Goal: Complete application form

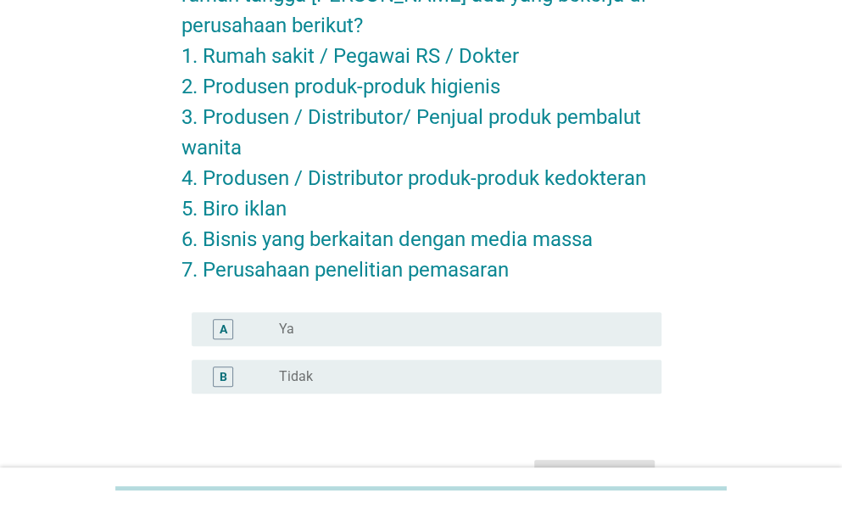
scroll to position [170, 0]
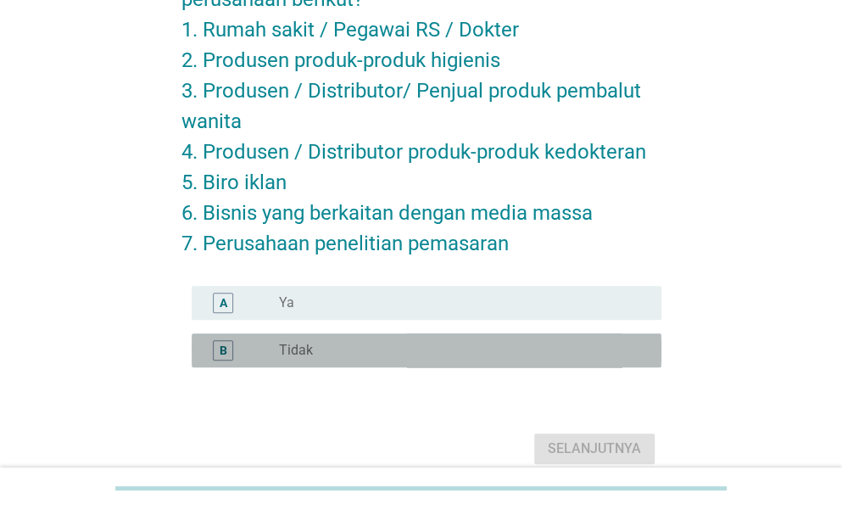
click at [387, 349] on div "radio_button_unchecked Tidak" at bounding box center [456, 350] width 355 height 17
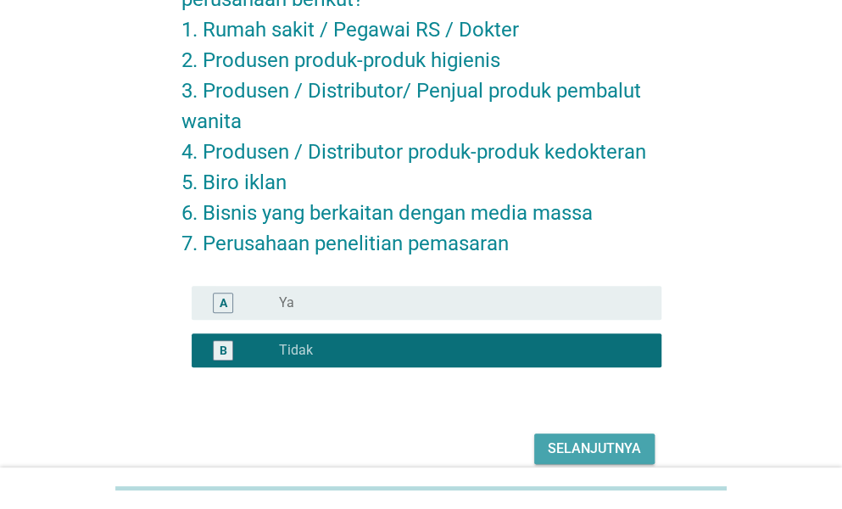
click at [602, 445] on div "Selanjutnya" at bounding box center [594, 449] width 93 height 20
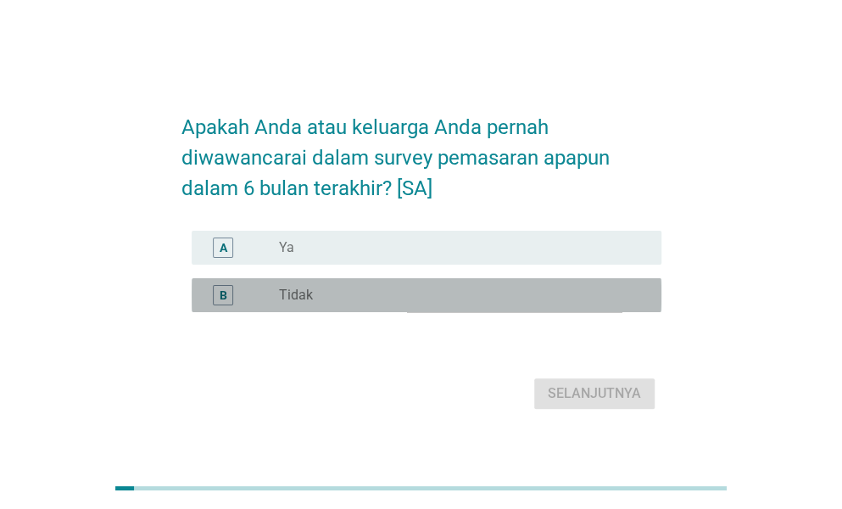
click at [360, 304] on div "radio_button_unchecked Tidak" at bounding box center [456, 295] width 355 height 17
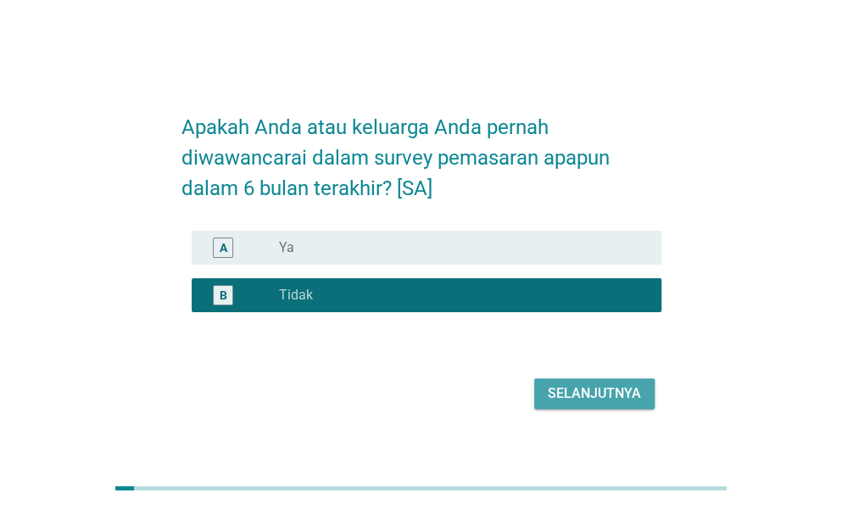
click at [605, 404] on div "Selanjutnya" at bounding box center [594, 393] width 93 height 20
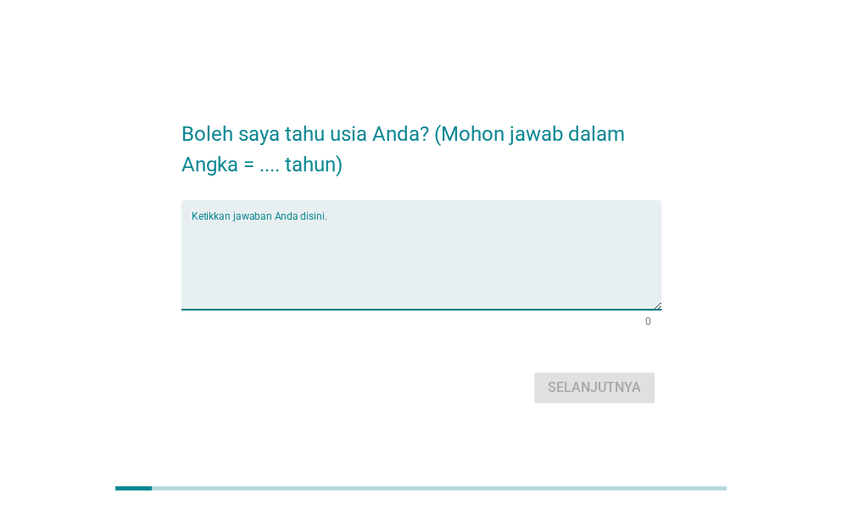
click at [275, 223] on textarea "Ketikkan jawaban Anda disini." at bounding box center [427, 265] width 470 height 89
type textarea "28"
click at [590, 388] on div "Selanjutnya" at bounding box center [594, 387] width 93 height 20
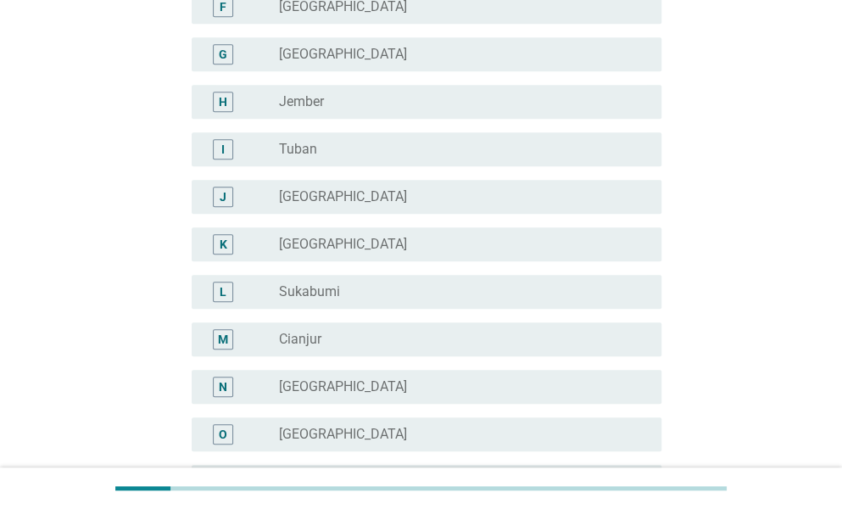
scroll to position [424, 0]
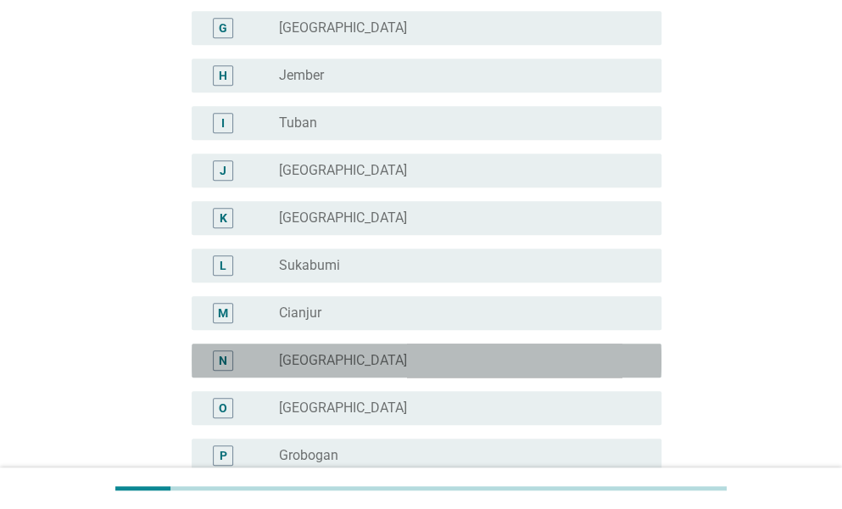
click at [354, 366] on div "radio_button_unchecked [GEOGRAPHIC_DATA]" at bounding box center [456, 360] width 355 height 17
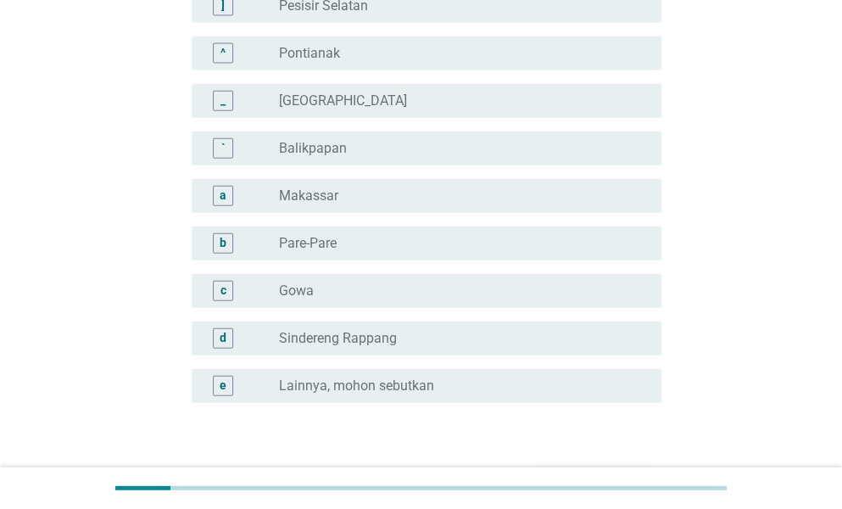
scroll to position [1603, 0]
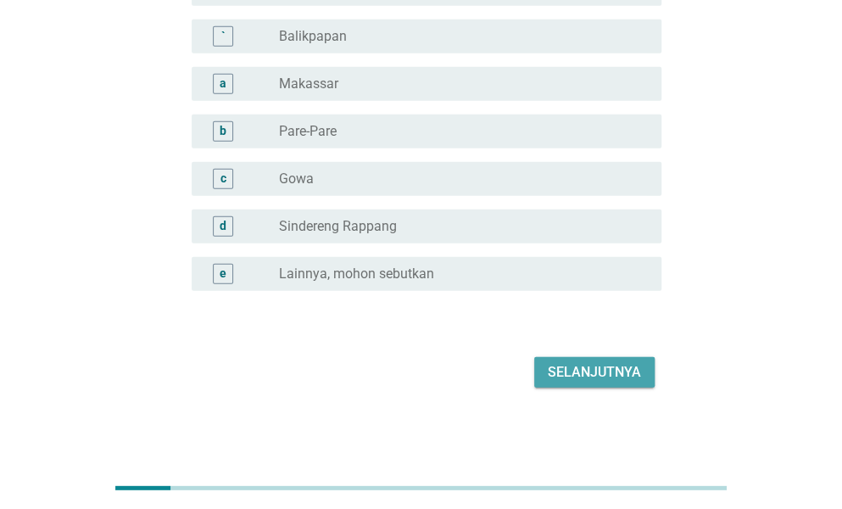
click at [578, 366] on div "Selanjutnya" at bounding box center [594, 372] width 93 height 20
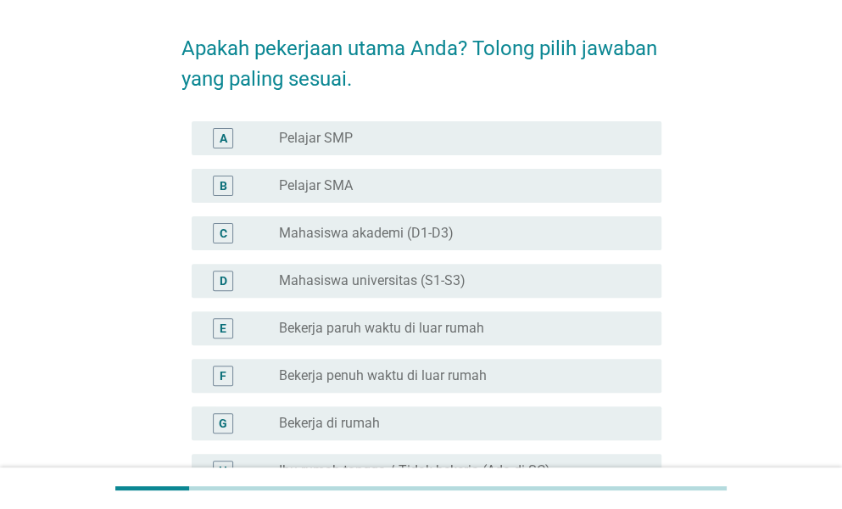
scroll to position [85, 0]
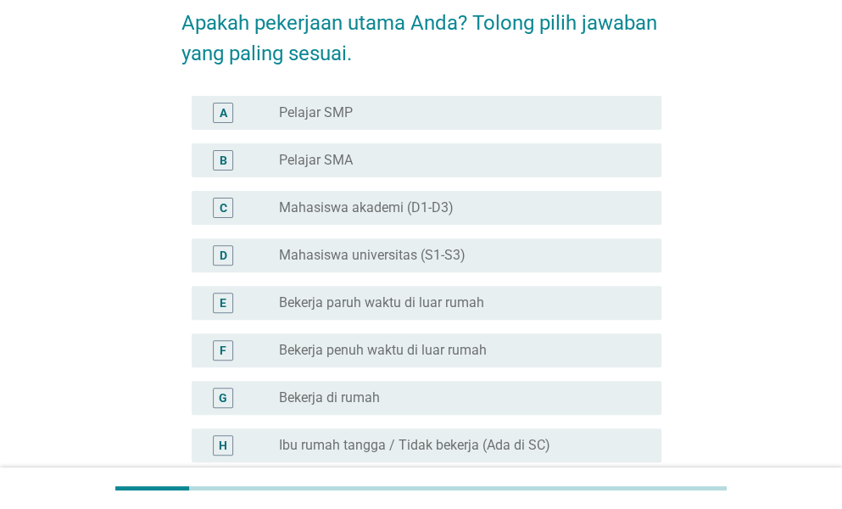
click at [360, 347] on label "Bekerja penuh waktu di luar rumah" at bounding box center [383, 350] width 208 height 17
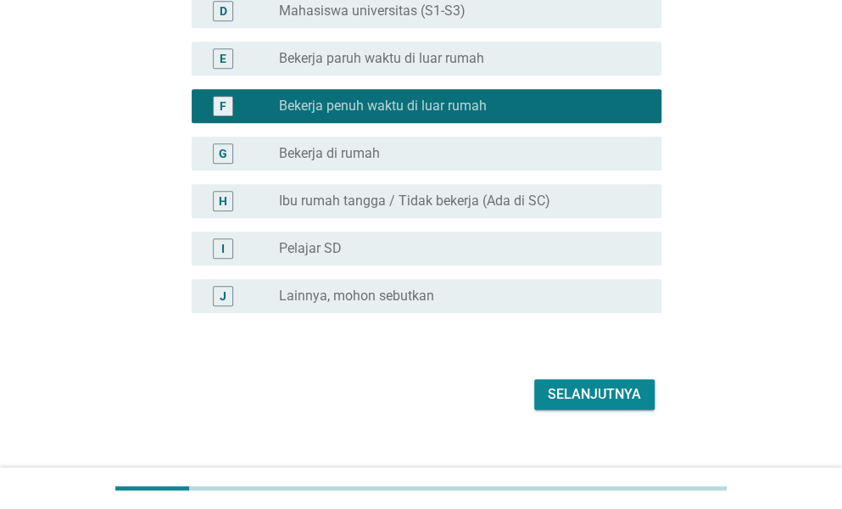
scroll to position [351, 0]
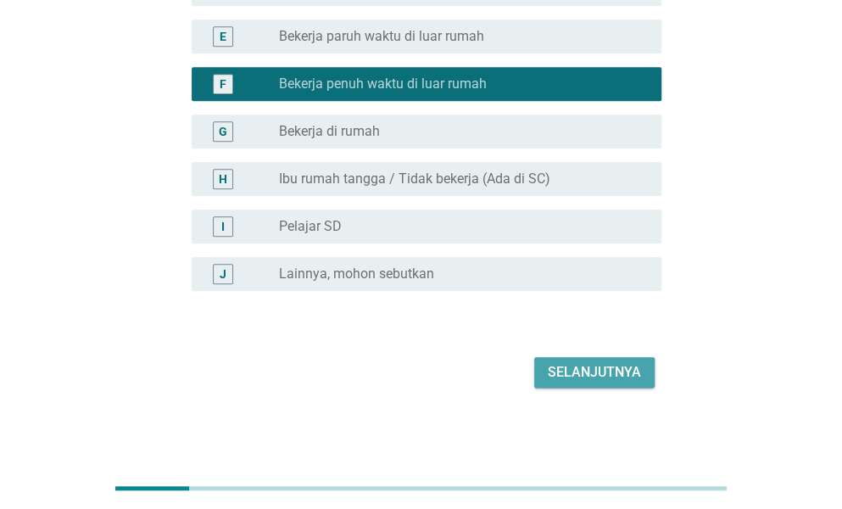
click at [556, 368] on div "Selanjutnya" at bounding box center [594, 372] width 93 height 20
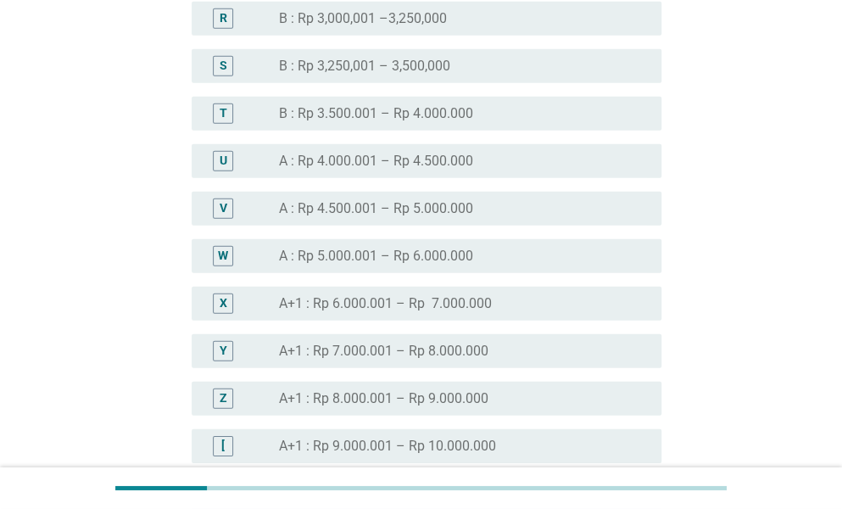
scroll to position [1781, 0]
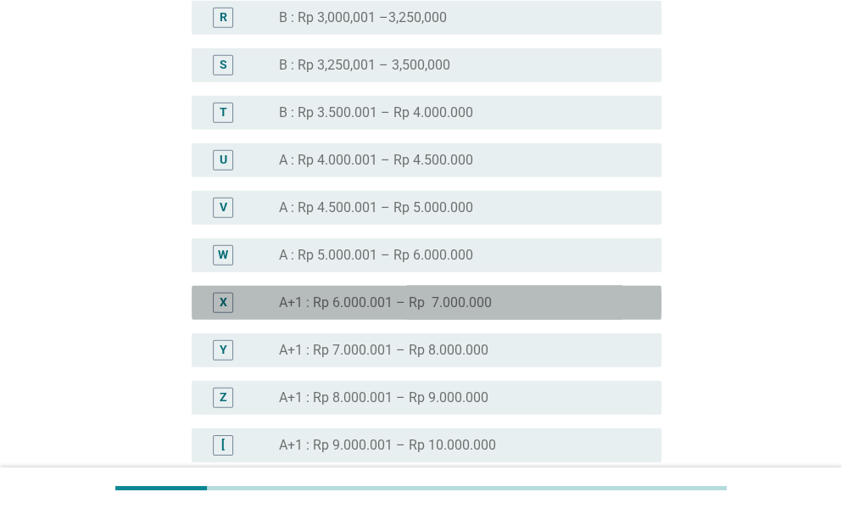
click at [226, 305] on div "X" at bounding box center [224, 303] width 8 height 18
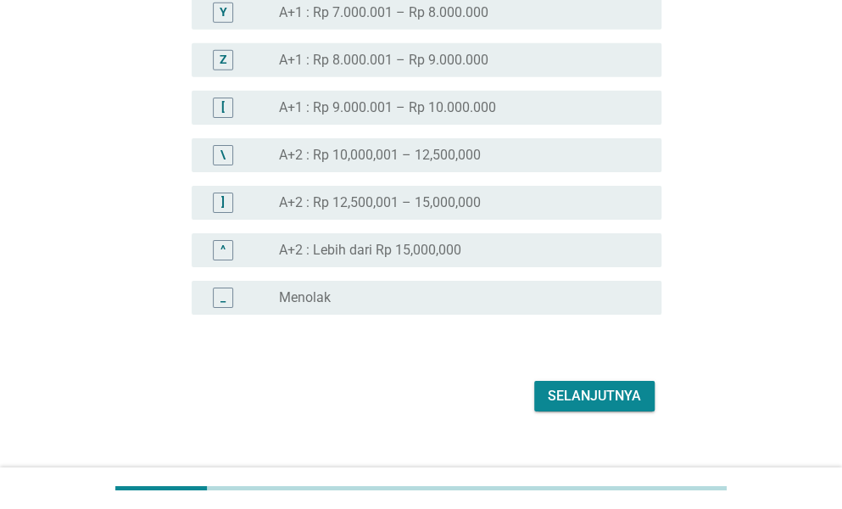
scroll to position [2121, 0]
click at [591, 393] on div "Selanjutnya" at bounding box center [594, 394] width 93 height 20
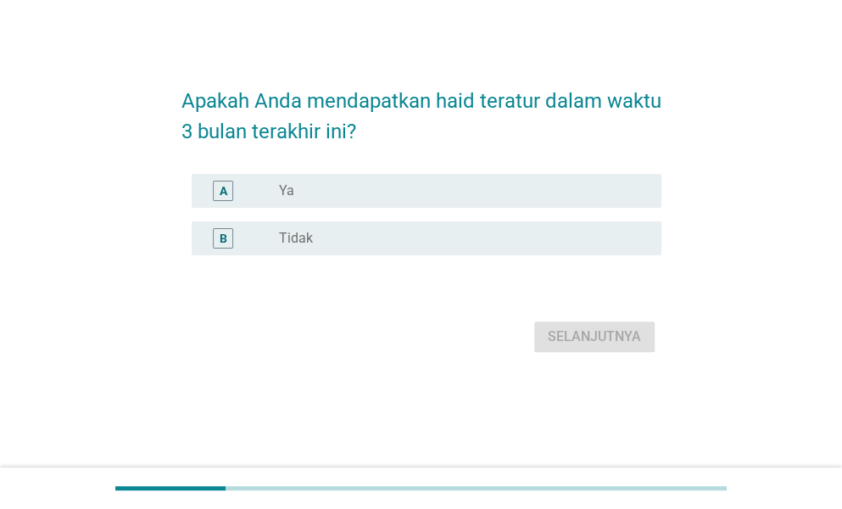
scroll to position [0, 0]
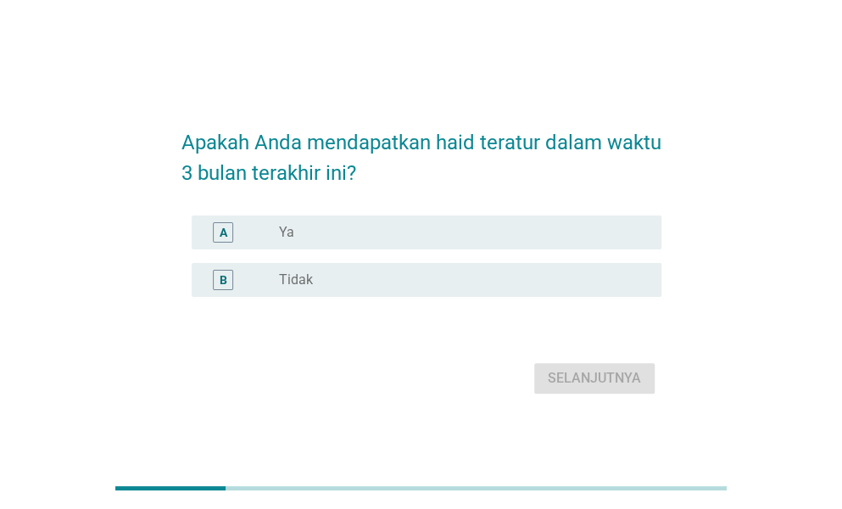
click at [357, 224] on div "radio_button_unchecked Ya" at bounding box center [456, 232] width 355 height 17
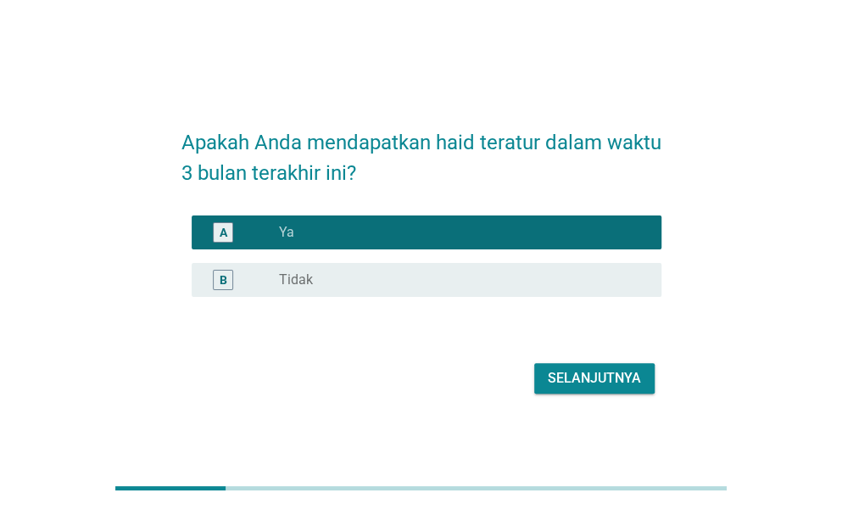
click at [592, 371] on div "Selanjutnya" at bounding box center [594, 378] width 93 height 20
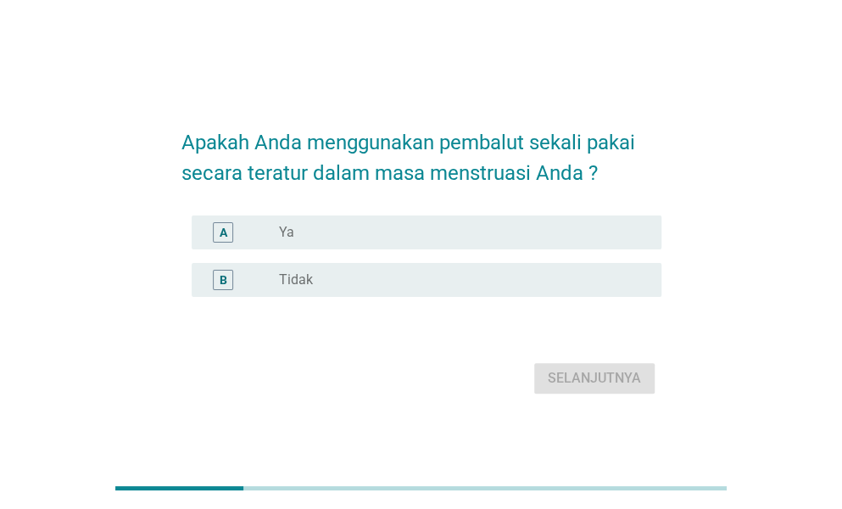
click at [397, 217] on div "A radio_button_unchecked Ya" at bounding box center [427, 232] width 470 height 34
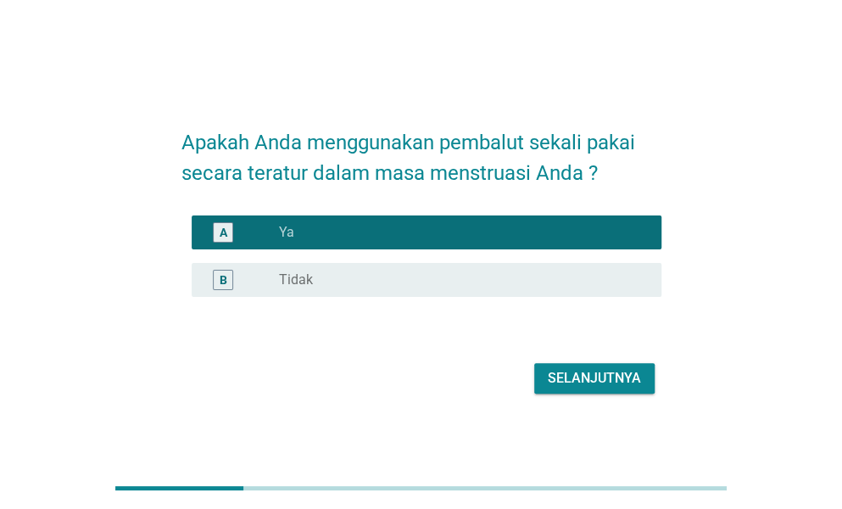
click at [574, 371] on div "Selanjutnya" at bounding box center [594, 378] width 93 height 20
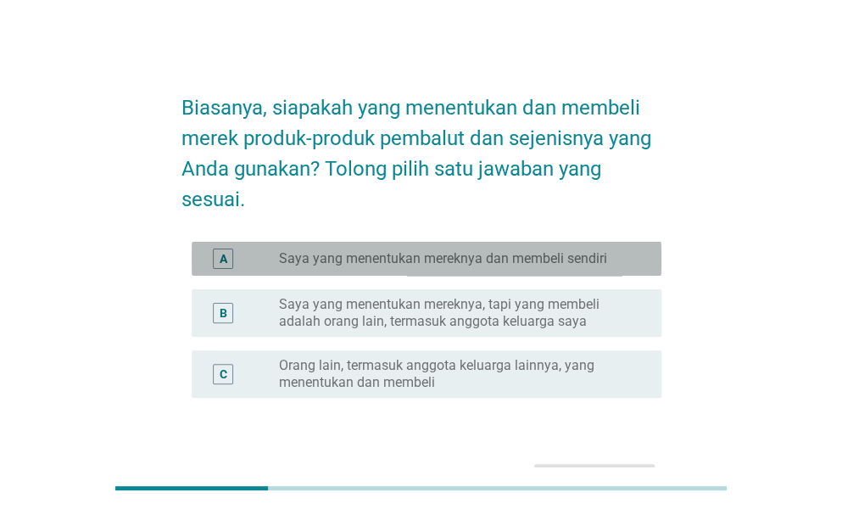
click at [353, 258] on label "Saya yang menentukan mereknya dan membeli sendiri" at bounding box center [443, 258] width 328 height 17
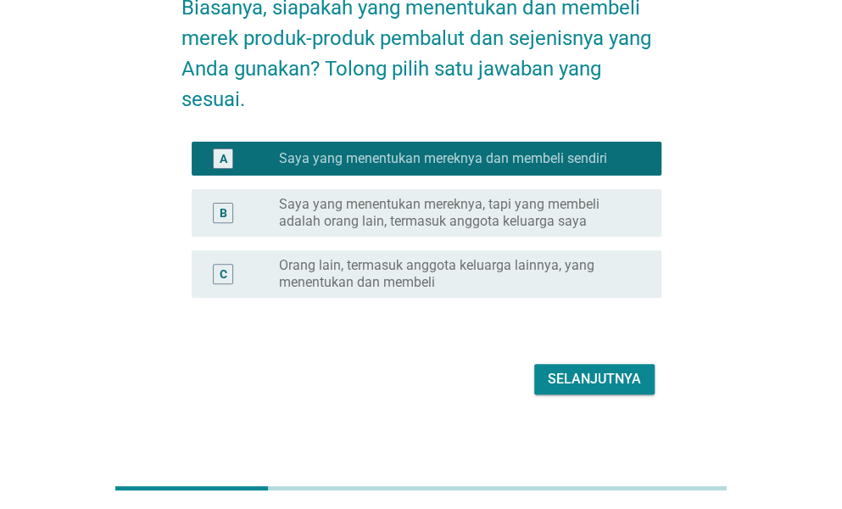
scroll to position [107, 0]
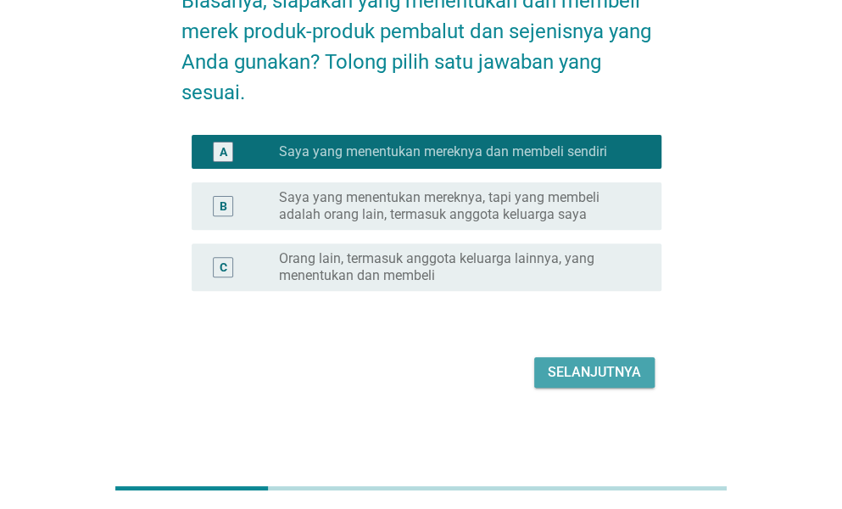
click at [590, 374] on div "Selanjutnya" at bounding box center [594, 372] width 93 height 20
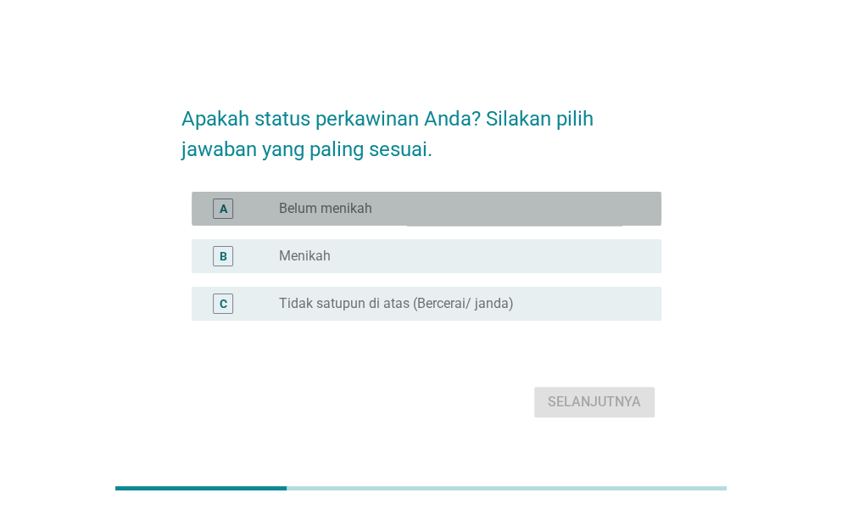
click at [316, 213] on label "Belum menikah" at bounding box center [325, 208] width 93 height 17
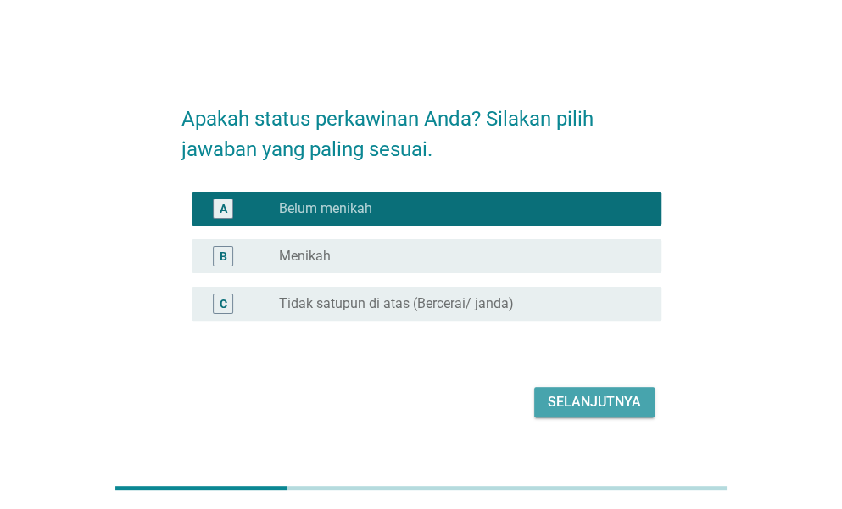
click at [585, 400] on div "Selanjutnya" at bounding box center [594, 402] width 93 height 20
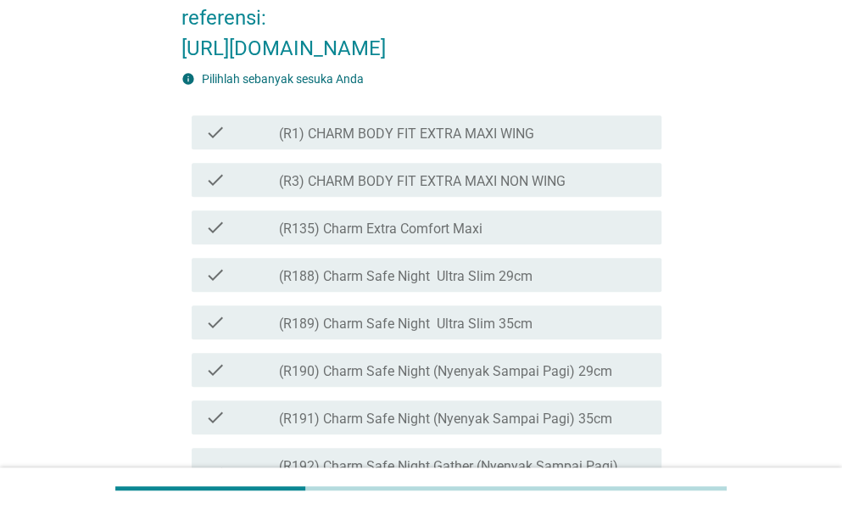
scroll to position [424, 0]
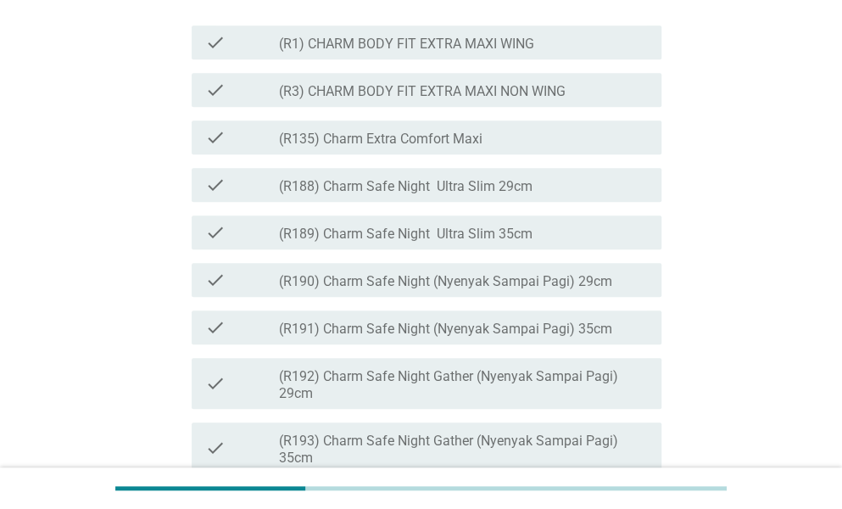
click at [384, 53] on label "(R1) CHARM BODY FIT EXTRA MAXI WING" at bounding box center [406, 44] width 255 height 17
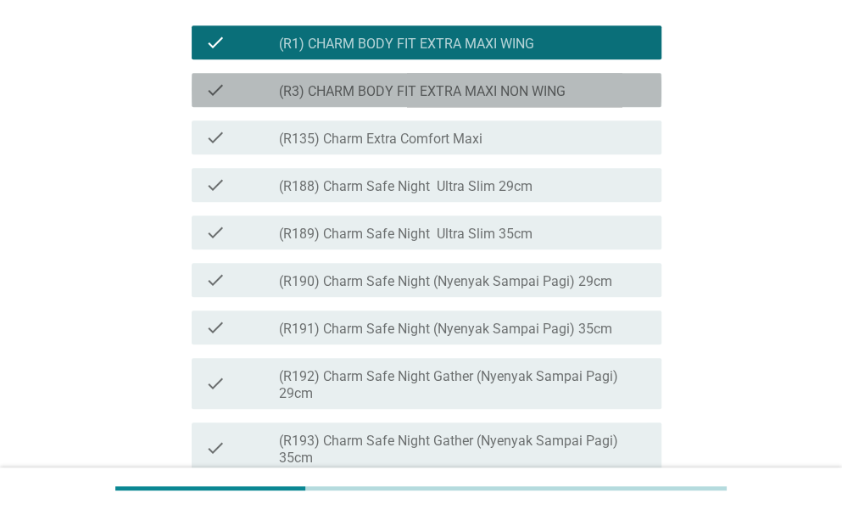
click at [400, 100] on label "(R3) CHARM BODY FIT EXTRA MAXI NON WING" at bounding box center [422, 91] width 287 height 17
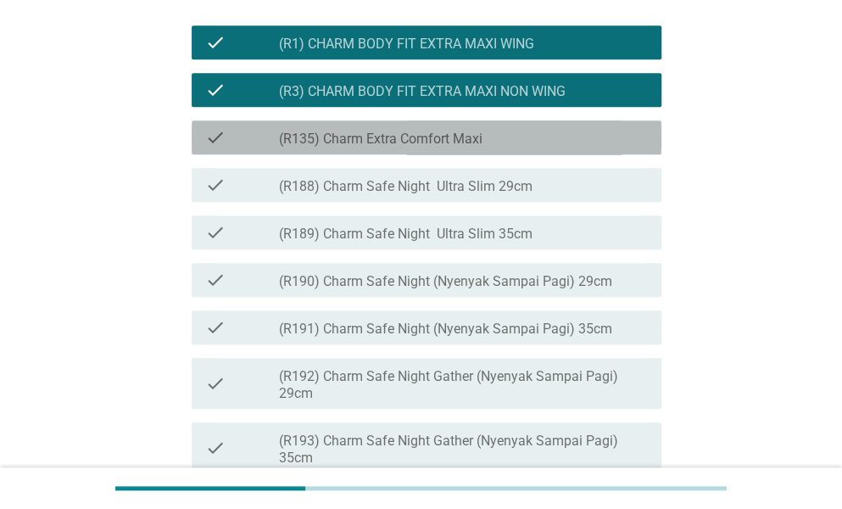
click at [421, 148] on label "(R135) Charm Extra Comfort Maxi" at bounding box center [381, 139] width 204 height 17
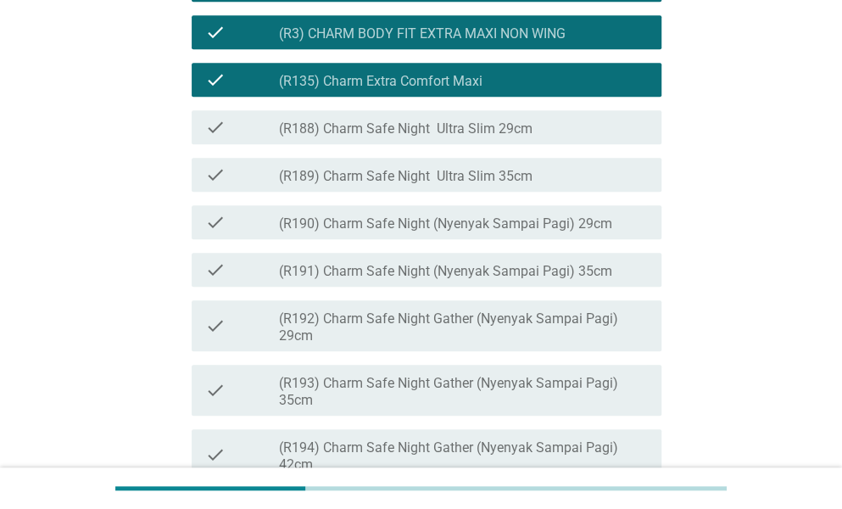
scroll to position [509, 0]
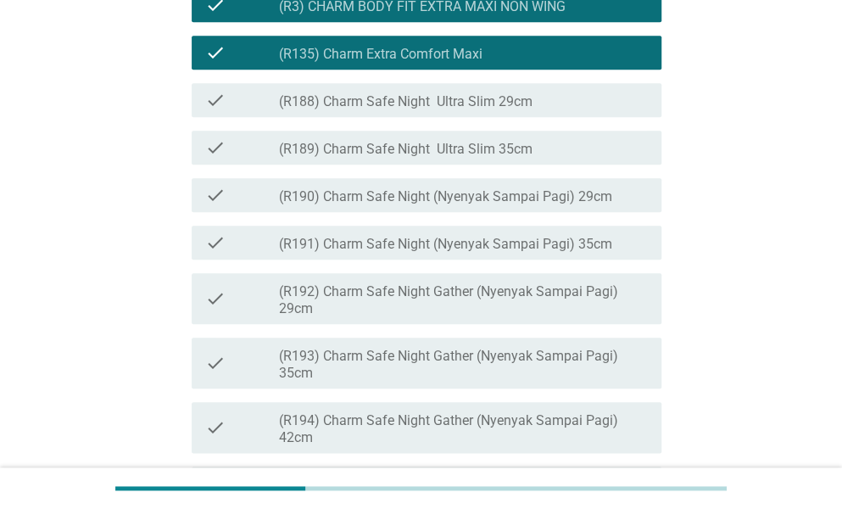
drag, startPoint x: 397, startPoint y: 187, endPoint x: 411, endPoint y: 216, distance: 32.6
click at [397, 110] on label "(R188) Charm Safe Night Ultra Slim 29cm" at bounding box center [406, 101] width 254 height 17
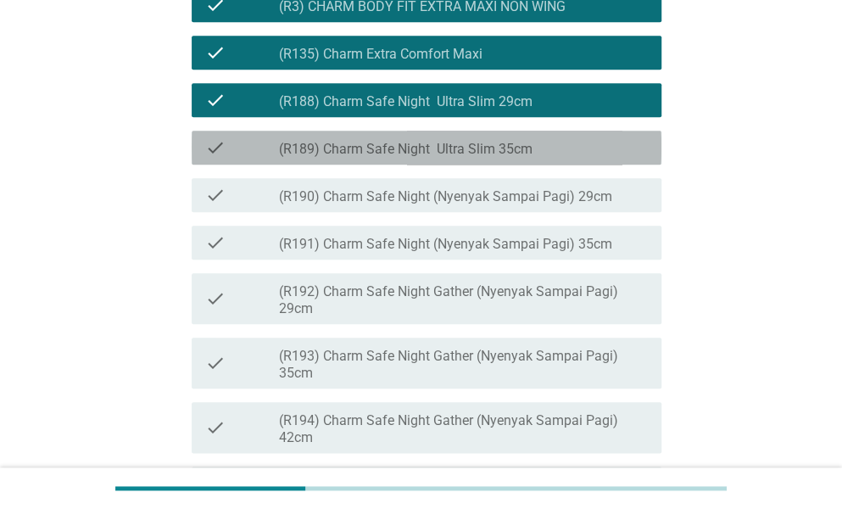
click at [428, 158] on label "(R189) Charm Safe Night Ultra Slim 35cm" at bounding box center [406, 149] width 254 height 17
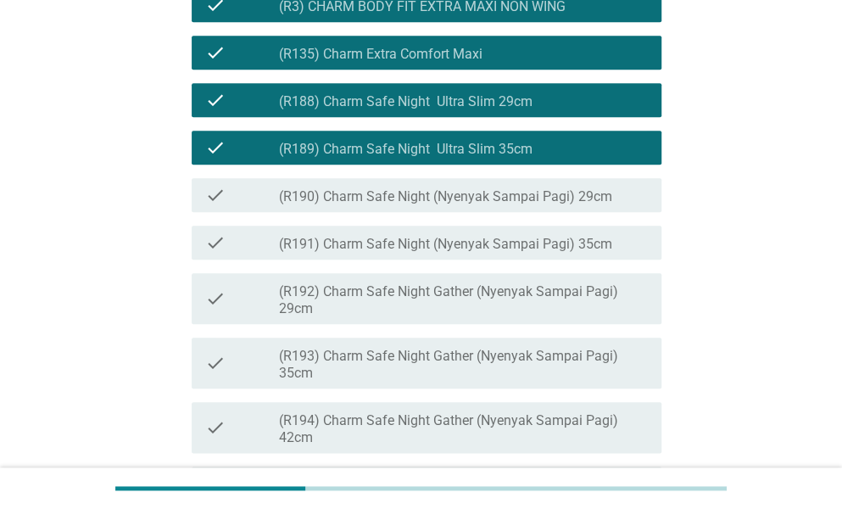
click at [448, 205] on label "(R190) Charm Safe Night (Nyenyak Sampai Pagi) 29cm" at bounding box center [445, 196] width 333 height 17
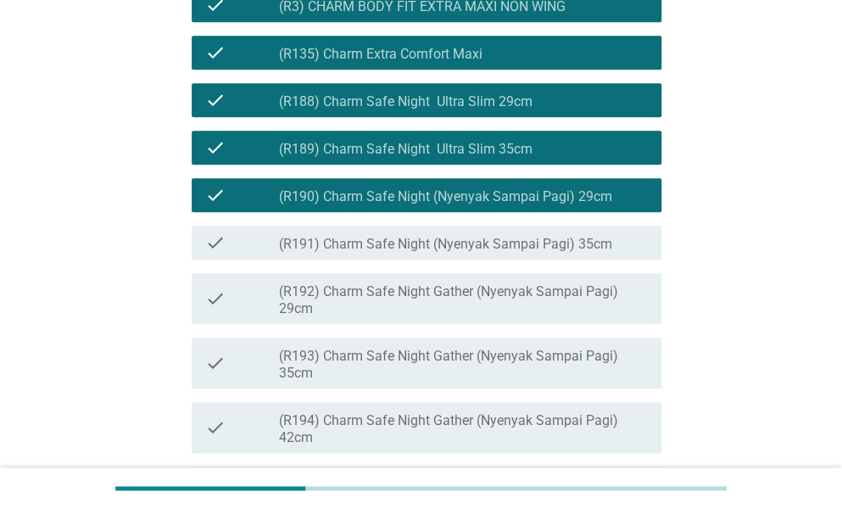
scroll to position [679, 0]
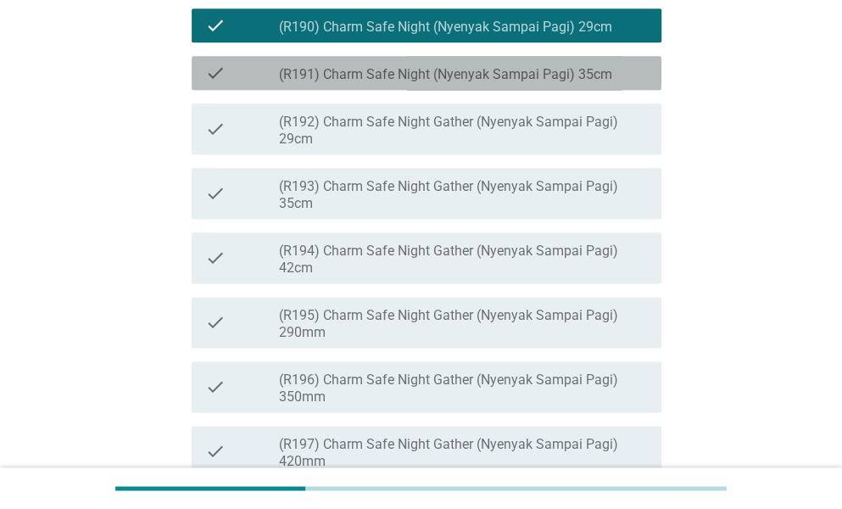
click at [380, 83] on label "(R191) Charm Safe Night (Nyenyak Sampai Pagi) 35cm" at bounding box center [445, 74] width 333 height 17
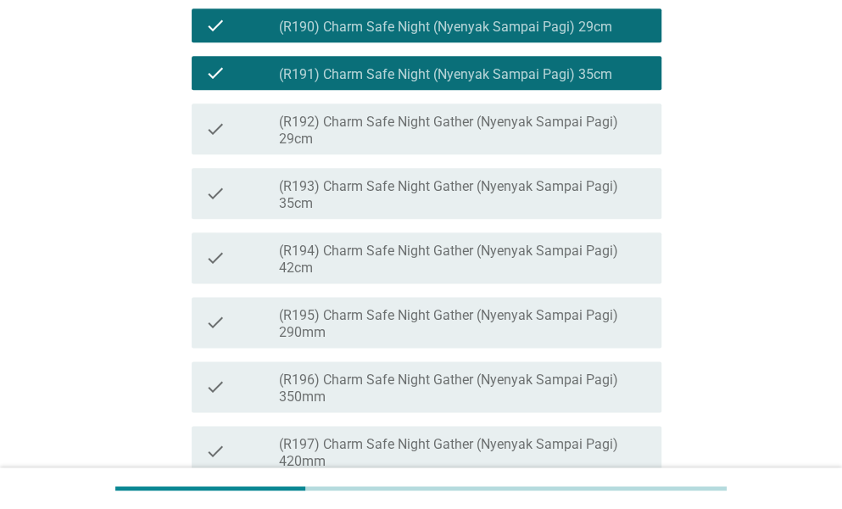
click at [411, 148] on label "(R192) Charm Safe Night Gather (Nyenyak Sampai Pagi) 29cm" at bounding box center [463, 131] width 369 height 34
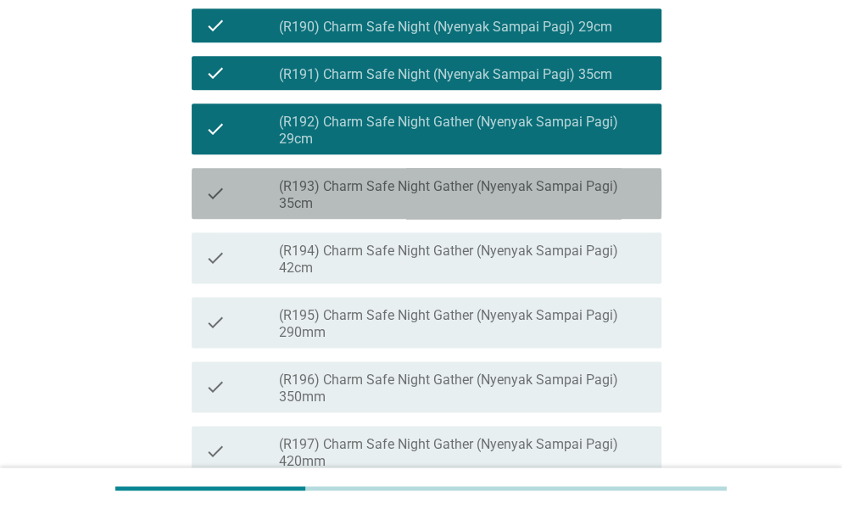
click at [427, 212] on label "(R193) Charm Safe Night Gather (Nyenyak Sampai Pagi) 35cm" at bounding box center [463, 195] width 369 height 34
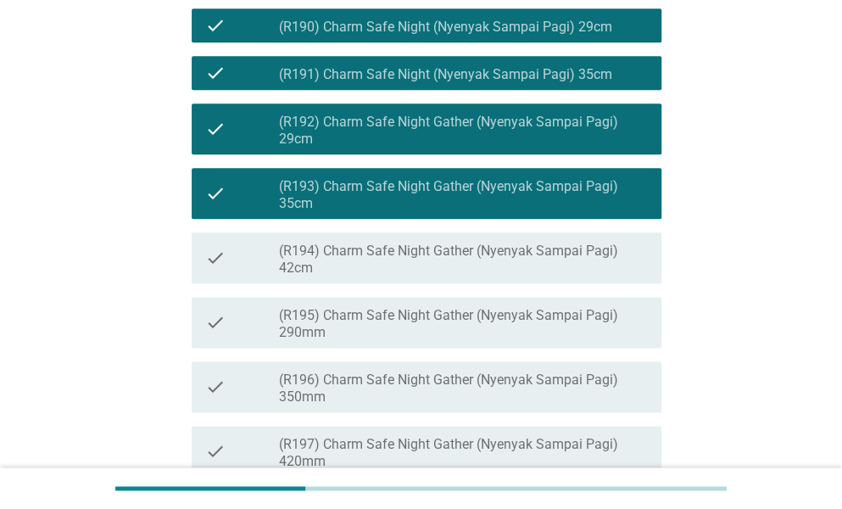
click at [431, 277] on label "(R194) Charm Safe Night Gather (Nyenyak Sampai Pagi) 42cm" at bounding box center [463, 260] width 369 height 34
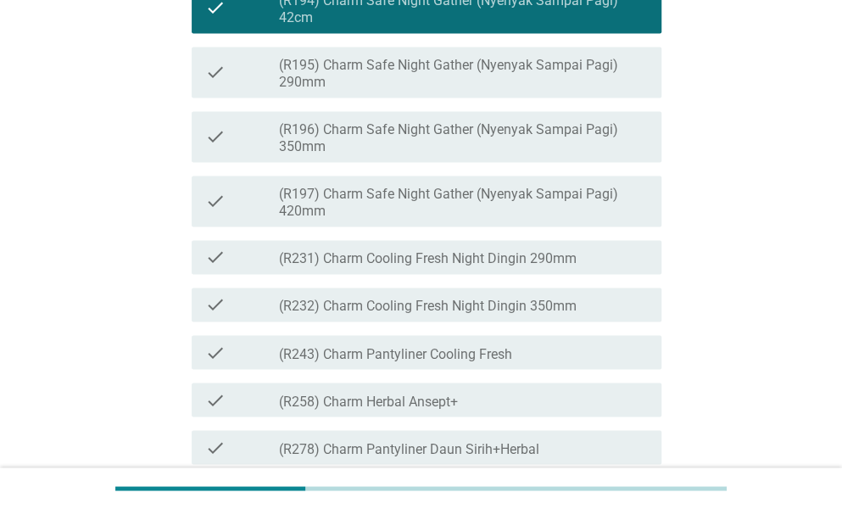
scroll to position [933, 0]
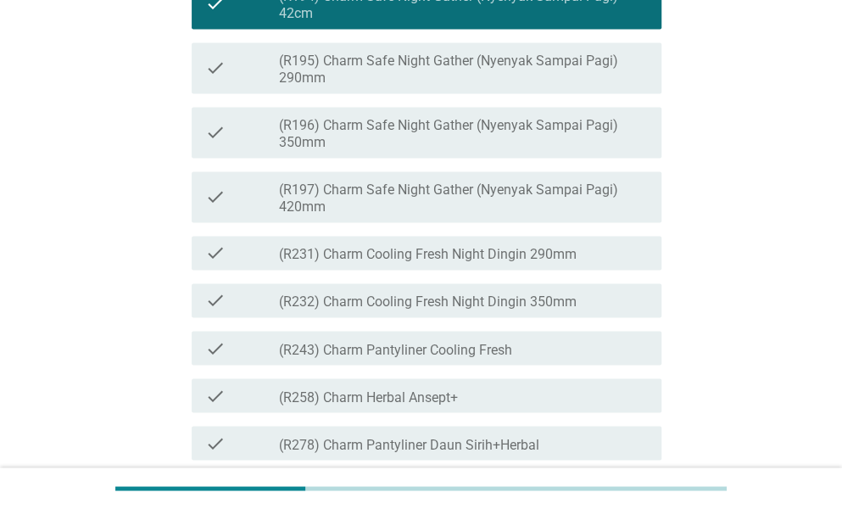
click at [374, 87] on label "(R195) Charm Safe Night Gather (Nyenyak Sampai Pagi) 290mm" at bounding box center [463, 70] width 369 height 34
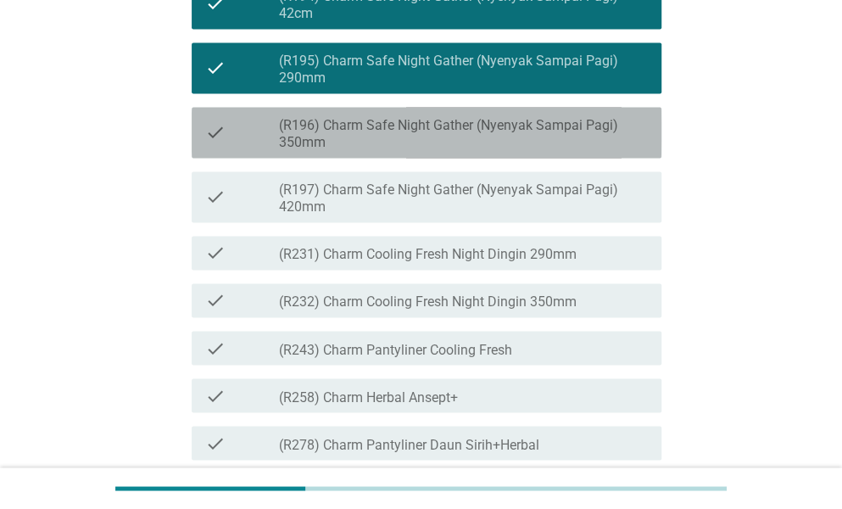
click at [399, 151] on label "(R196) Charm Safe Night Gather (Nyenyak Sampai Pagi) 350mm" at bounding box center [463, 134] width 369 height 34
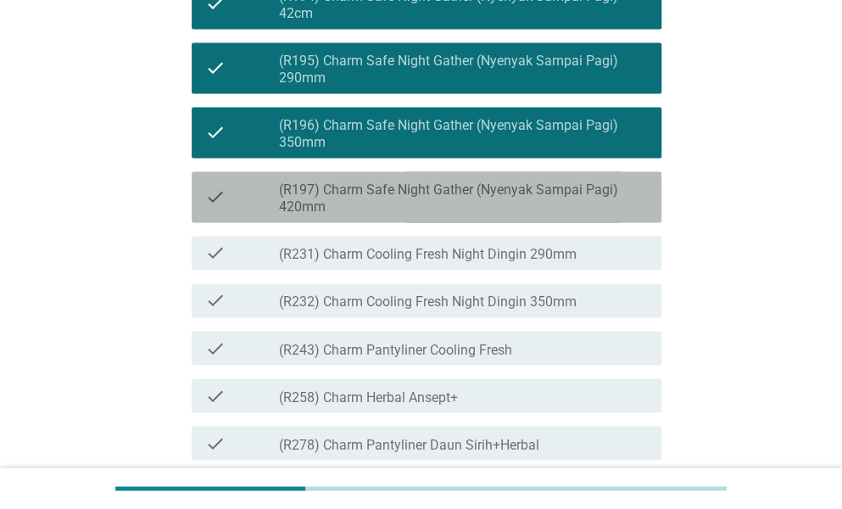
drag, startPoint x: 421, startPoint y: 295, endPoint x: 417, endPoint y: 326, distance: 30.7
click at [421, 215] on label "(R197) Charm Safe Night Gather (Nyenyak Sampai Pagi) 420mm" at bounding box center [463, 199] width 369 height 34
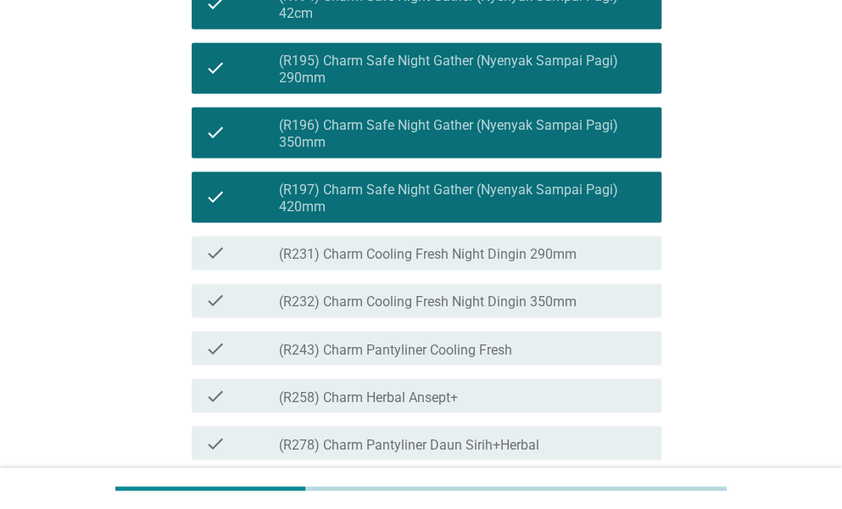
drag, startPoint x: 415, startPoint y: 341, endPoint x: 414, endPoint y: 358, distance: 17.0
click at [415, 263] on label "(R231) Charm Cooling Fresh Night Dingin 290mm" at bounding box center [428, 254] width 298 height 17
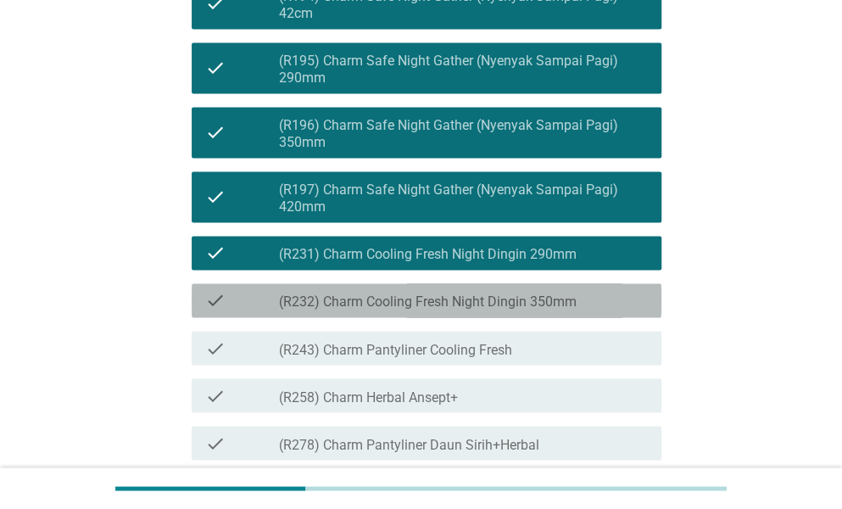
click at [414, 310] on label "(R232) Charm Cooling Fresh Night Dingin 350mm" at bounding box center [428, 302] width 298 height 17
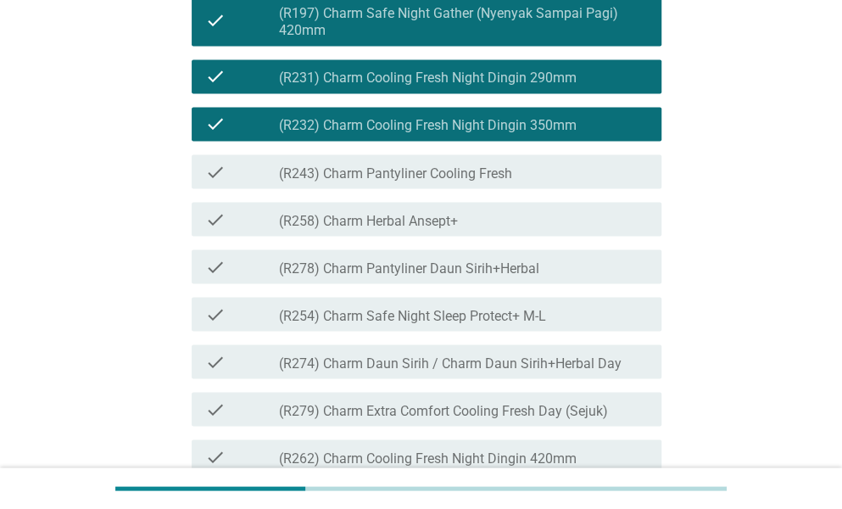
scroll to position [1188, 0]
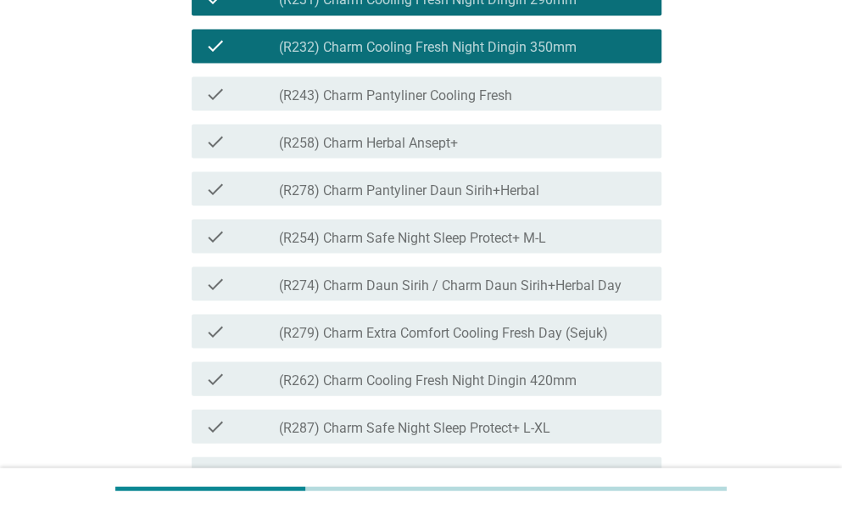
click at [366, 103] on label "(R243) Charm Pantyliner Cooling Fresh" at bounding box center [395, 95] width 233 height 17
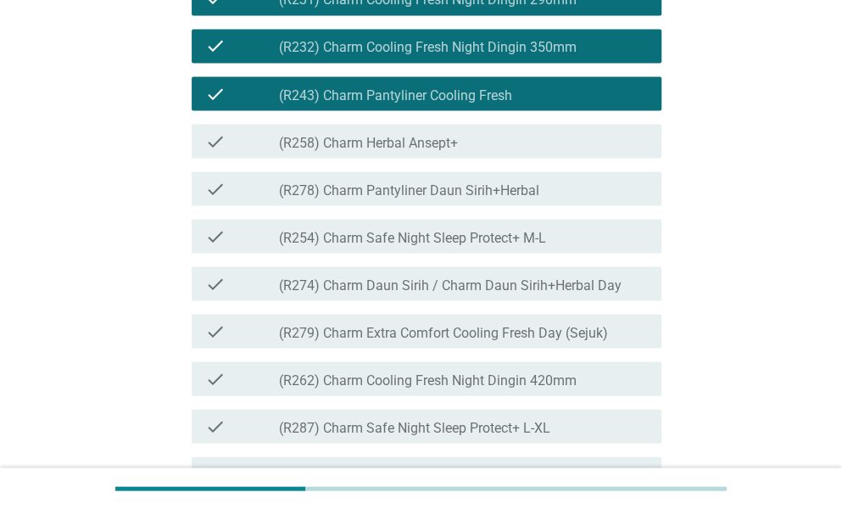
click at [394, 151] on label "(R258) Charm Herbal Ansept+" at bounding box center [368, 142] width 179 height 17
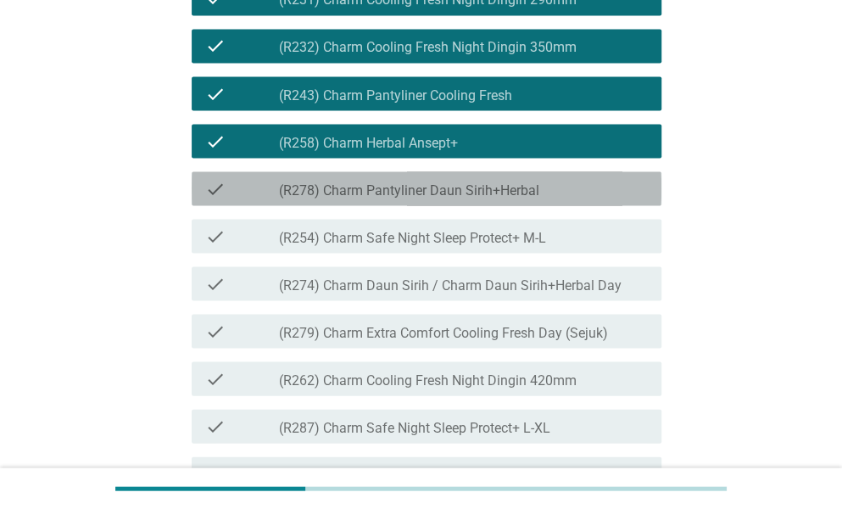
drag, startPoint x: 409, startPoint y: 278, endPoint x: 417, endPoint y: 318, distance: 40.8
click at [409, 198] on label "(R278) Charm Pantyliner Daun Sirih+Herbal" at bounding box center [409, 190] width 260 height 17
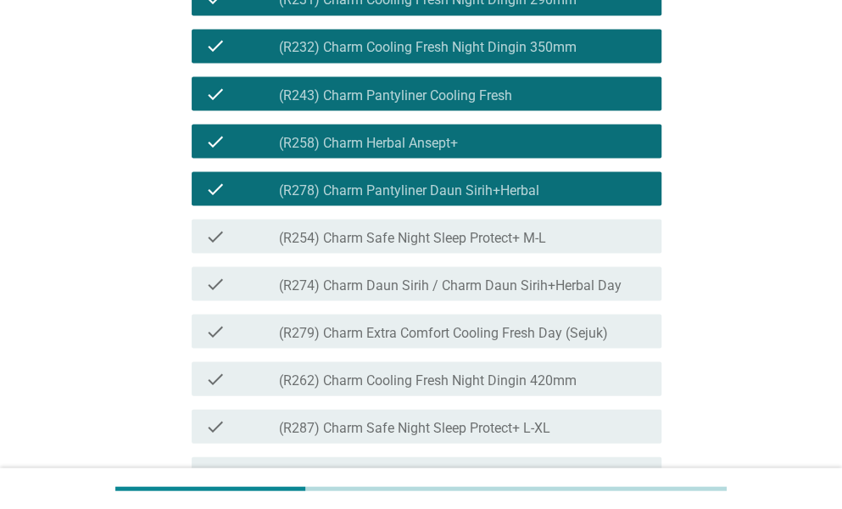
click at [424, 253] on div "check check_box_outline_blank (R254) Charm Safe Night Sleep Protect+ M-L" at bounding box center [427, 236] width 470 height 34
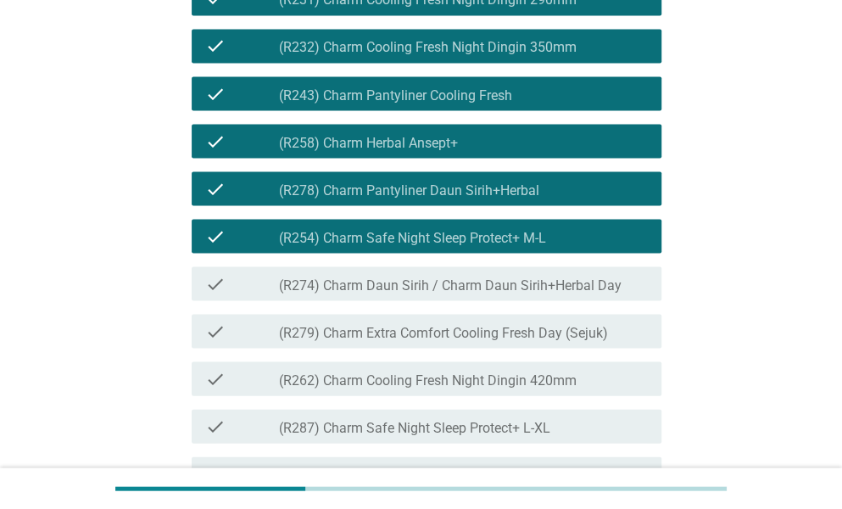
click at [431, 294] on label "(R274) Charm Daun Sirih / Charm Daun Sirih+Herbal Day" at bounding box center [450, 285] width 343 height 17
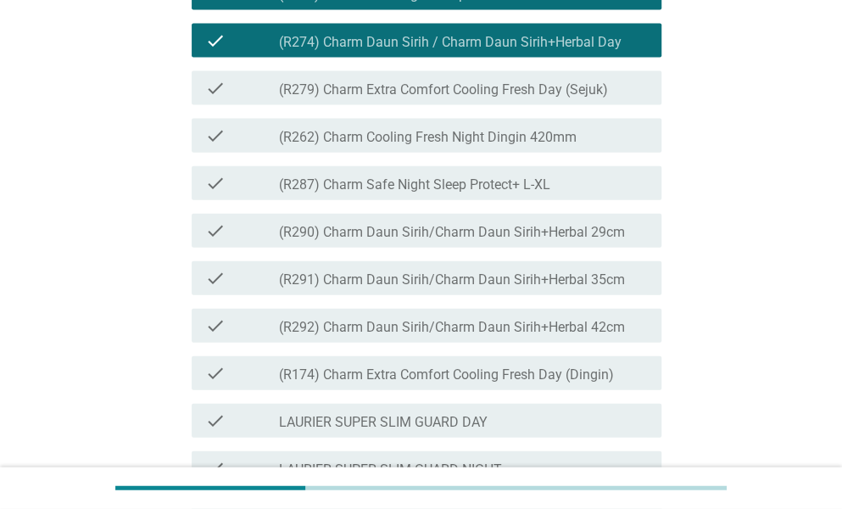
scroll to position [1442, 0]
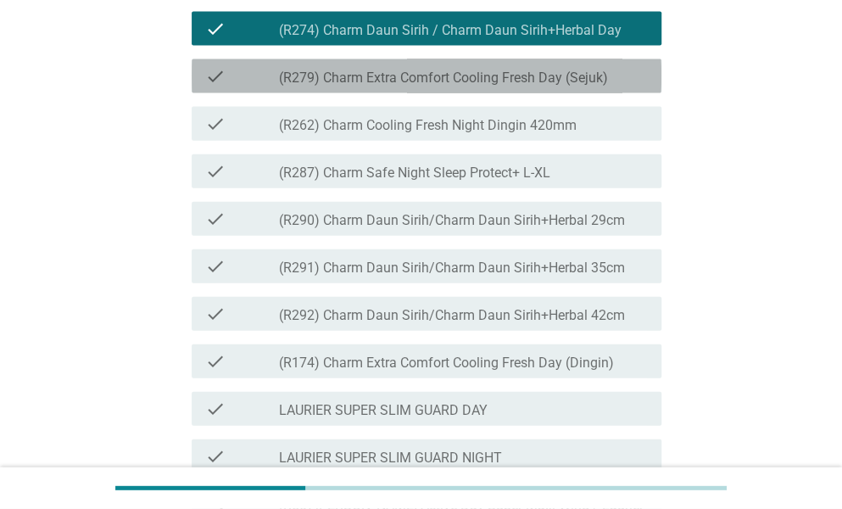
click at [379, 87] on label "(R279) Charm Extra Comfort Cooling Fresh Day (Sejuk)" at bounding box center [443, 78] width 329 height 17
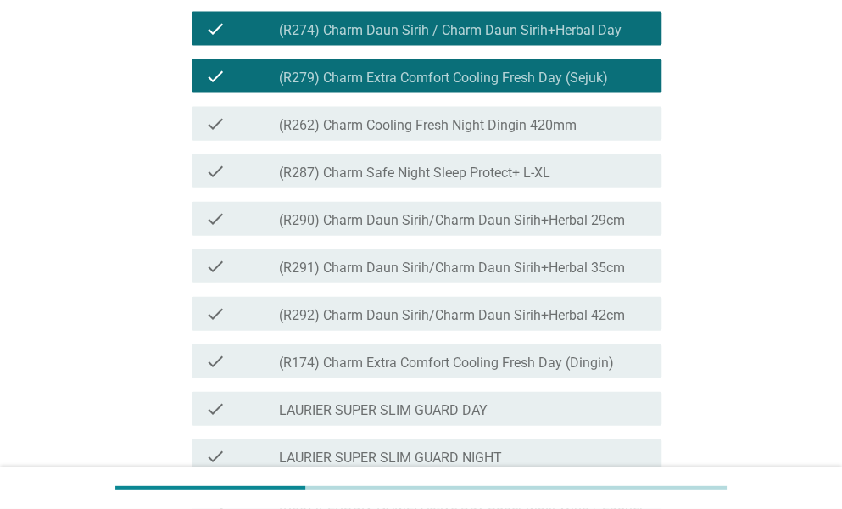
click at [405, 134] on label "(R262) Charm Cooling Fresh Night Dingin 420mm" at bounding box center [428, 125] width 298 height 17
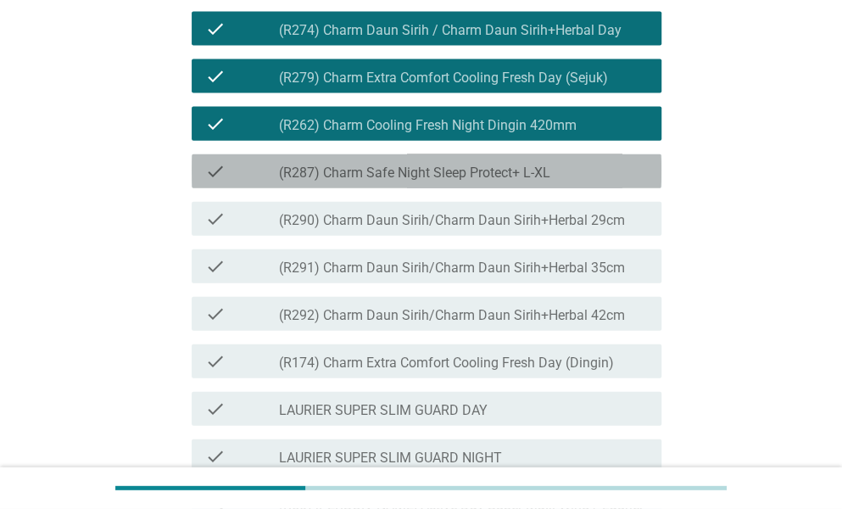
drag, startPoint x: 419, startPoint y: 268, endPoint x: 419, endPoint y: 286, distance: 17.8
click at [419, 182] on label "(R287) Charm Safe Night Sleep Protect+ L-XL" at bounding box center [414, 173] width 271 height 17
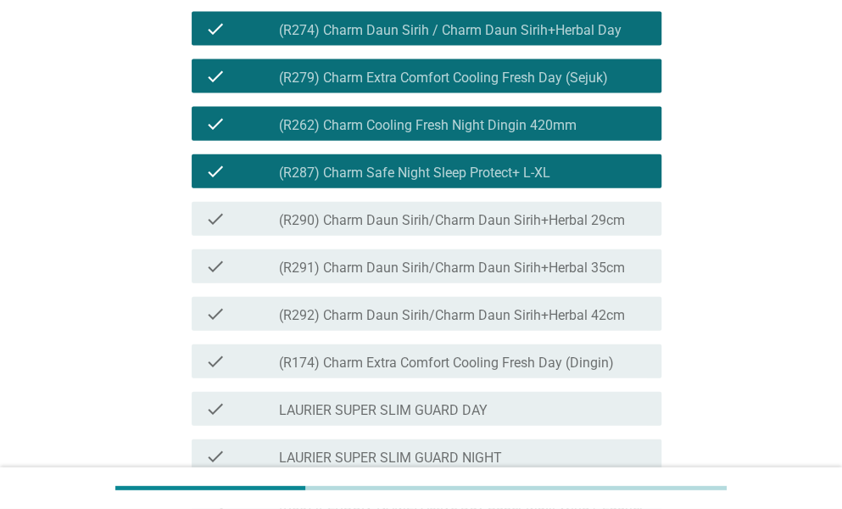
click at [426, 229] on label "(R290) Charm Daun Sirih/Charm Daun Sirih+Herbal 29cm" at bounding box center [452, 220] width 346 height 17
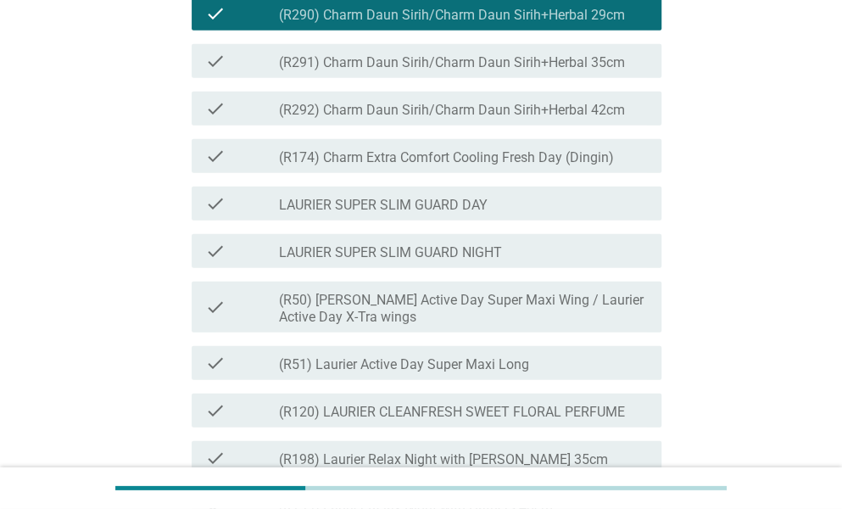
scroll to position [1697, 0]
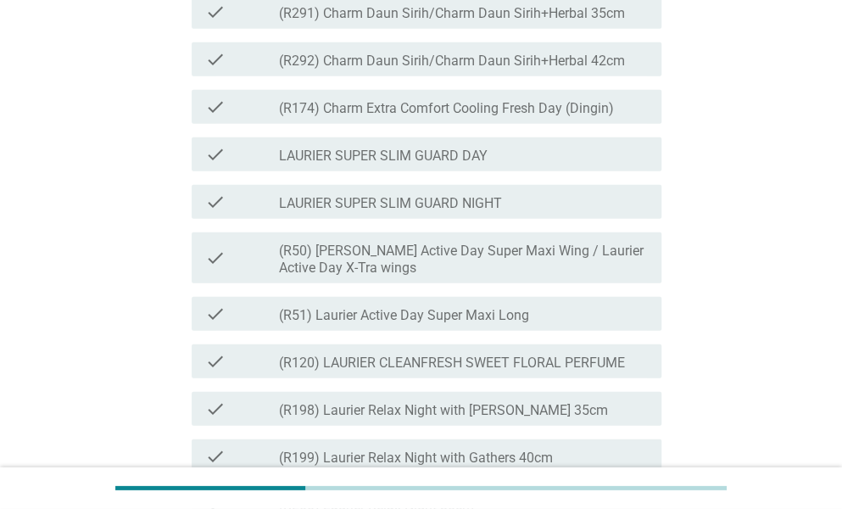
click at [369, 22] on label "(R291) Charm Daun Sirih/Charm Daun Sirih+Herbal 35cm" at bounding box center [452, 13] width 346 height 17
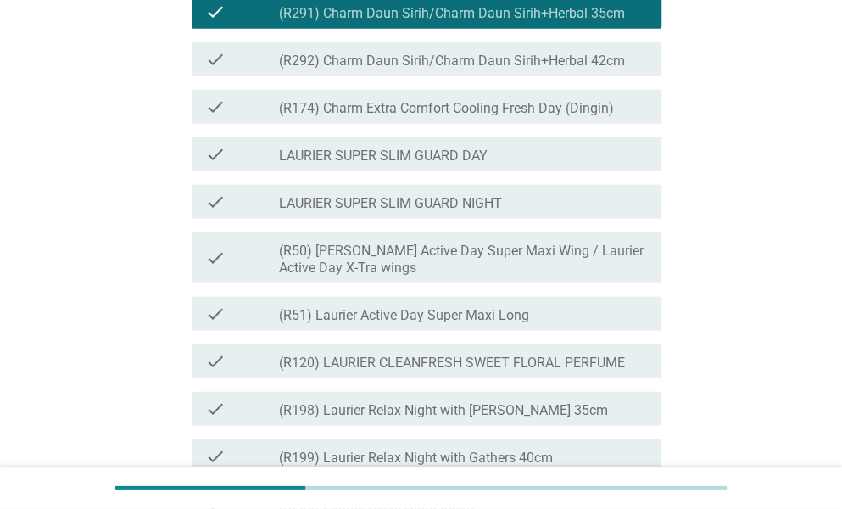
click at [397, 76] on div "check check_box_outline_blank (R292) Charm Daun Sirih/Charm Daun Sirih+Herbal 4…" at bounding box center [427, 59] width 470 height 34
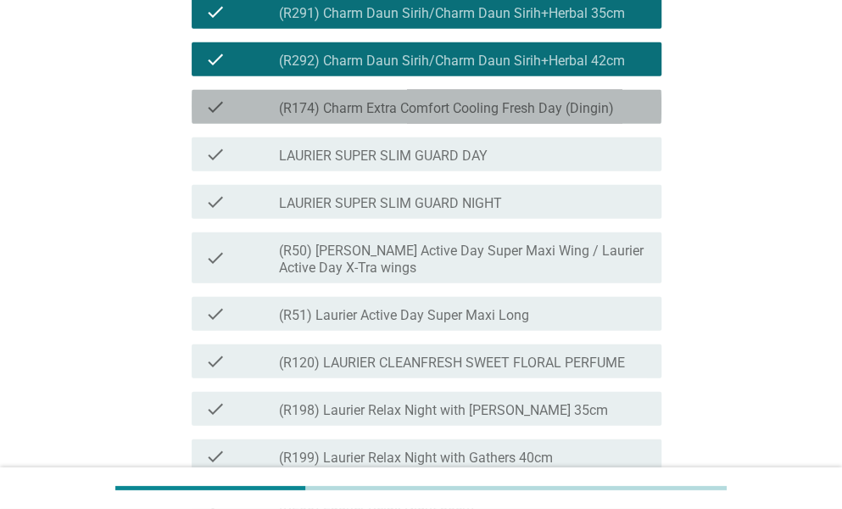
drag, startPoint x: 413, startPoint y: 213, endPoint x: 422, endPoint y: 234, distance: 22.8
click at [413, 124] on div "check check_box_outline_blank (R174) Charm Extra Comfort Cooling Fresh Day (Din…" at bounding box center [427, 107] width 470 height 34
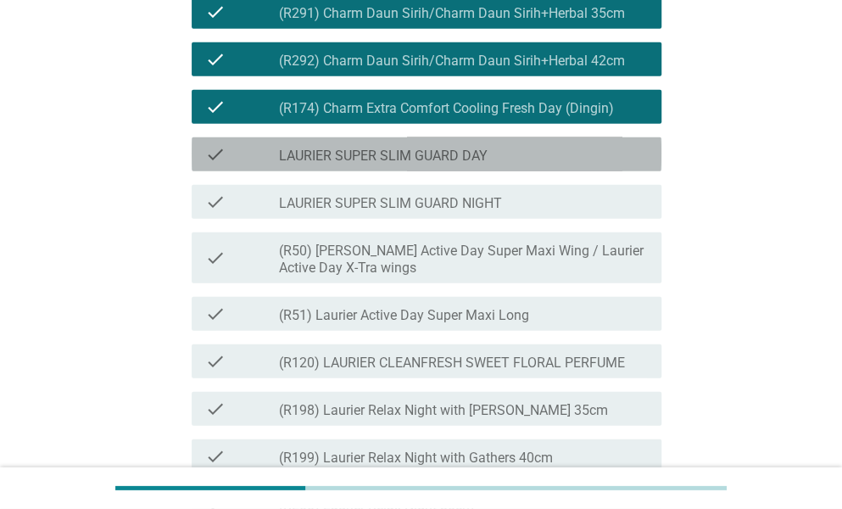
click at [427, 165] on label "LAURIER SUPER SLIM GUARD DAY" at bounding box center [383, 156] width 209 height 17
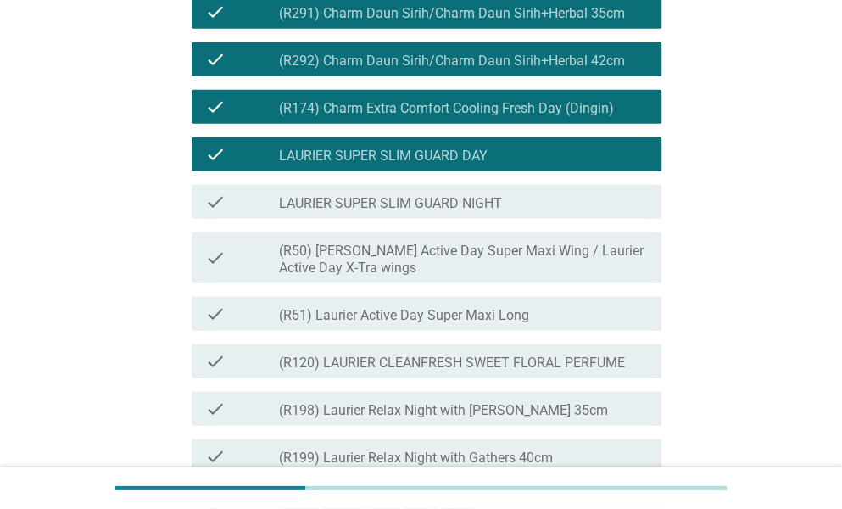
drag, startPoint x: 427, startPoint y: 287, endPoint x: 423, endPoint y: 297, distance: 10.7
click at [427, 212] on label "LAURIER SUPER SLIM GUARD NIGHT" at bounding box center [390, 203] width 223 height 17
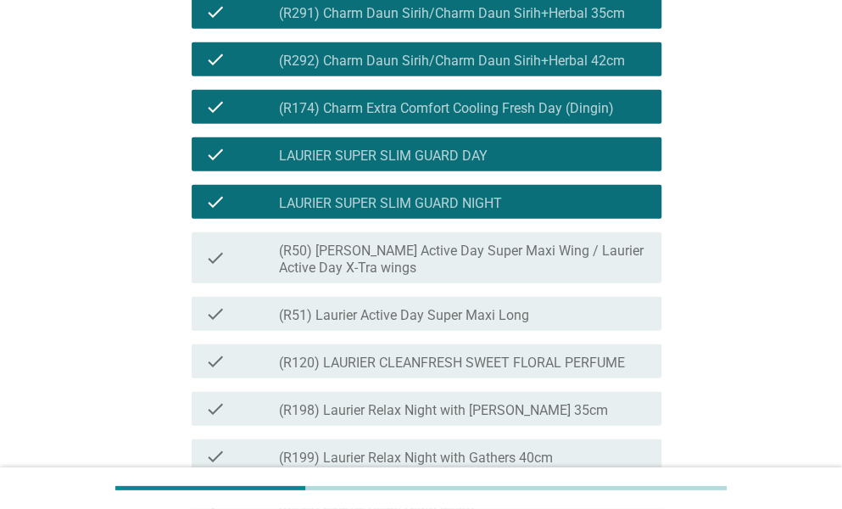
click at [421, 277] on label "(R50) [PERSON_NAME] Active Day Super Maxi Wing / Laurier Active Day X-Tra wings" at bounding box center [463, 260] width 369 height 34
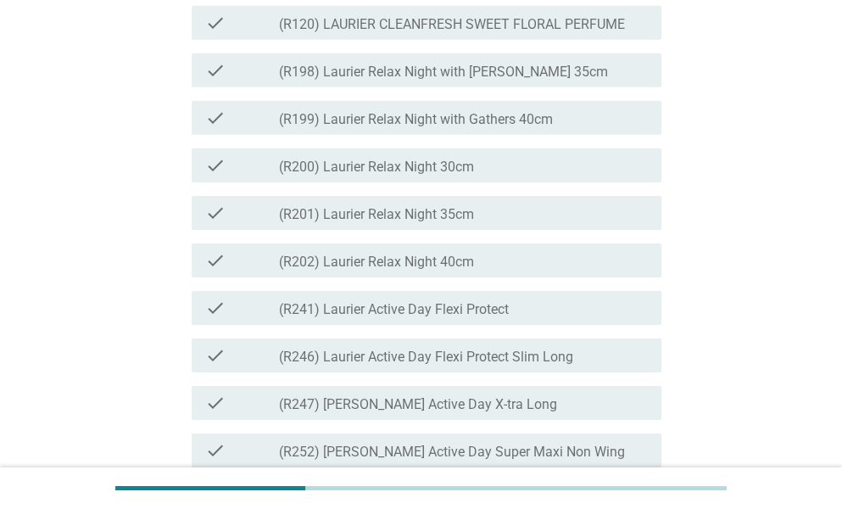
scroll to position [2036, 0]
drag, startPoint x: 365, startPoint y: 108, endPoint x: 373, endPoint y: 129, distance: 22.8
click at [366, 32] on label "(R120) LAURIER CLEANFRESH SWEET FLORAL PERFUME" at bounding box center [452, 23] width 346 height 17
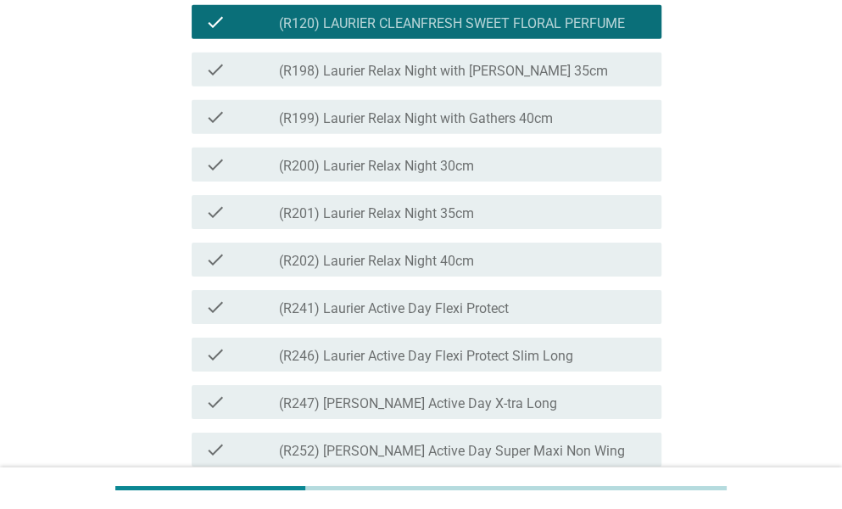
drag, startPoint x: 390, startPoint y: 163, endPoint x: 392, endPoint y: 185, distance: 22.1
click at [389, 80] on label "(R198) Laurier Relax Night with [PERSON_NAME] 35cm" at bounding box center [443, 71] width 329 height 17
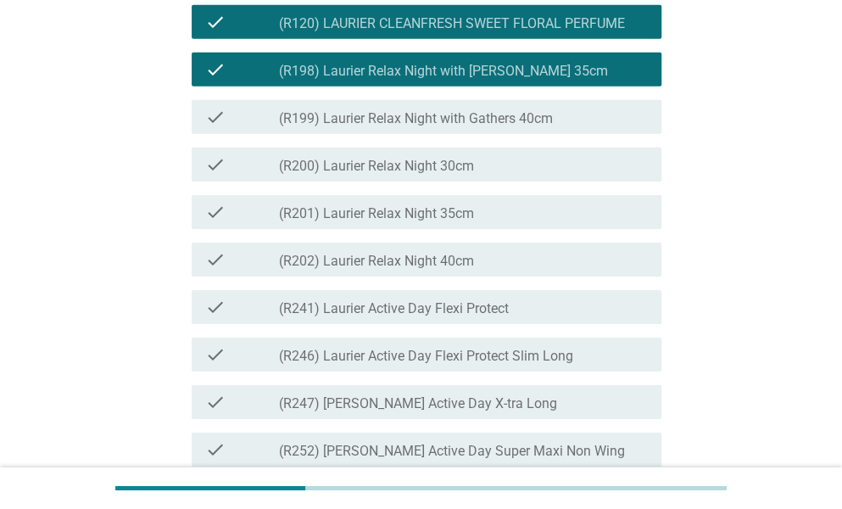
click at [394, 127] on label "(R199) Laurier Relax Night with Gathers 40cm" at bounding box center [416, 118] width 274 height 17
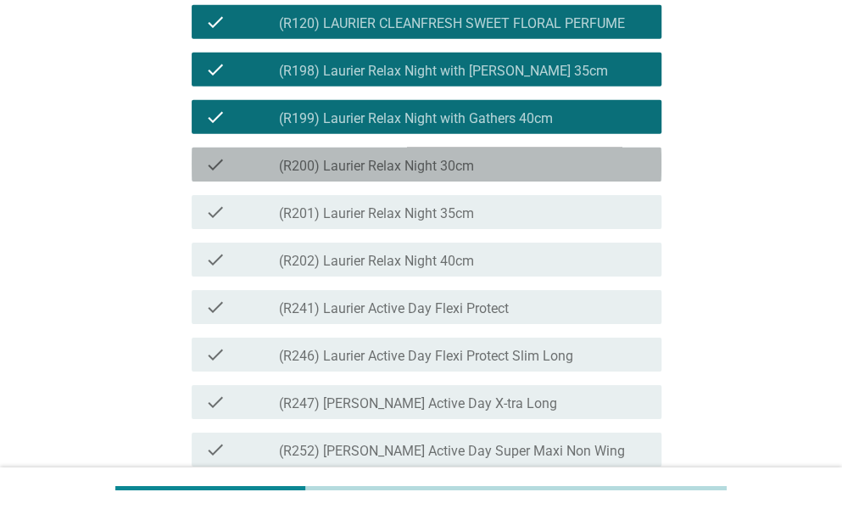
drag, startPoint x: 397, startPoint y: 254, endPoint x: 397, endPoint y: 271, distance: 17.0
click at [397, 175] on label "(R200) Laurier Relax Night 30cm" at bounding box center [376, 166] width 195 height 17
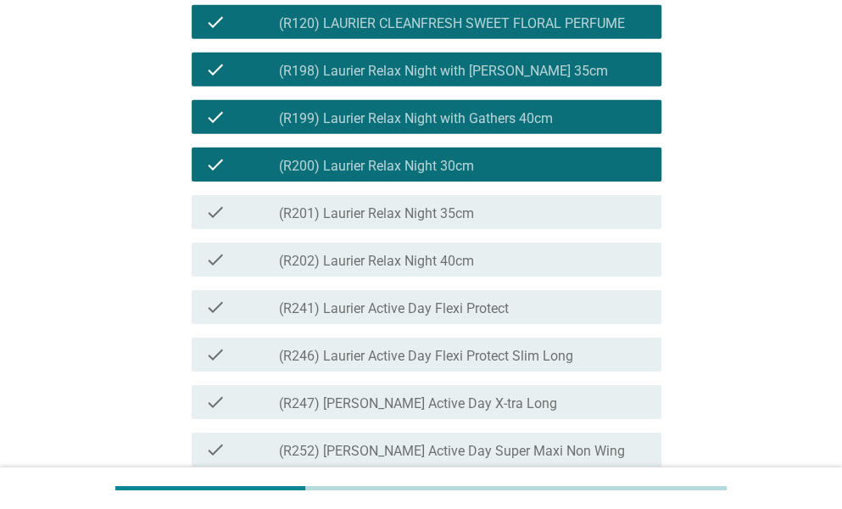
click at [401, 222] on label "(R201) Laurier Relax Night 35cm" at bounding box center [376, 213] width 195 height 17
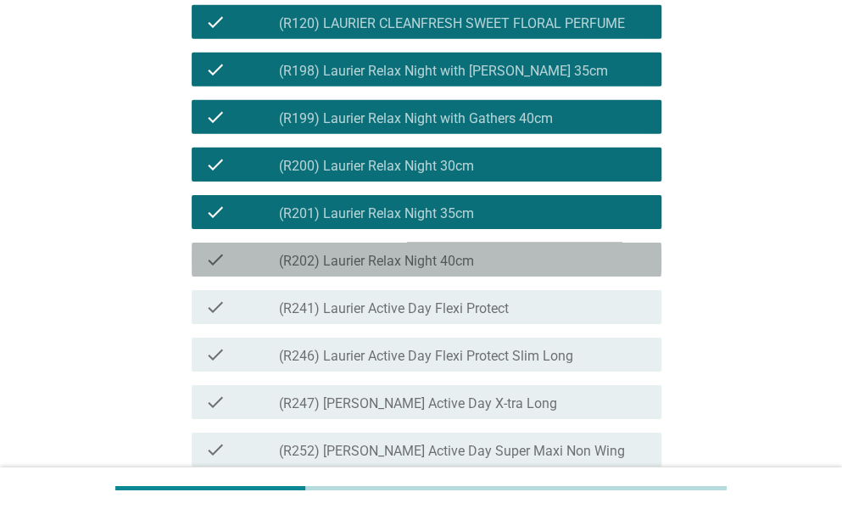
click at [390, 270] on label "(R202) Laurier Relax Night 40cm" at bounding box center [376, 261] width 195 height 17
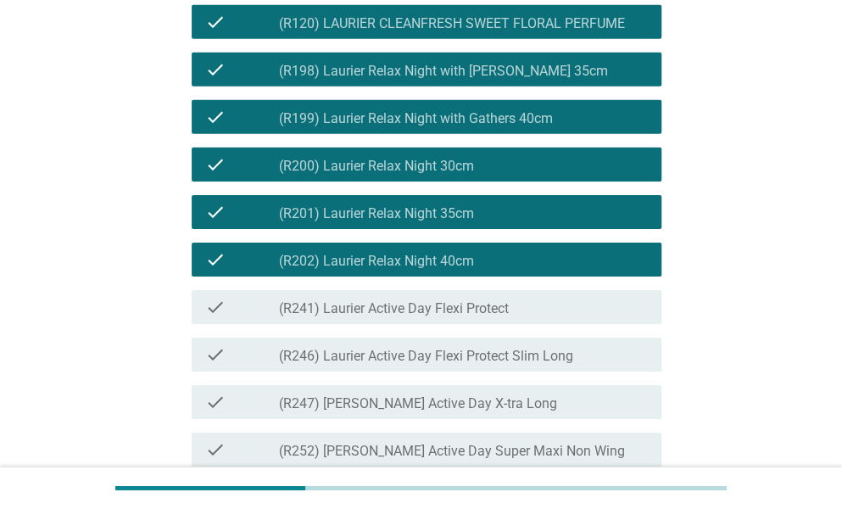
click at [396, 317] on label "(R241) Laurier Active Day Flexi Protect" at bounding box center [394, 308] width 230 height 17
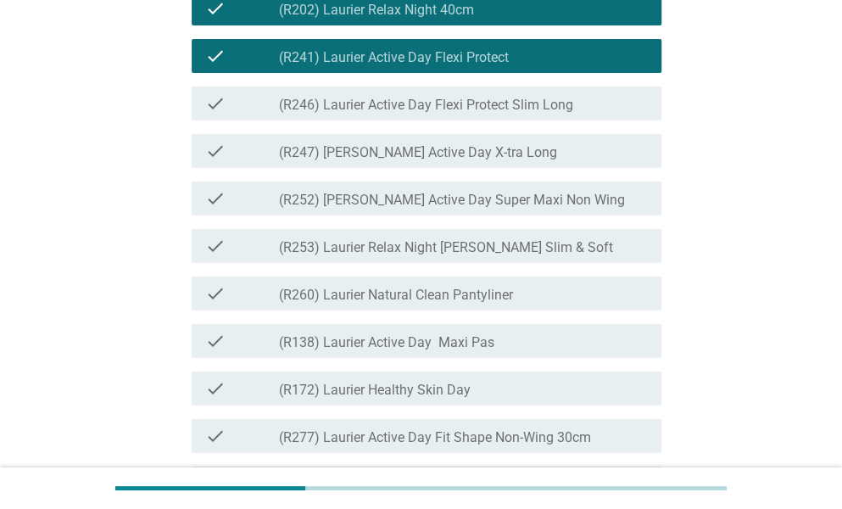
scroll to position [2290, 0]
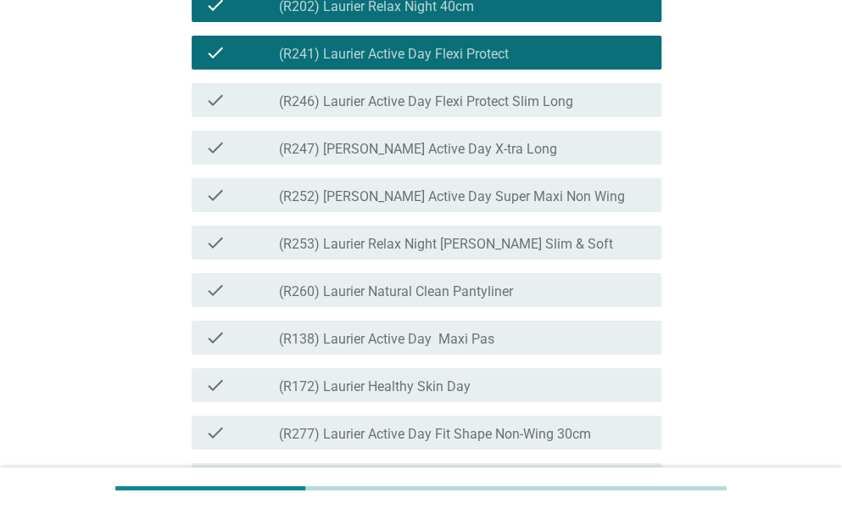
click at [380, 110] on label "(R246) Laurier Active Day Flexi Protect Slim Long" at bounding box center [426, 101] width 294 height 17
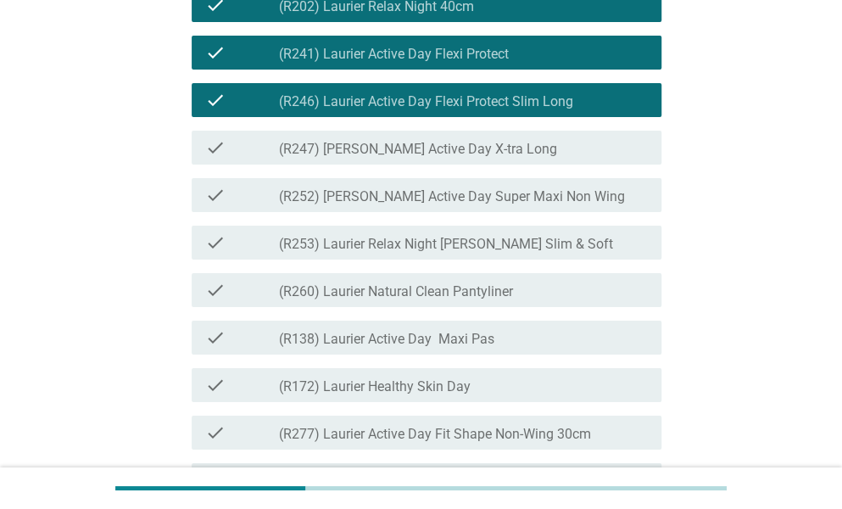
click at [403, 158] on label "(R247) [PERSON_NAME] Active Day X-tra Long" at bounding box center [418, 149] width 278 height 17
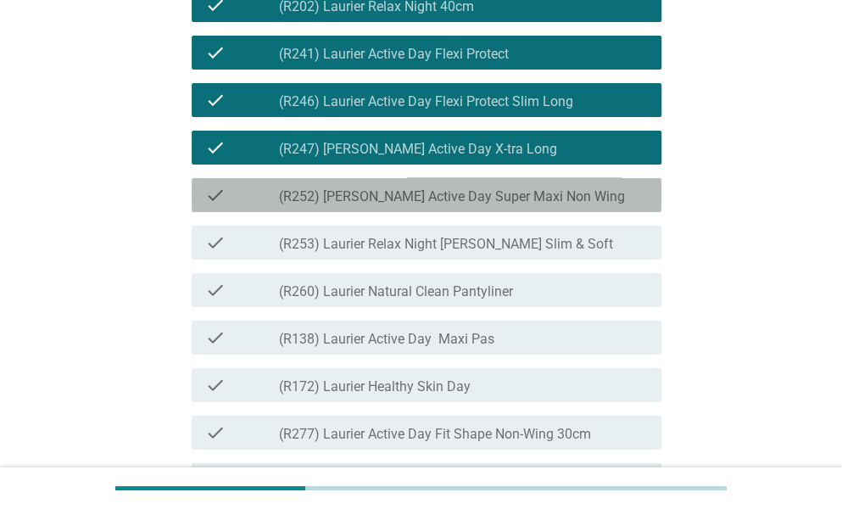
drag, startPoint x: 405, startPoint y: 288, endPoint x: 411, endPoint y: 311, distance: 24.3
click at [405, 205] on label "(R252) [PERSON_NAME] Active Day Super Maxi Non Wing" at bounding box center [452, 196] width 346 height 17
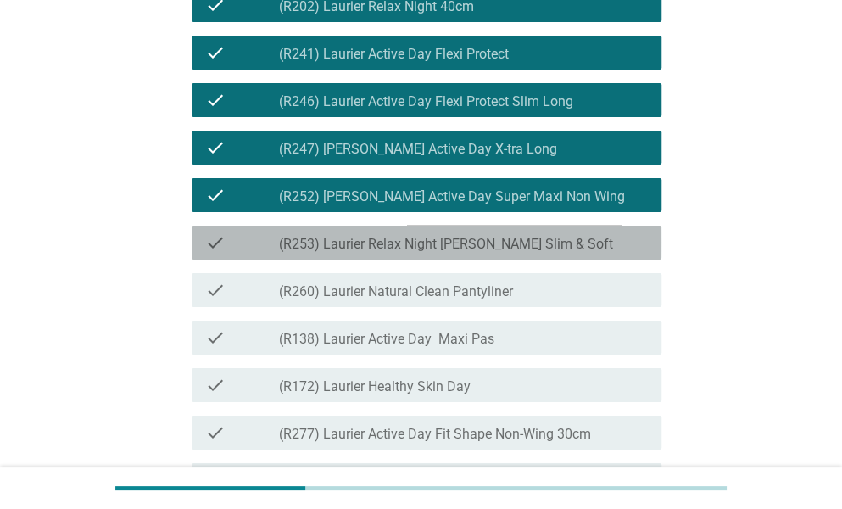
click at [419, 253] on label "(R253) Laurier Relax Night [PERSON_NAME] Slim & Soft" at bounding box center [446, 244] width 334 height 17
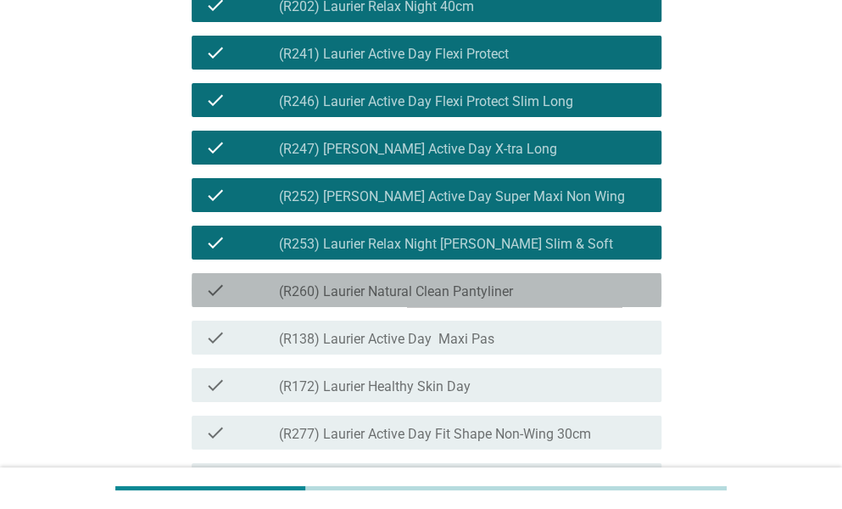
drag, startPoint x: 434, startPoint y: 383, endPoint x: 434, endPoint y: 406, distance: 23.8
click at [434, 300] on label "(R260) Laurier Natural Clean Pantyliner" at bounding box center [396, 291] width 234 height 17
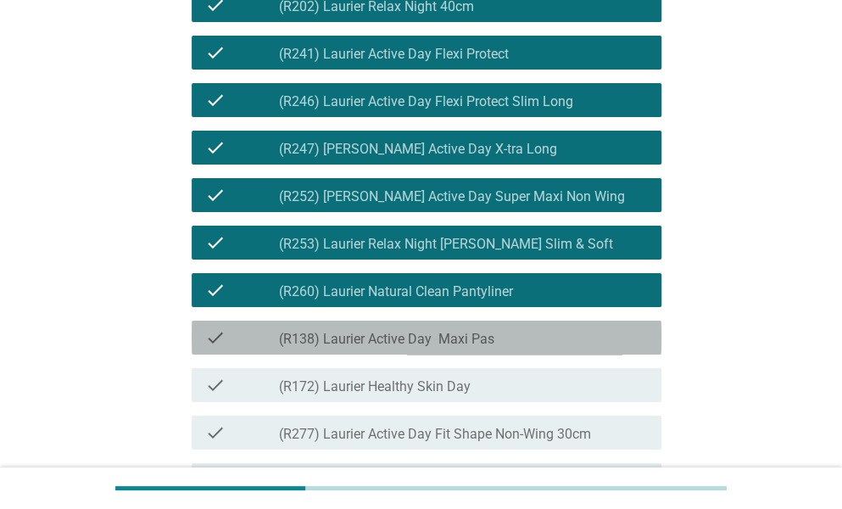
click at [437, 348] on label "(R138) Laurier Active Day Maxi Pas" at bounding box center [386, 339] width 215 height 17
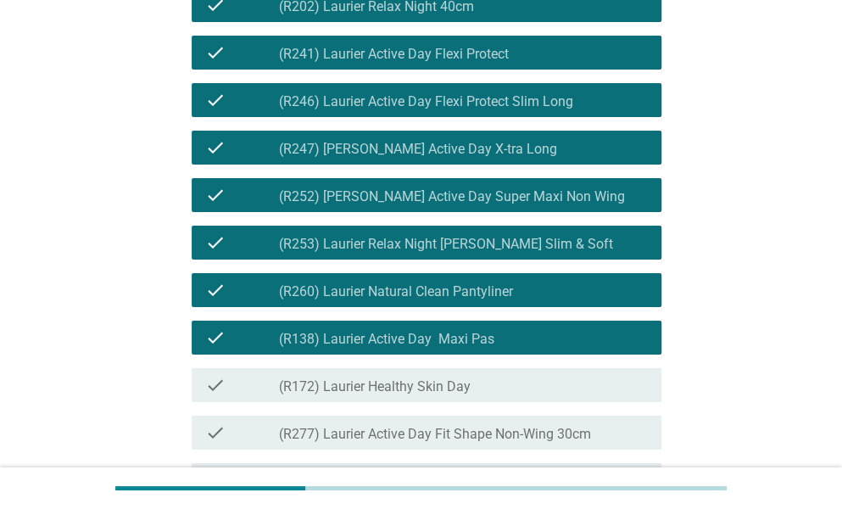
scroll to position [2630, 0]
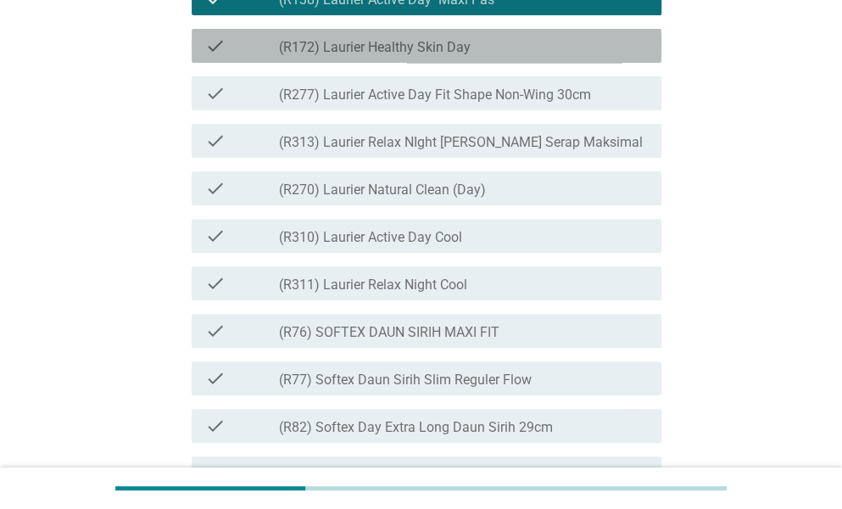
click at [392, 56] on label "(R172) Laurier Healthy Skin Day" at bounding box center [375, 47] width 192 height 17
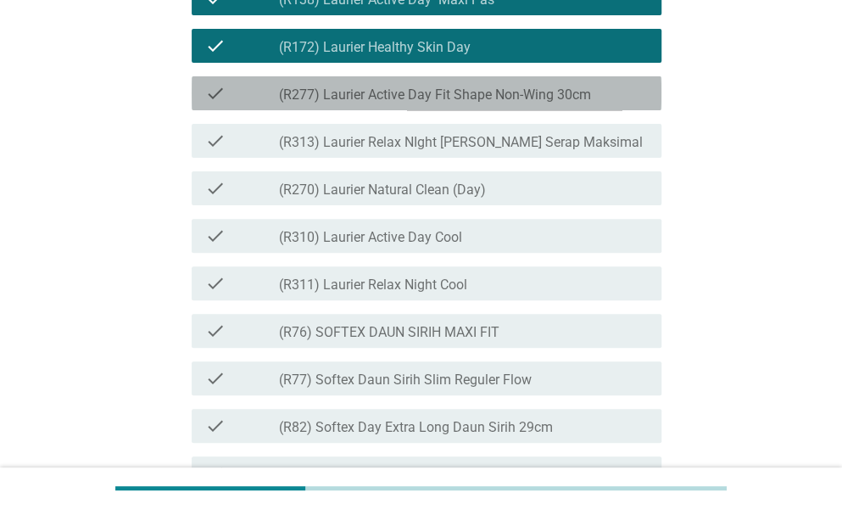
drag, startPoint x: 401, startPoint y: 177, endPoint x: 406, endPoint y: 190, distance: 13.7
click at [401, 103] on label "(R277) Laurier Active Day Fit Shape Non-Wing 30cm" at bounding box center [435, 95] width 312 height 17
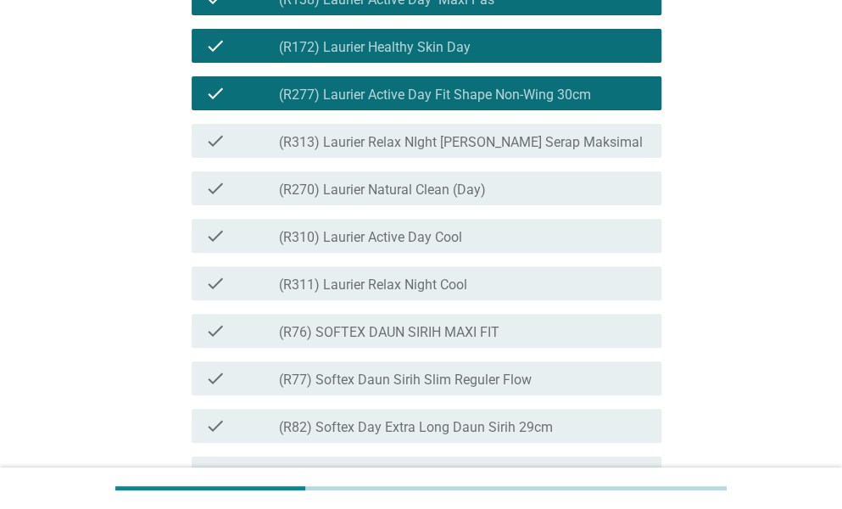
drag, startPoint x: 420, startPoint y: 241, endPoint x: 423, endPoint y: 264, distance: 23.2
click at [420, 151] on label "(R313) Laurier Relax NIght [PERSON_NAME] Serap Maksimal" at bounding box center [461, 142] width 364 height 17
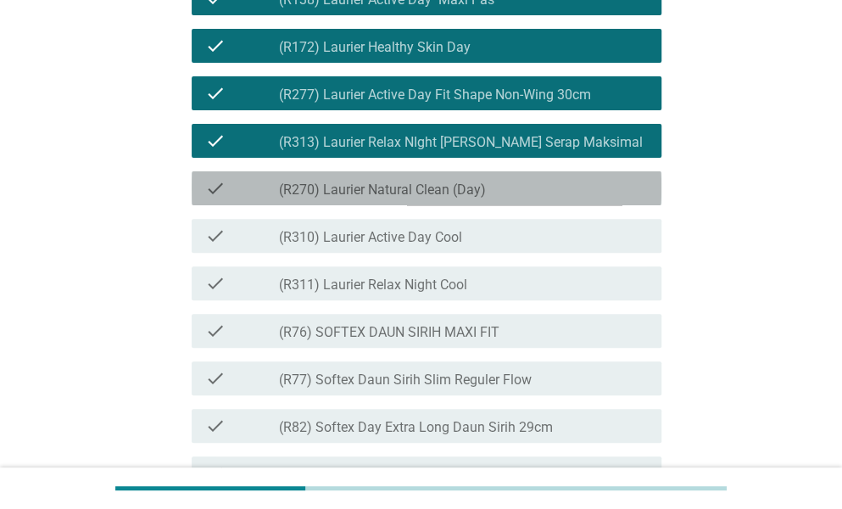
click at [433, 198] on label "(R270) Laurier Natural Clean (Day)" at bounding box center [382, 190] width 207 height 17
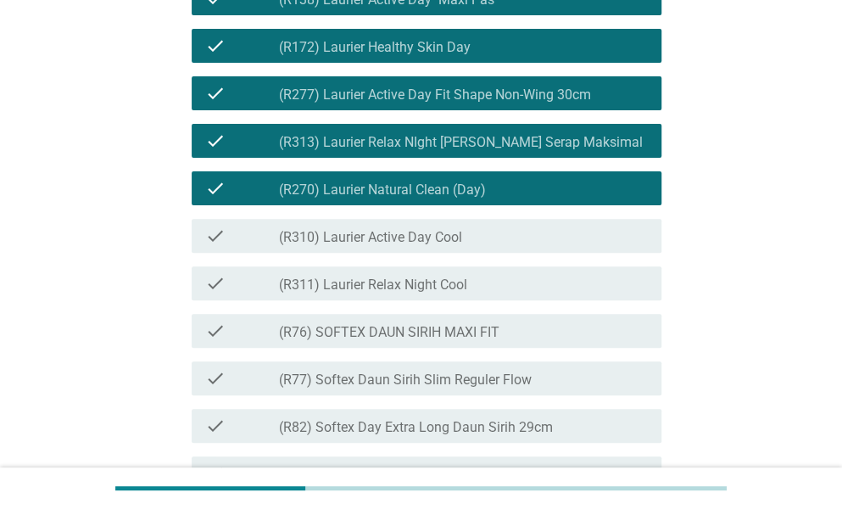
drag, startPoint x: 434, startPoint y: 338, endPoint x: 434, endPoint y: 349, distance: 10.2
click at [434, 246] on label "(R310) Laurier Active Day Cool" at bounding box center [370, 237] width 183 height 17
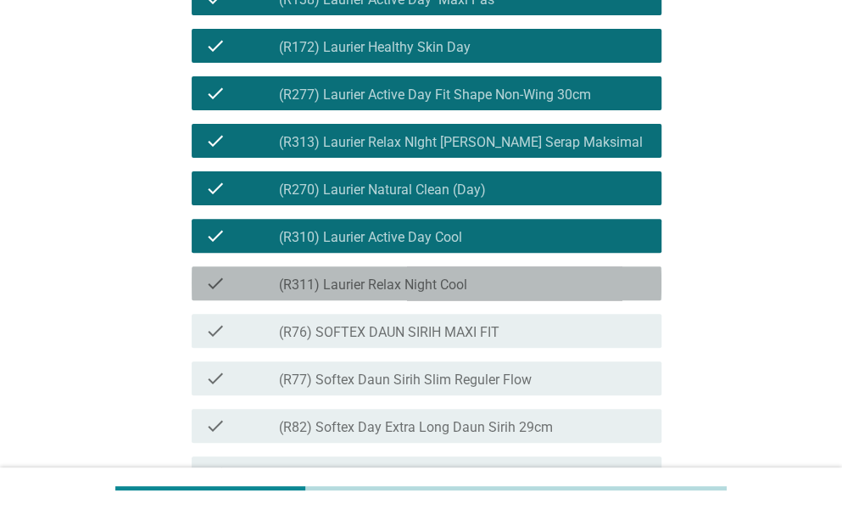
click at [433, 294] on label "(R311) Laurier Relax Night Cool" at bounding box center [373, 285] width 188 height 17
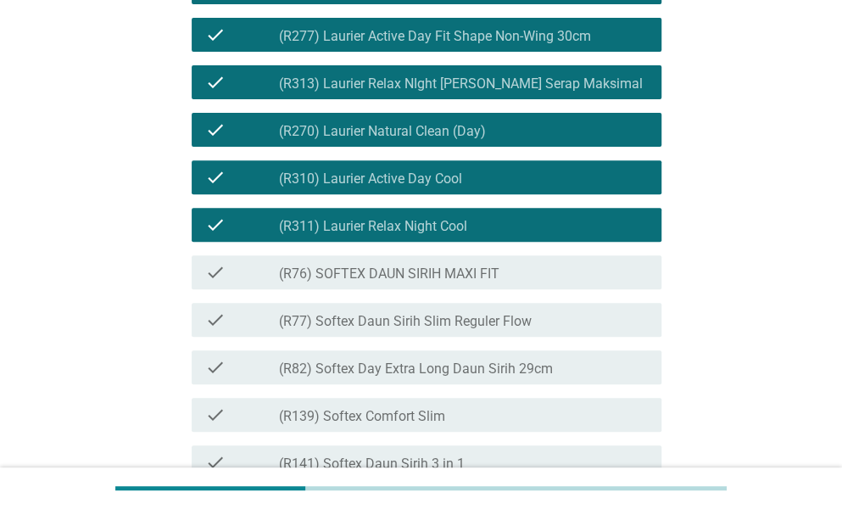
scroll to position [2799, 0]
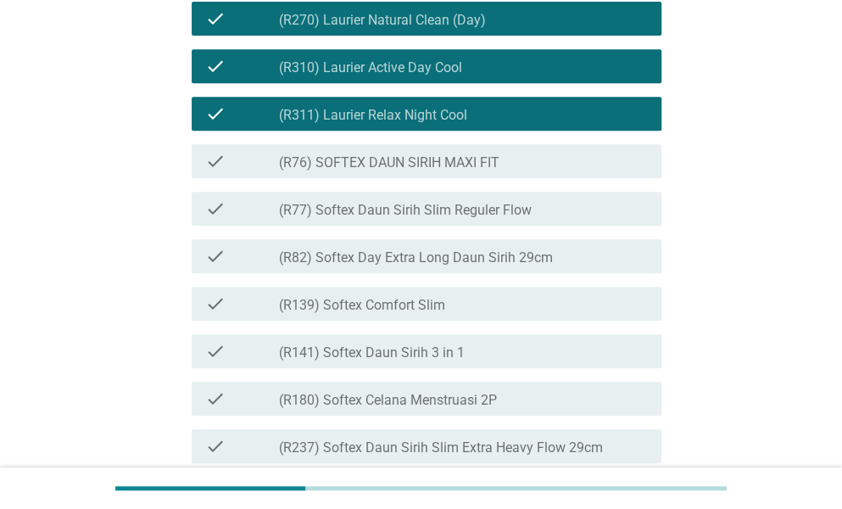
click at [395, 171] on label "(R76) SOFTEX DAUN SIRIH MAXI FIT" at bounding box center [389, 162] width 221 height 17
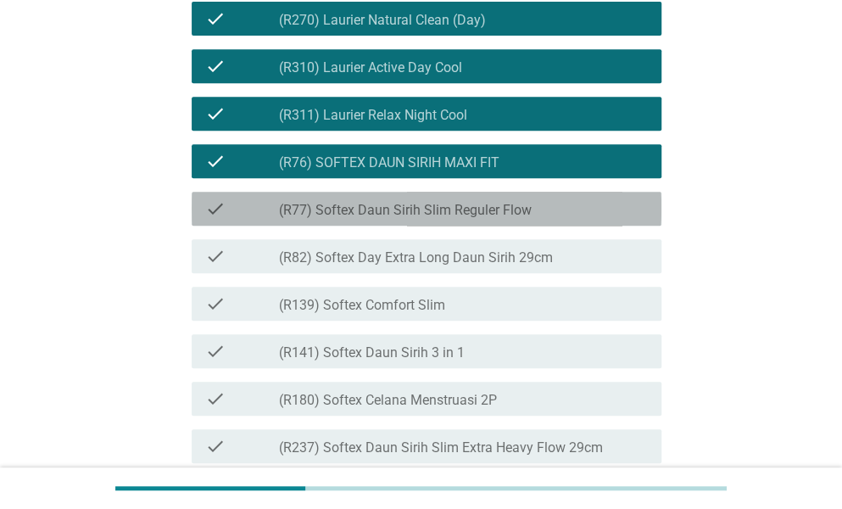
click at [414, 219] on label "(R77) Softex Daun Sirih Slim Reguler Flow" at bounding box center [405, 210] width 253 height 17
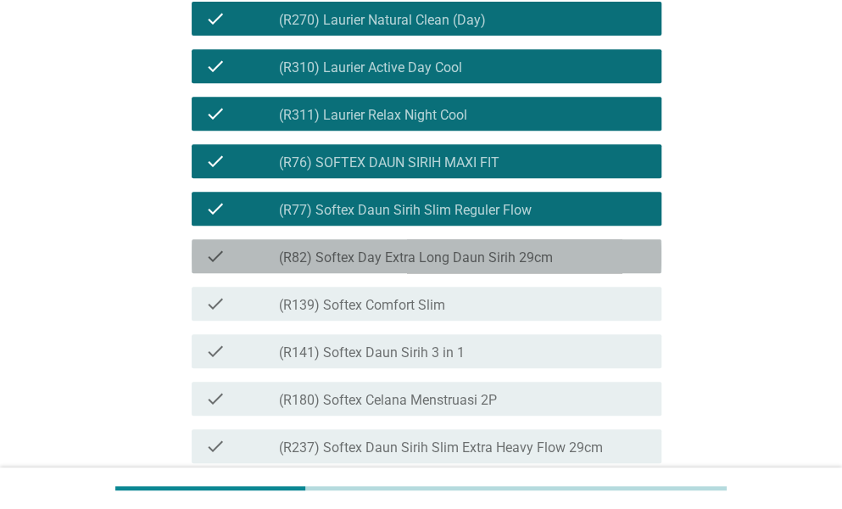
click at [428, 266] on label "(R82) Softex Day Extra Long Daun Sirih 29cm" at bounding box center [416, 257] width 274 height 17
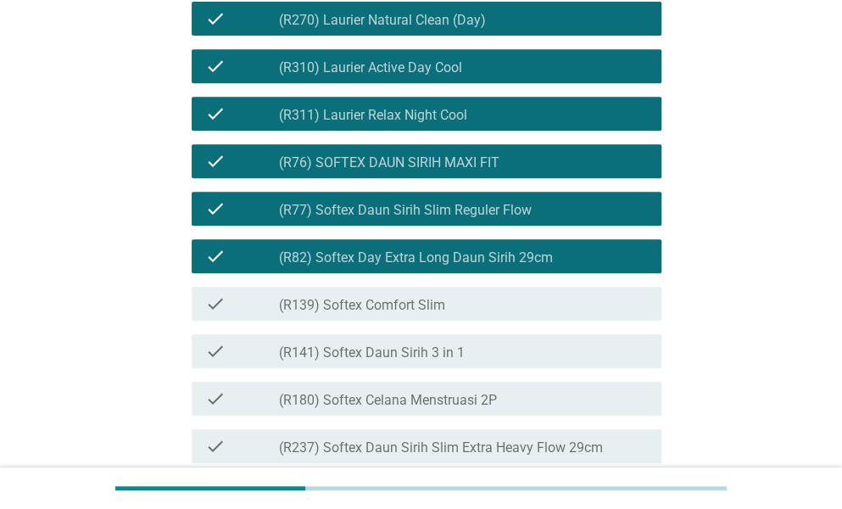
click at [417, 314] on label "(R139) Softex Comfort Slim" at bounding box center [362, 305] width 166 height 17
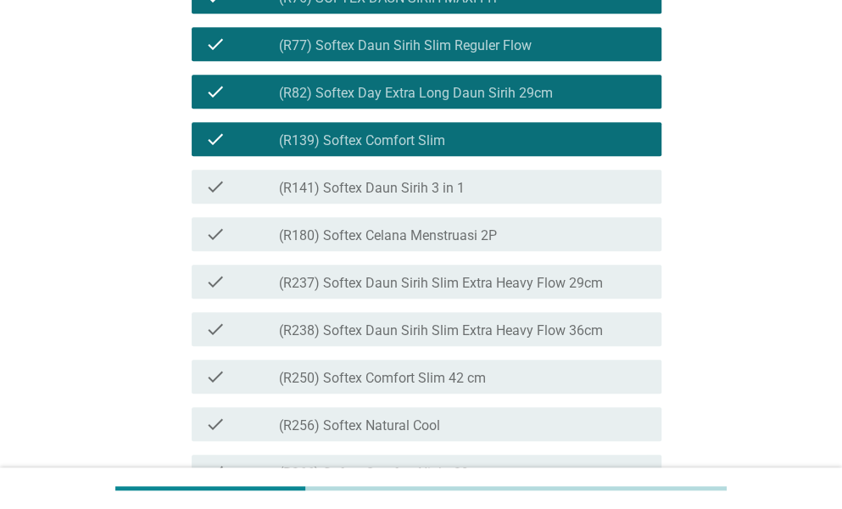
scroll to position [2969, 0]
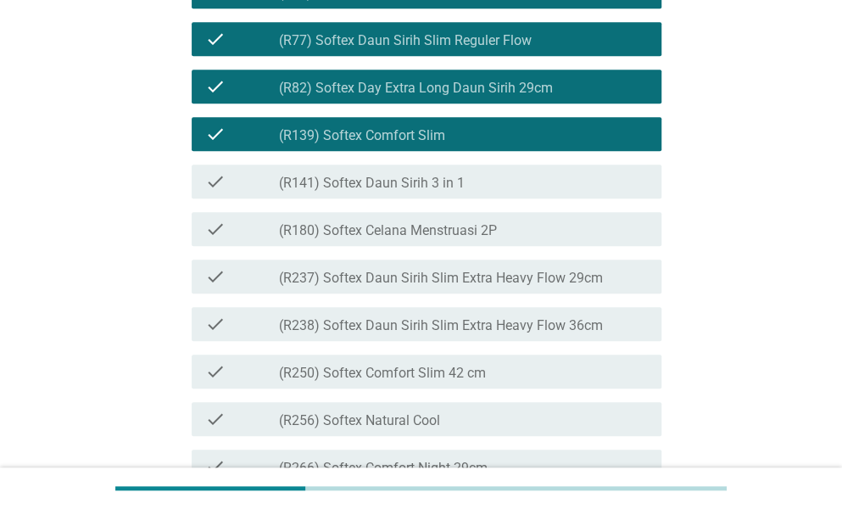
click at [372, 192] on label "(R141) Softex Daun Sirih 3 in 1" at bounding box center [372, 183] width 186 height 17
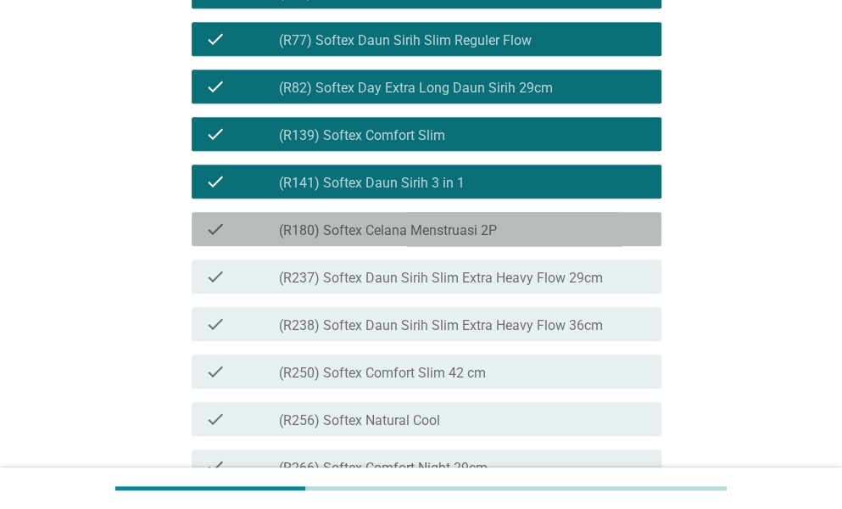
click at [392, 239] on label "(R180) Softex Celana Menstruasi 2P" at bounding box center [388, 230] width 218 height 17
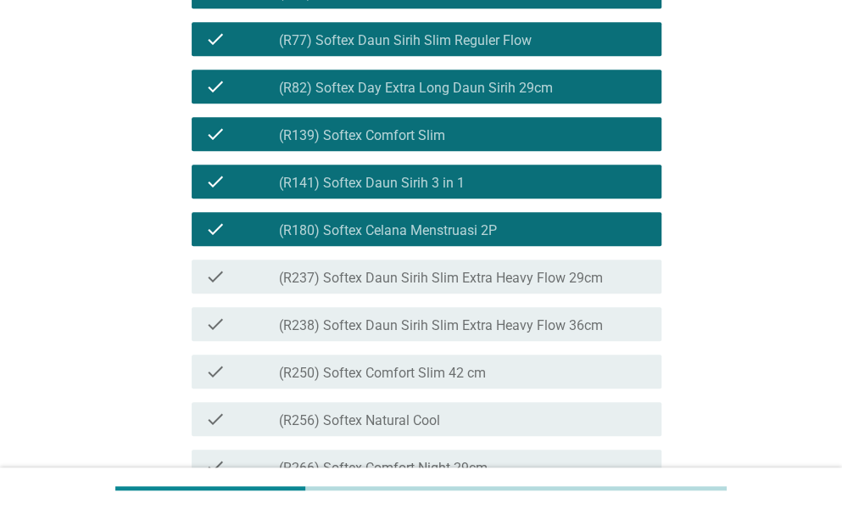
drag, startPoint x: 401, startPoint y: 383, endPoint x: 402, endPoint y: 397, distance: 14.4
click at [401, 287] on label "(R237) Softex Daun Sirih Slim Extra Heavy Flow 29cm" at bounding box center [441, 278] width 324 height 17
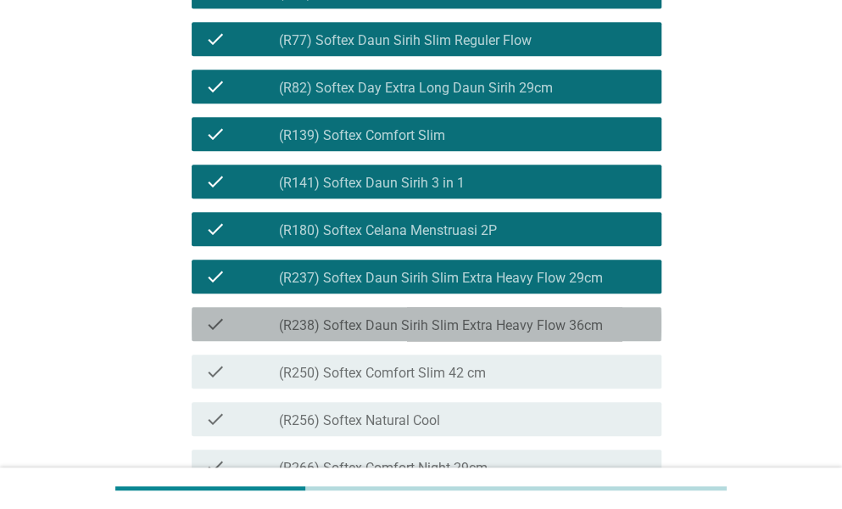
drag, startPoint x: 404, startPoint y: 437, endPoint x: 436, endPoint y: 355, distance: 87.6
click at [402, 334] on label "(R238) Softex Daun Sirih Slim Extra Heavy Flow 36cm" at bounding box center [441, 325] width 324 height 17
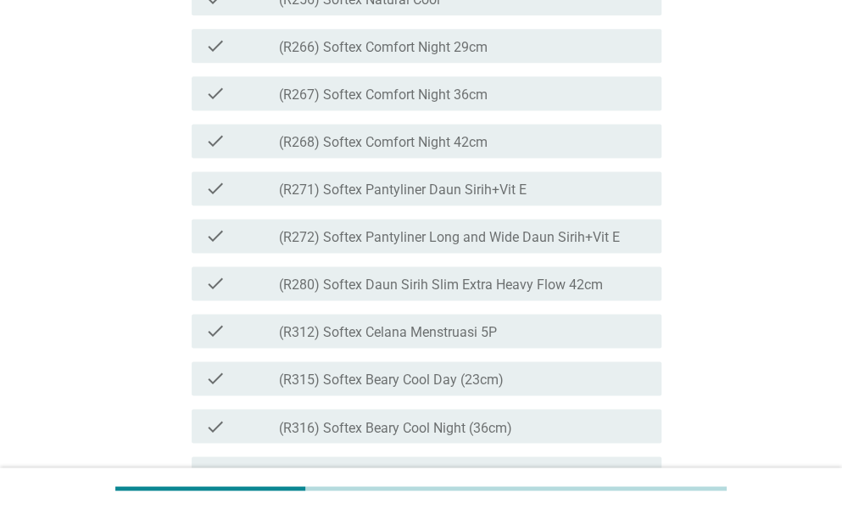
scroll to position [3393, 0]
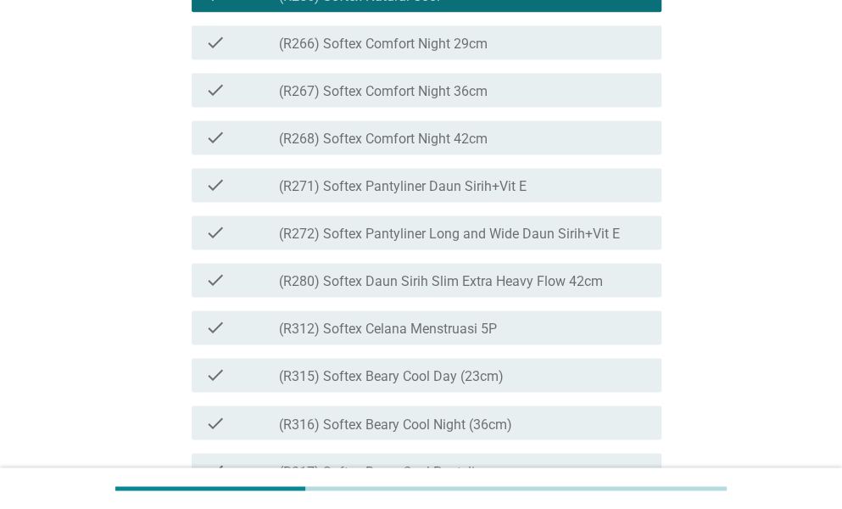
click at [405, 53] on label "(R266) Softex Comfort Night 29cm" at bounding box center [383, 44] width 209 height 17
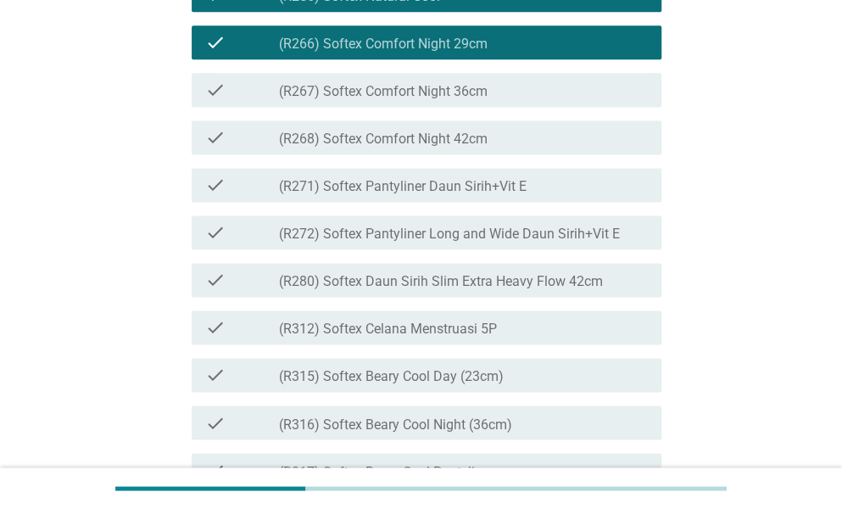
click at [415, 100] on label "(R267) Softex Comfort Night 36cm" at bounding box center [383, 91] width 209 height 17
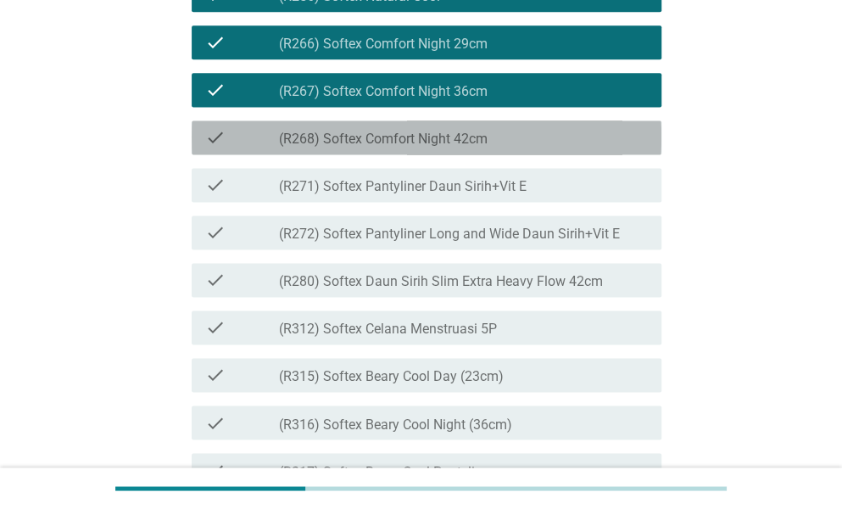
click at [426, 148] on label "(R268) Softex Comfort Night 42cm" at bounding box center [383, 139] width 209 height 17
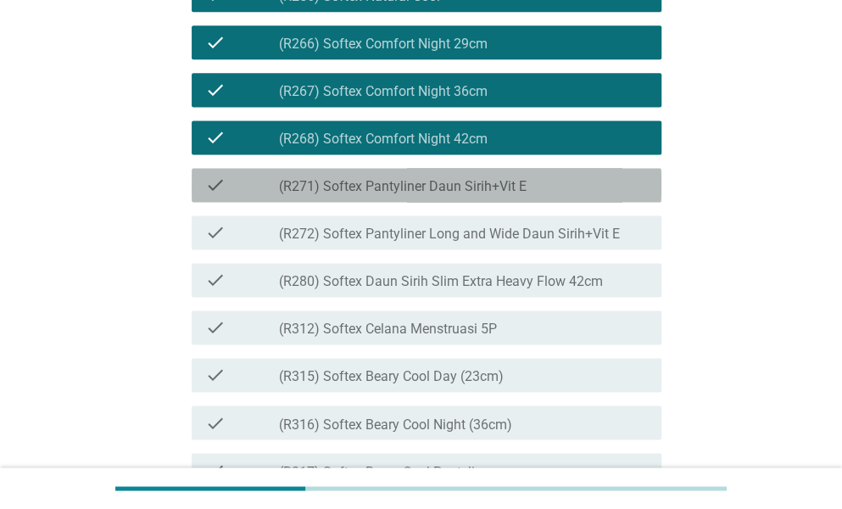
click at [435, 195] on label "(R271) Softex Pantyliner Daun Sirih+Vit E" at bounding box center [403, 186] width 248 height 17
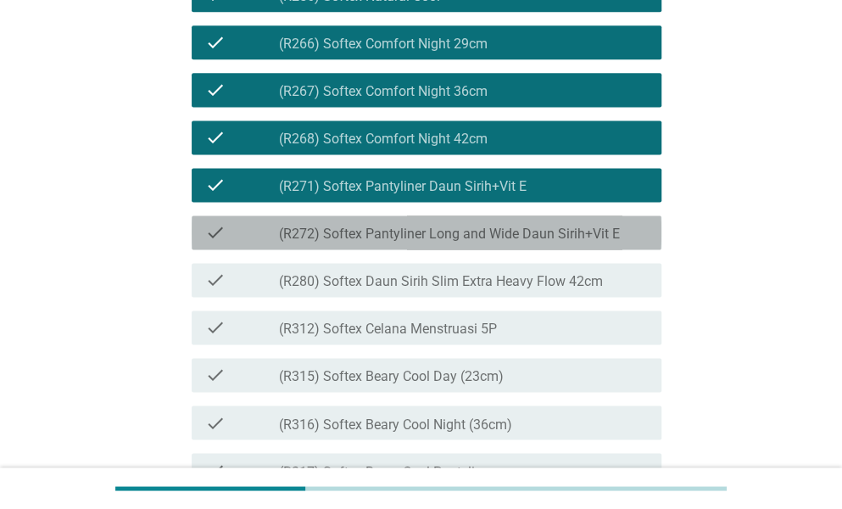
click at [451, 243] on label "(R272) Softex Pantyliner Long and Wide Daun Sirih+Vit E" at bounding box center [449, 234] width 341 height 17
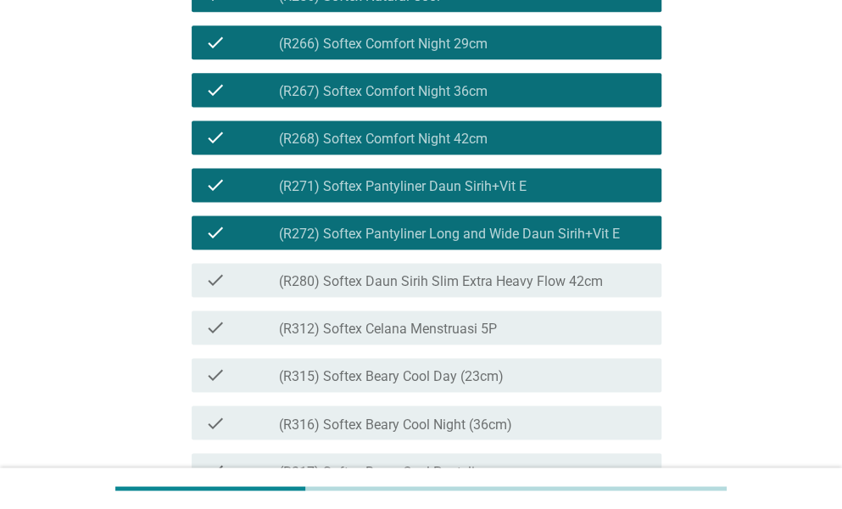
click at [457, 290] on div "check_box_outline_blank (R280) Softex Daun Sirih Slim Extra Heavy Flow 42cm" at bounding box center [463, 280] width 369 height 20
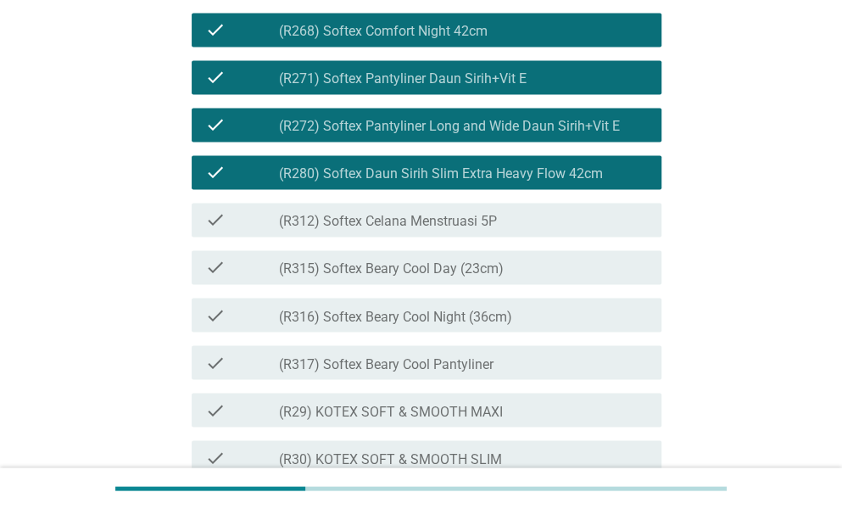
scroll to position [3648, 0]
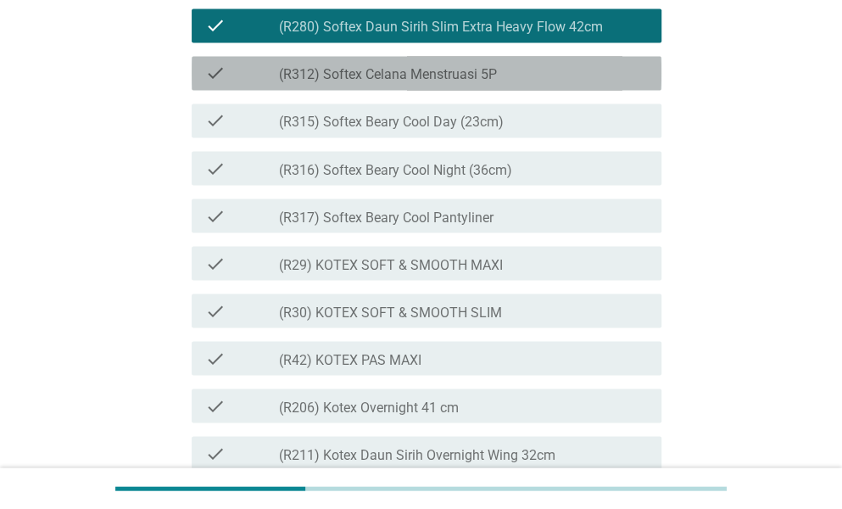
click at [378, 83] on label "(R312) Softex Celana Menstruasi 5P" at bounding box center [388, 74] width 218 height 17
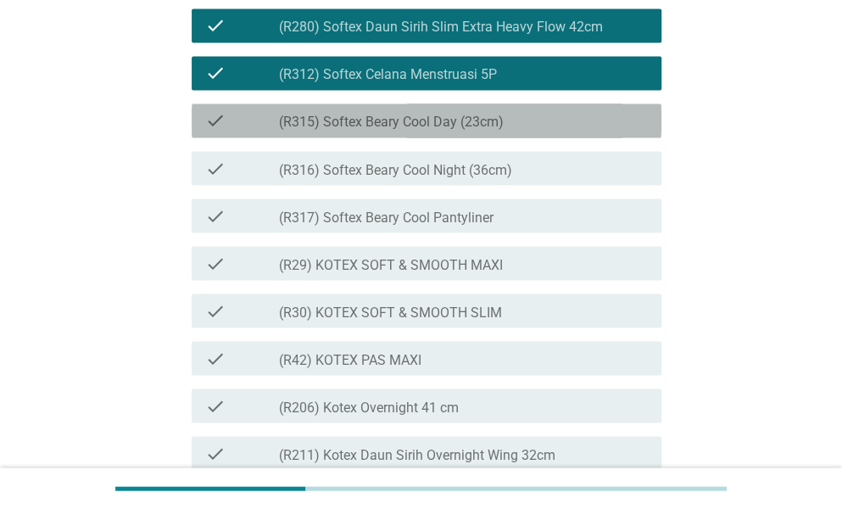
drag, startPoint x: 399, startPoint y: 220, endPoint x: 405, endPoint y: 232, distance: 14.4
click at [400, 131] on div "check_box_outline_blank (R315) Softex Beary Cool Day (23cm)" at bounding box center [463, 120] width 369 height 20
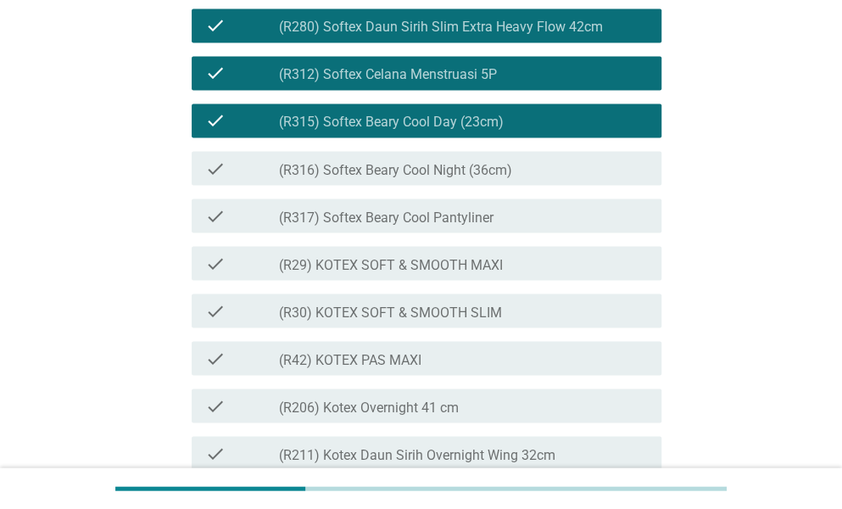
click at [429, 178] on label "(R316) Softex Beary Cool Night (36cm)" at bounding box center [395, 169] width 233 height 17
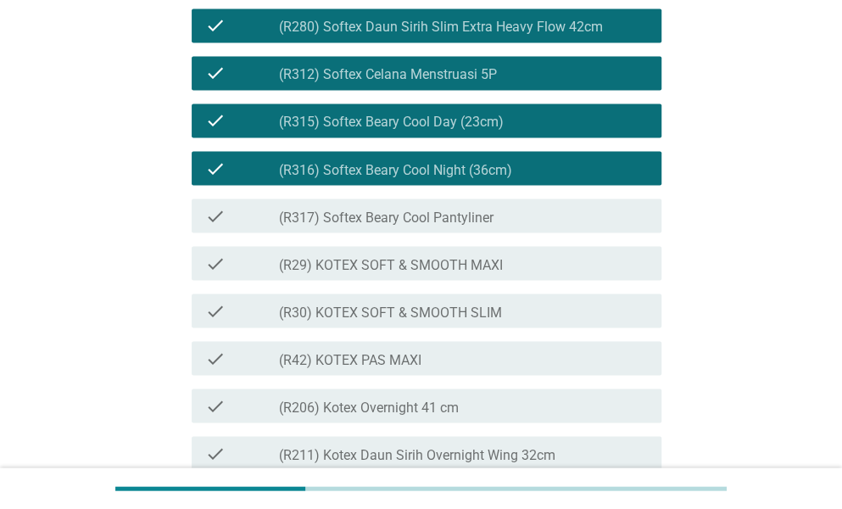
click at [459, 226] on label "(R317) Softex Beary Cool Pantyliner" at bounding box center [386, 217] width 215 height 17
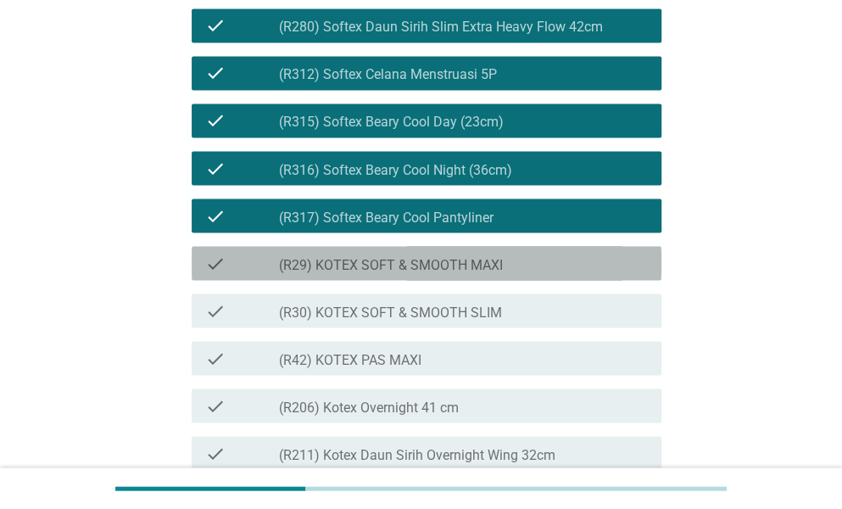
click at [467, 273] on label "(R29) KOTEX SOFT & SMOOTH MAXI" at bounding box center [391, 264] width 224 height 17
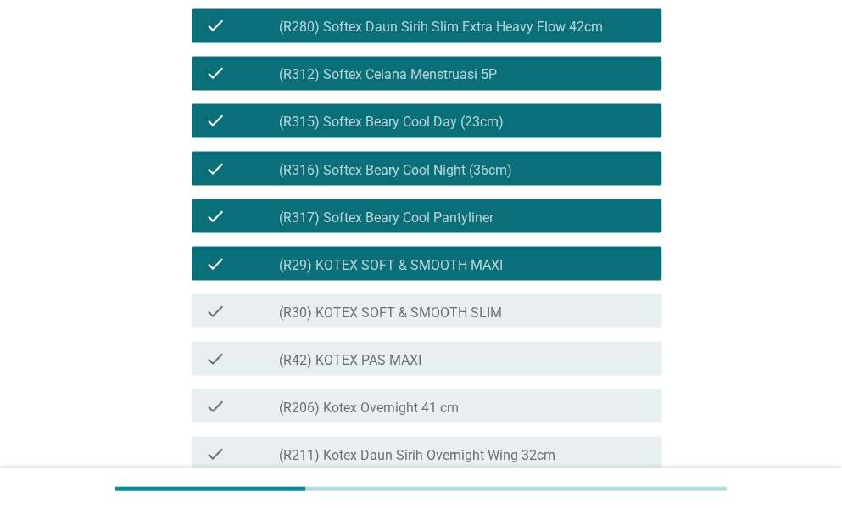
click at [461, 321] on label "(R30) KOTEX SOFT & SMOOTH SLIM" at bounding box center [390, 312] width 223 height 17
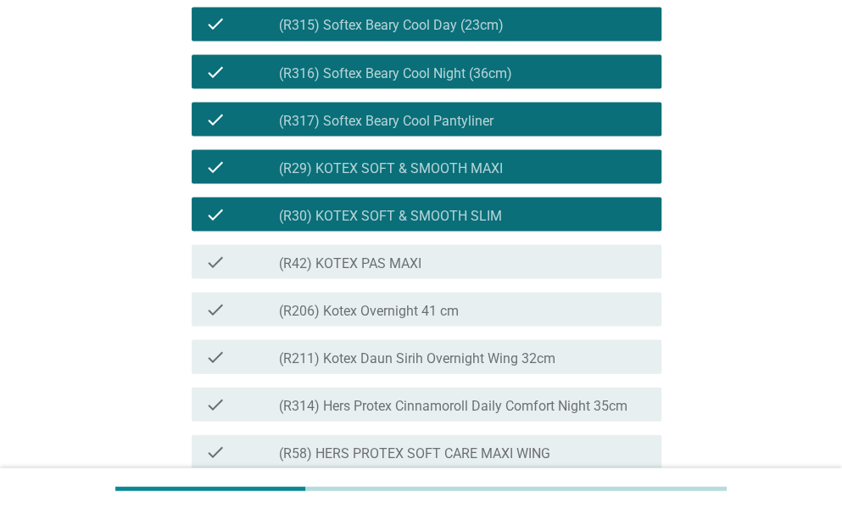
scroll to position [3817, 0]
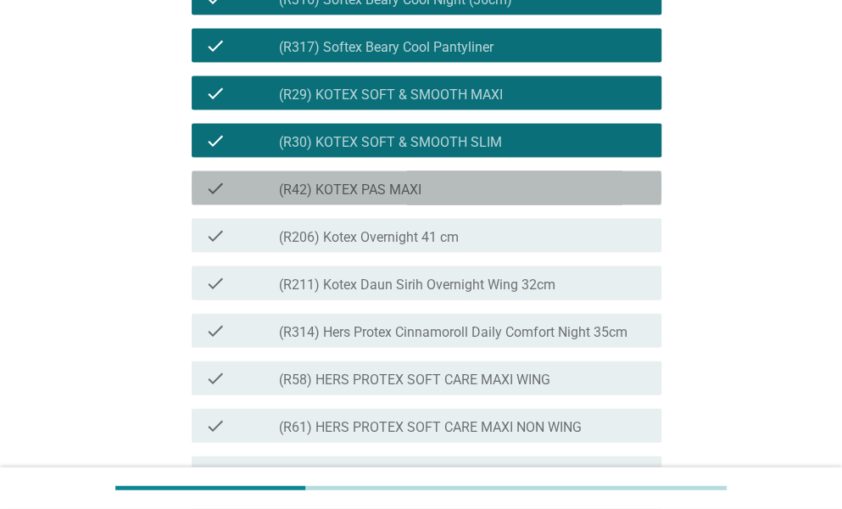
click at [417, 205] on div "check check_box_outline_blank (R42) KOTEX PAS MAXI" at bounding box center [427, 188] width 470 height 34
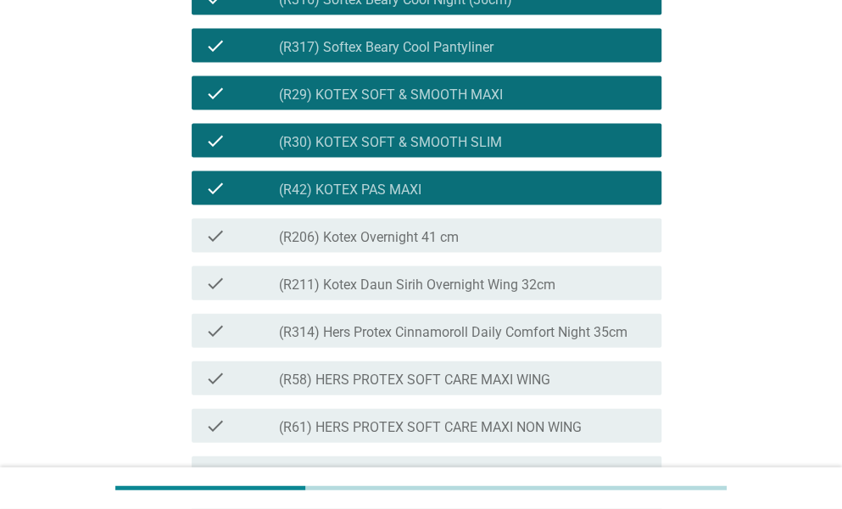
click at [439, 246] on label "(R206) Kotex Overnight 41 cm" at bounding box center [369, 237] width 180 height 17
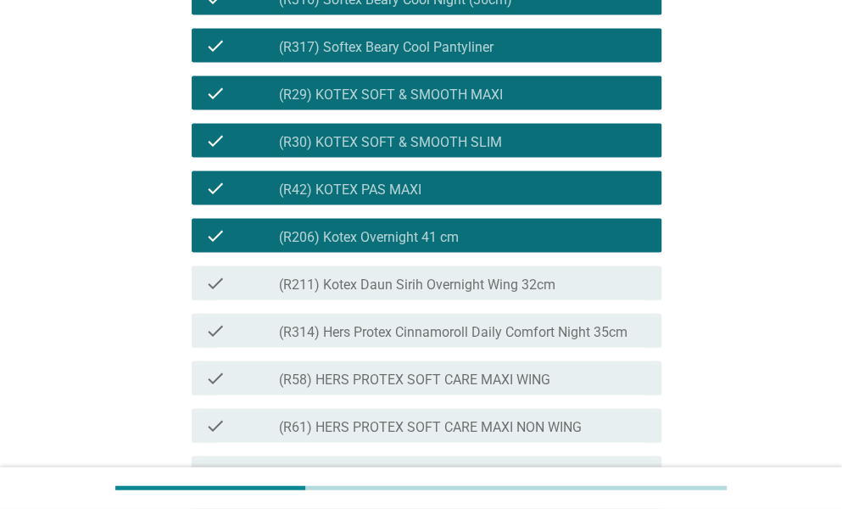
click at [462, 294] on div "check_box_outline_blank (R211) Kotex Daun Sirih Overnight Wing 32cm" at bounding box center [463, 283] width 369 height 20
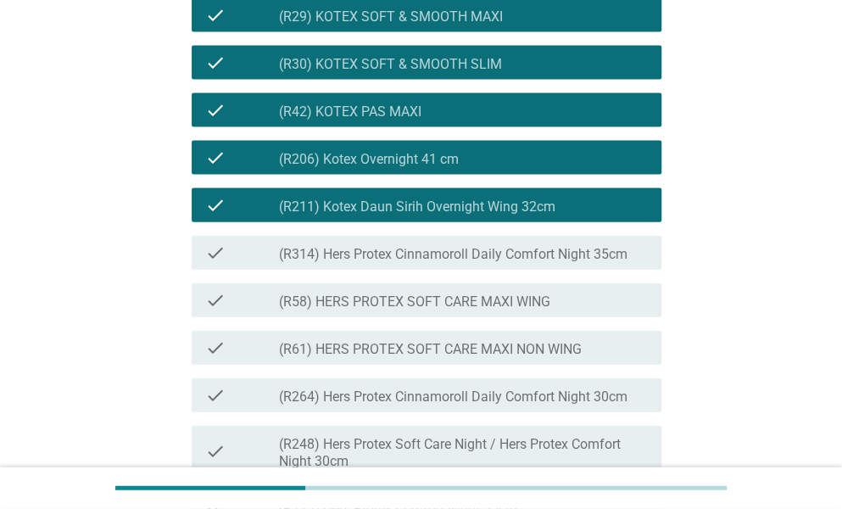
scroll to position [3987, 0]
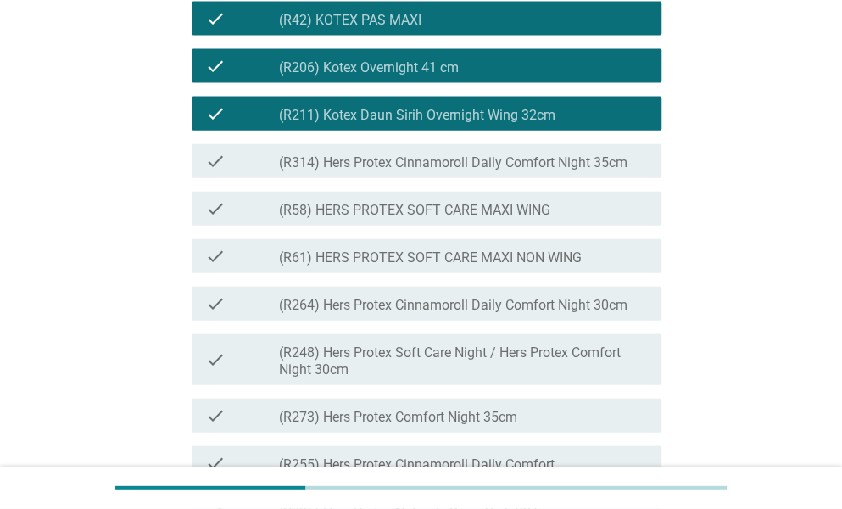
click at [411, 171] on label "(R314) Hers Protex Cinnamoroll Daily Comfort Night 35cm" at bounding box center [453, 162] width 349 height 17
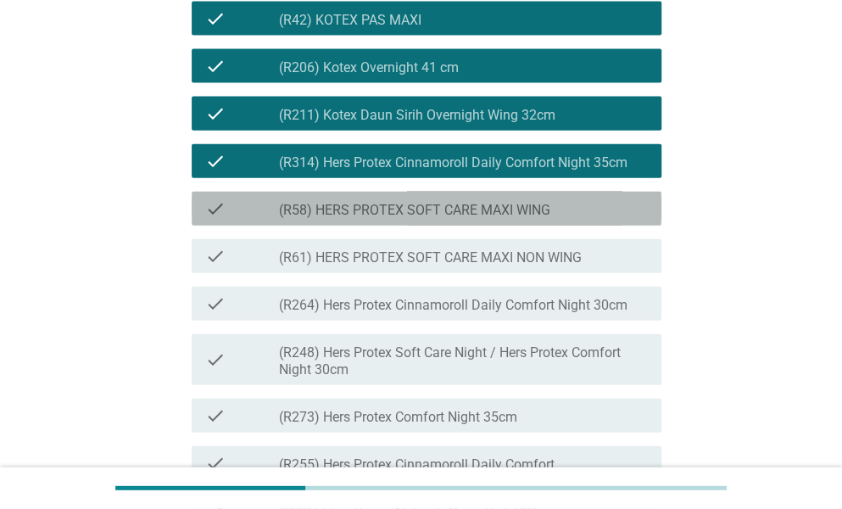
click at [428, 219] on div "check_box_outline_blank (R58) HERS PROTEX SOFT CARE MAXI WING" at bounding box center [463, 208] width 369 height 20
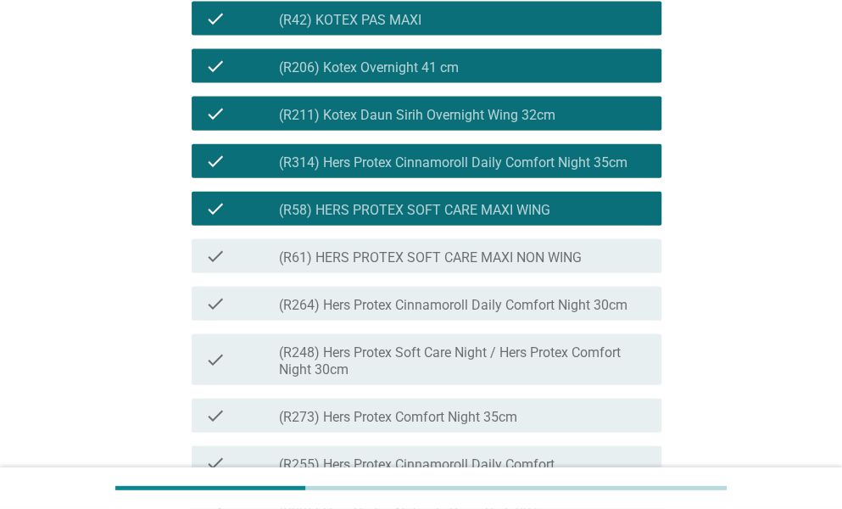
click at [446, 266] on label "(R61) HERS PROTEX SOFT CARE MAXI NON WING" at bounding box center [430, 257] width 303 height 17
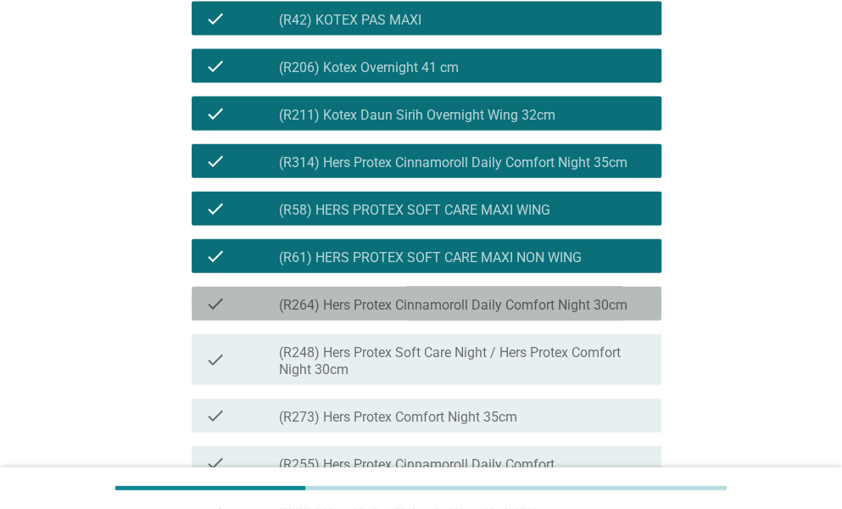
click at [455, 314] on div "check_box_outline_blank (R264) Hers Protex Cinnamoroll Daily Comfort Night 30cm" at bounding box center [463, 304] width 369 height 20
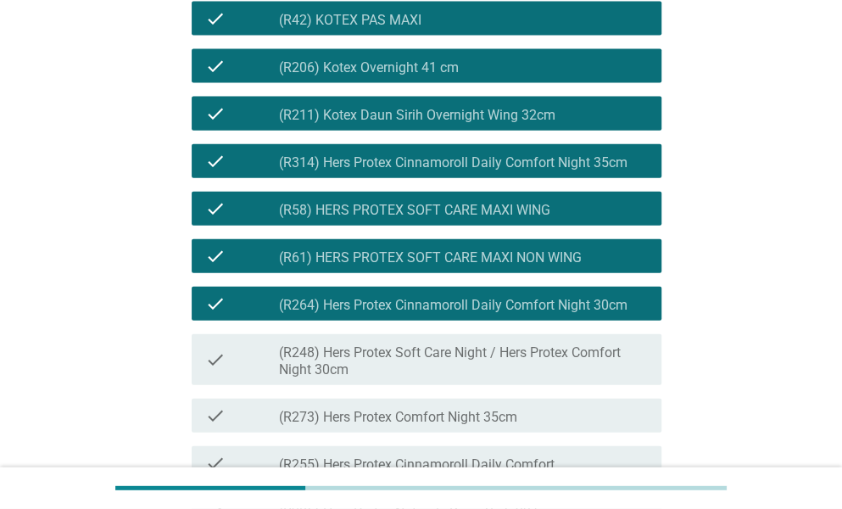
scroll to position [4157, 0]
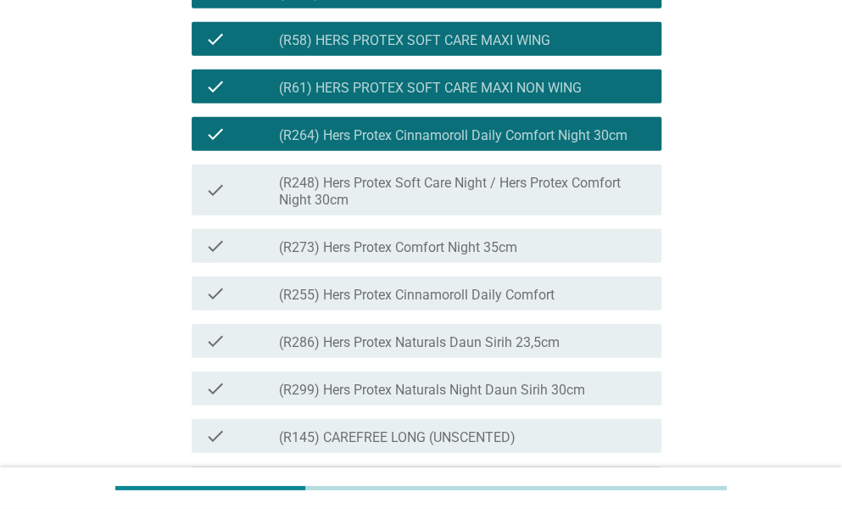
click at [412, 209] on label "(R248) Hers Protex Soft Care Night / Hers Protex Comfort Night 30cm" at bounding box center [463, 192] width 369 height 34
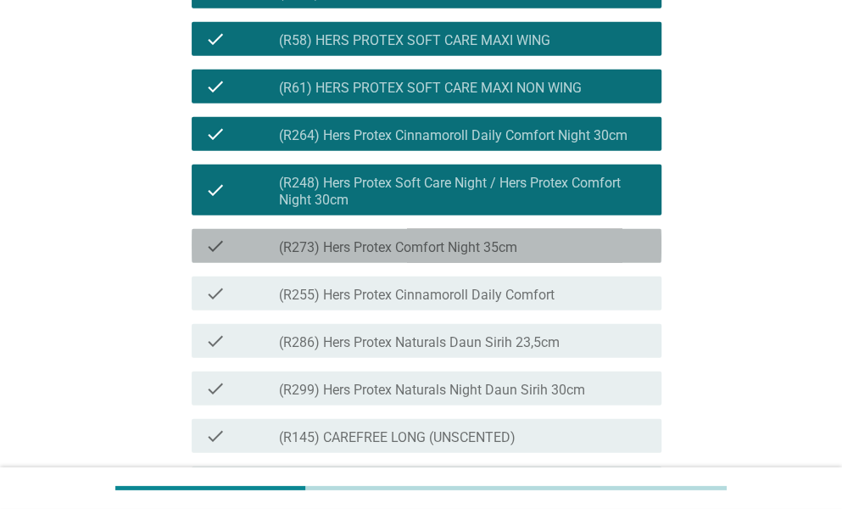
click at [438, 256] on label "(R273) Hers Protex Comfort Night 35cm" at bounding box center [398, 247] width 238 height 17
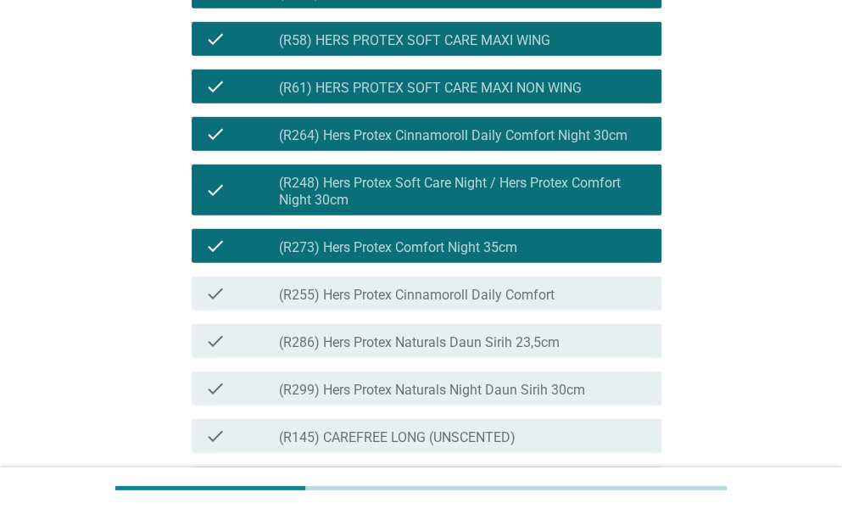
click at [438, 304] on label "(R255) Hers Protex Cinnamoroll Daily Comfort" at bounding box center [417, 295] width 276 height 17
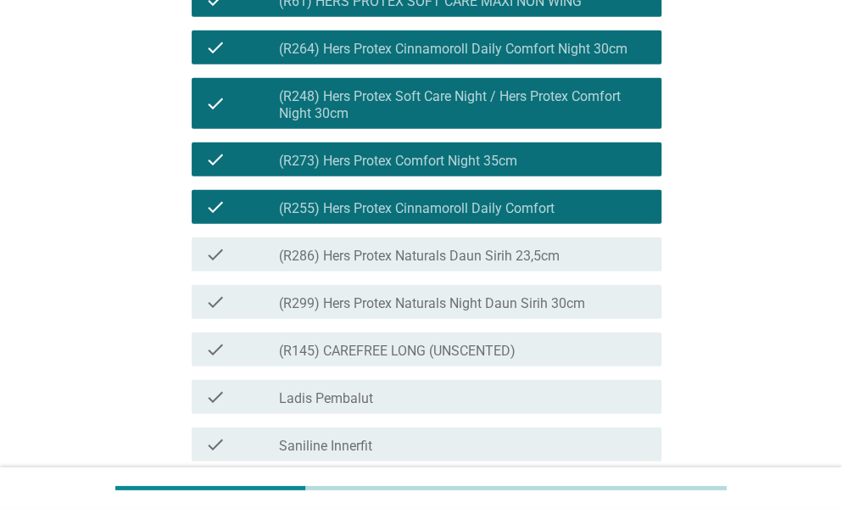
scroll to position [4326, 0]
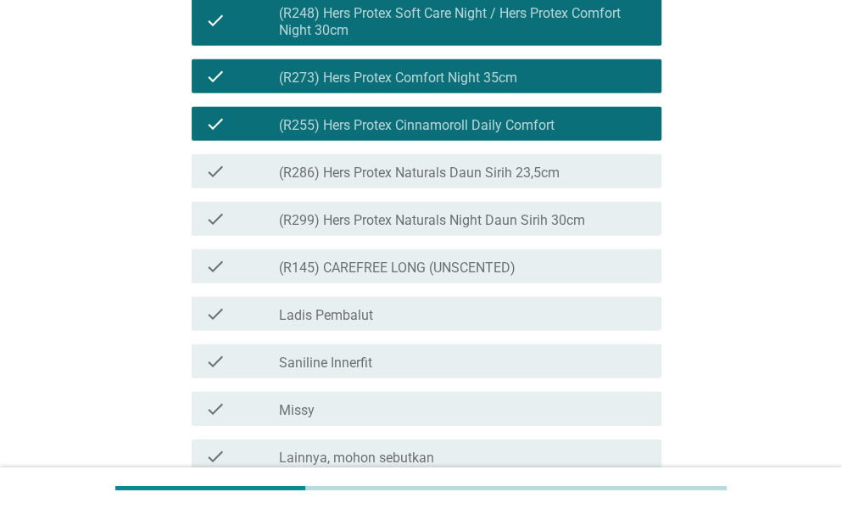
click at [431, 182] on div "check_box_outline_blank (R286) Hers Protex Naturals Daun Sirih 23,5cm" at bounding box center [463, 171] width 369 height 20
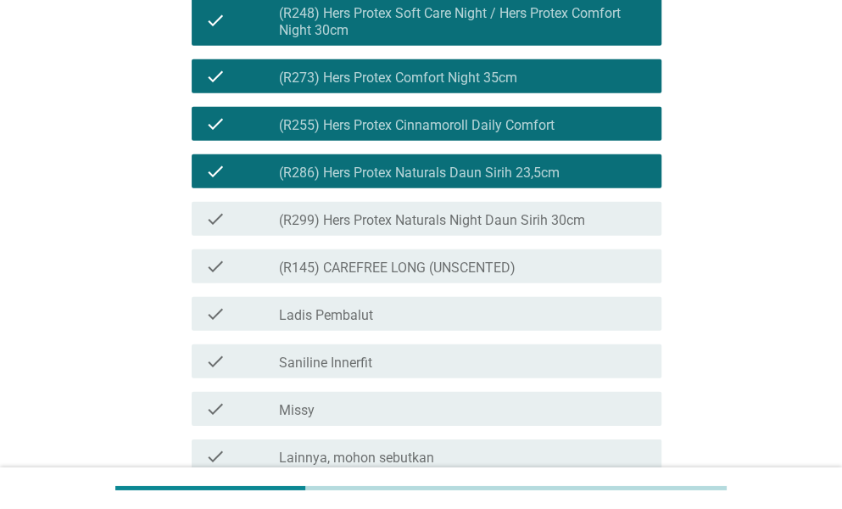
click at [451, 229] on div "check_box_outline_blank (R299) Hers Protex Naturals Night Daun Sirih 30cm" at bounding box center [463, 219] width 369 height 20
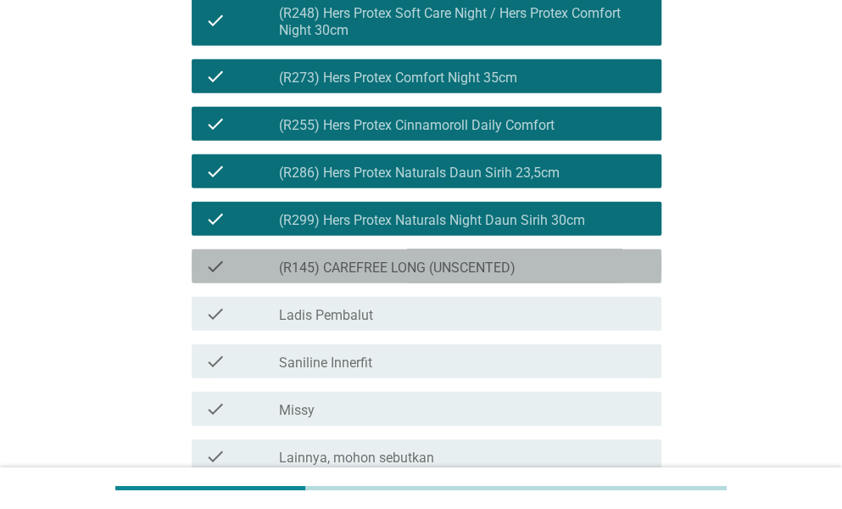
click at [473, 277] on label "(R145) CAREFREE LONG (UNSCENTED)" at bounding box center [397, 268] width 237 height 17
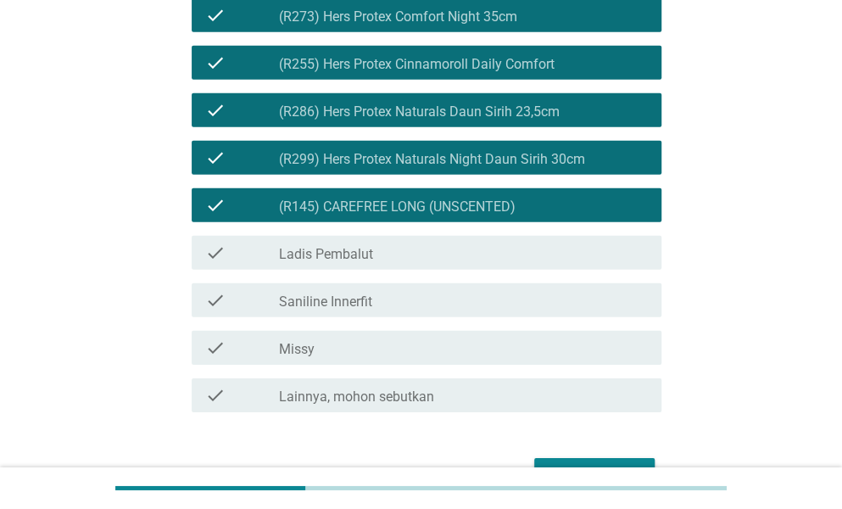
scroll to position [4411, 0]
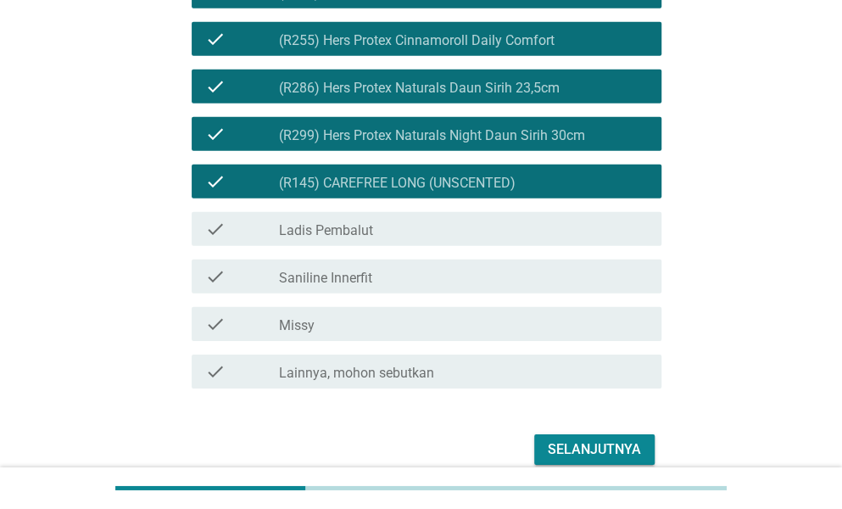
click at [484, 192] on div "check_box (R145) CAREFREE LONG (UNSCENTED)" at bounding box center [463, 181] width 369 height 20
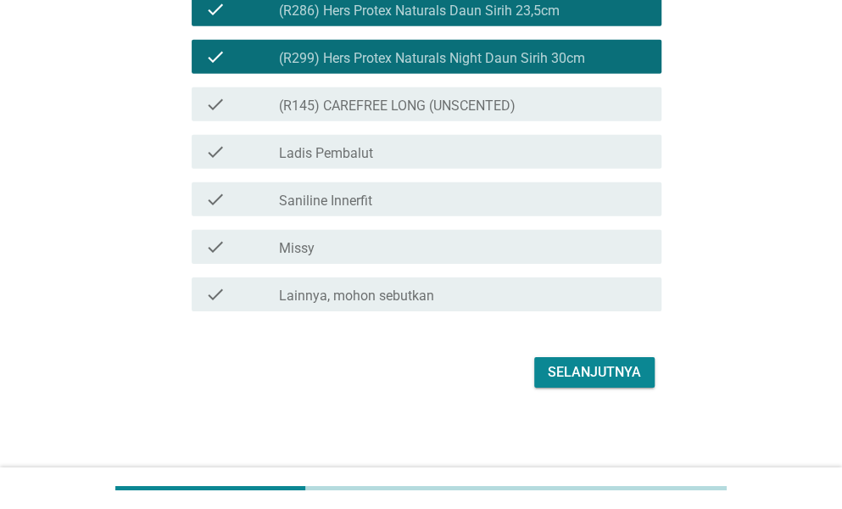
scroll to position [4581, 0]
click at [562, 379] on div "Selanjutnya" at bounding box center [594, 372] width 93 height 20
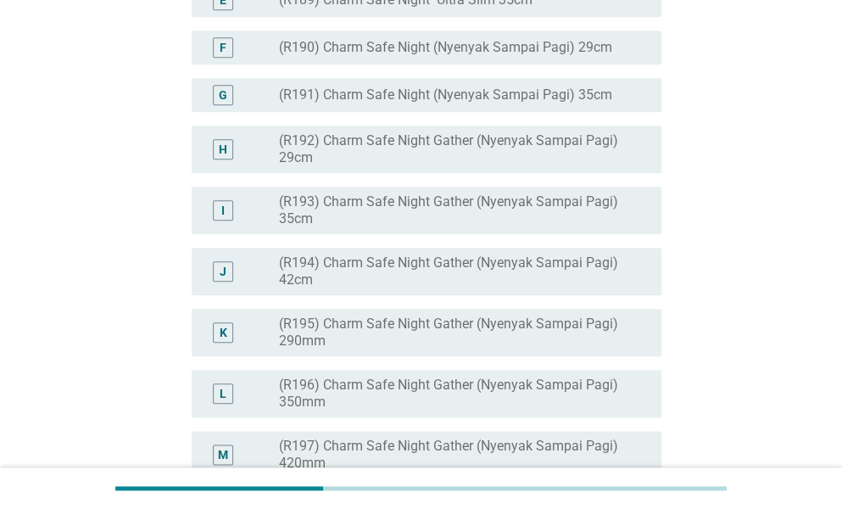
scroll to position [594, 0]
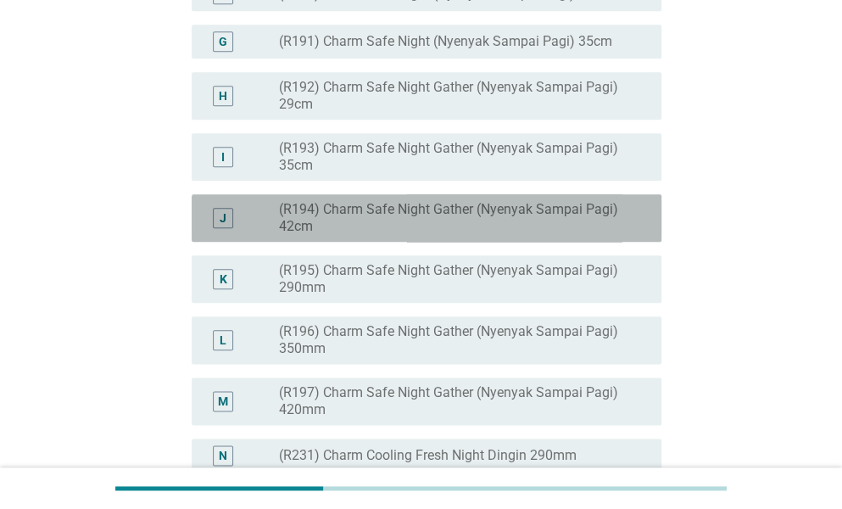
click at [515, 235] on label "(R194) Charm Safe Night Gather (Nyenyak Sampai Pagi) 42cm" at bounding box center [456, 218] width 355 height 34
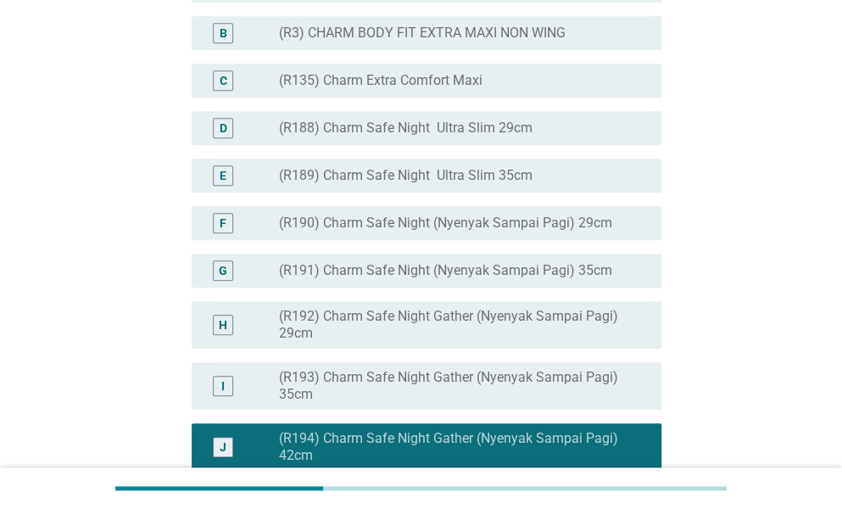
scroll to position [339, 0]
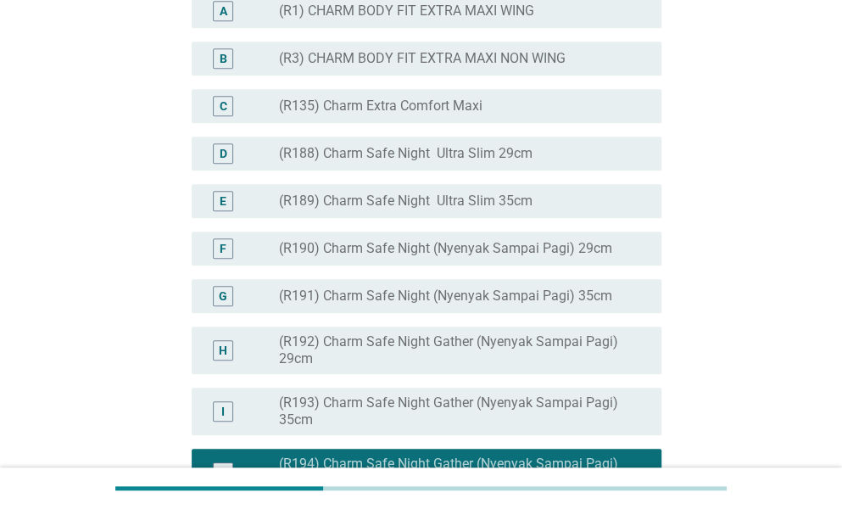
click at [484, 20] on label "(R1) CHARM BODY FIT EXTRA MAXI WING" at bounding box center [406, 11] width 255 height 17
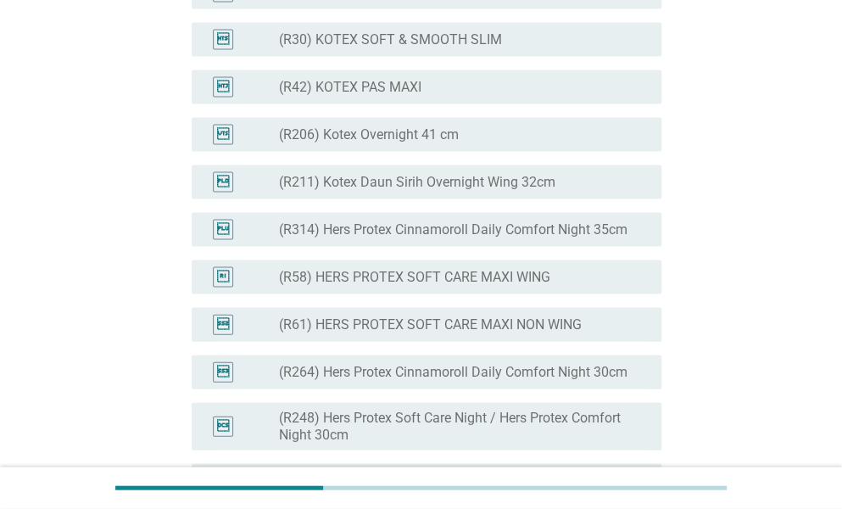
scroll to position [3817, 0]
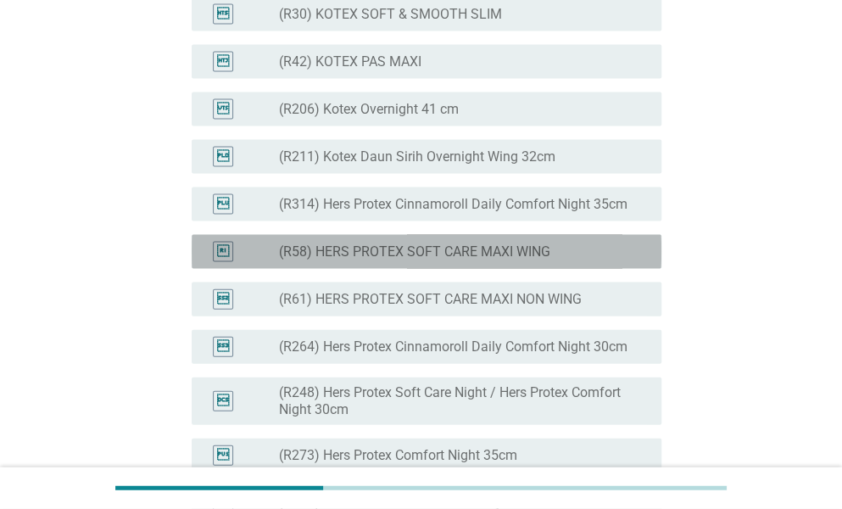
click at [444, 260] on label "(R58) HERS PROTEX SOFT CARE MAXI WING" at bounding box center [414, 251] width 271 height 17
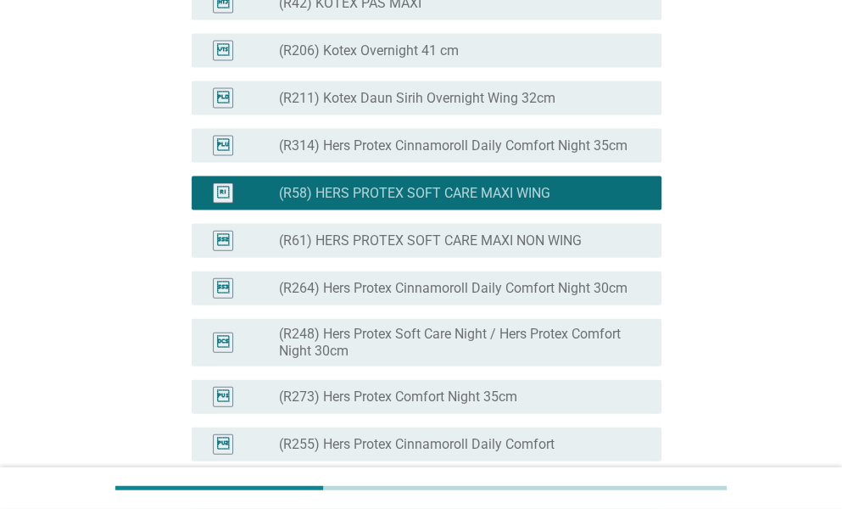
scroll to position [3902, 0]
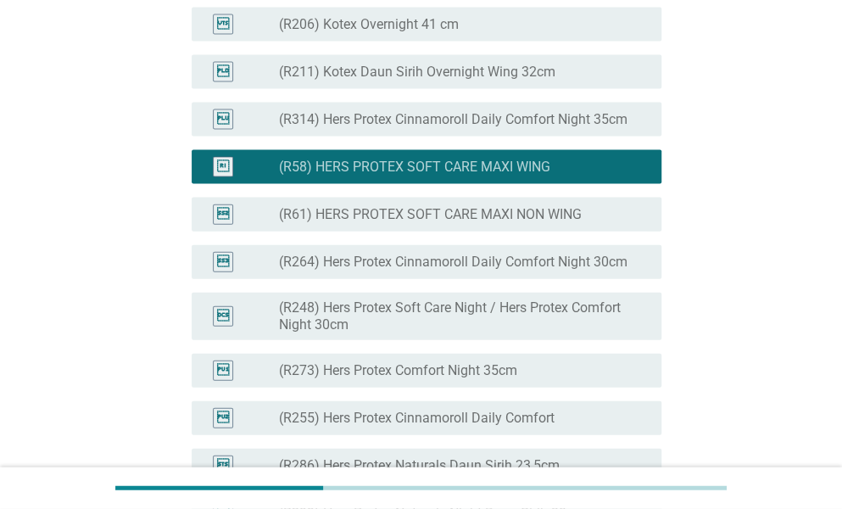
click at [428, 176] on label "(R58) HERS PROTEX SOFT CARE MAXI WING" at bounding box center [414, 167] width 271 height 17
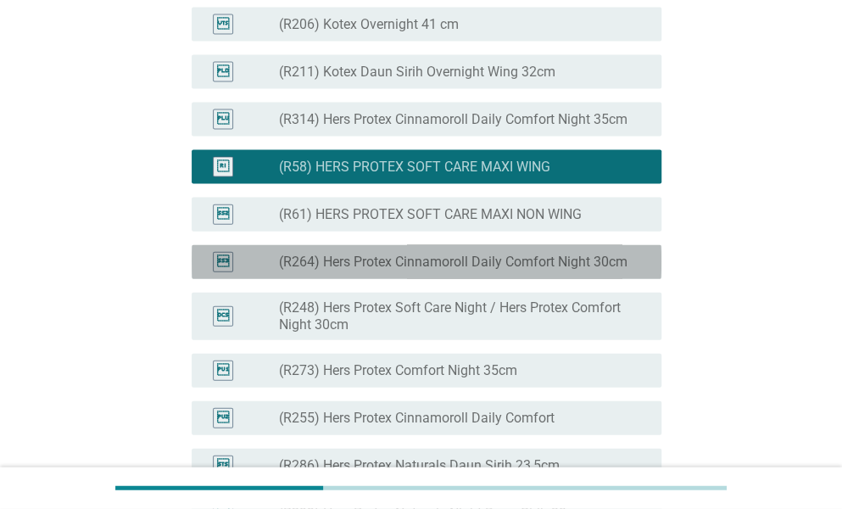
click at [407, 271] on label "(R264) Hers Protex Cinnamoroll Daily Comfort Night 30cm" at bounding box center [453, 262] width 349 height 17
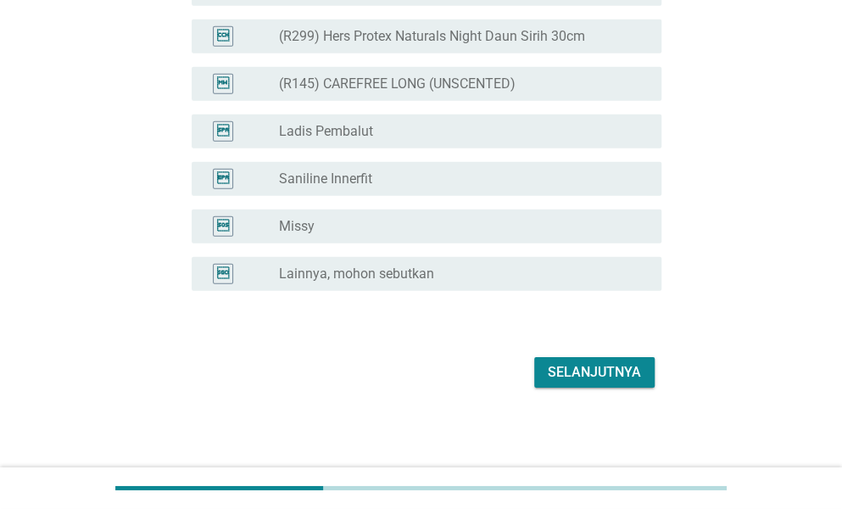
scroll to position [4470, 0]
click at [615, 368] on div "Selanjutnya" at bounding box center [594, 372] width 93 height 20
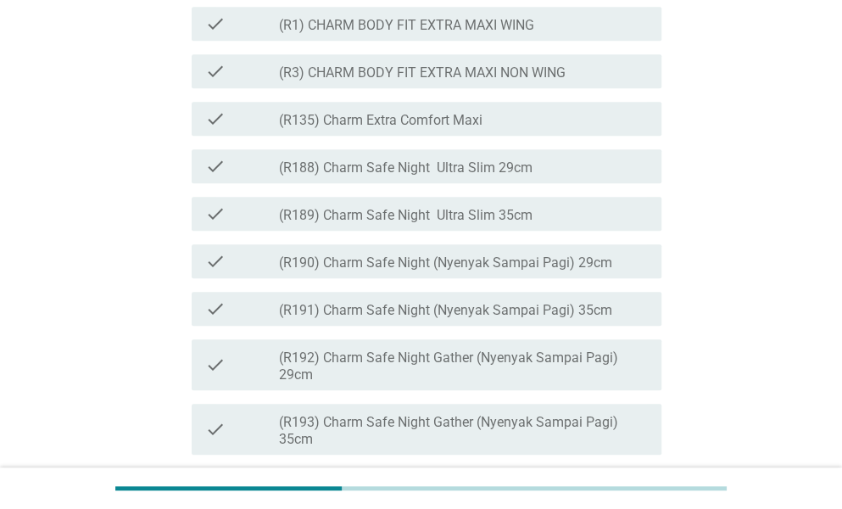
scroll to position [509, 0]
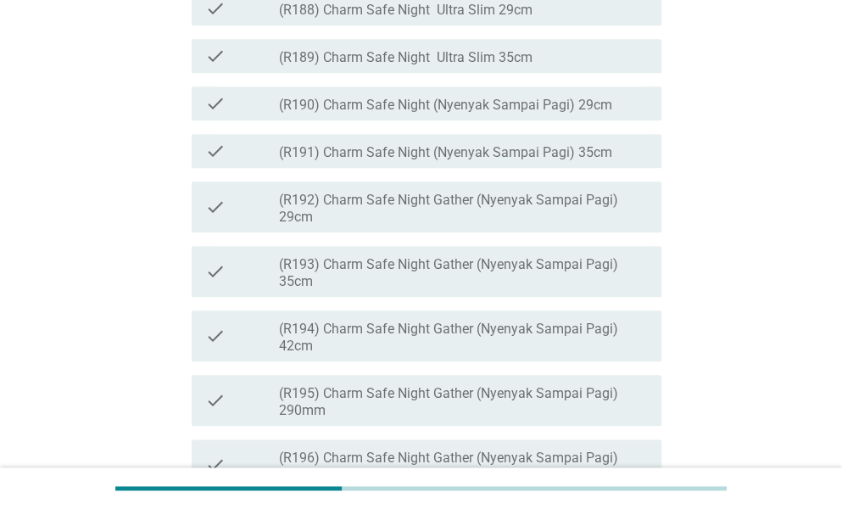
click at [438, 355] on label "(R194) Charm Safe Night Gather (Nyenyak Sampai Pagi) 42cm" at bounding box center [463, 338] width 369 height 34
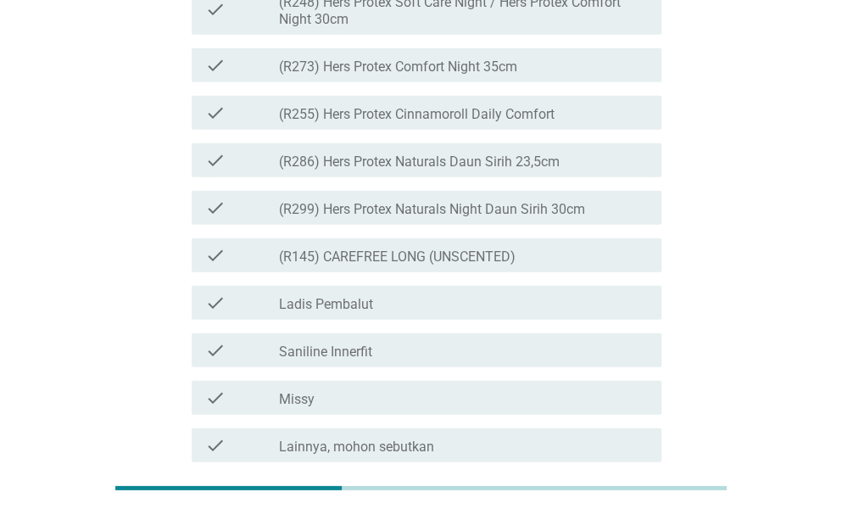
scroll to position [4241, 0]
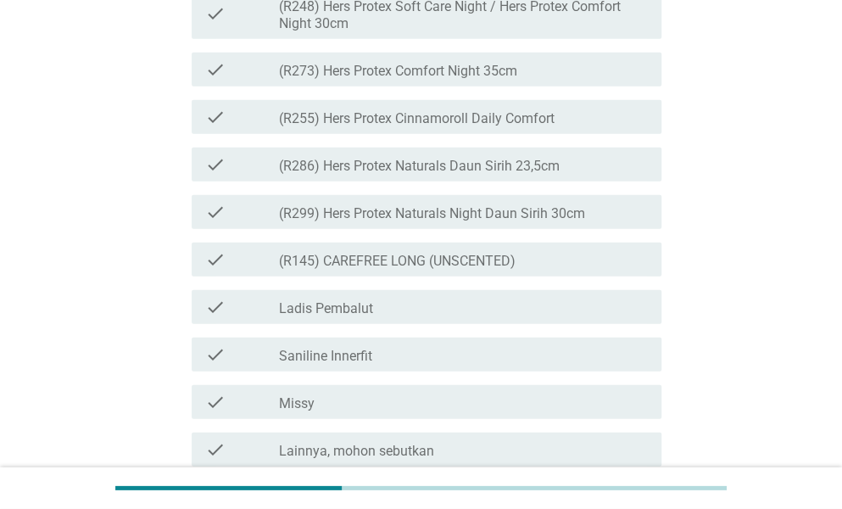
click at [494, 222] on label "(R299) Hers Protex Naturals Night Daun Sirih 30cm" at bounding box center [432, 213] width 306 height 17
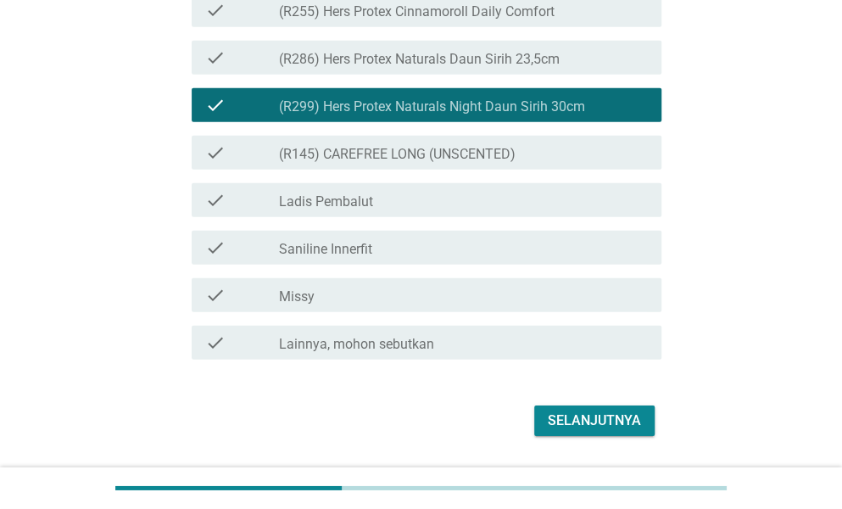
scroll to position [4496, 0]
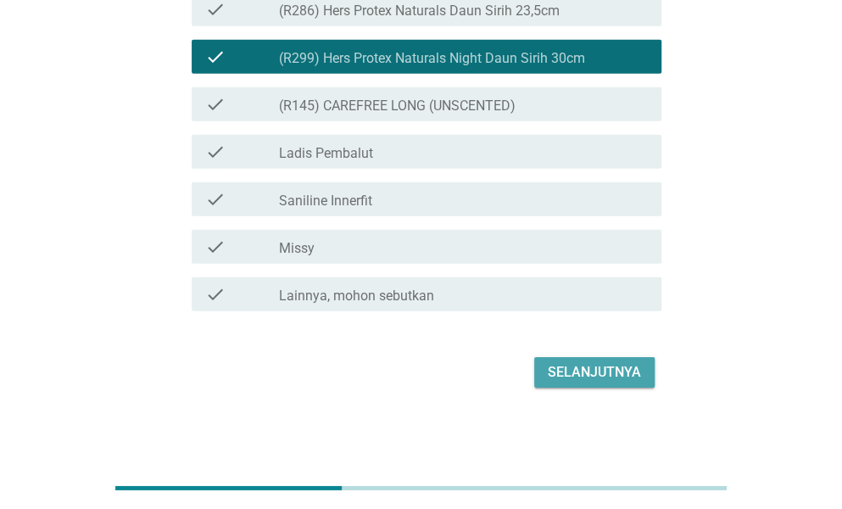
click at [572, 383] on div "Selanjutnya" at bounding box center [594, 372] width 93 height 20
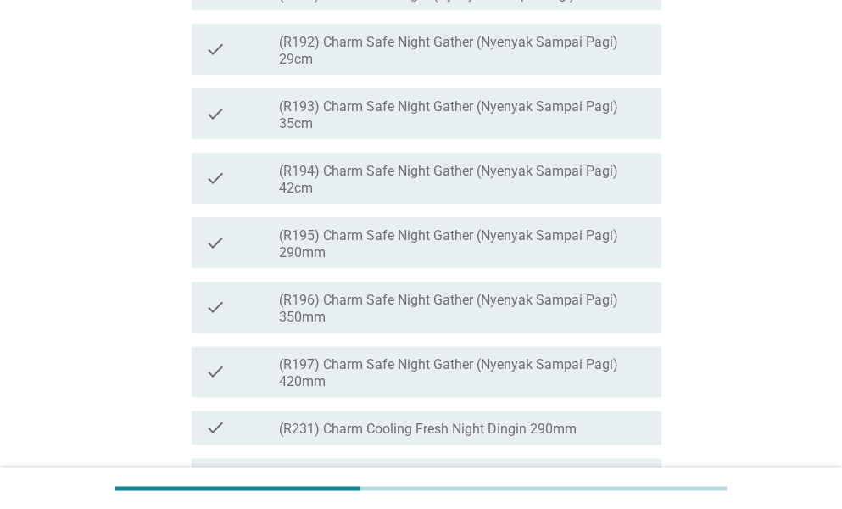
scroll to position [679, 0]
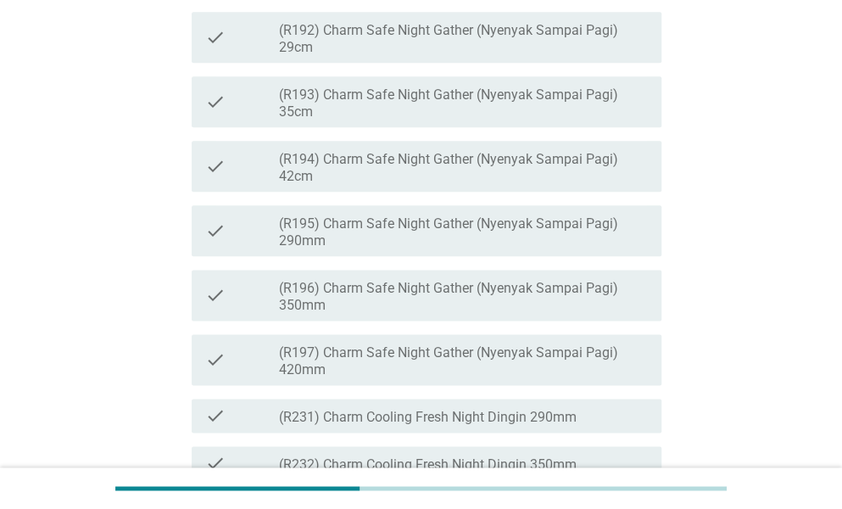
click at [478, 185] on label "(R194) Charm Safe Night Gather (Nyenyak Sampai Pagi) 42cm" at bounding box center [463, 168] width 369 height 34
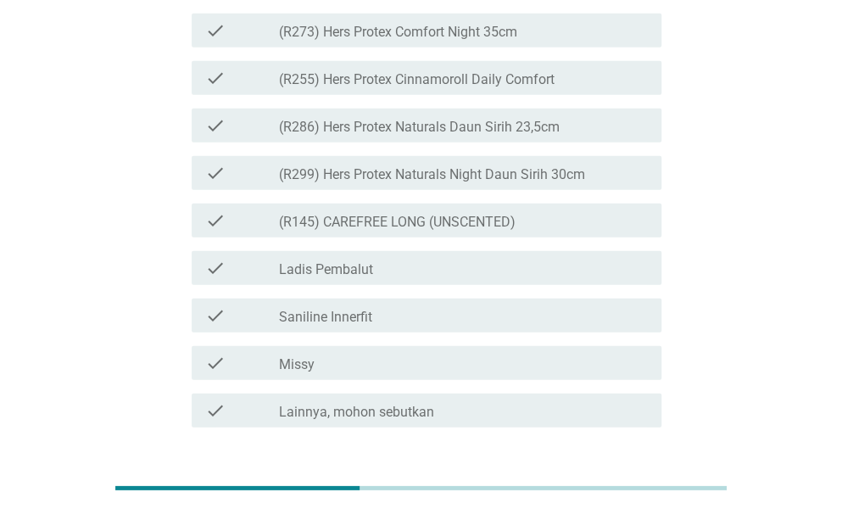
scroll to position [4241, 0]
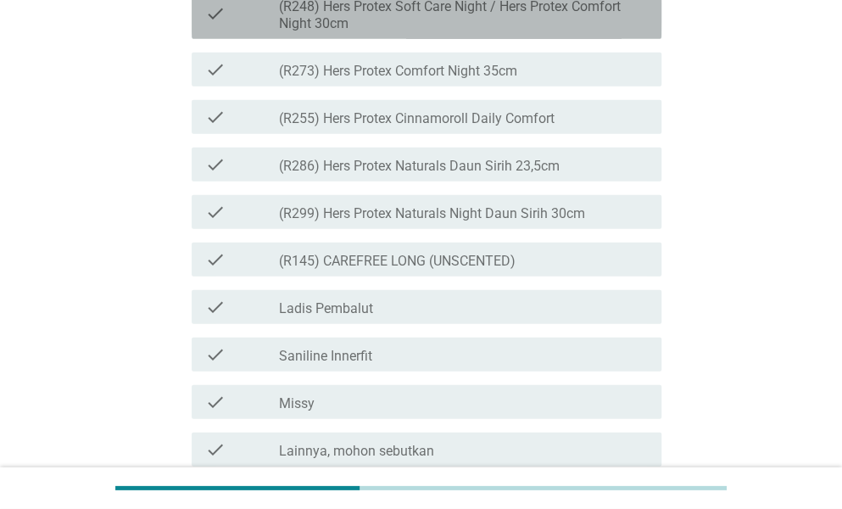
click at [408, 32] on label "(R248) Hers Protex Soft Care Night / Hers Protex Comfort Night 30cm" at bounding box center [463, 15] width 369 height 34
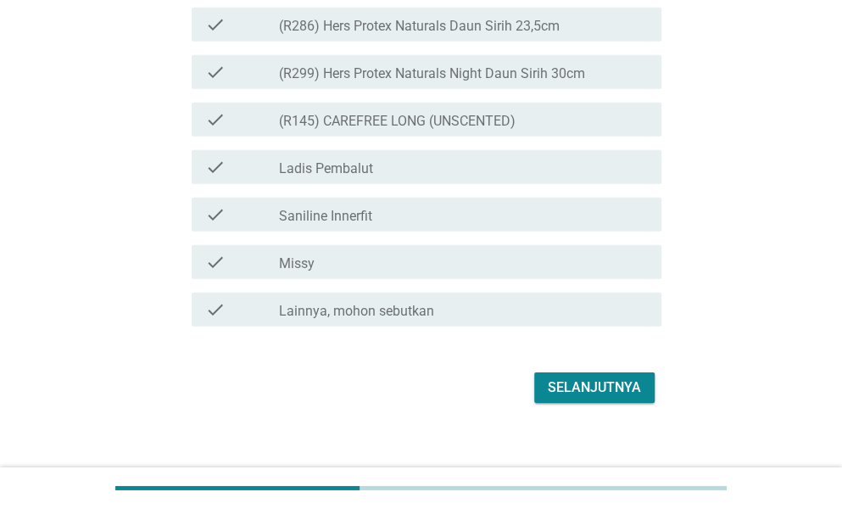
scroll to position [4505, 0]
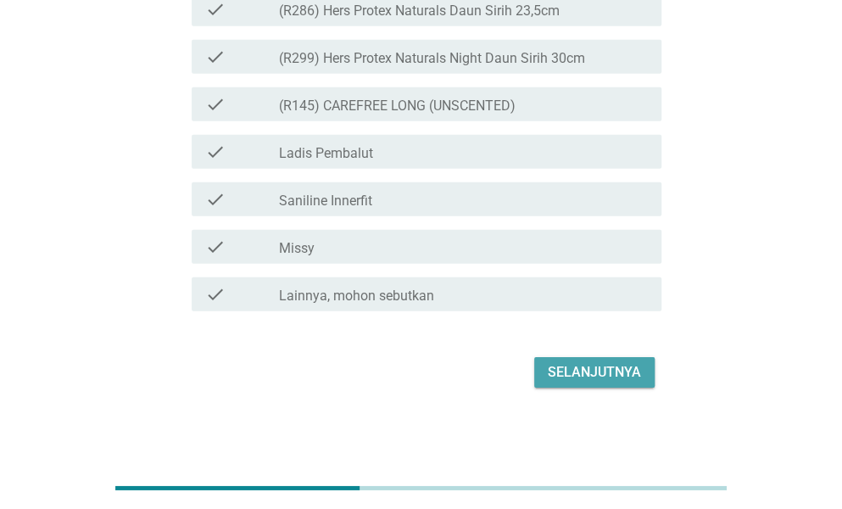
click at [573, 365] on div "Selanjutnya" at bounding box center [594, 372] width 93 height 20
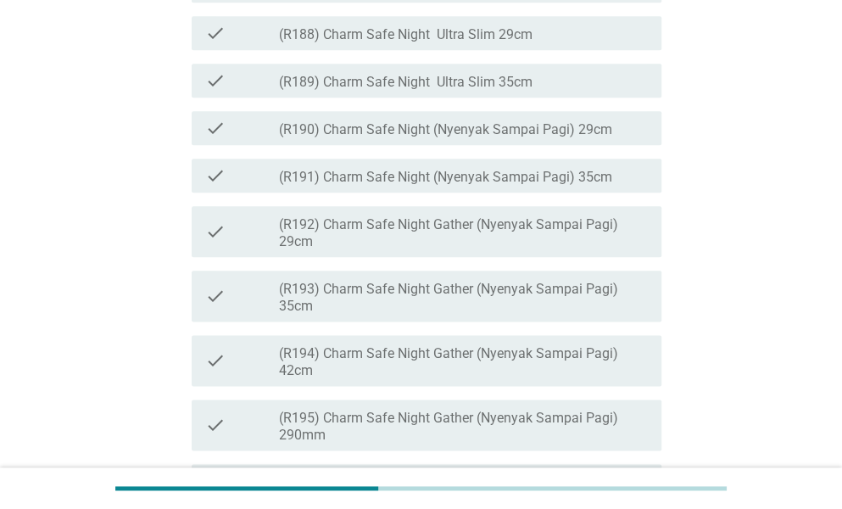
scroll to position [763, 0]
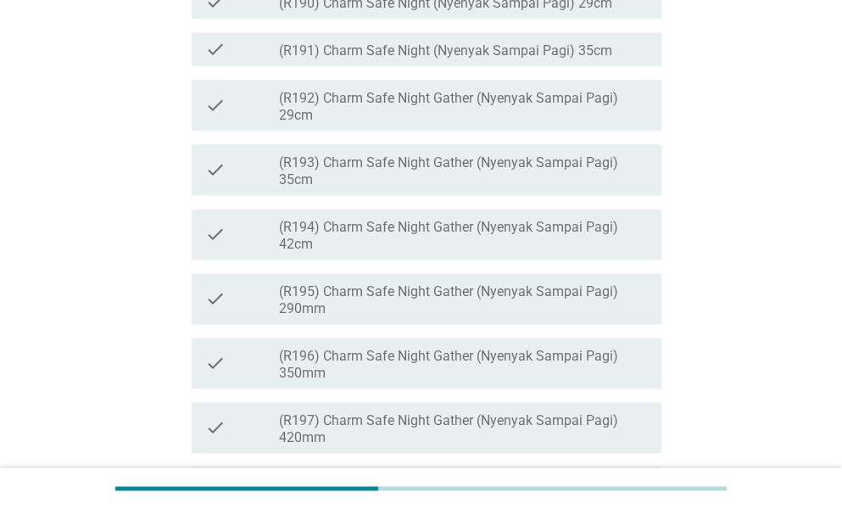
click at [560, 253] on label "(R194) Charm Safe Night Gather (Nyenyak Sampai Pagi) 42cm" at bounding box center [463, 236] width 369 height 34
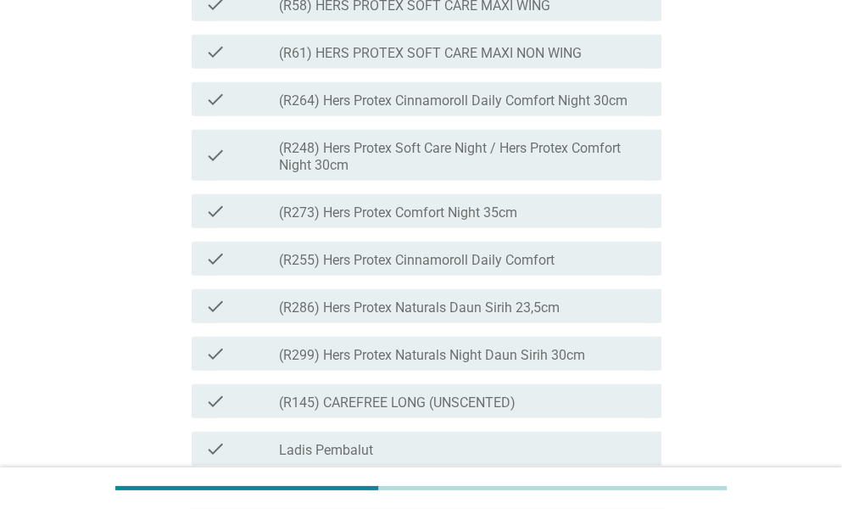
scroll to position [4241, 0]
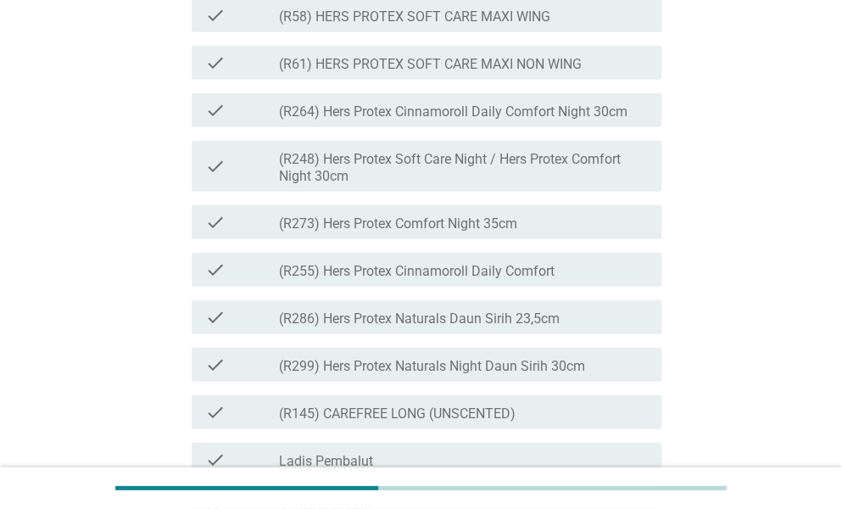
click at [490, 185] on label "(R248) Hers Protex Soft Care Night / Hers Protex Comfort Night 30cm" at bounding box center [463, 168] width 369 height 34
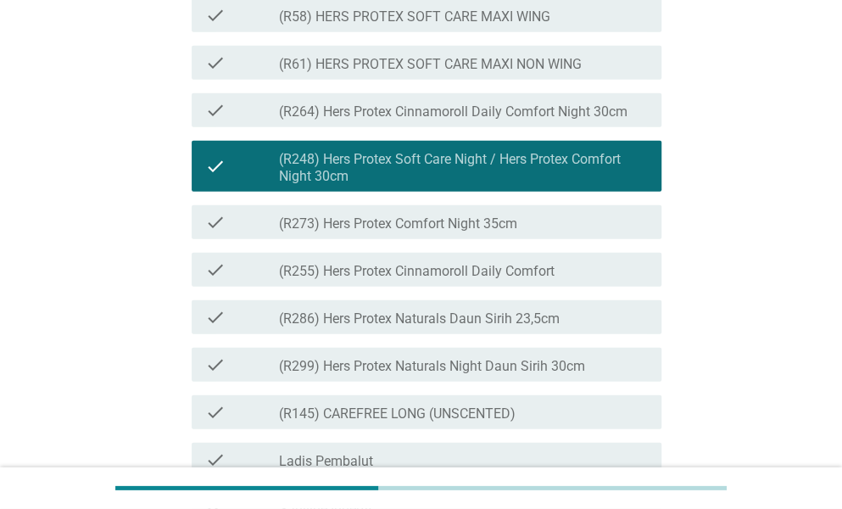
scroll to position [4658, 0]
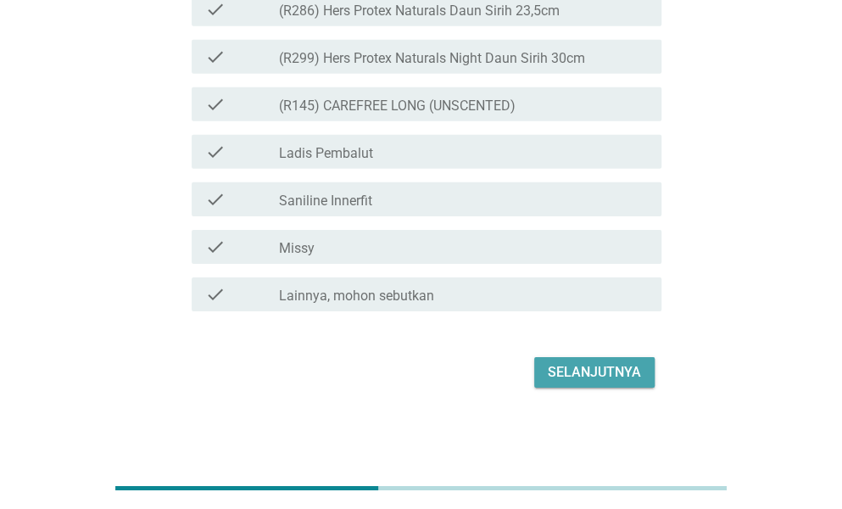
click at [620, 372] on div "Selanjutnya" at bounding box center [594, 372] width 93 height 20
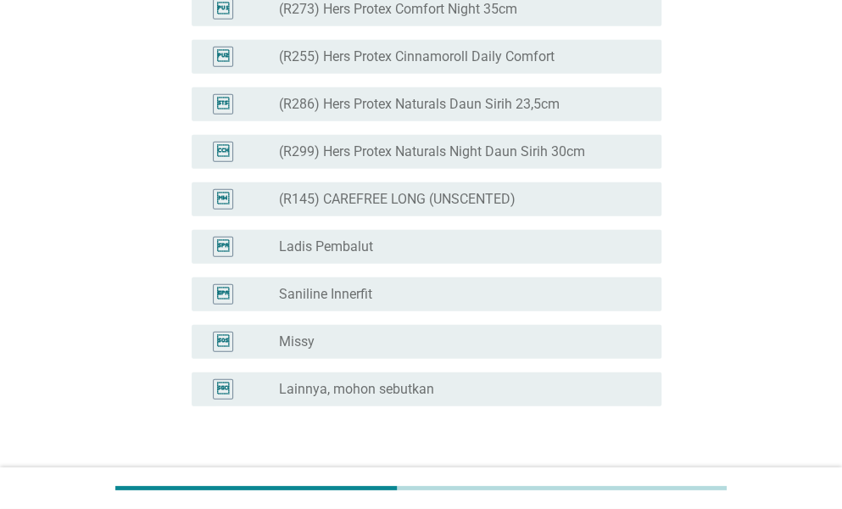
scroll to position [4241, 0]
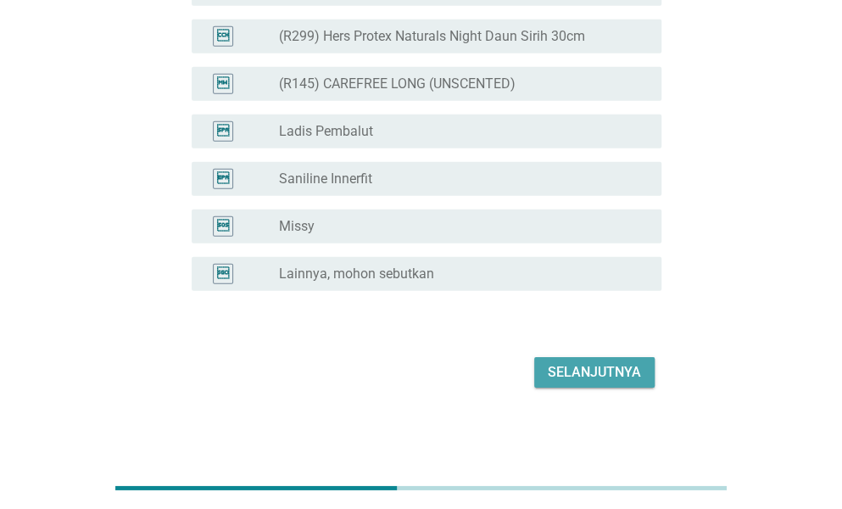
click at [590, 376] on div "Selanjutnya" at bounding box center [594, 372] width 93 height 20
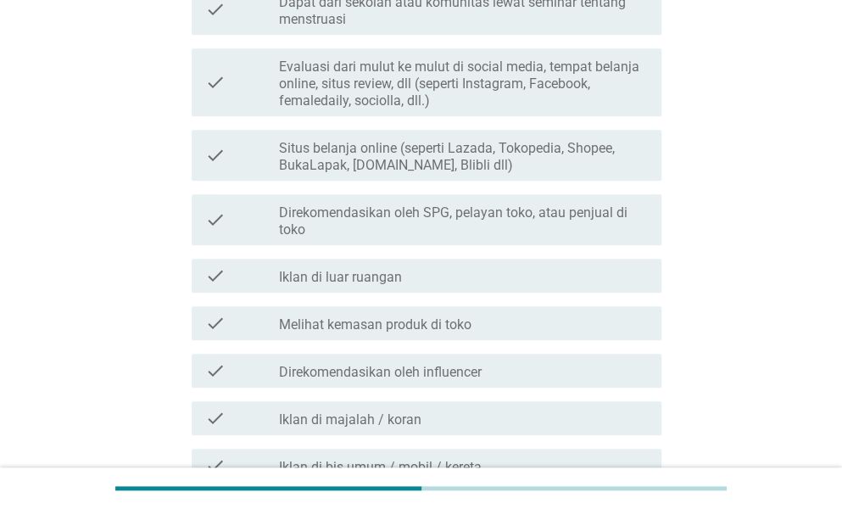
scroll to position [424, 0]
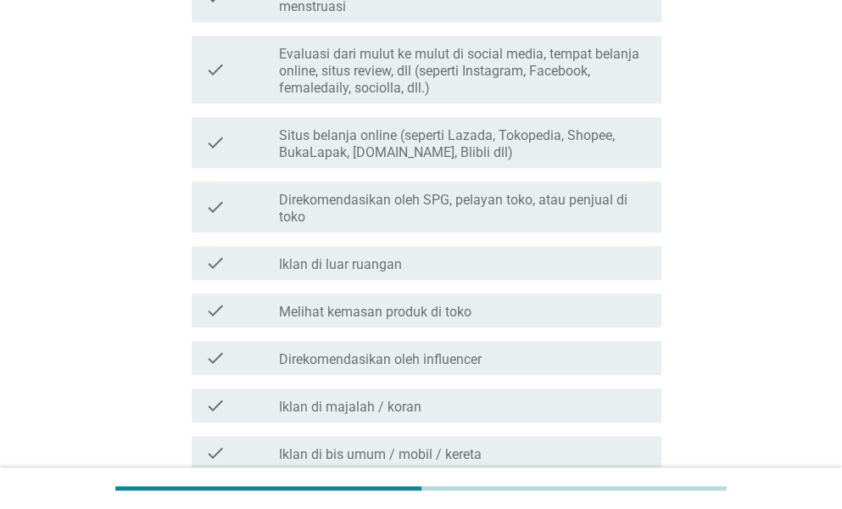
click at [583, 305] on div "check_box_outline_blank Melihat kemasan produk di toko" at bounding box center [463, 310] width 369 height 20
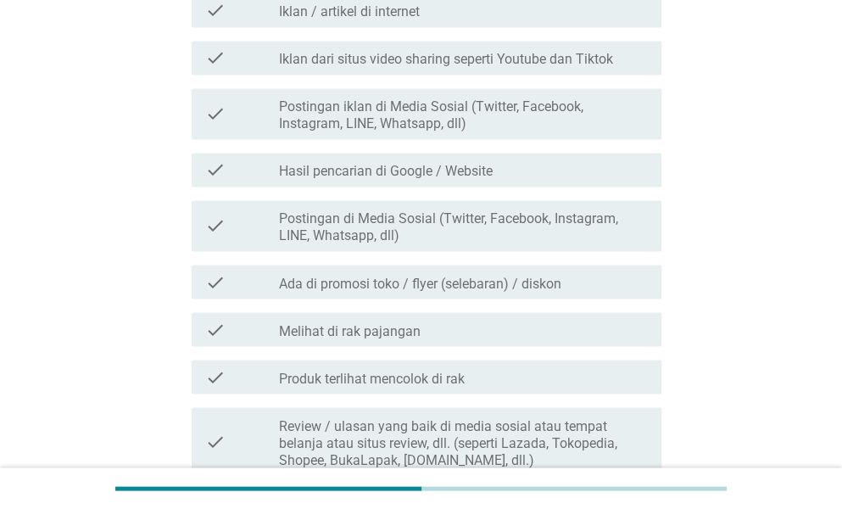
scroll to position [1018, 0]
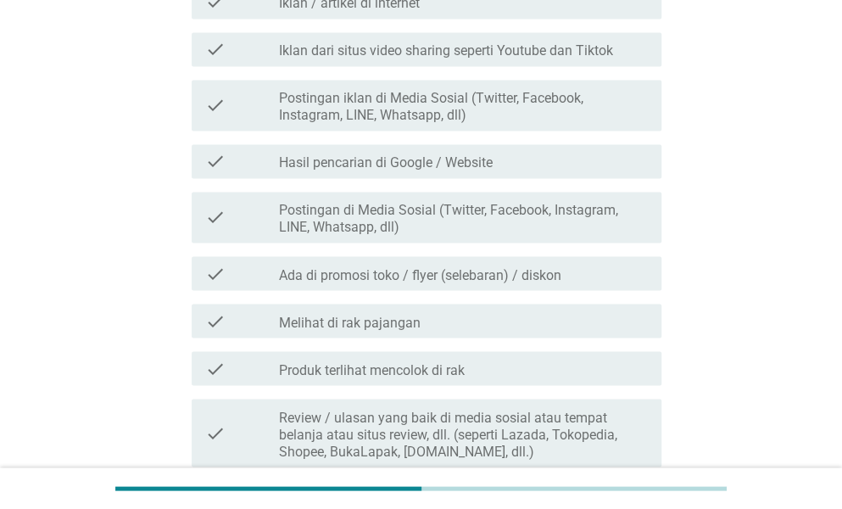
click at [552, 315] on div "check_box_outline_blank Melihat di rak pajangan" at bounding box center [463, 320] width 369 height 20
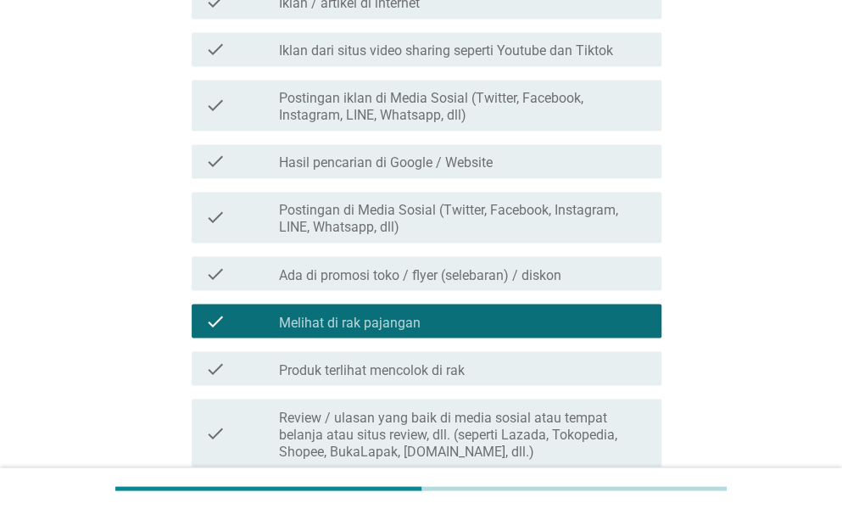
click at [550, 366] on div "check_box_outline_blank Produk terlihat mencolok di rak" at bounding box center [463, 368] width 369 height 20
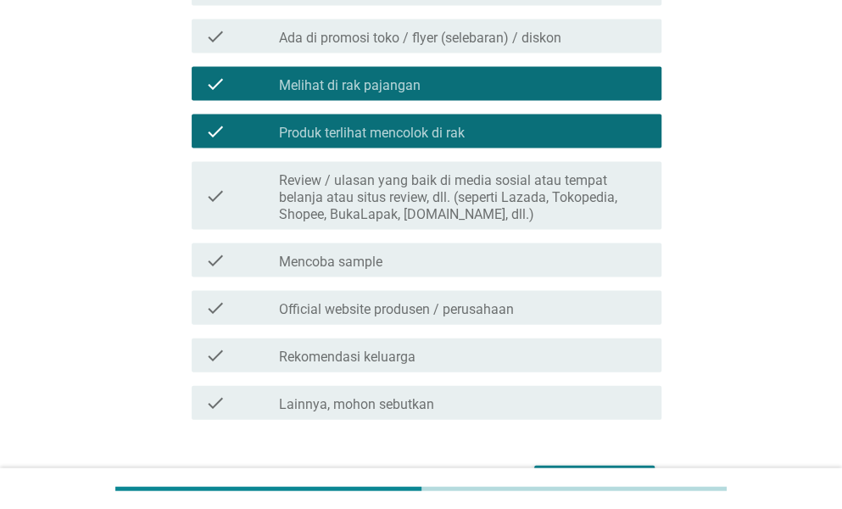
scroll to position [1272, 0]
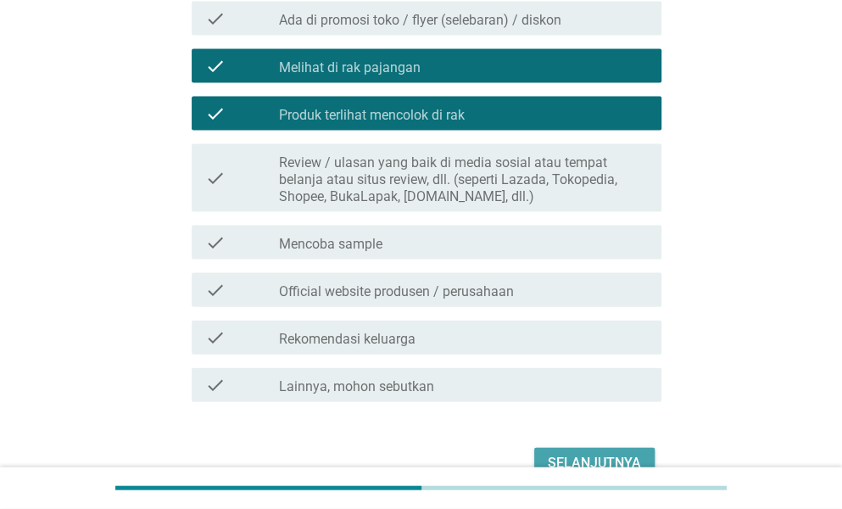
click at [577, 454] on div "Selanjutnya" at bounding box center [594, 463] width 93 height 20
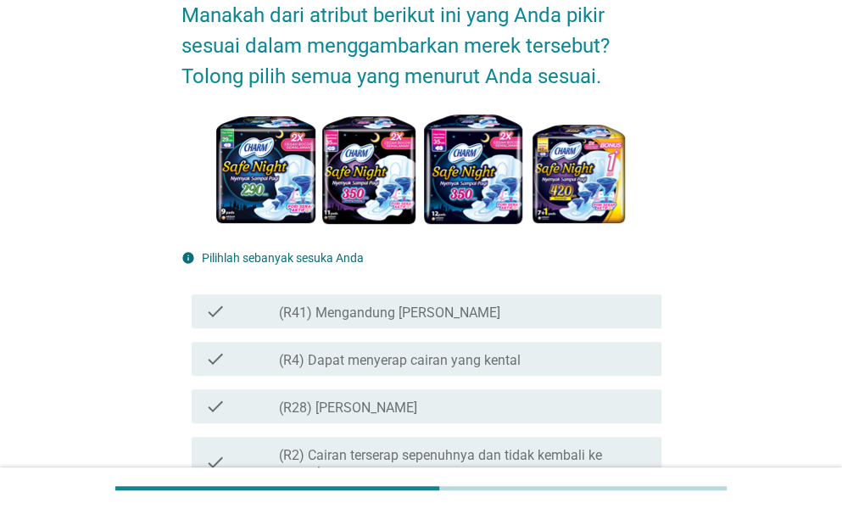
scroll to position [170, 0]
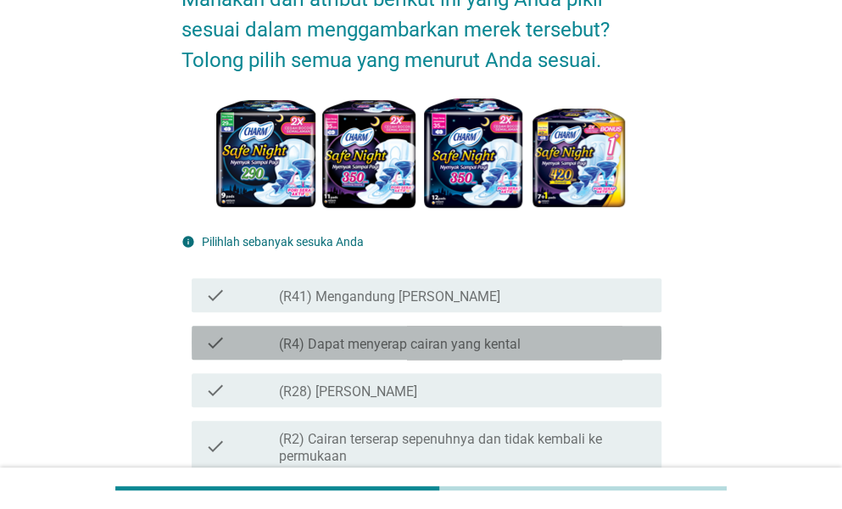
click at [571, 338] on div "check_box_outline_blank (R4) Dapat menyerap cairan yang kental" at bounding box center [463, 343] width 369 height 20
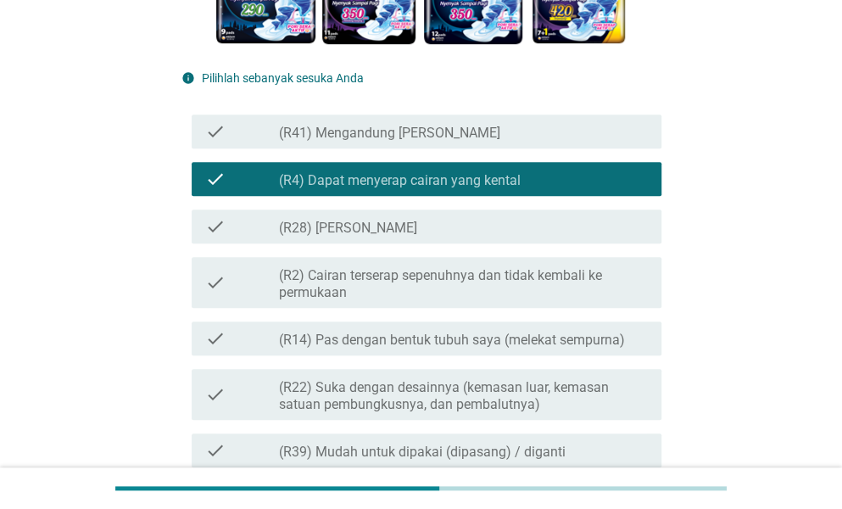
scroll to position [339, 0]
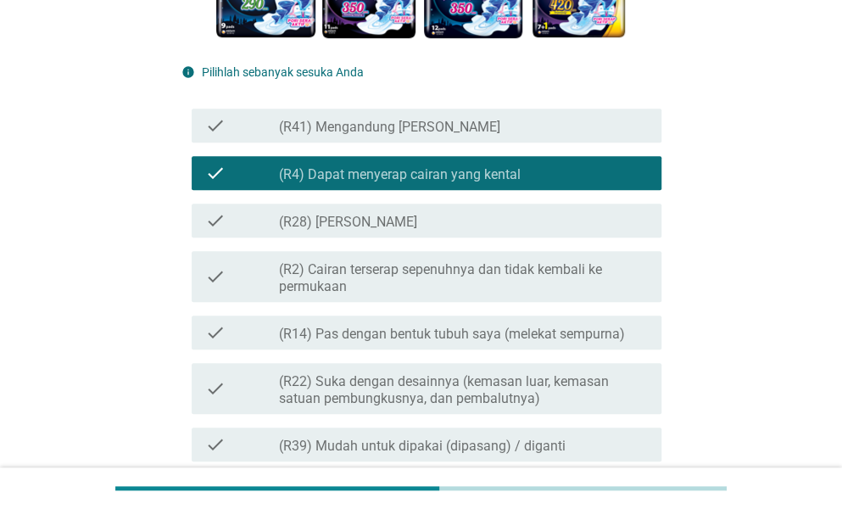
click at [510, 339] on label "(R14) Pas dengan bentuk tubuh saya (melekat sempurna)" at bounding box center [452, 334] width 346 height 17
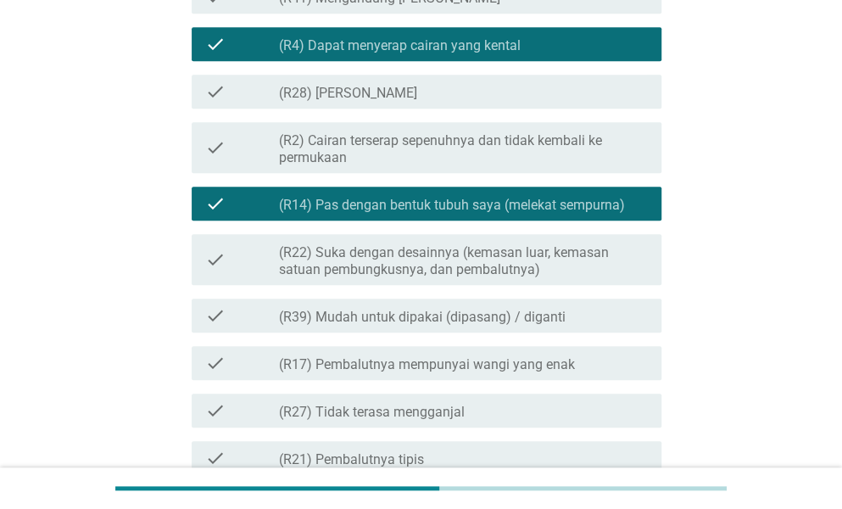
scroll to position [509, 0]
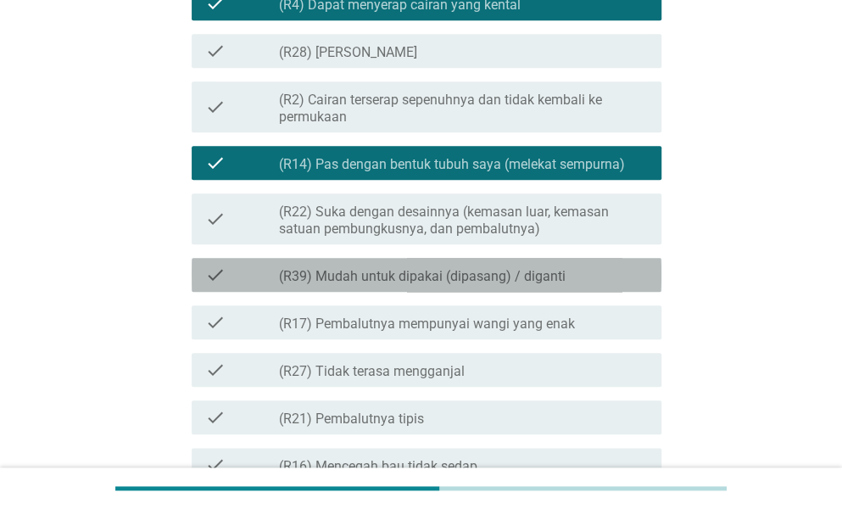
click at [490, 269] on label "(R39) Mudah untuk dipakai (dipasang) / diganti" at bounding box center [422, 276] width 287 height 17
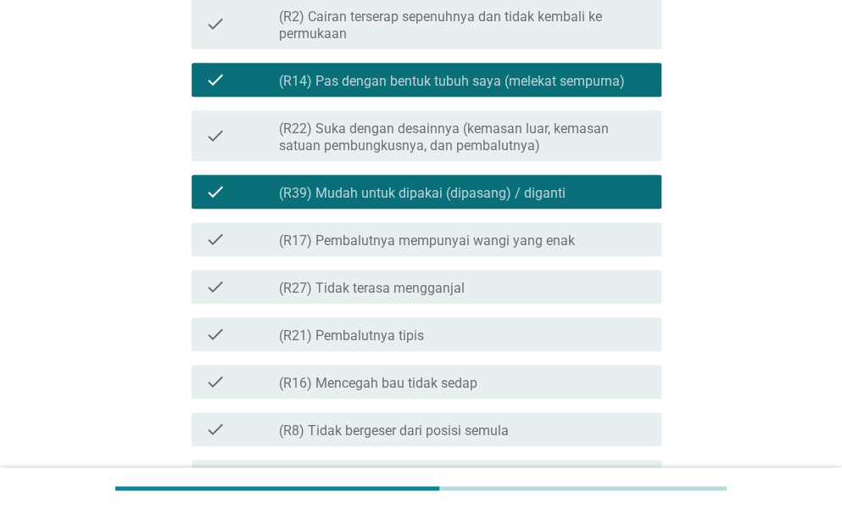
scroll to position [594, 0]
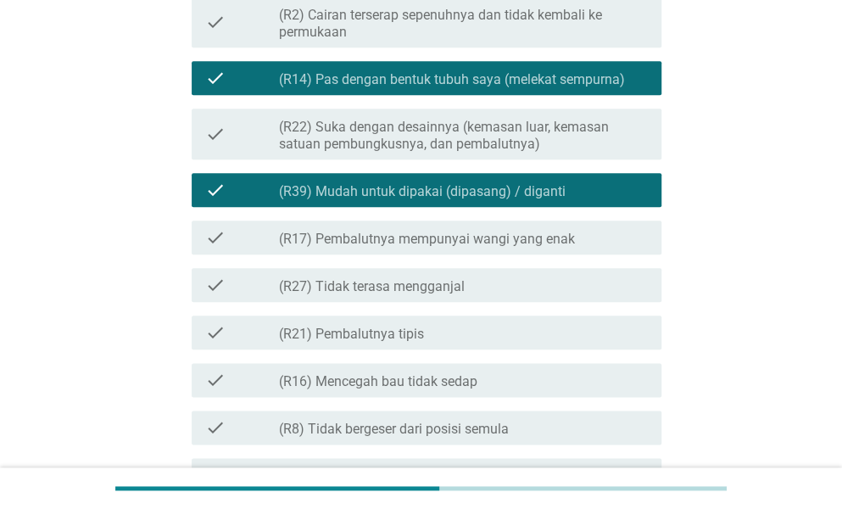
click at [470, 289] on div "check_box_outline_blank (R27) Tidak terasa mengganjal" at bounding box center [463, 285] width 369 height 20
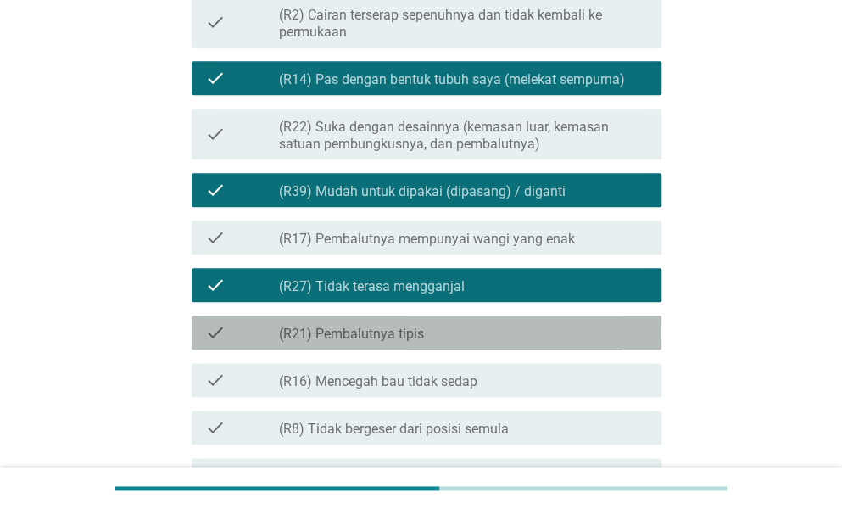
click at [480, 338] on div "check_box_outline_blank (R21) Pembalutnya tipis" at bounding box center [463, 332] width 369 height 20
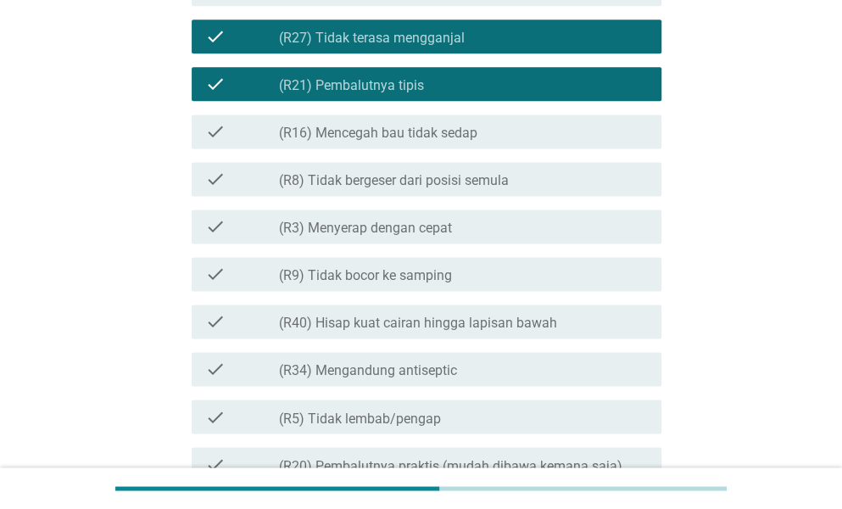
scroll to position [848, 0]
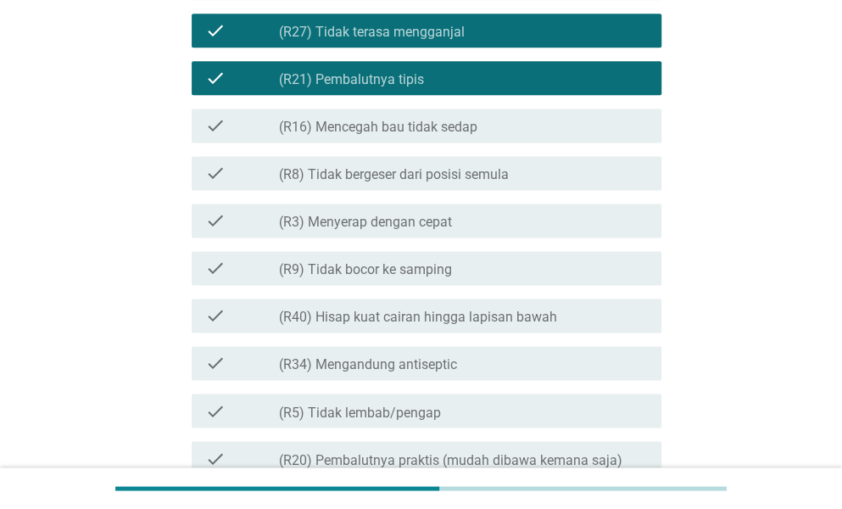
click at [436, 274] on label "(R9) Tidak bocor ke samping" at bounding box center [365, 269] width 173 height 17
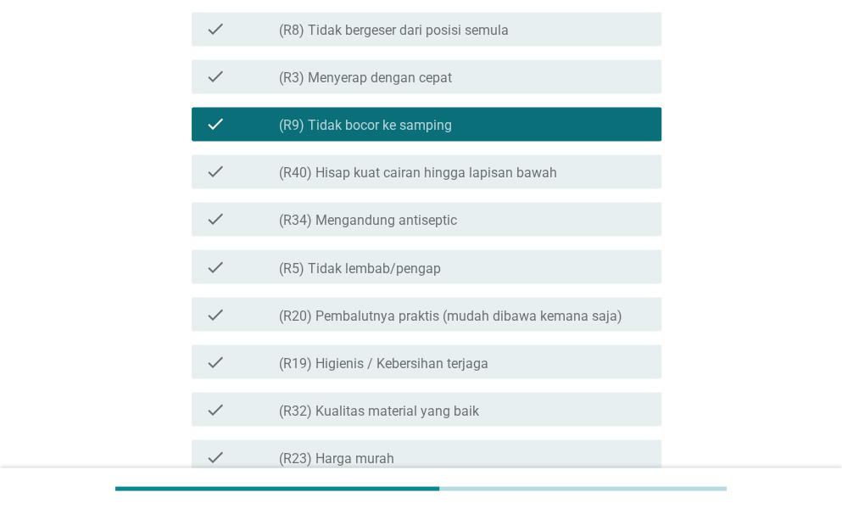
scroll to position [1018, 0]
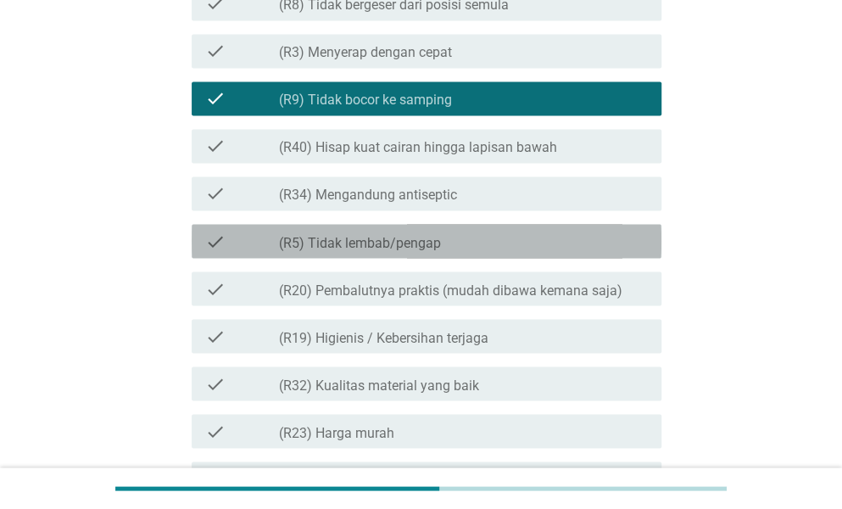
click at [438, 249] on label "(R5) Tidak lembab/pengap" at bounding box center [360, 242] width 162 height 17
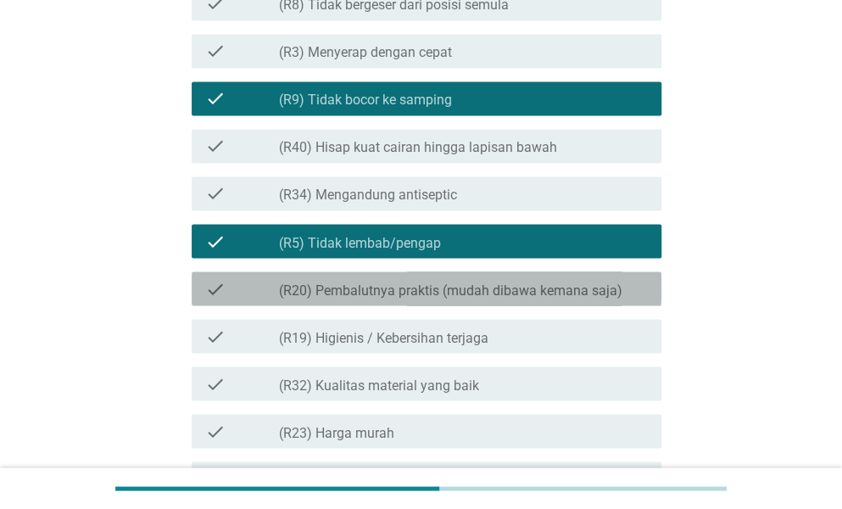
click at [464, 291] on label "(R20) Pembalutnya praktis (mudah dibawa kemana saja)" at bounding box center [451, 290] width 344 height 17
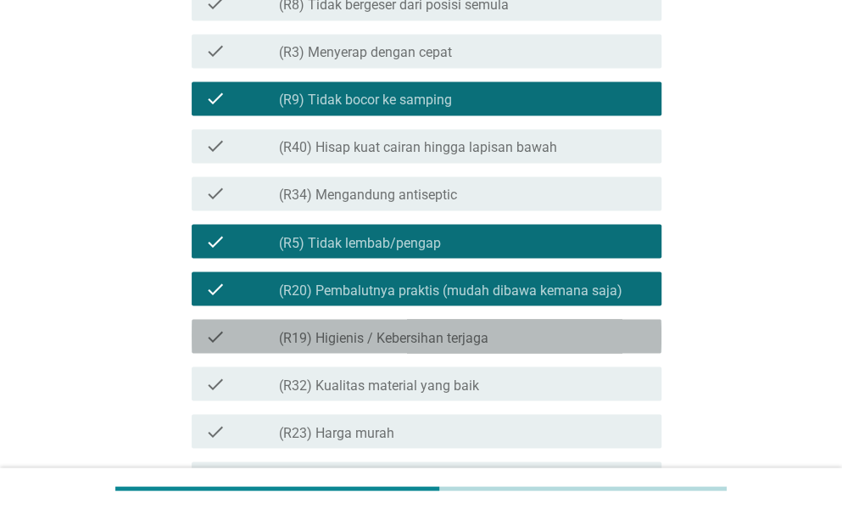
click at [469, 344] on label "(R19) Higienis / Kebersihan terjaga" at bounding box center [384, 337] width 210 height 17
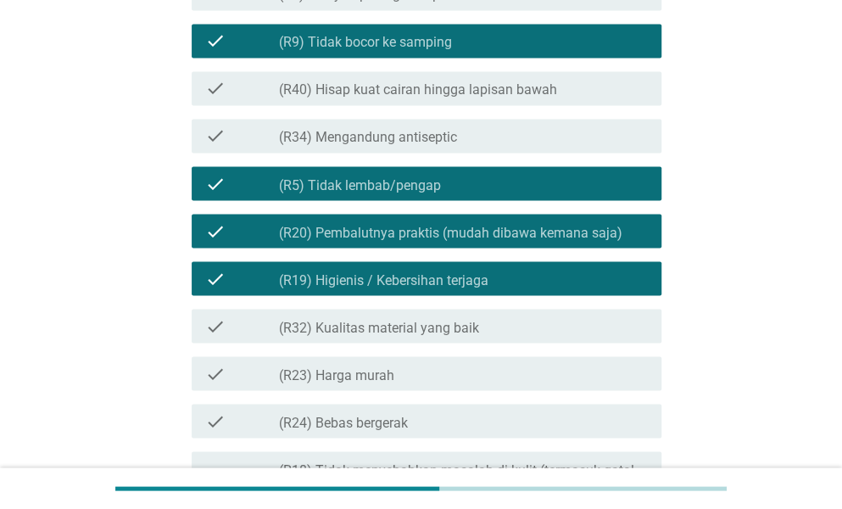
scroll to position [1103, 0]
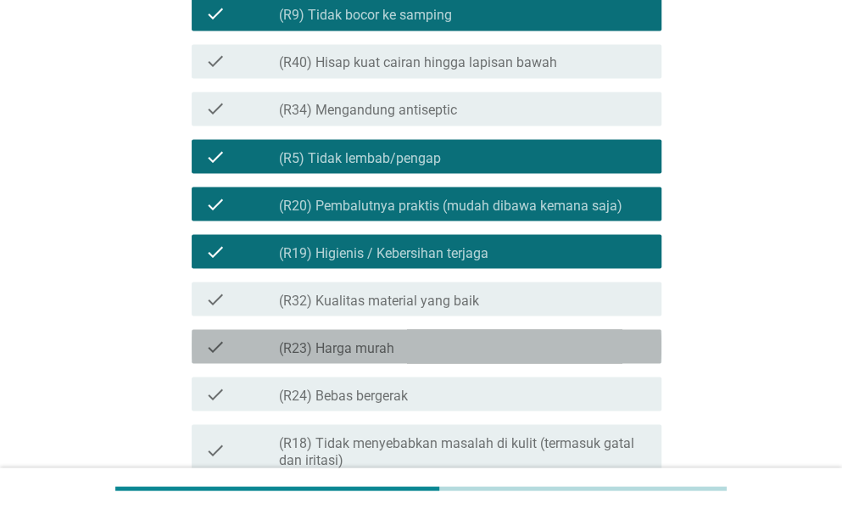
click at [438, 340] on div "check_box_outline_blank (R23) Harga murah" at bounding box center [463, 346] width 369 height 20
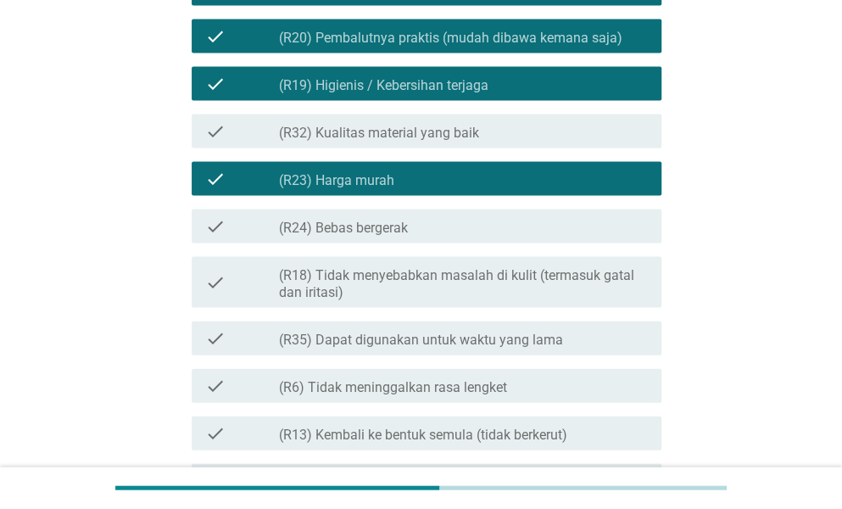
scroll to position [1272, 0]
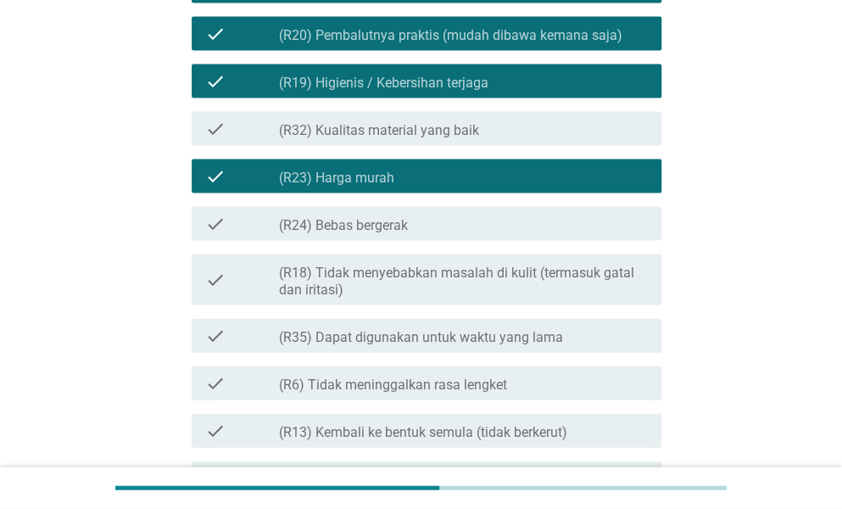
click at [411, 226] on div "check_box_outline_blank (R24) Bebas bergerak" at bounding box center [463, 224] width 369 height 20
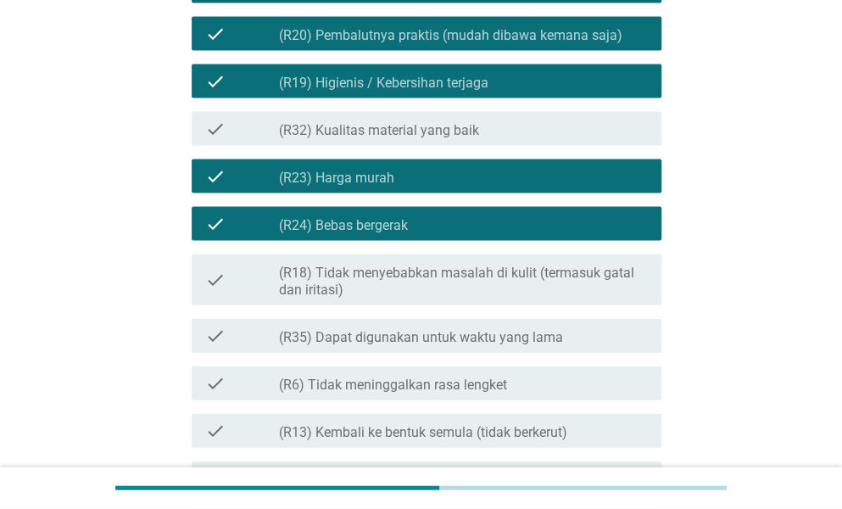
click at [429, 286] on label "(R18) Tidak menyebabkan masalah di kulit (termasuk gatal dan iritasi)" at bounding box center [463, 282] width 369 height 34
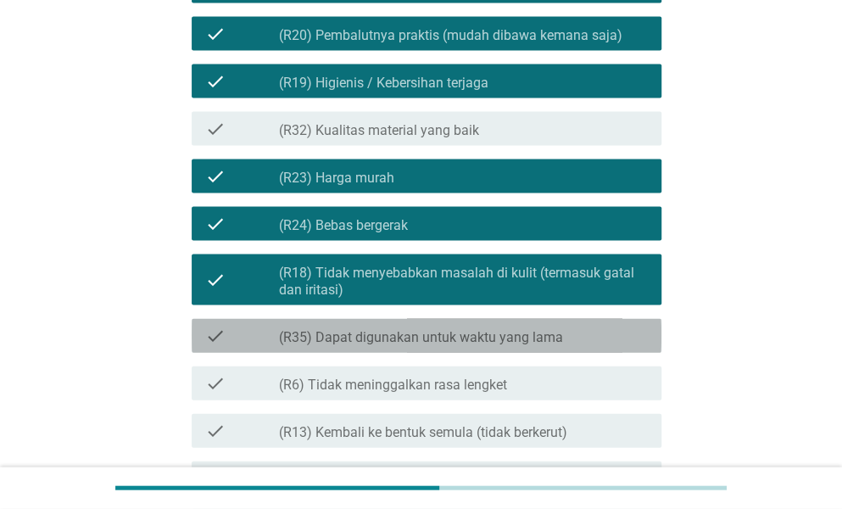
click at [476, 334] on label "(R35) Dapat digunakan untuk waktu yang lama" at bounding box center [421, 337] width 284 height 17
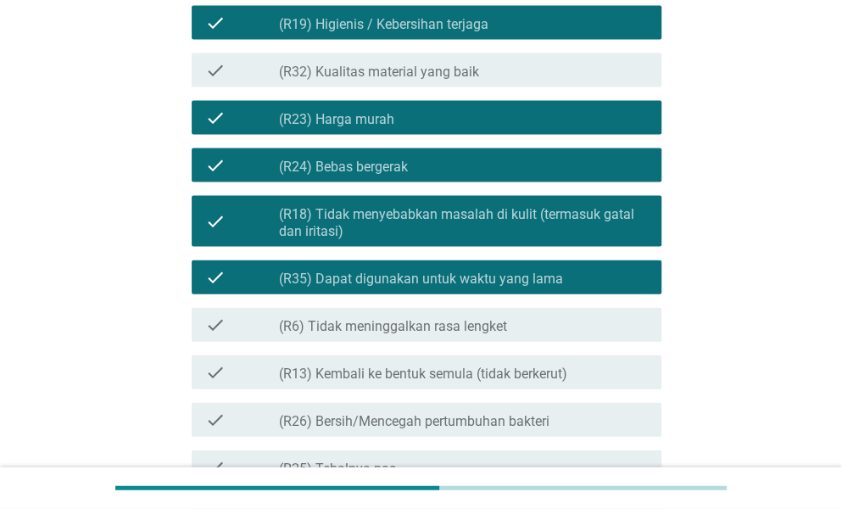
scroll to position [1357, 0]
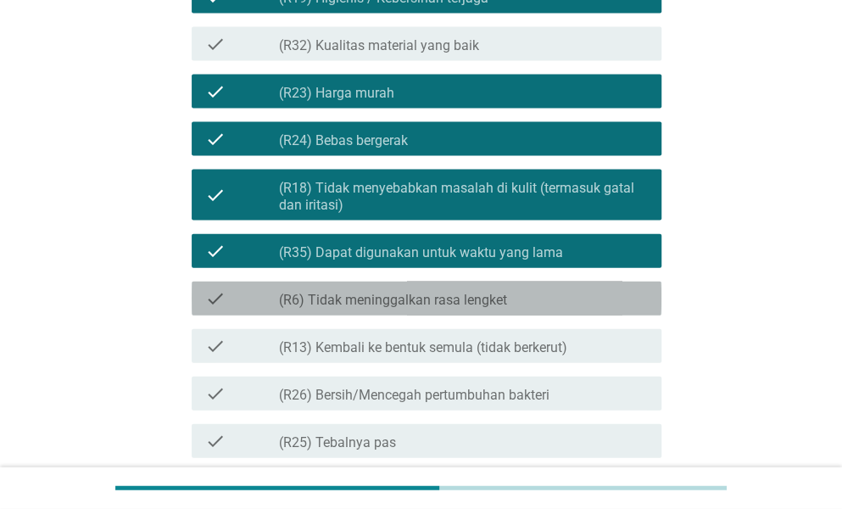
click at [488, 299] on label "(R6) Tidak meninggalkan rasa lengket" at bounding box center [393, 300] width 228 height 17
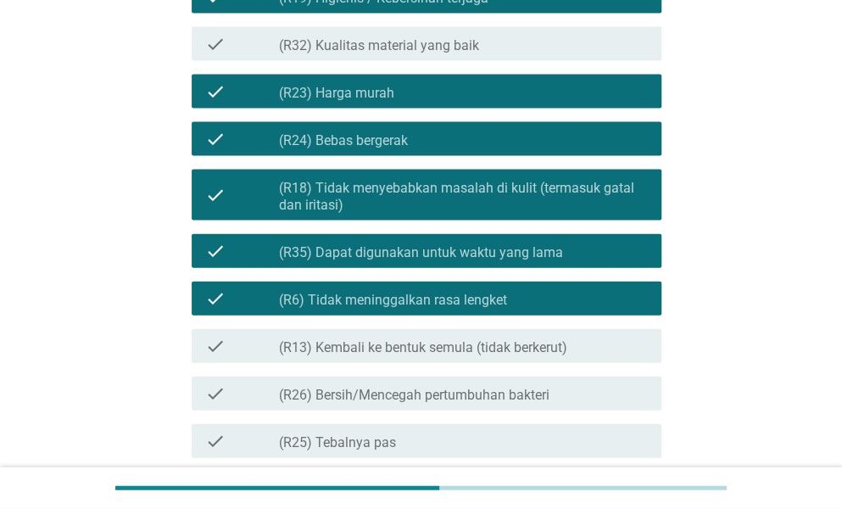
click at [519, 347] on label "(R13) Kembali ke bentuk semula (tidak berkerut)" at bounding box center [423, 347] width 288 height 17
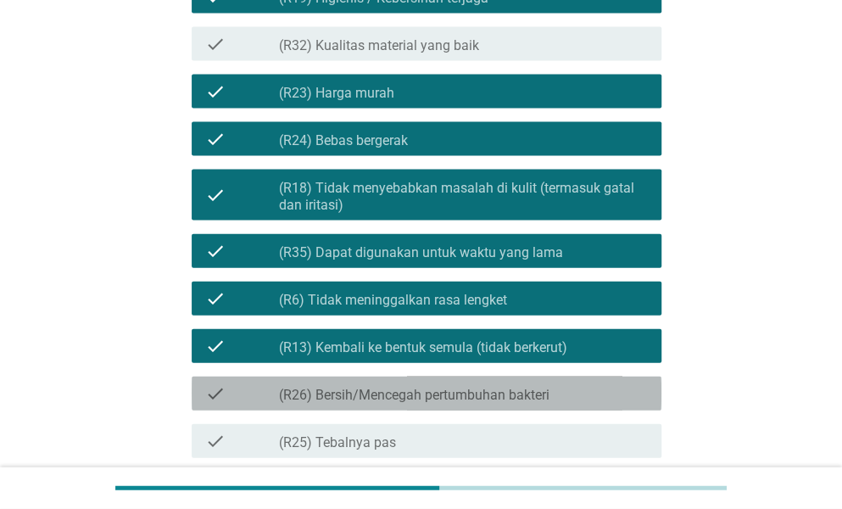
click at [520, 394] on label "(R26) Bersih/Mencegah pertumbuhan bakteri" at bounding box center [414, 395] width 271 height 17
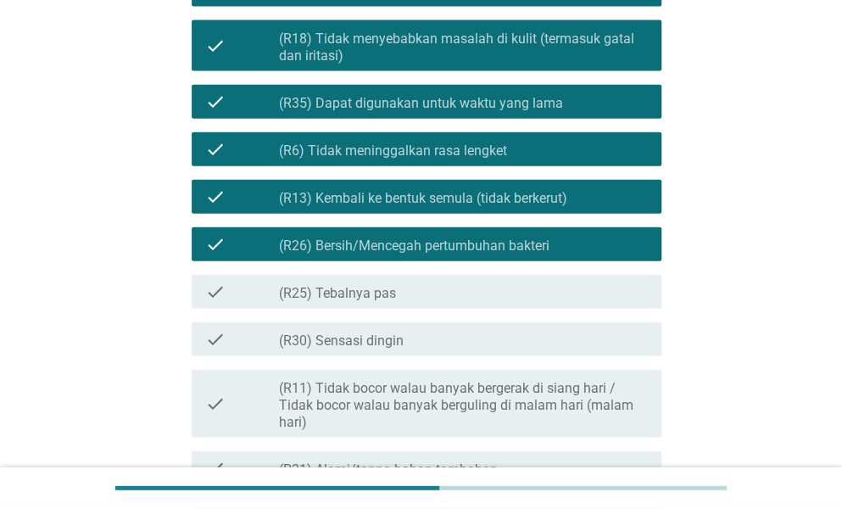
scroll to position [1527, 0]
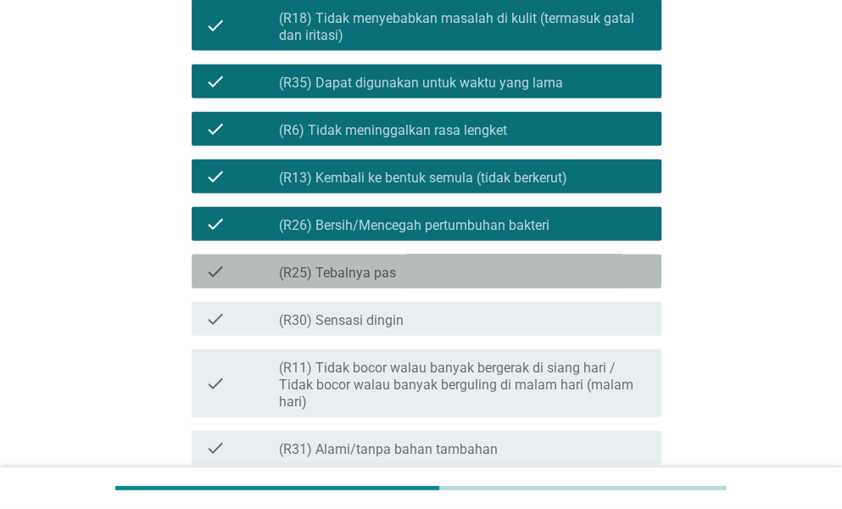
click at [477, 261] on div "check_box_outline_blank (R25) Tebalnya pas" at bounding box center [463, 271] width 369 height 20
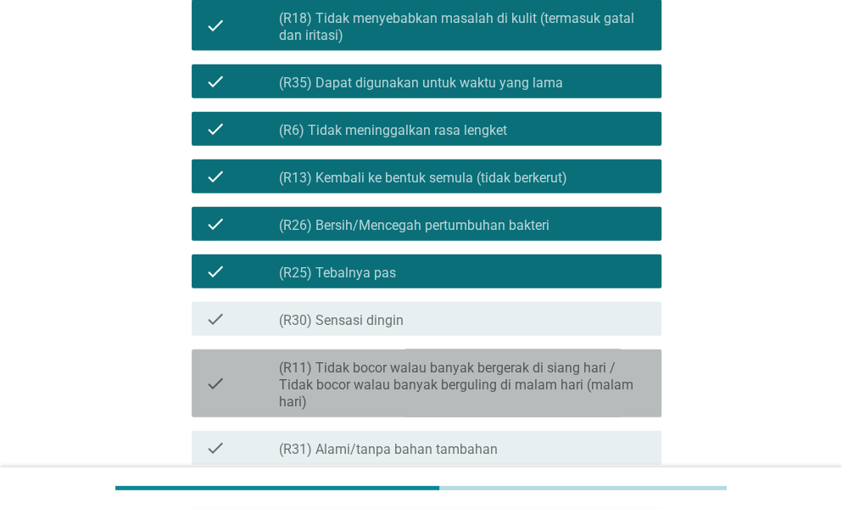
click at [438, 386] on label "(R11) Tidak bocor walau banyak bergerak di siang hari / Tidak bocor walau banya…" at bounding box center [463, 385] width 369 height 51
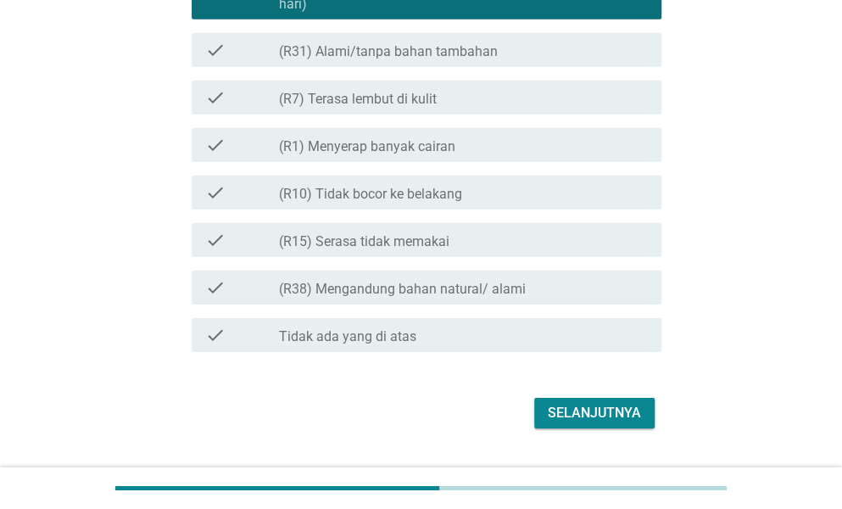
scroll to position [1951, 0]
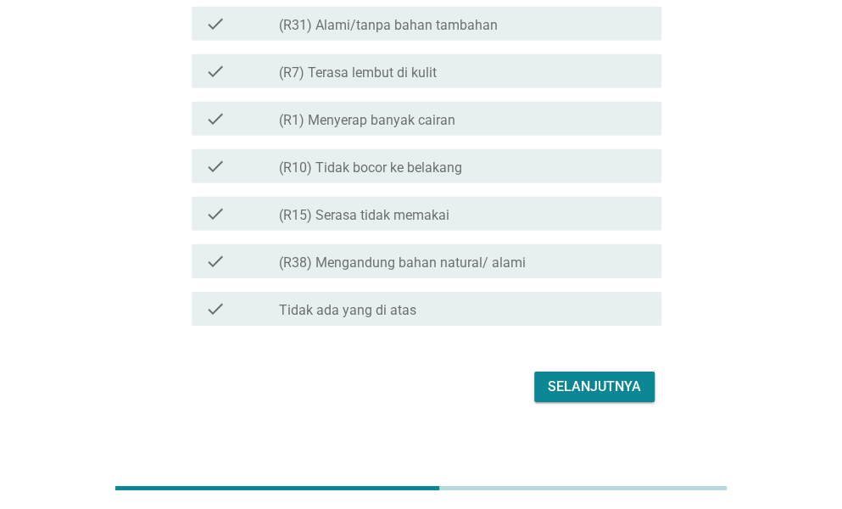
click at [557, 384] on div "Selanjutnya" at bounding box center [594, 387] width 93 height 20
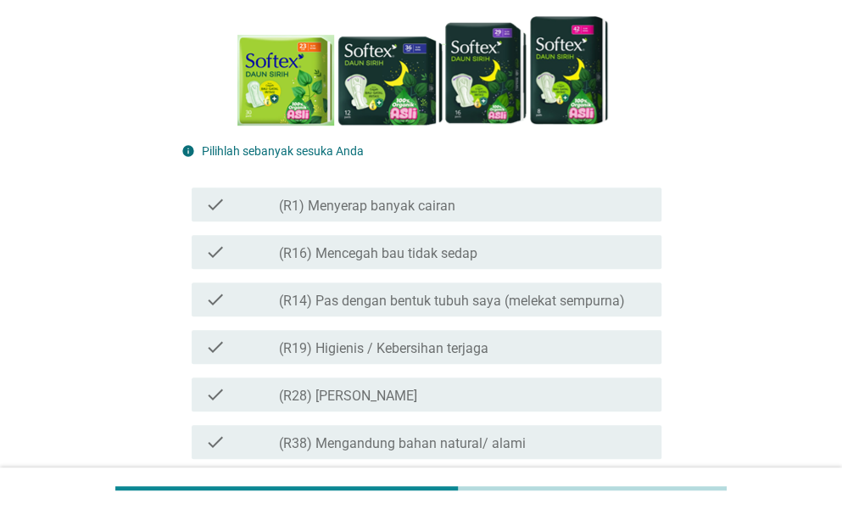
scroll to position [339, 0]
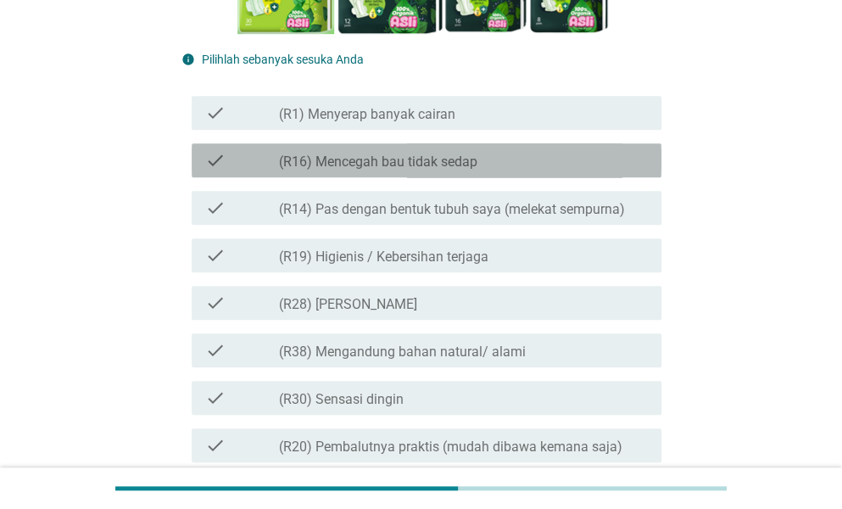
click at [535, 159] on div "check_box_outline_blank (R16) Mencegah bau tidak sedap" at bounding box center [463, 160] width 369 height 20
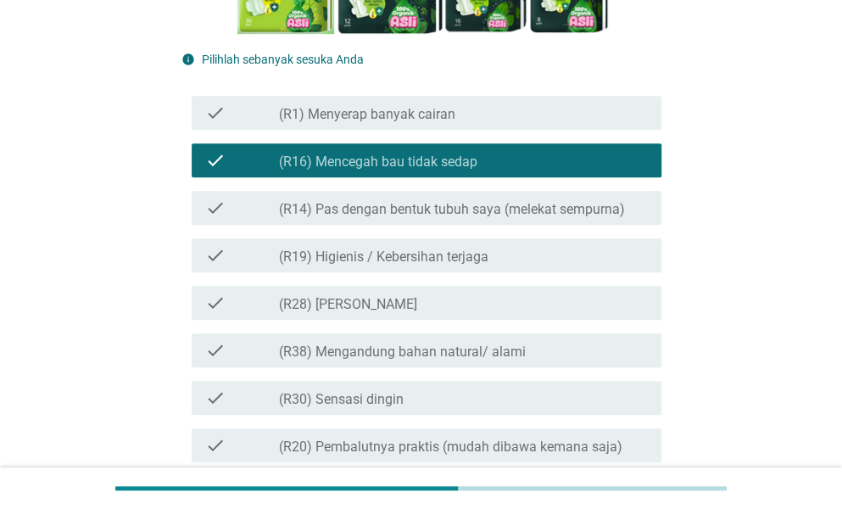
click at [530, 281] on div "check check_box_outline_blank (R28) Terasa segar" at bounding box center [422, 303] width 480 height 48
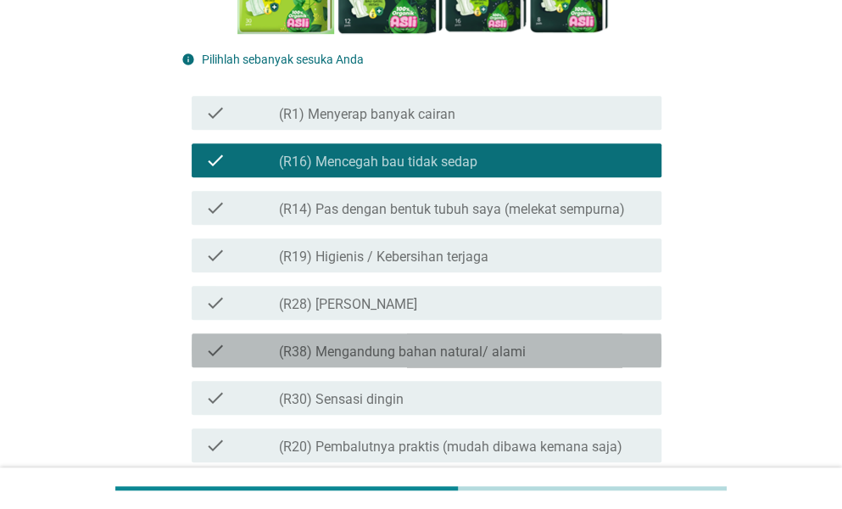
click at [522, 347] on label "(R38) Mengandung bahan natural/ alami" at bounding box center [402, 352] width 247 height 17
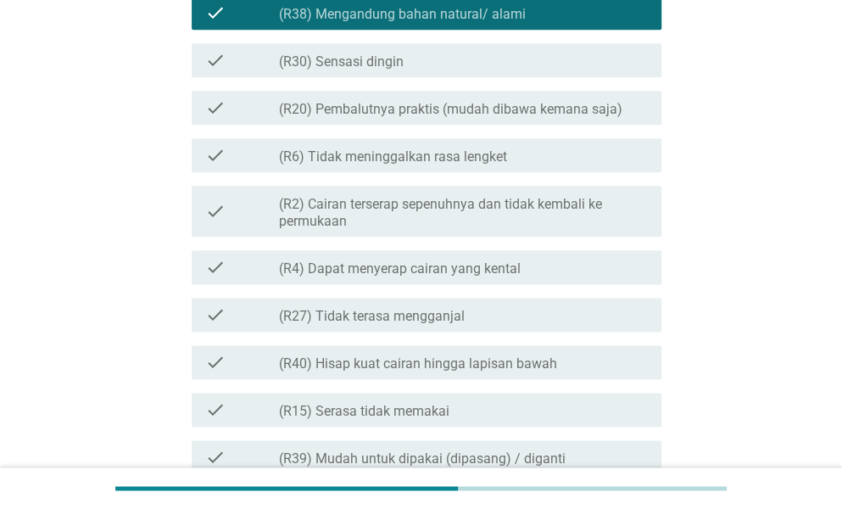
scroll to position [679, 0]
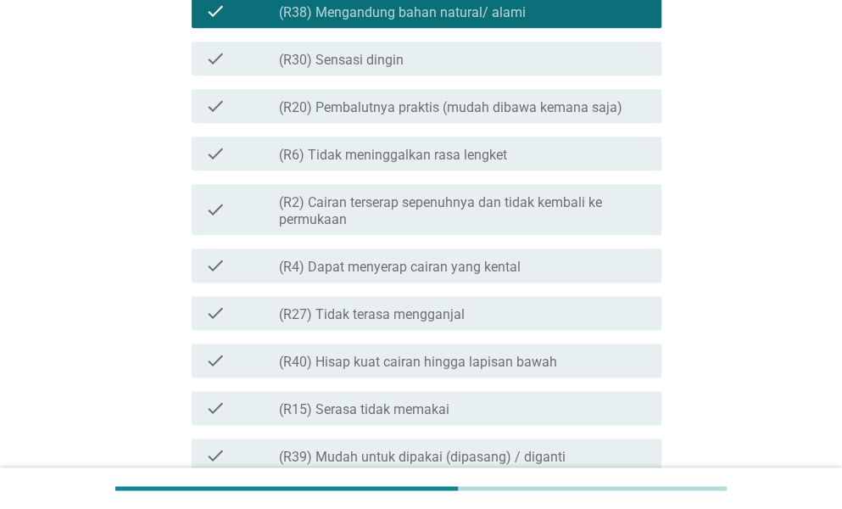
click at [517, 269] on label "(R4) Dapat menyerap cairan yang kental" at bounding box center [400, 267] width 242 height 17
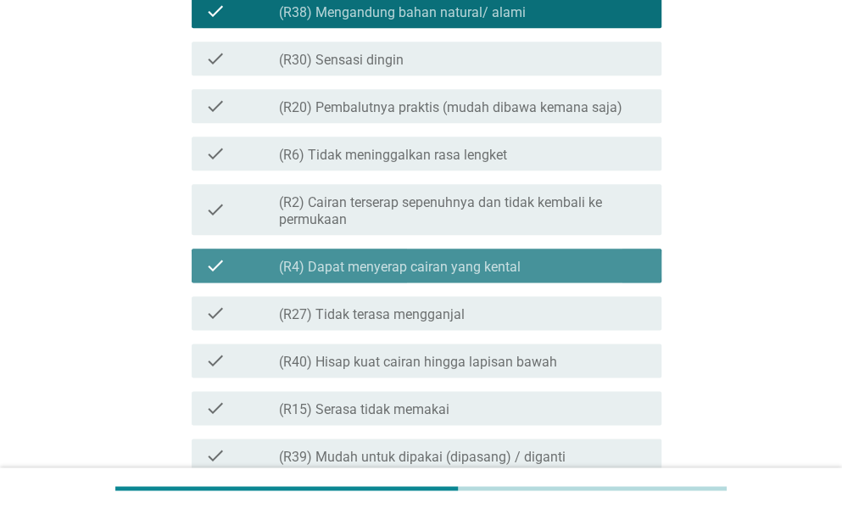
click at [517, 269] on label "(R4) Dapat menyerap cairan yang kental" at bounding box center [400, 267] width 242 height 17
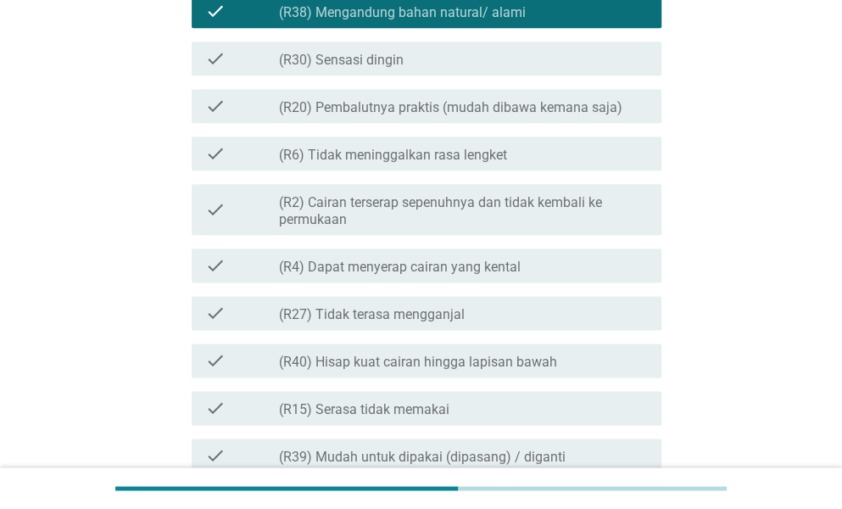
scroll to position [763, 0]
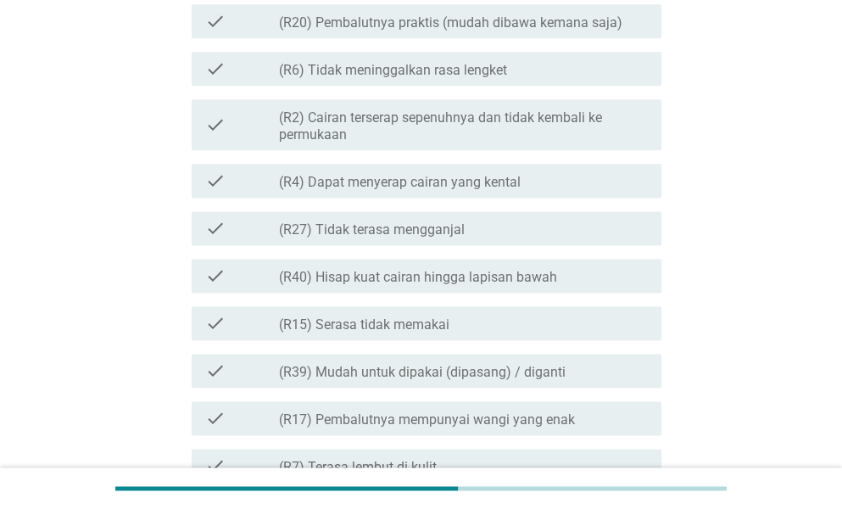
click at [546, 364] on label "(R39) Mudah untuk dipakai (dipasang) / diganti" at bounding box center [422, 372] width 287 height 17
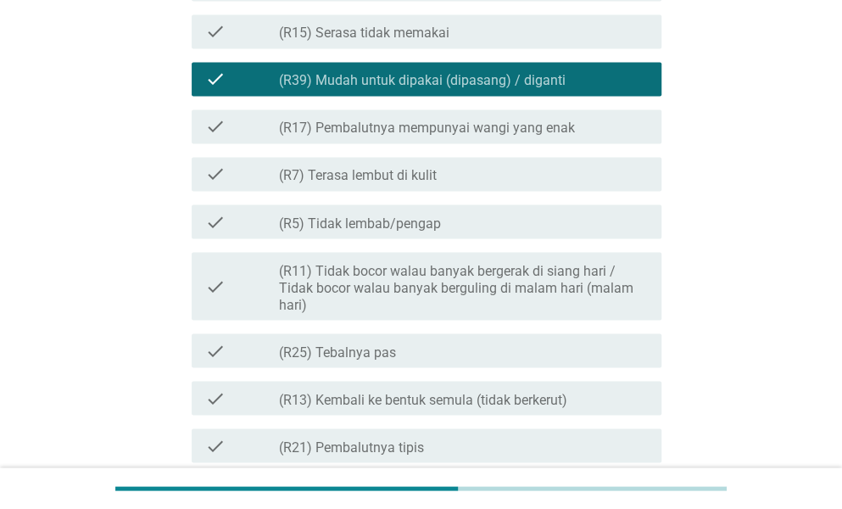
scroll to position [1103, 0]
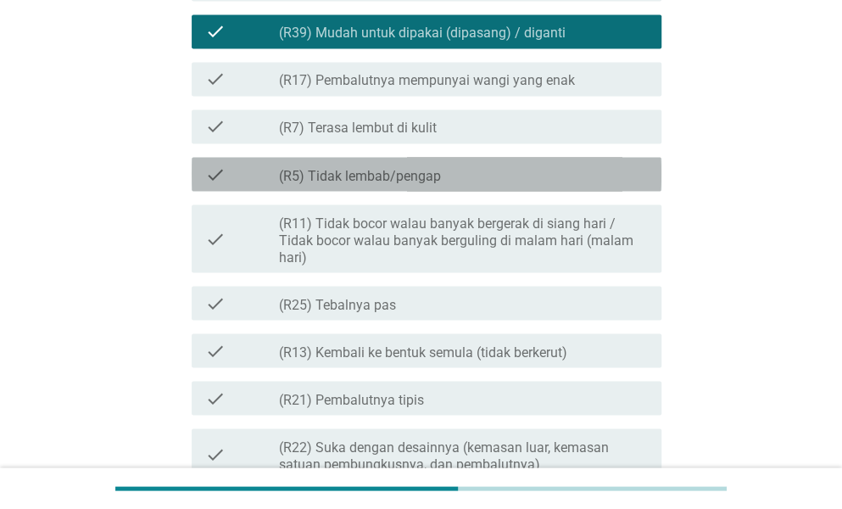
click at [472, 167] on div "check_box_outline_blank (R5) Tidak lembab/pengap" at bounding box center [463, 174] width 369 height 20
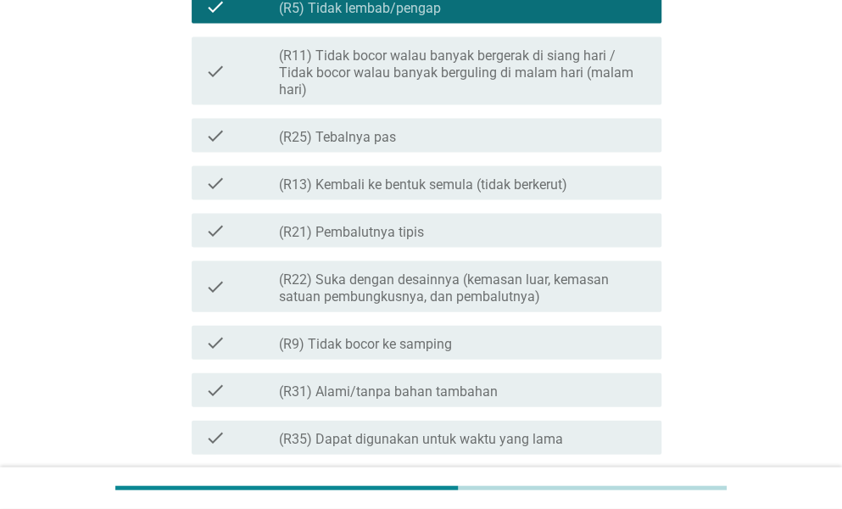
scroll to position [1272, 0]
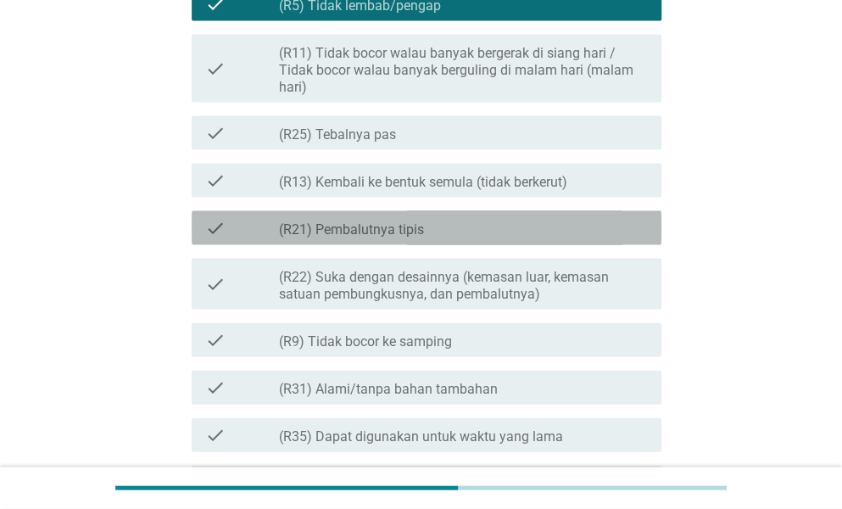
click at [476, 219] on div "check_box_outline_blank (R21) Pembalutnya tipis" at bounding box center [463, 228] width 369 height 20
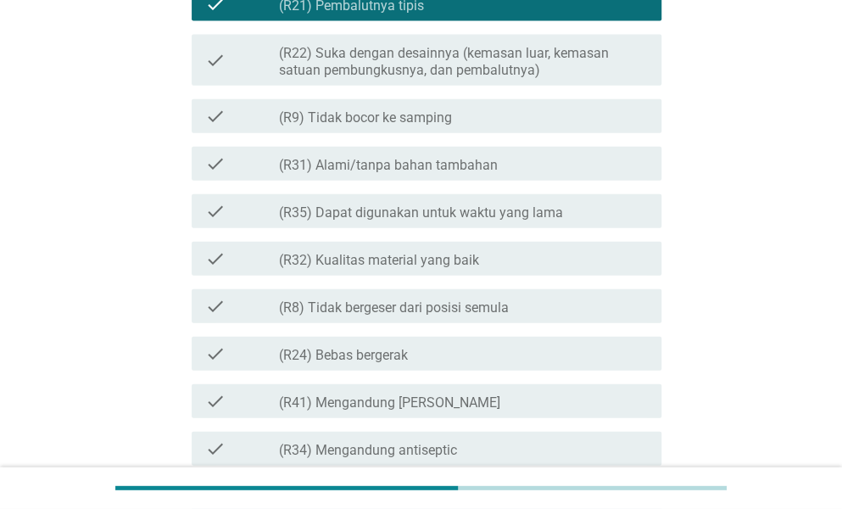
scroll to position [1527, 0]
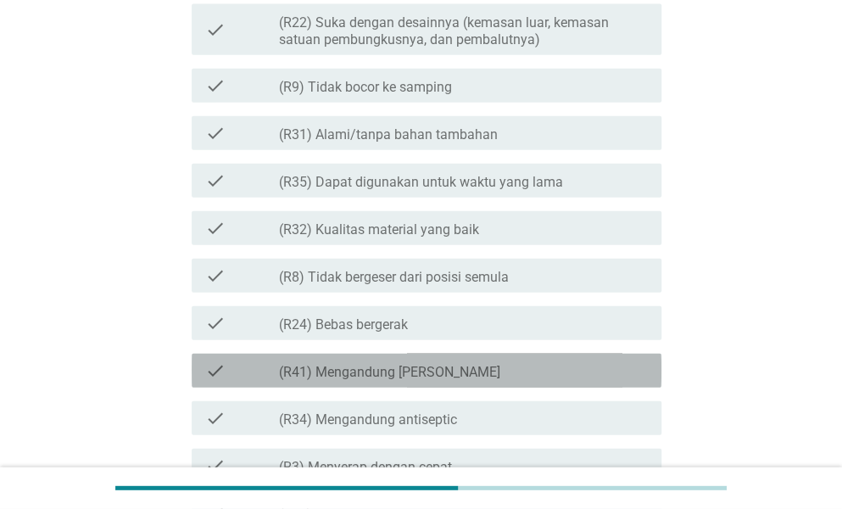
click at [433, 367] on label "(R41) Mengandung [PERSON_NAME]" at bounding box center [389, 372] width 221 height 17
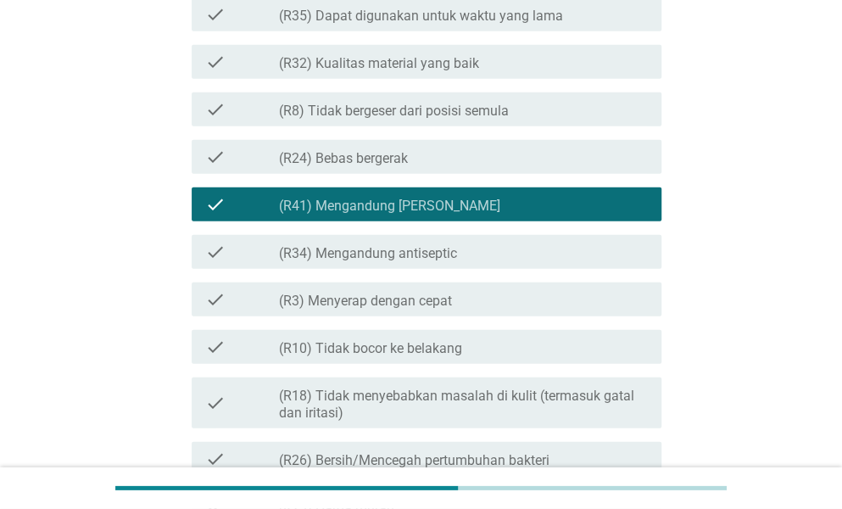
scroll to position [1697, 0]
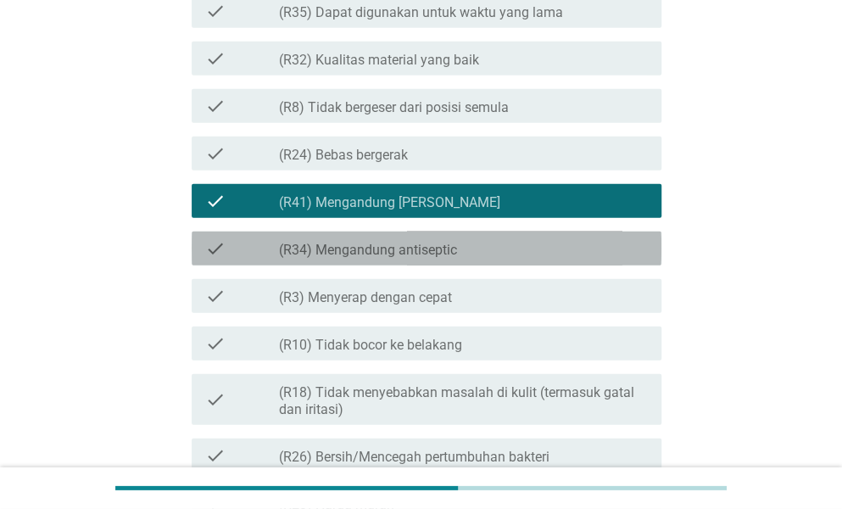
click at [436, 257] on label "(R34) Mengandung antiseptic" at bounding box center [368, 250] width 178 height 17
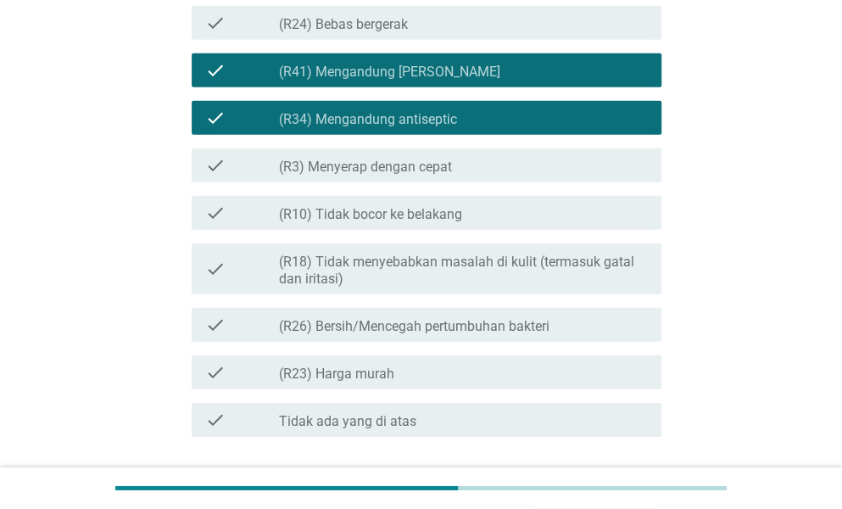
scroll to position [1866, 0]
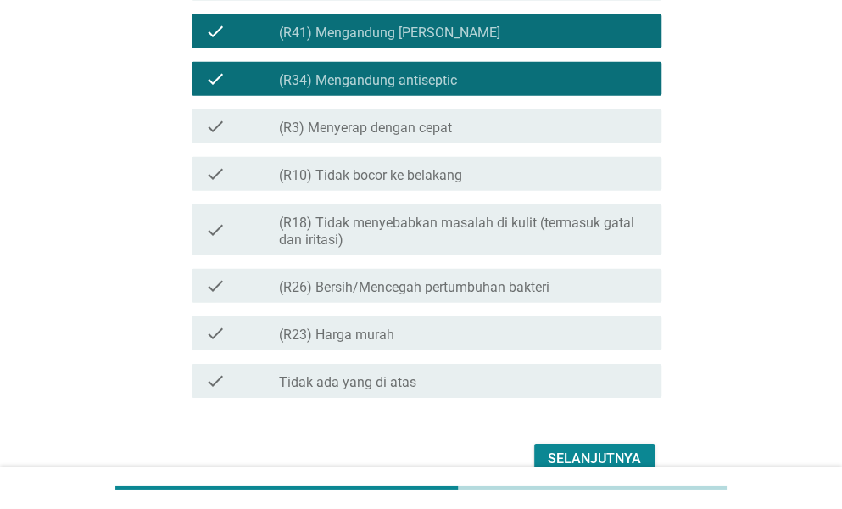
click at [479, 289] on label "(R26) Bersih/Mencegah pertumbuhan bakteri" at bounding box center [414, 287] width 271 height 17
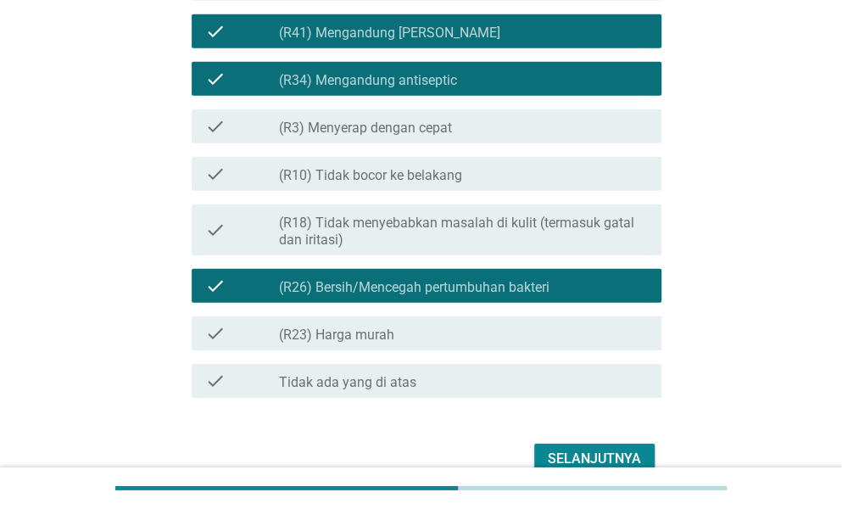
click at [580, 451] on div "Selanjutnya" at bounding box center [594, 459] width 93 height 20
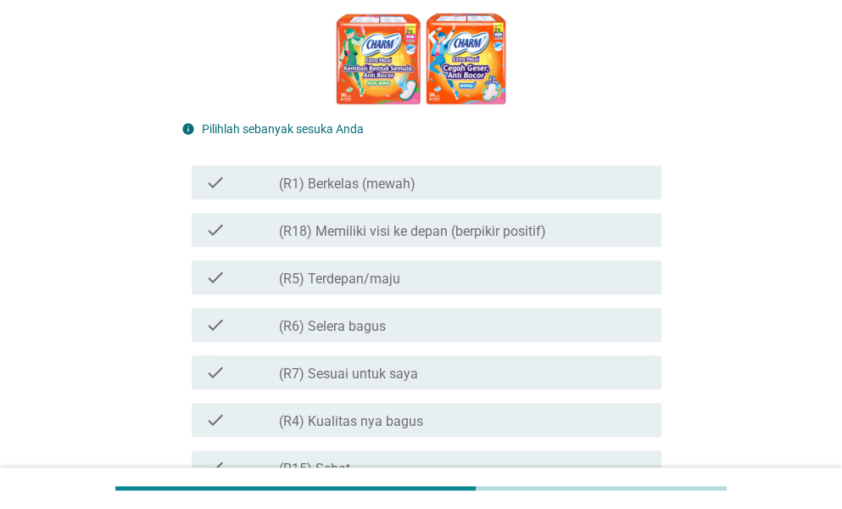
scroll to position [339, 0]
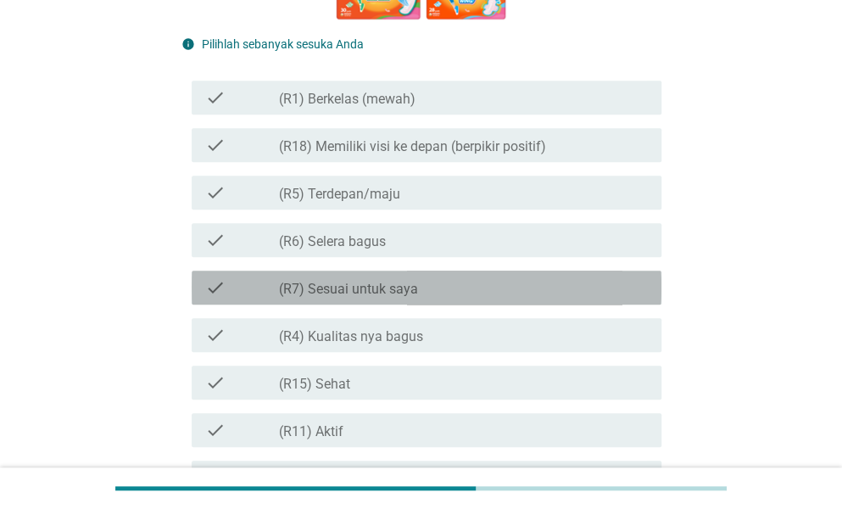
click at [416, 293] on label "(R7) Sesuai untuk saya" at bounding box center [348, 289] width 139 height 17
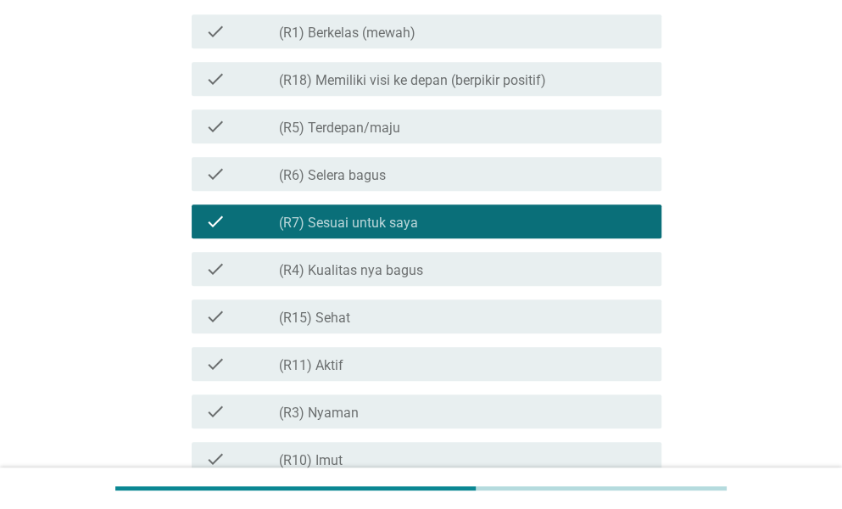
scroll to position [509, 0]
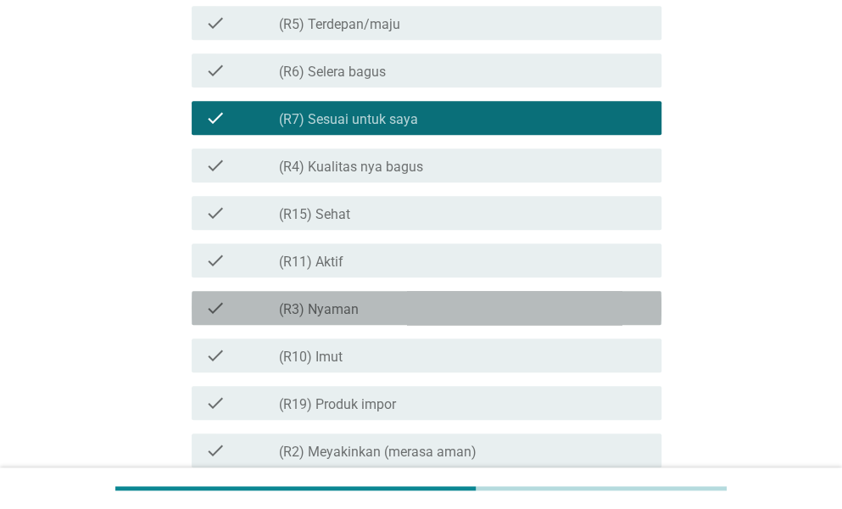
click at [407, 321] on div "check check_box_outline_blank (R3) [PERSON_NAME]" at bounding box center [427, 308] width 470 height 34
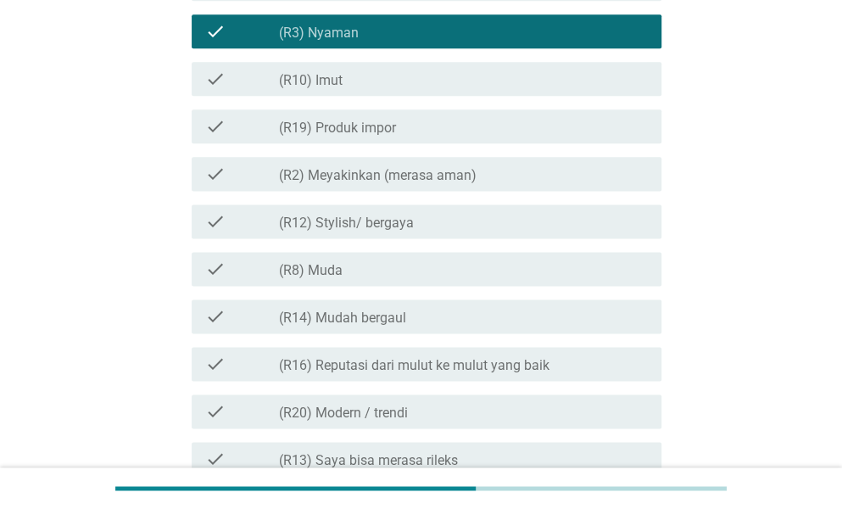
scroll to position [848, 0]
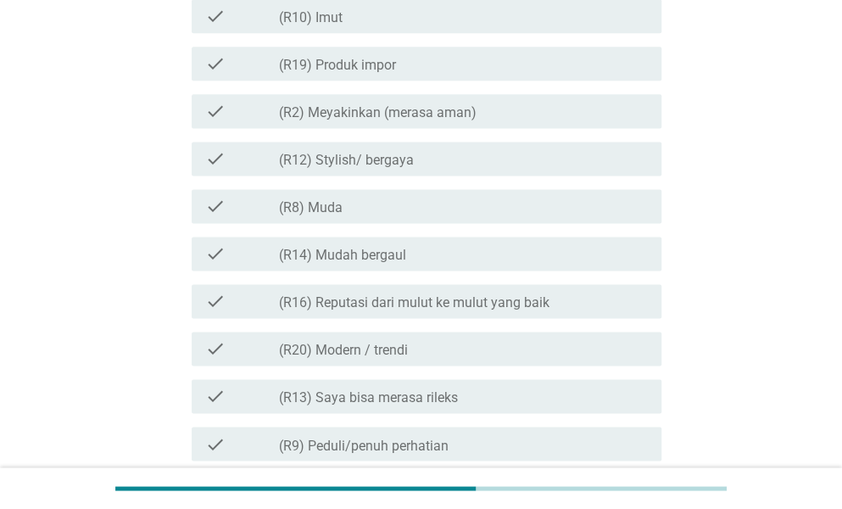
click at [448, 303] on label "(R16) Reputasi dari mulut ke mulut yang baik" at bounding box center [414, 302] width 271 height 17
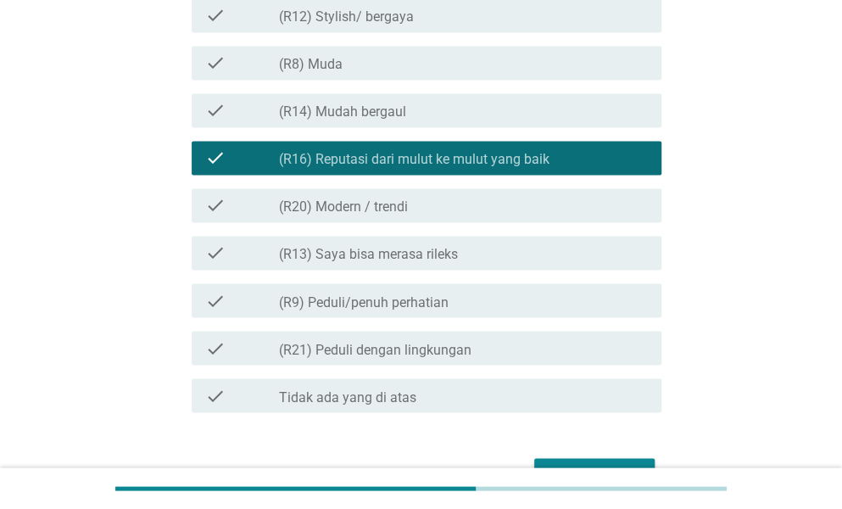
scroll to position [1018, 0]
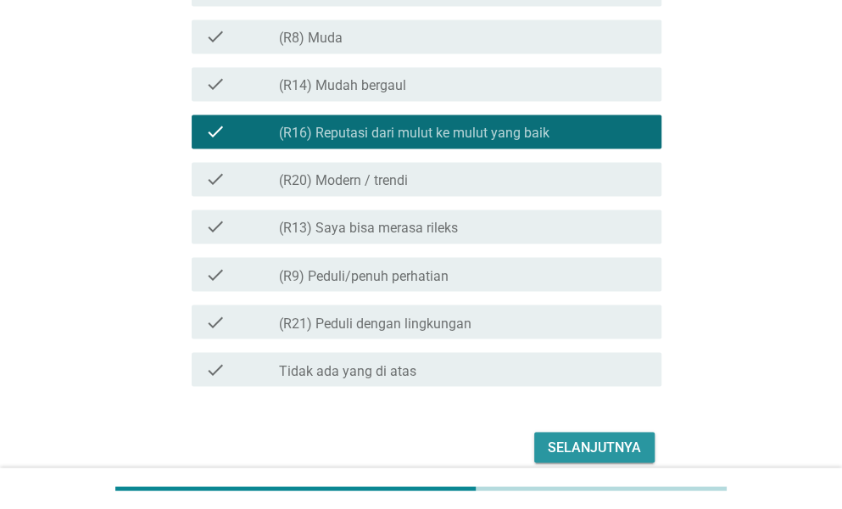
click at [575, 444] on div "Selanjutnya" at bounding box center [594, 447] width 93 height 20
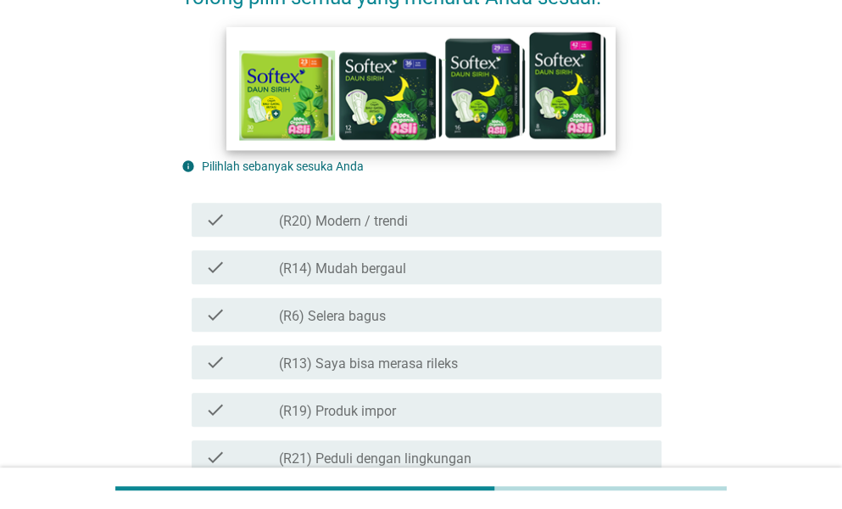
scroll to position [254, 0]
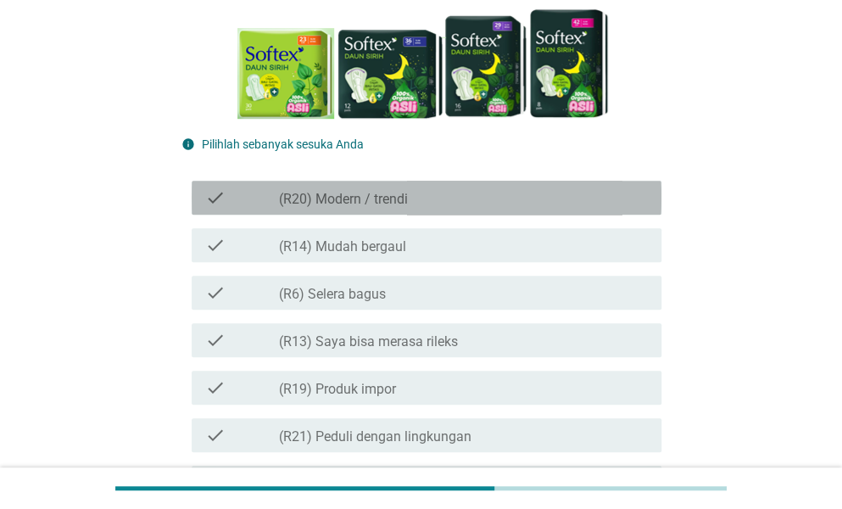
click at [460, 193] on div "check_box_outline_blank (R20) Modern / trendi" at bounding box center [463, 197] width 369 height 20
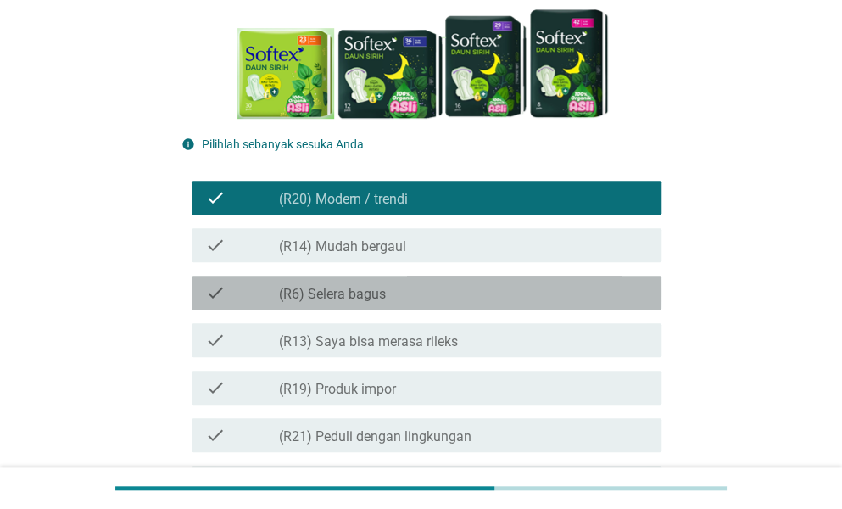
click at [445, 289] on div "check_box_outline_blank (R6) Selera bagus" at bounding box center [463, 292] width 369 height 20
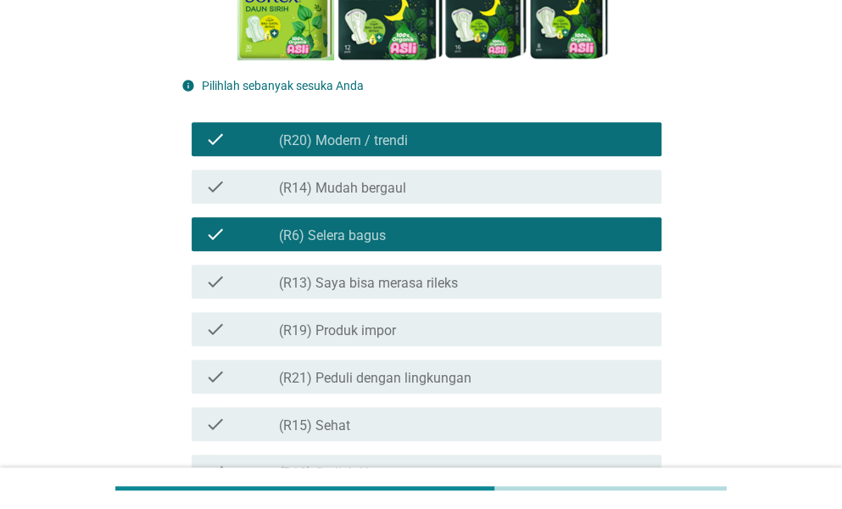
scroll to position [339, 0]
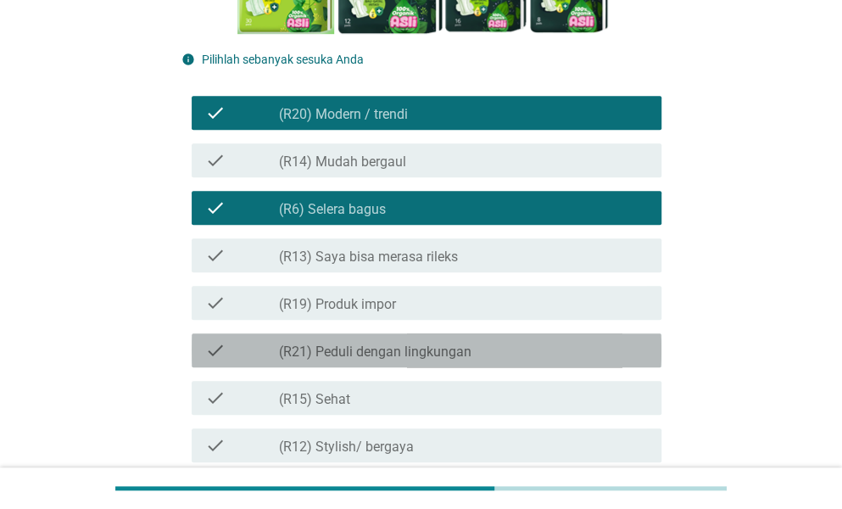
click at [426, 354] on label "(R21) Peduli dengan lingkungan" at bounding box center [375, 352] width 193 height 17
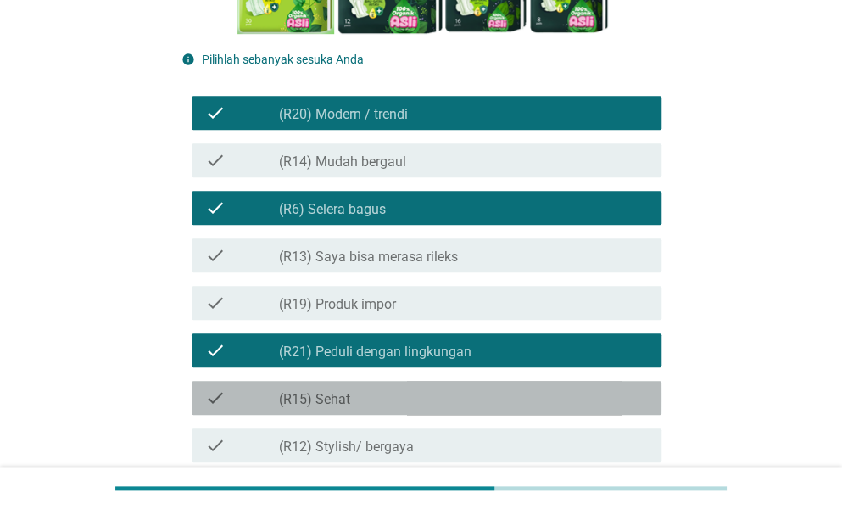
click at [416, 392] on div "check_box_outline_blank (R15) Sehat" at bounding box center [463, 398] width 369 height 20
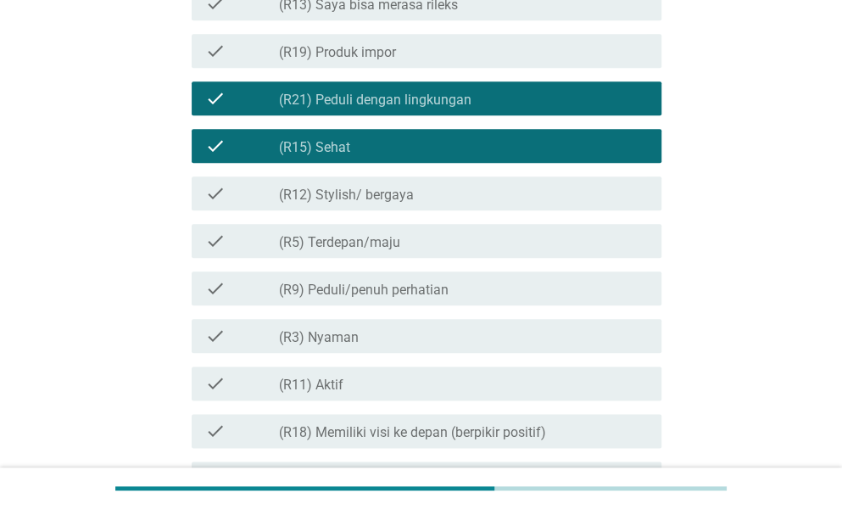
scroll to position [594, 0]
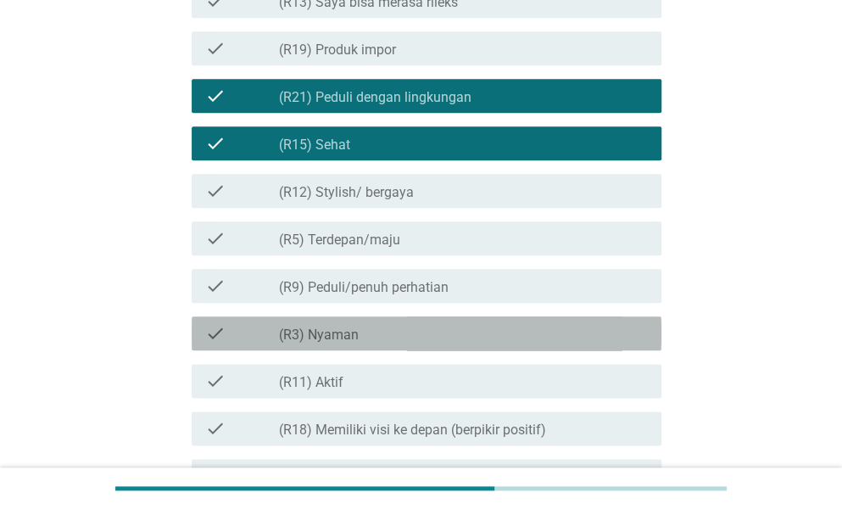
click at [417, 338] on div "check_box_outline_blank (R3) [PERSON_NAME]" at bounding box center [463, 333] width 369 height 20
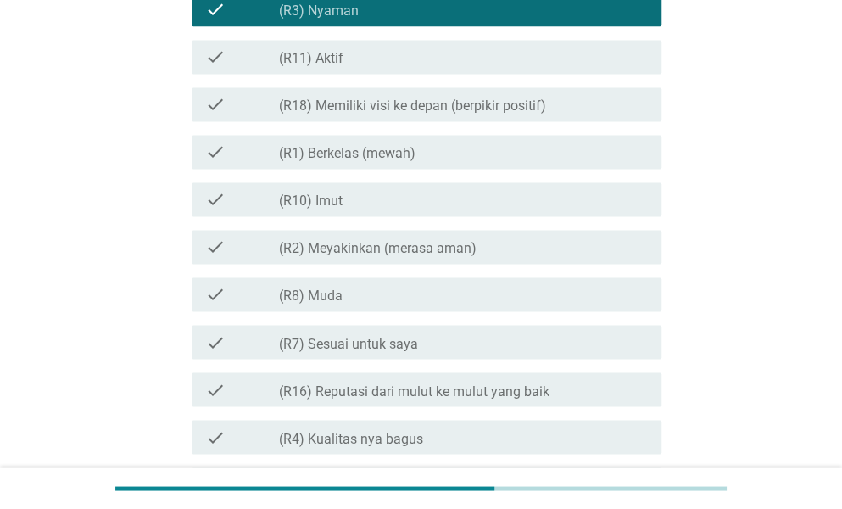
scroll to position [933, 0]
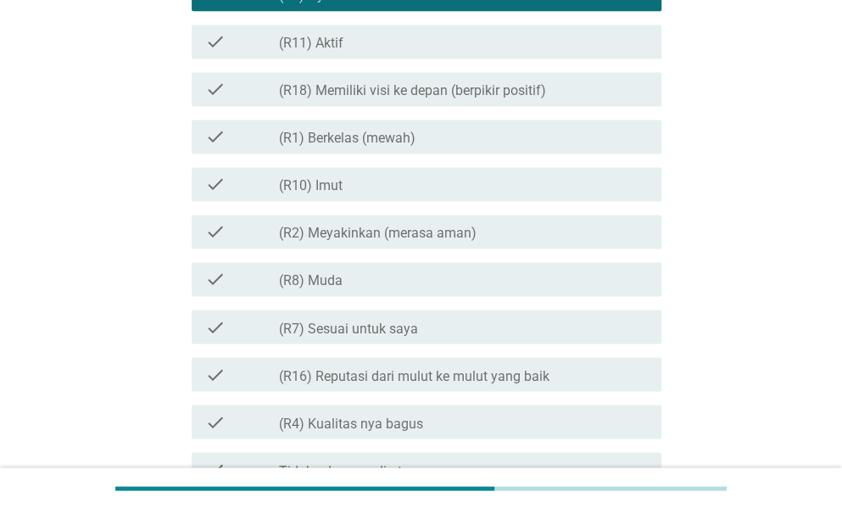
click at [412, 230] on label "(R2) Meyakinkan (merasa aman)" at bounding box center [378, 233] width 198 height 17
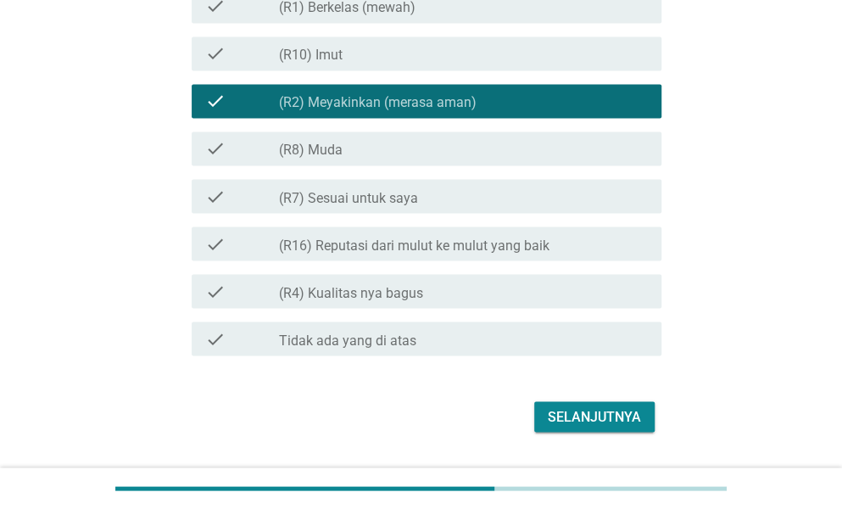
scroll to position [1103, 0]
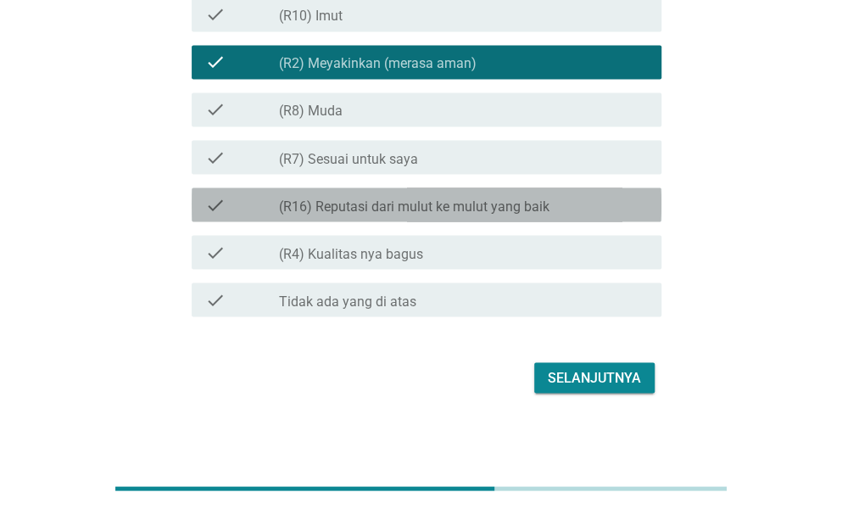
click at [424, 208] on label "(R16) Reputasi dari mulut ke mulut yang baik" at bounding box center [414, 206] width 271 height 17
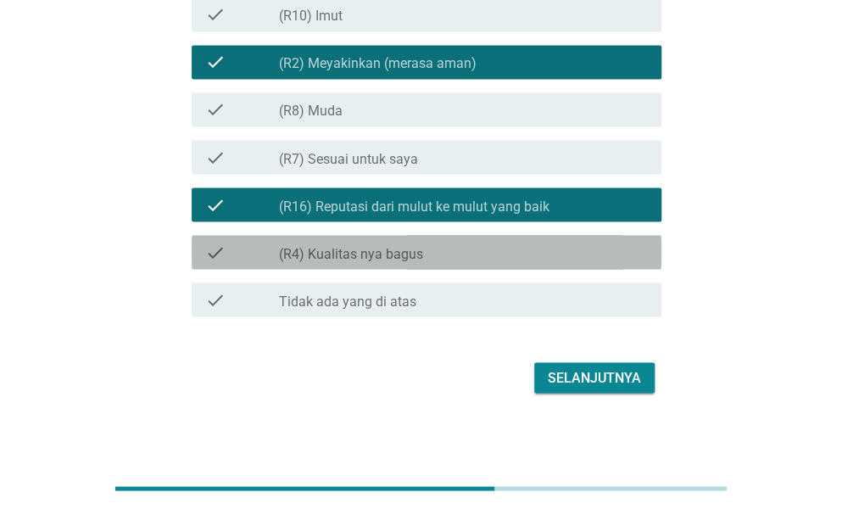
click at [446, 264] on div "check check_box_outline_blank (R4) Kualitas nya bagus" at bounding box center [427, 252] width 470 height 34
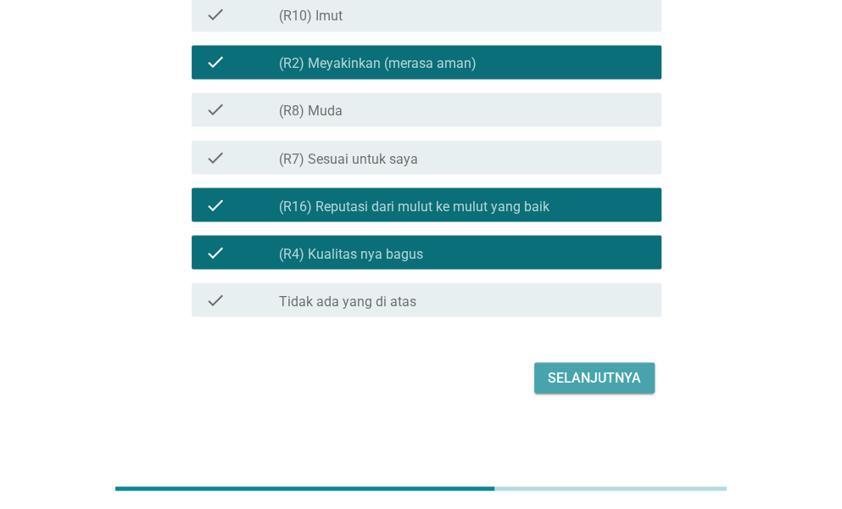
click at [551, 370] on div "Selanjutnya" at bounding box center [594, 377] width 93 height 20
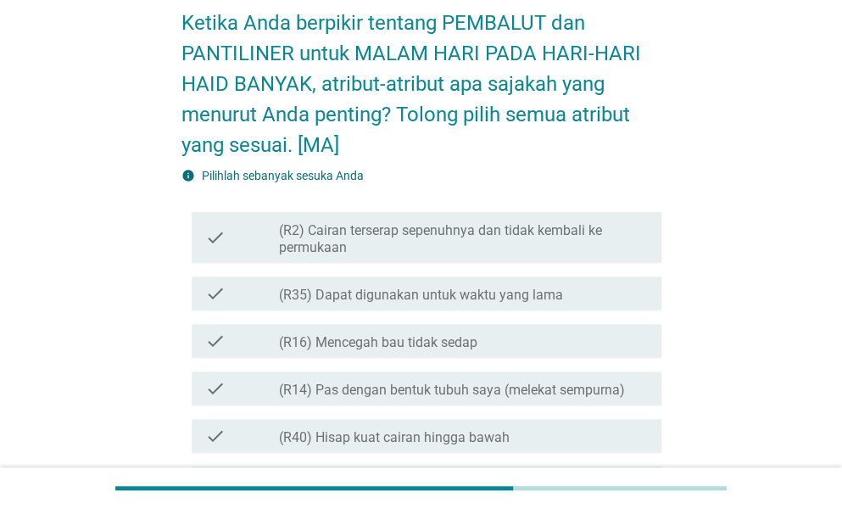
scroll to position [170, 0]
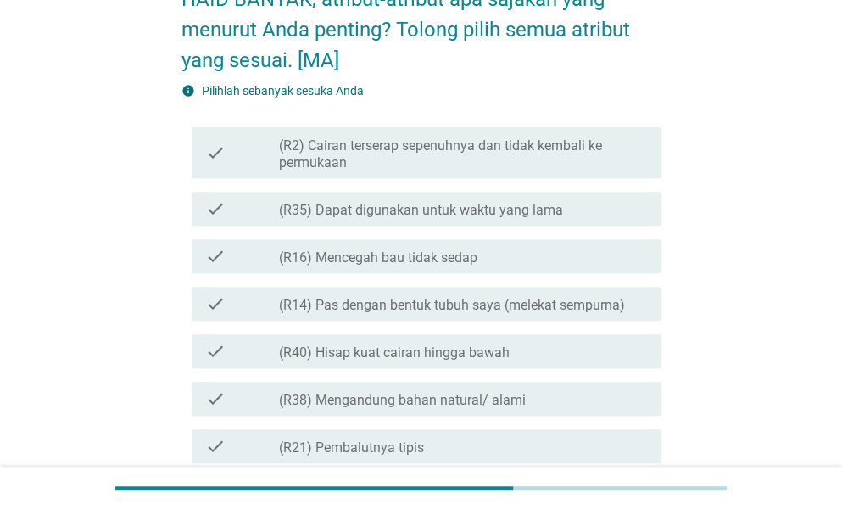
click at [501, 161] on label "(R2) Cairan terserap sepenuhnya dan tidak kembali ke permukaan" at bounding box center [463, 154] width 369 height 34
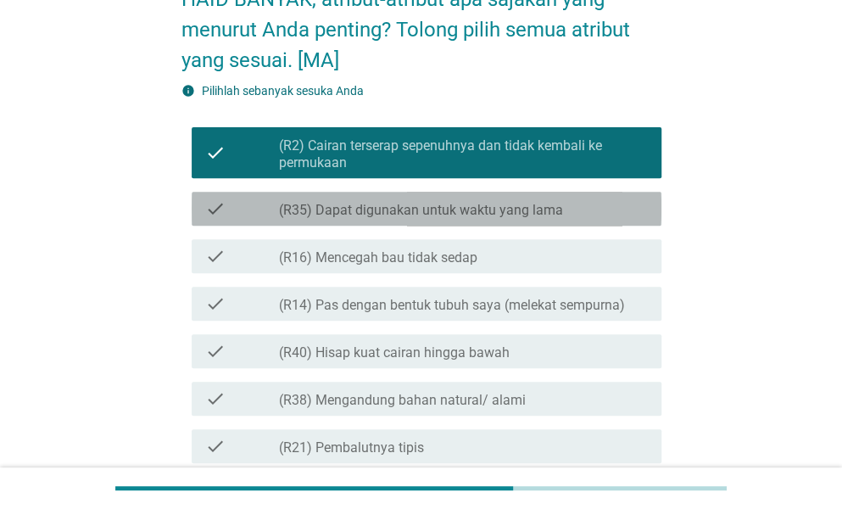
click at [488, 205] on label "(R35) Dapat digunakan untuk waktu yang lama" at bounding box center [421, 210] width 284 height 17
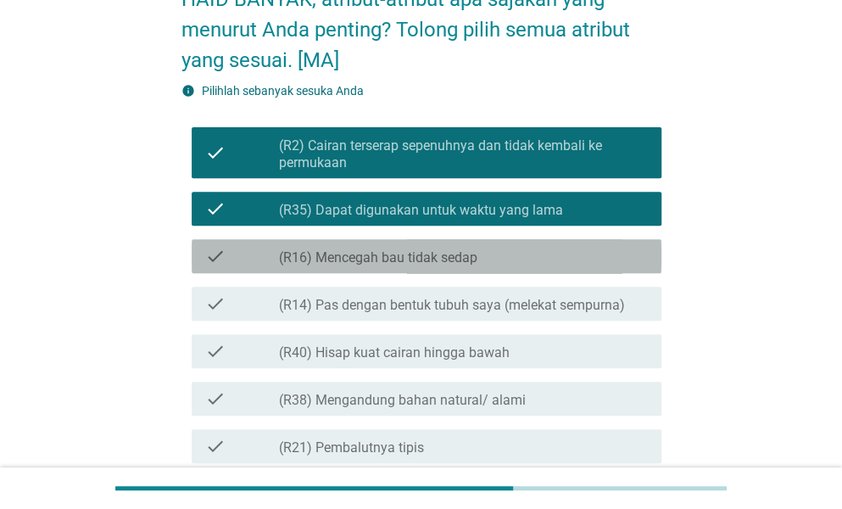
click at [467, 259] on label "(R16) Mencegah bau tidak sedap" at bounding box center [378, 257] width 198 height 17
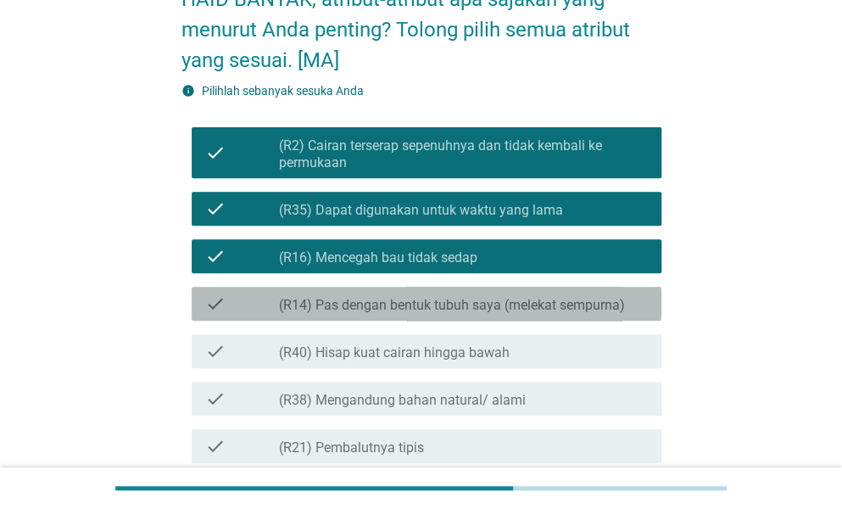
click at [459, 306] on label "(R14) Pas dengan bentuk tubuh saya (melekat sempurna)" at bounding box center [452, 305] width 346 height 17
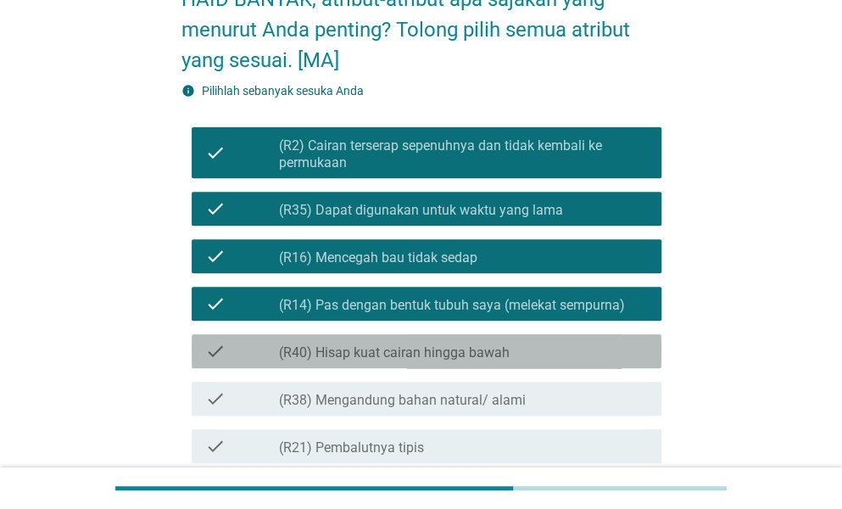
click at [451, 351] on label "(R40) Hisap kuat cairan hingga bawah" at bounding box center [394, 352] width 231 height 17
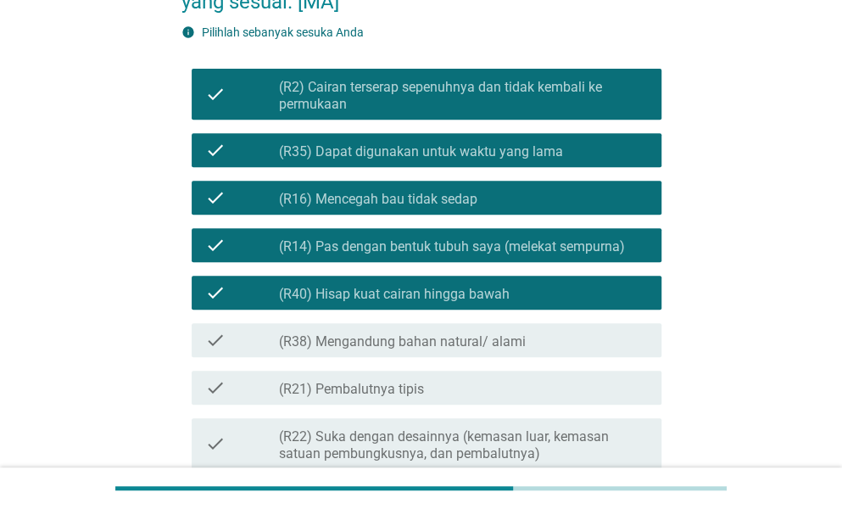
scroll to position [254, 0]
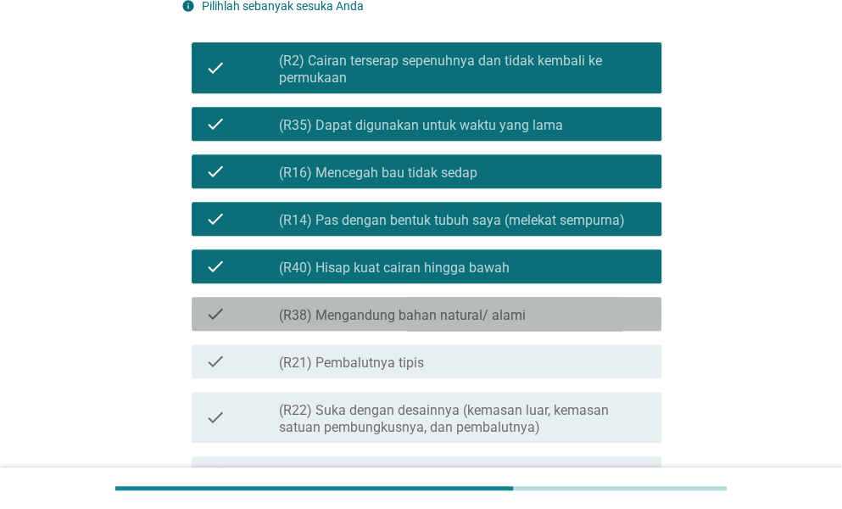
click at [446, 312] on label "(R38) Mengandung bahan natural/ alami" at bounding box center [402, 315] width 247 height 17
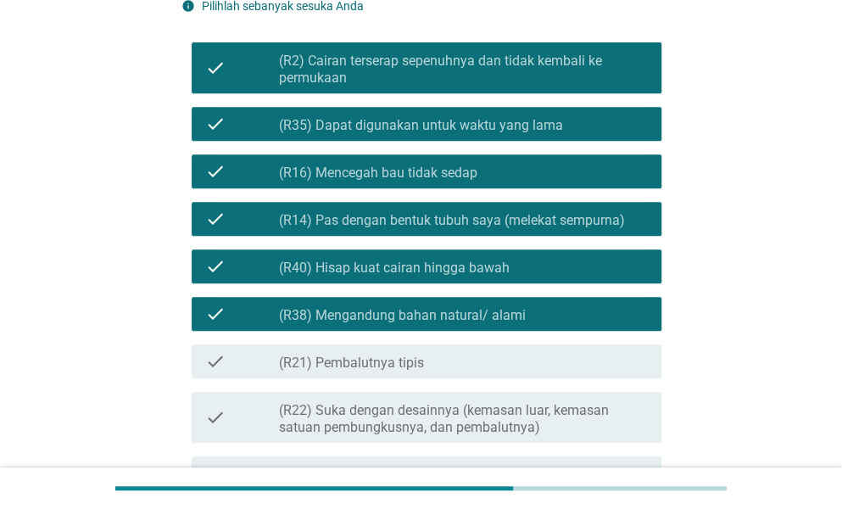
click at [438, 349] on div "check check_box_outline_blank (R21) Pembalutnya tipis" at bounding box center [427, 361] width 470 height 34
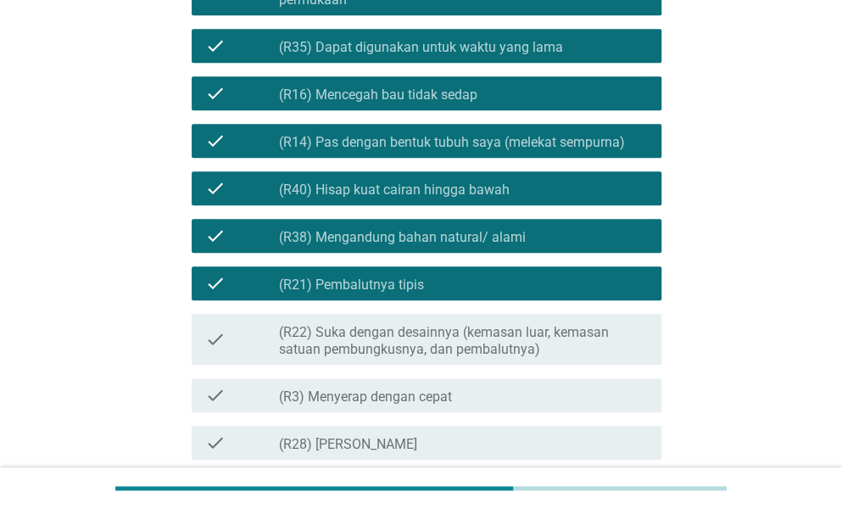
scroll to position [424, 0]
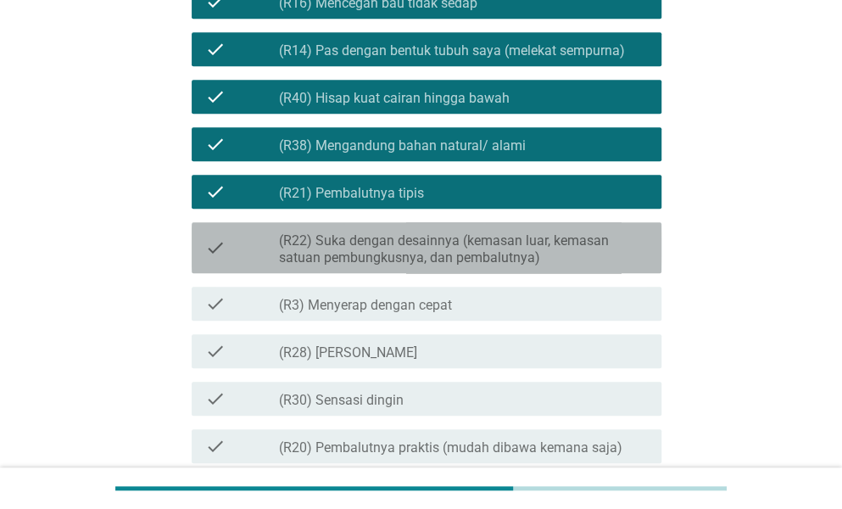
click at [439, 254] on label "(R22) Suka dengan desainnya (kemasan luar, kemasan satuan pembungkusnya, dan pe…" at bounding box center [463, 249] width 369 height 34
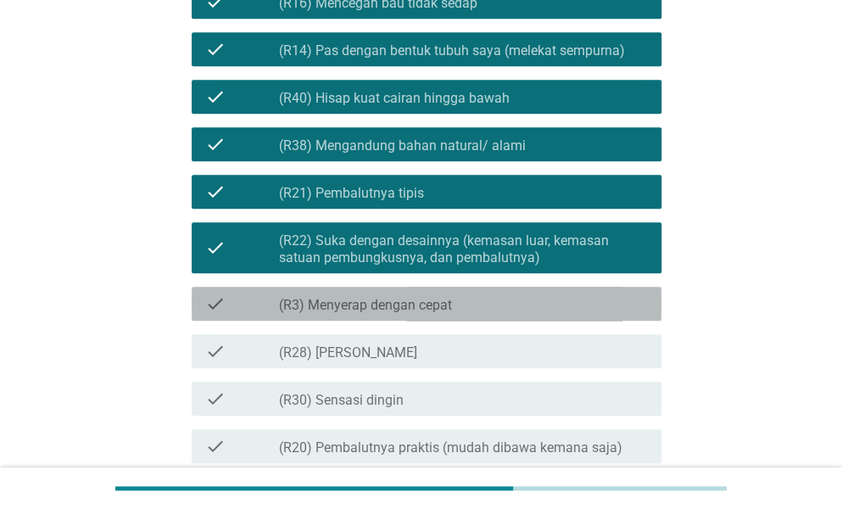
click at [448, 306] on label "(R3) Menyerap dengan cepat" at bounding box center [365, 305] width 173 height 17
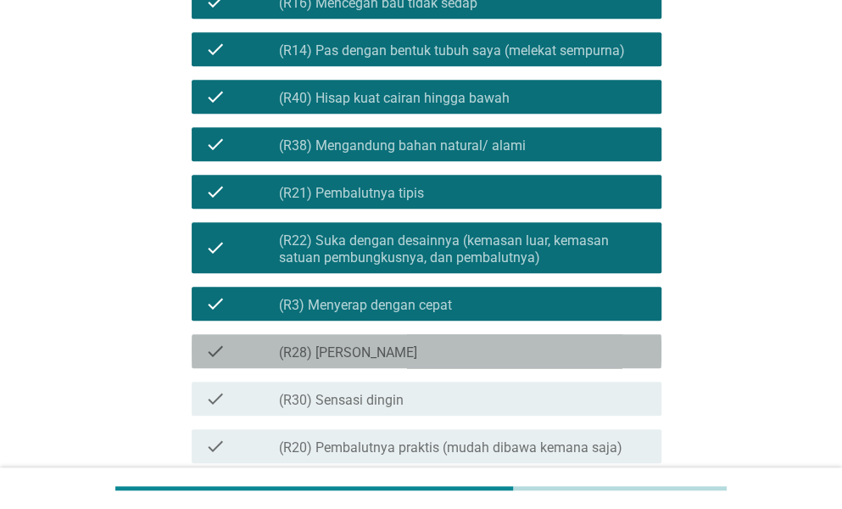
drag, startPoint x: 441, startPoint y: 358, endPoint x: 439, endPoint y: 372, distance: 14.5
click at [439, 359] on div "check_box_outline_blank (R28) [PERSON_NAME]" at bounding box center [463, 351] width 369 height 20
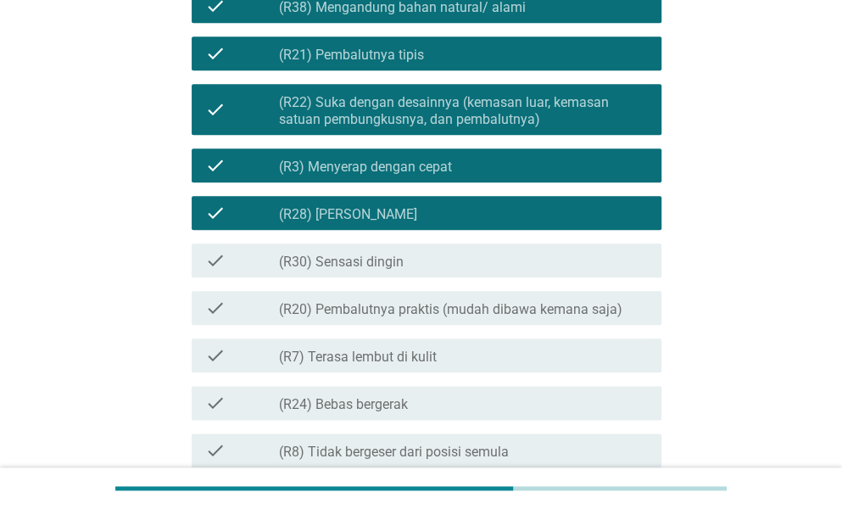
scroll to position [679, 0]
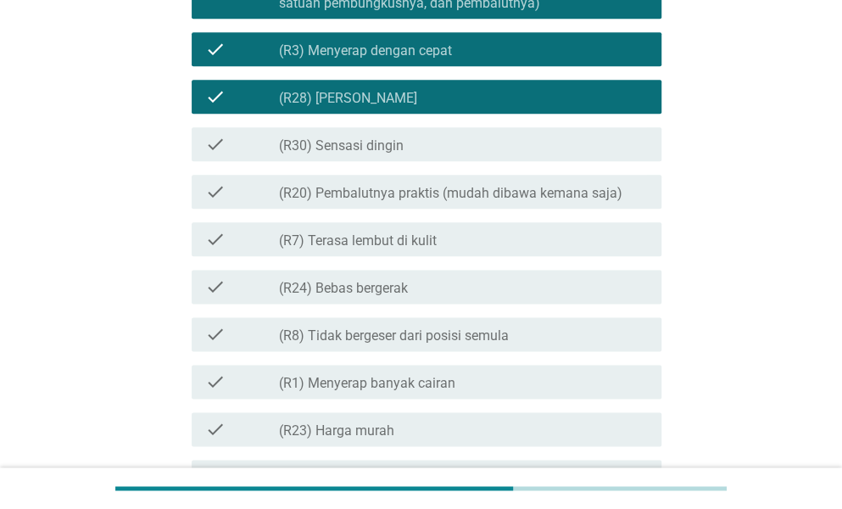
click at [353, 193] on label "(R20) Pembalutnya praktis (mudah dibawa kemana saja)" at bounding box center [451, 193] width 344 height 17
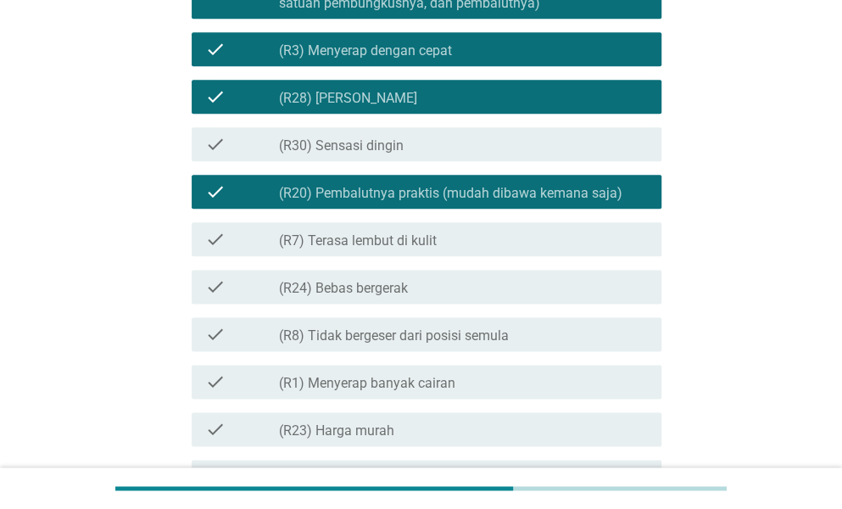
click at [374, 254] on div "check check_box_outline_blank (R7) Terasa lembut di kulit" at bounding box center [427, 239] width 470 height 34
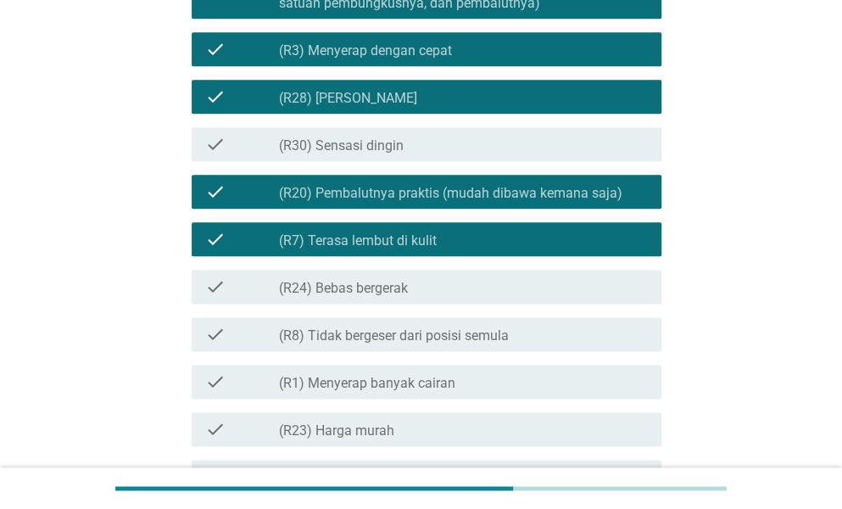
click at [385, 292] on label "(R24) Bebas bergerak" at bounding box center [343, 288] width 129 height 17
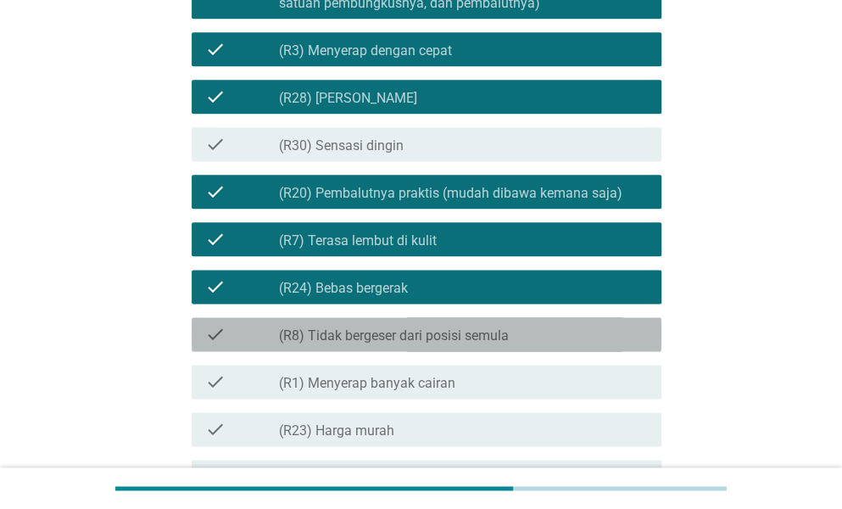
click at [404, 343] on label "(R8) Tidak bergeser dari posisi semula" at bounding box center [394, 335] width 230 height 17
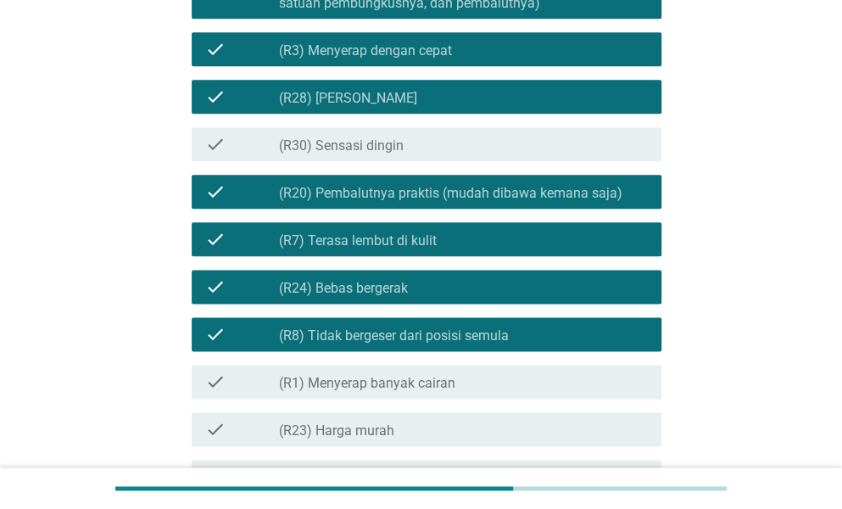
click at [403, 377] on label "(R1) Menyerap banyak cairan" at bounding box center [367, 383] width 176 height 17
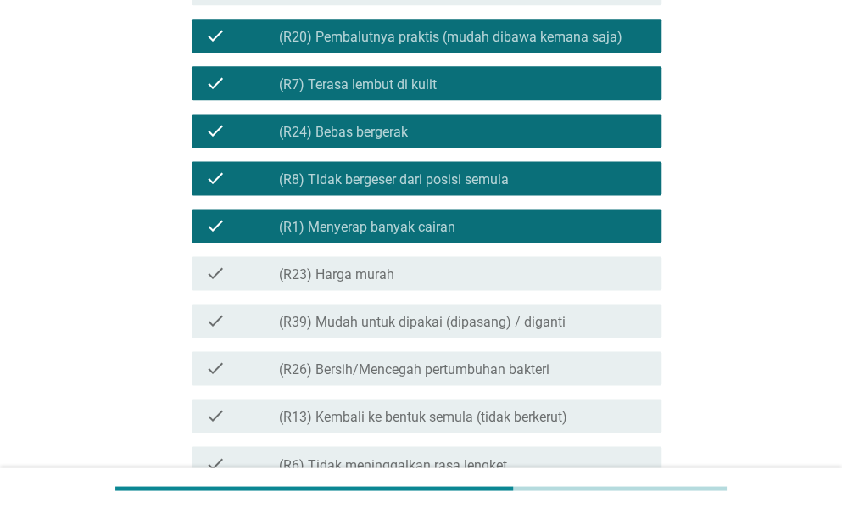
scroll to position [848, 0]
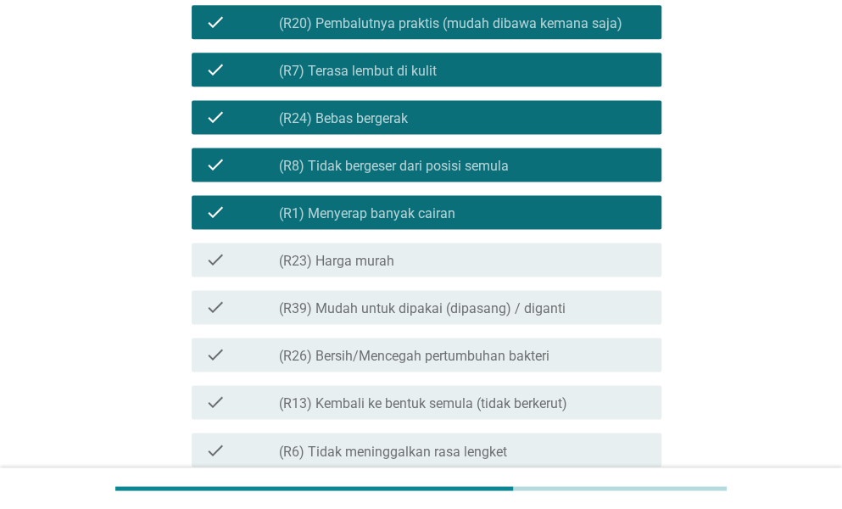
click at [395, 255] on div "check_box_outline_blank (R23) Harga murah" at bounding box center [463, 259] width 369 height 20
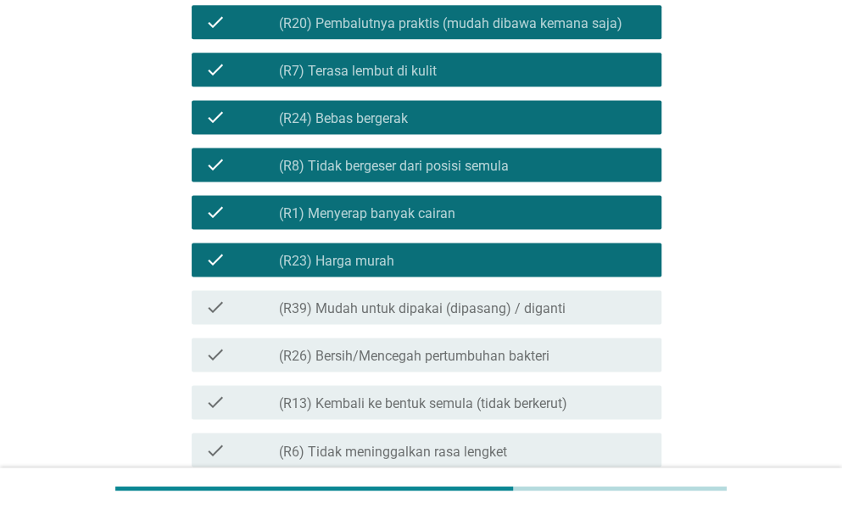
click at [419, 303] on label "(R39) Mudah untuk dipakai (dipasang) / diganti" at bounding box center [422, 308] width 287 height 17
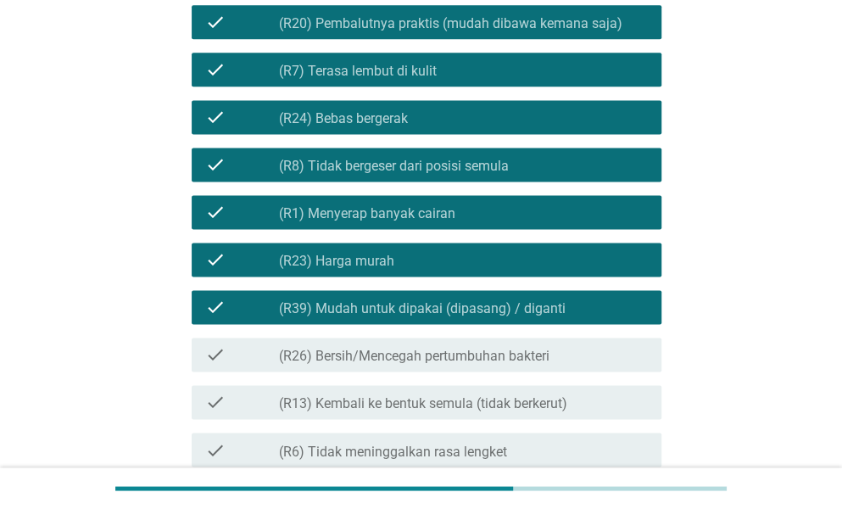
click at [420, 357] on label "(R26) Bersih/Mencegah pertumbuhan bakteri" at bounding box center [414, 356] width 271 height 17
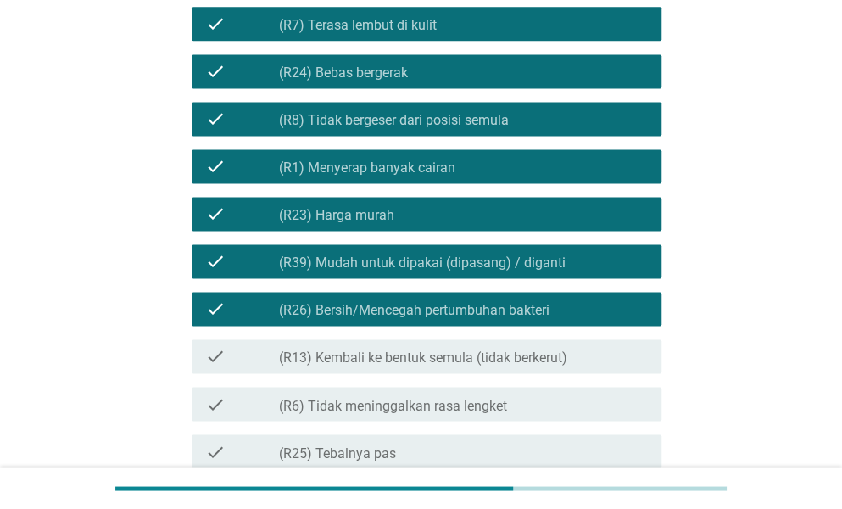
scroll to position [933, 0]
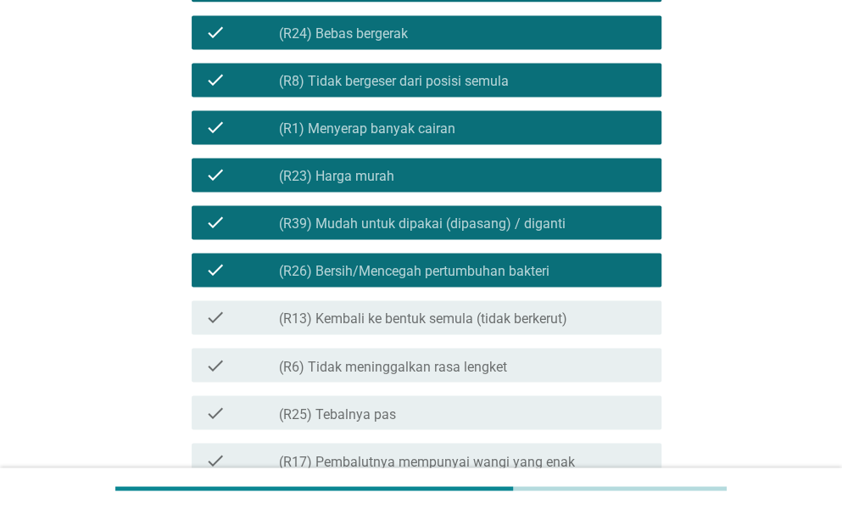
click at [417, 311] on label "(R13) Kembali ke bentuk semula (tidak berkerut)" at bounding box center [423, 318] width 288 height 17
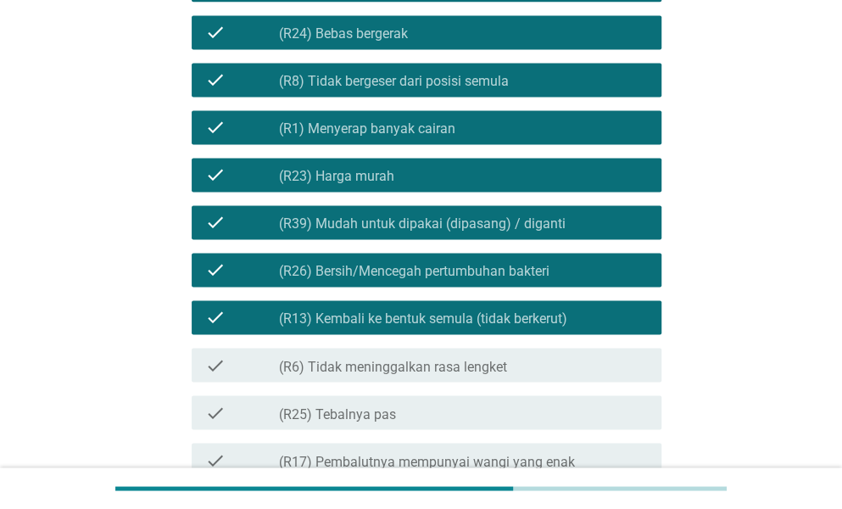
click at [450, 366] on label "(R6) Tidak meninggalkan rasa lengket" at bounding box center [393, 366] width 228 height 17
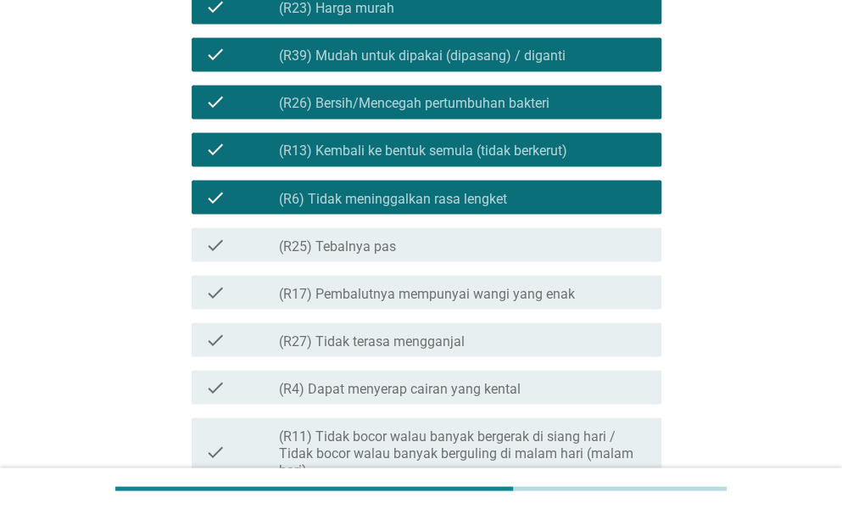
scroll to position [1103, 0]
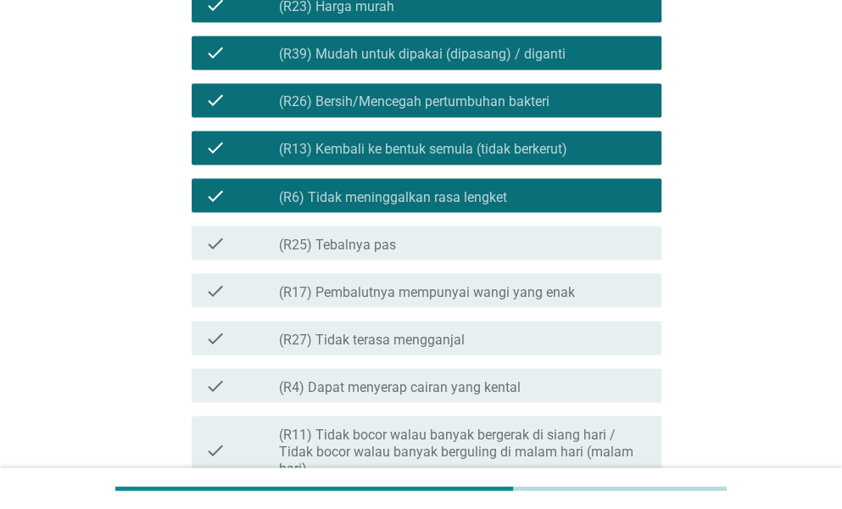
click at [485, 283] on label "(R17) Pembalutnya mempunyai wangi yang enak" at bounding box center [427, 291] width 296 height 17
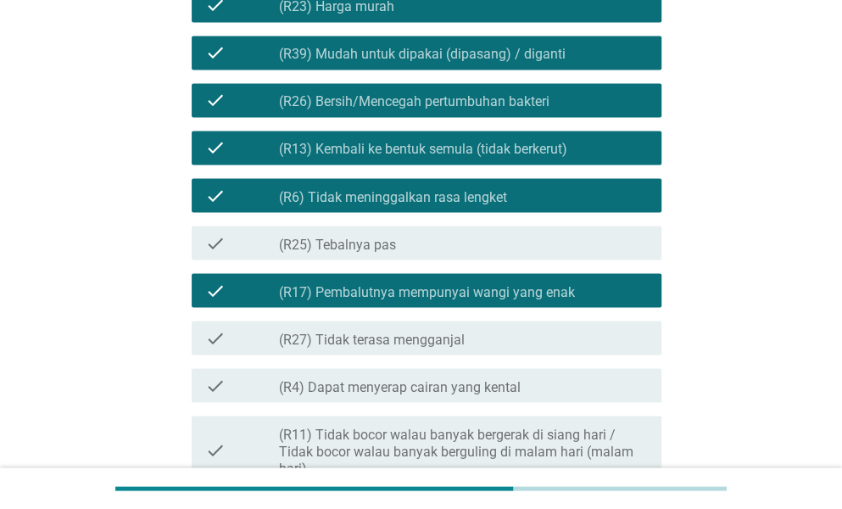
click at [484, 281] on div "check_box (R17) Pembalutnya mempunyai wangi yang enak" at bounding box center [463, 290] width 369 height 20
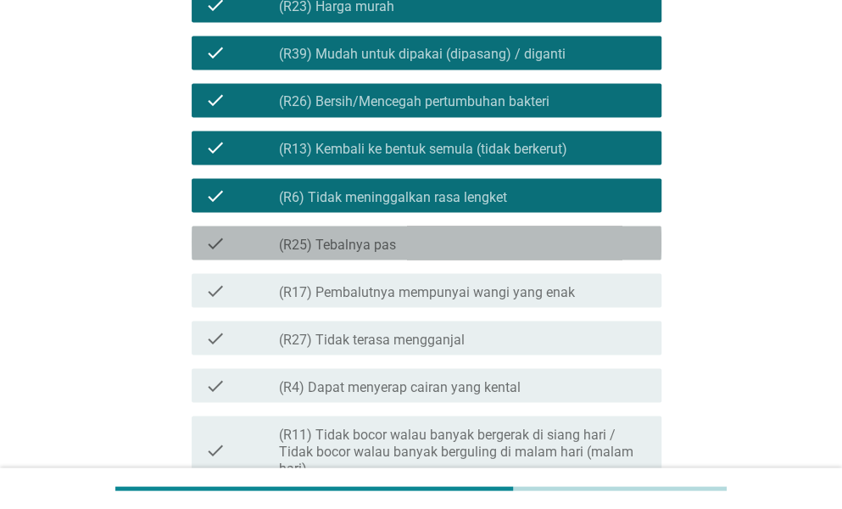
click at [477, 249] on div "check_box_outline_blank (R25) Tebalnya pas" at bounding box center [463, 242] width 369 height 20
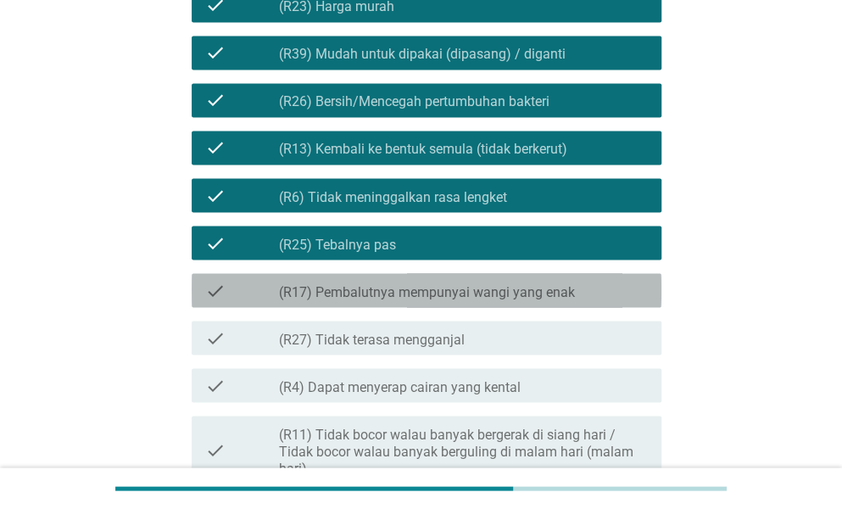
click at [481, 283] on label "(R17) Pembalutnya mempunyai wangi yang enak" at bounding box center [427, 291] width 296 height 17
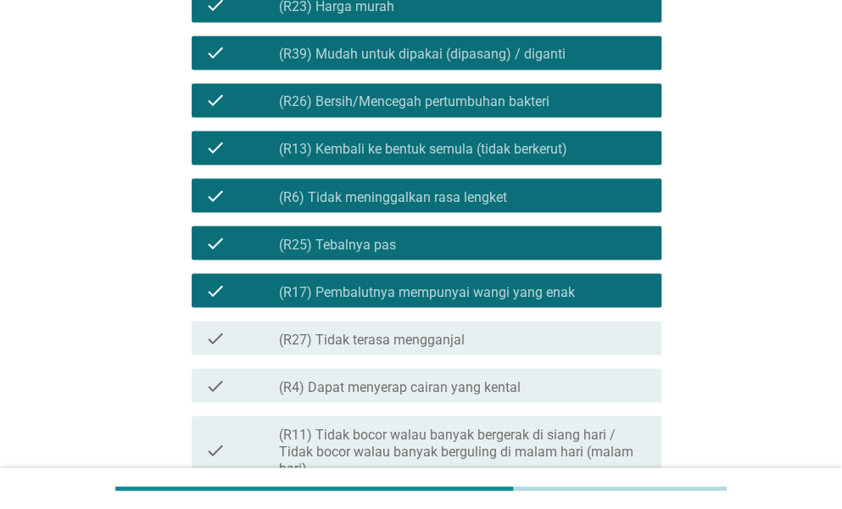
click at [470, 340] on div "check_box_outline_blank (R27) Tidak terasa mengganjal" at bounding box center [463, 337] width 369 height 20
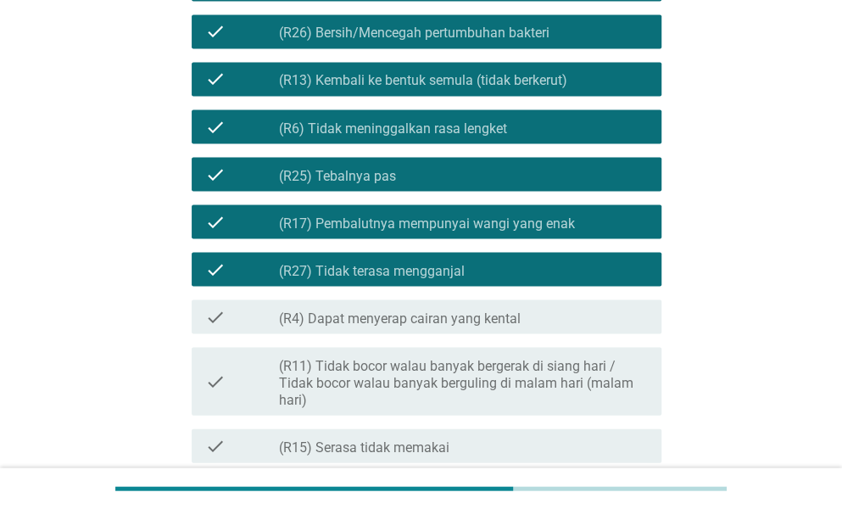
scroll to position [1188, 0]
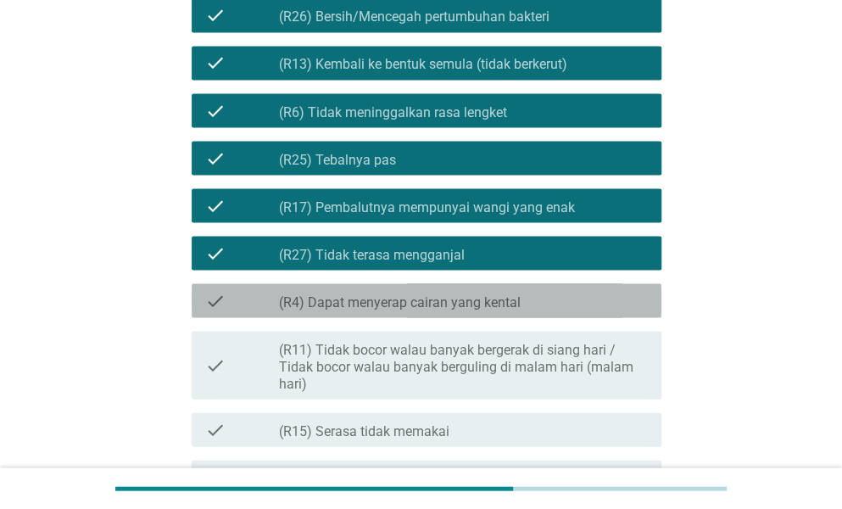
click at [466, 305] on label "(R4) Dapat menyerap cairan yang kental" at bounding box center [400, 302] width 242 height 17
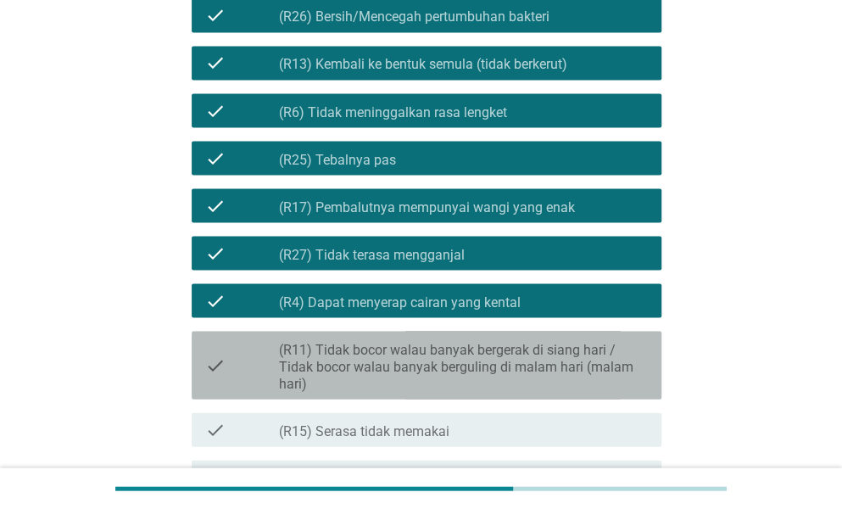
click at [466, 350] on label "(R11) Tidak bocor walau banyak bergerak di siang hari / Tidak bocor walau banya…" at bounding box center [463, 366] width 369 height 51
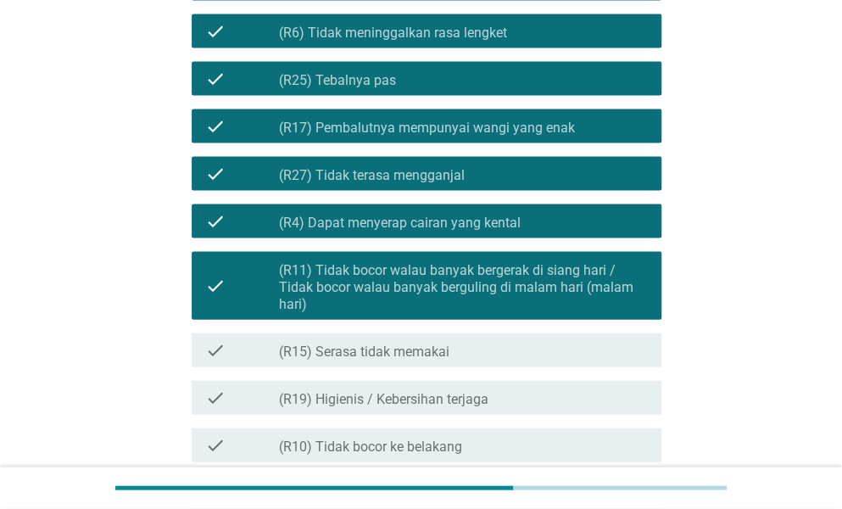
scroll to position [1357, 0]
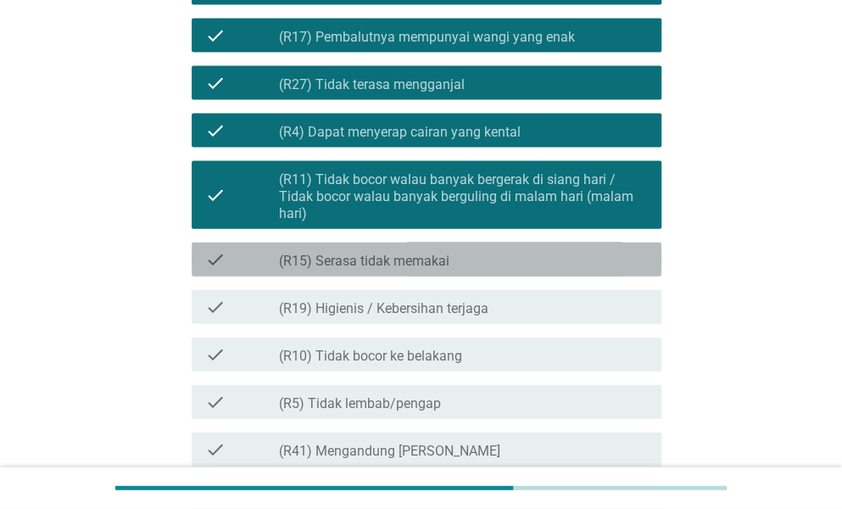
click at [451, 260] on div "check_box_outline_blank (R15) Serasa tidak memakai" at bounding box center [463, 259] width 369 height 20
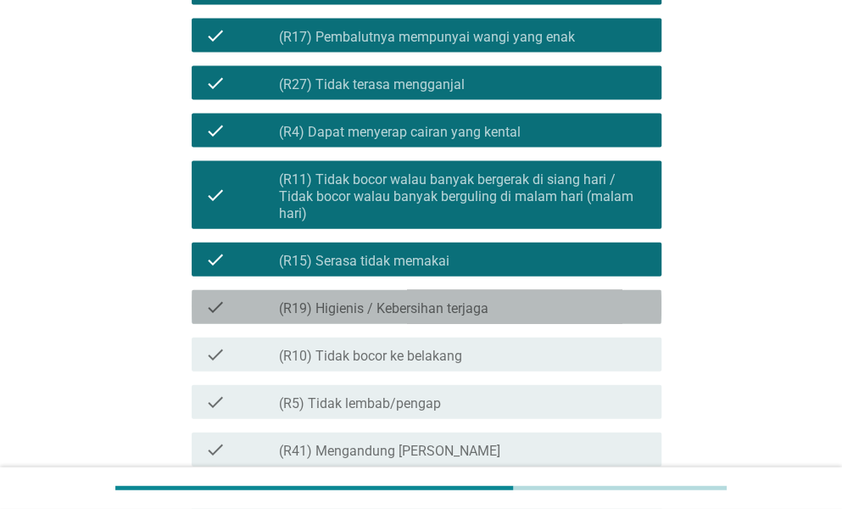
drag, startPoint x: 456, startPoint y: 311, endPoint x: 456, endPoint y: 328, distance: 17.0
click at [456, 312] on label "(R19) Higienis / Kebersihan terjaga" at bounding box center [384, 308] width 210 height 17
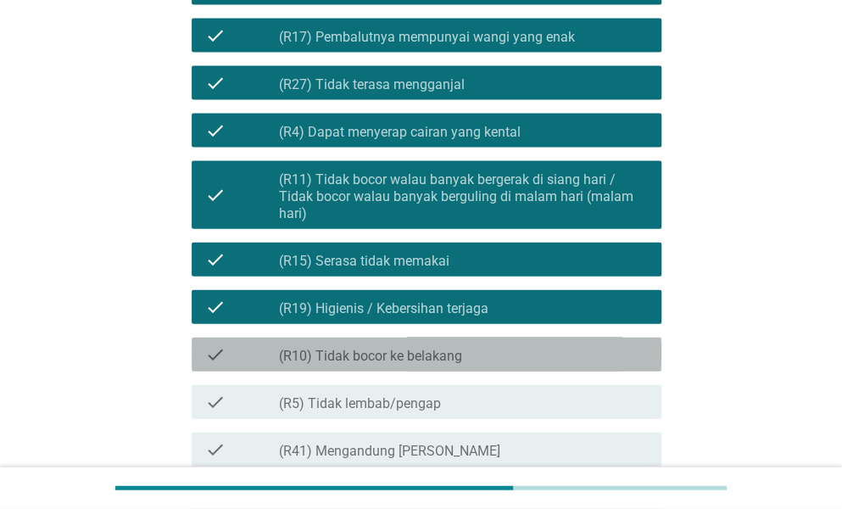
click at [457, 360] on label "(R10) Tidak bocor ke belakang" at bounding box center [370, 356] width 183 height 17
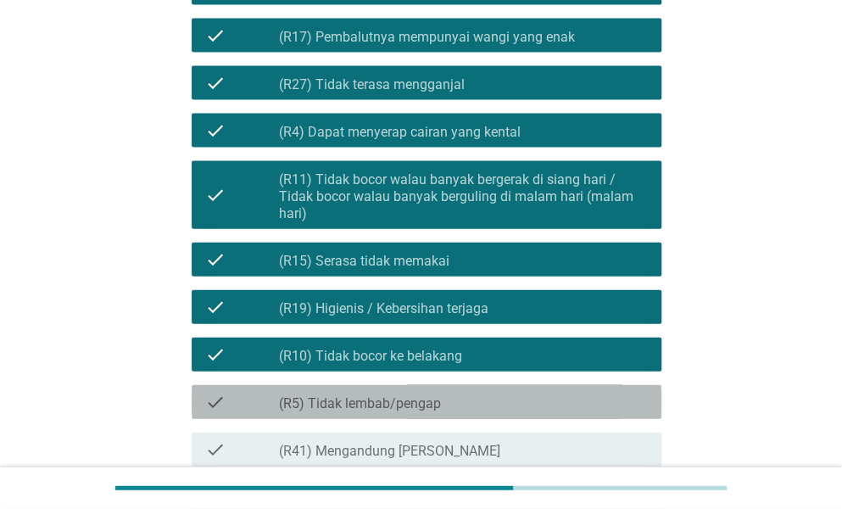
click at [448, 409] on div "check_box_outline_blank (R5) Tidak lembab/pengap" at bounding box center [463, 402] width 369 height 20
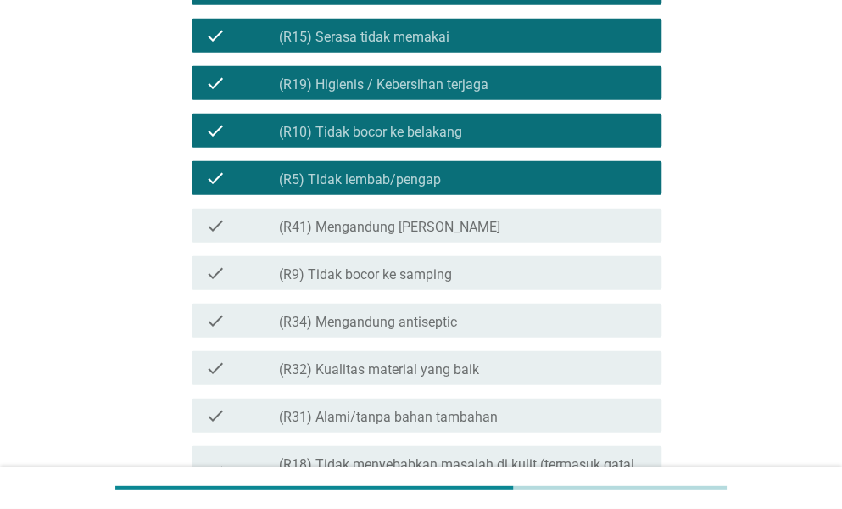
scroll to position [1612, 0]
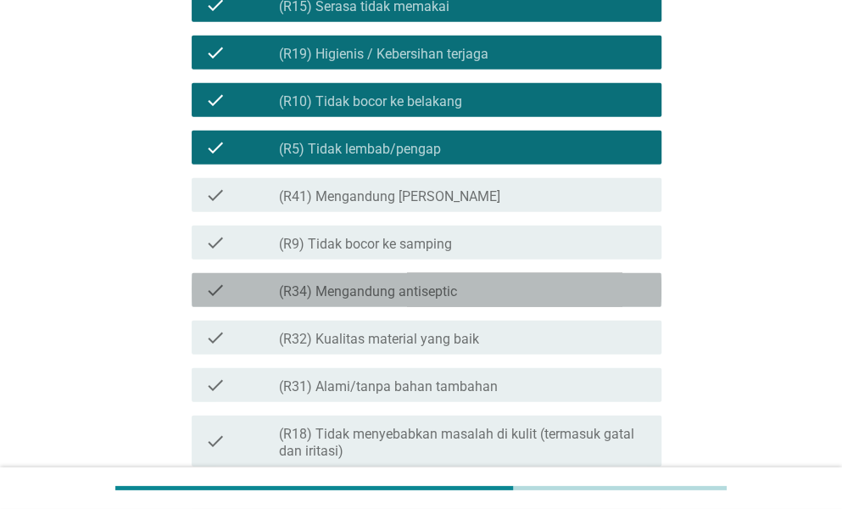
click at [482, 289] on div "check_box_outline_blank (R34) Mengandung antiseptic" at bounding box center [463, 290] width 369 height 20
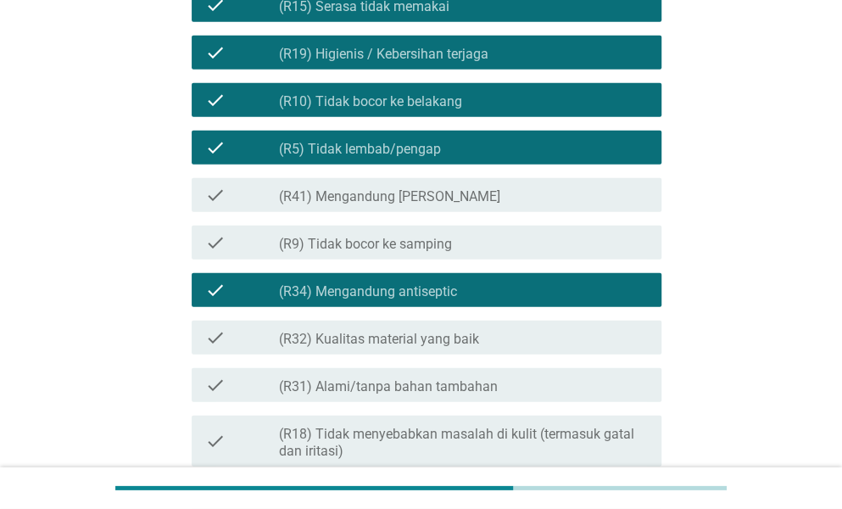
click at [471, 331] on label "(R32) Kualitas material yang baik" at bounding box center [379, 339] width 200 height 17
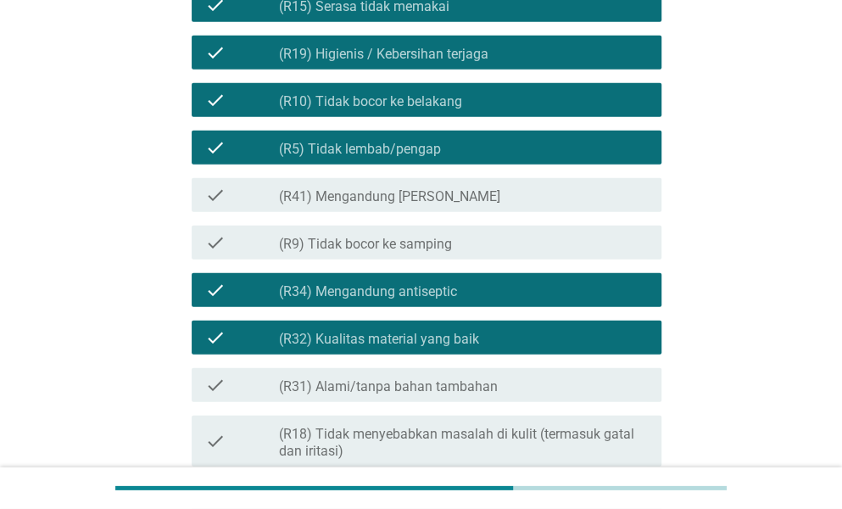
click at [471, 383] on label "(R31) Alami/tanpa bahan tambahan" at bounding box center [388, 386] width 219 height 17
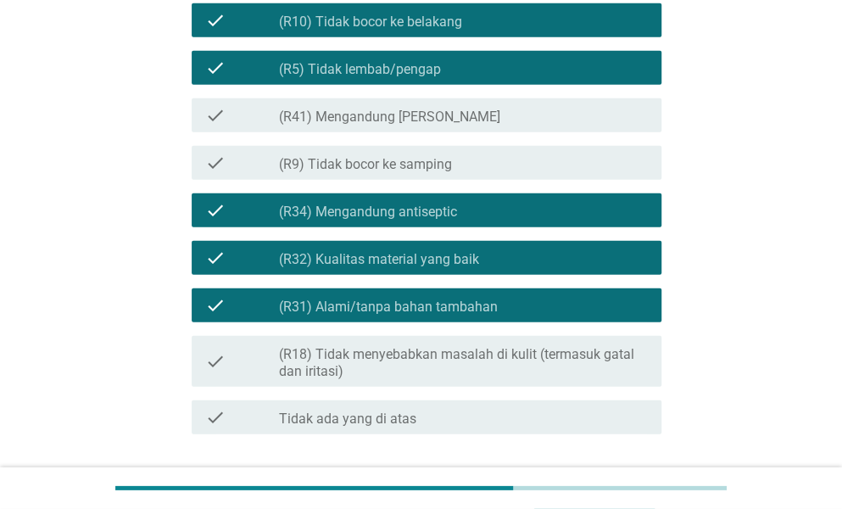
scroll to position [1814, 0]
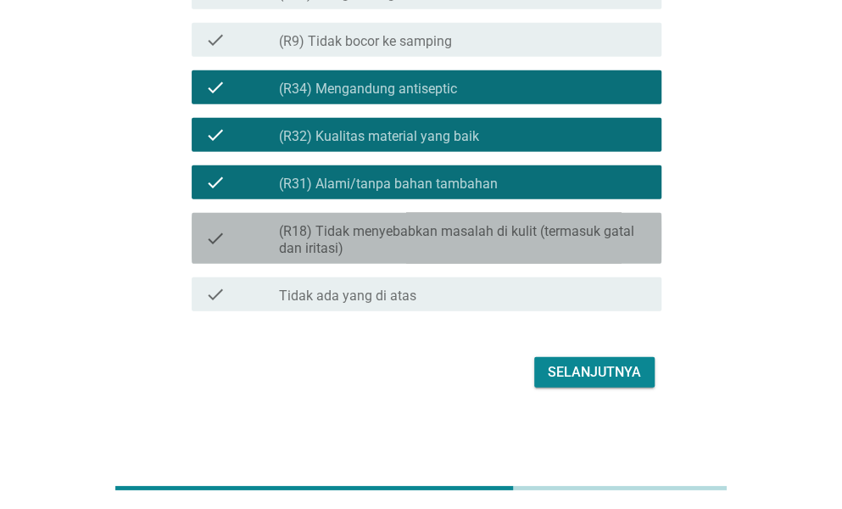
click at [461, 234] on label "(R18) Tidak menyebabkan masalah di kulit (termasuk gatal dan iritasi)" at bounding box center [463, 240] width 369 height 34
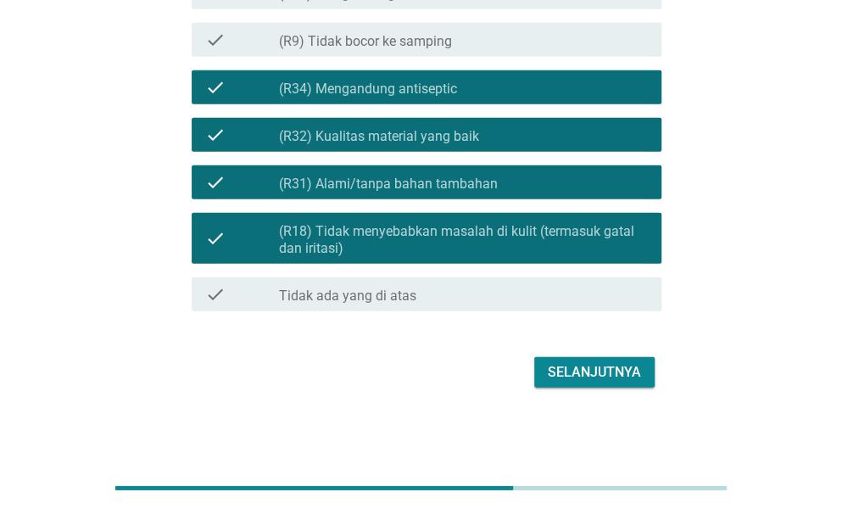
click at [574, 369] on div "Selanjutnya" at bounding box center [594, 372] width 93 height 20
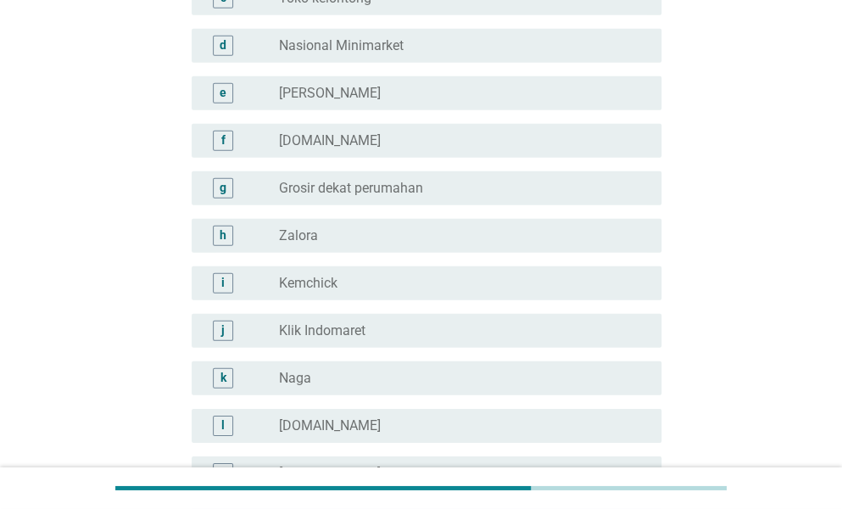
scroll to position [0, 0]
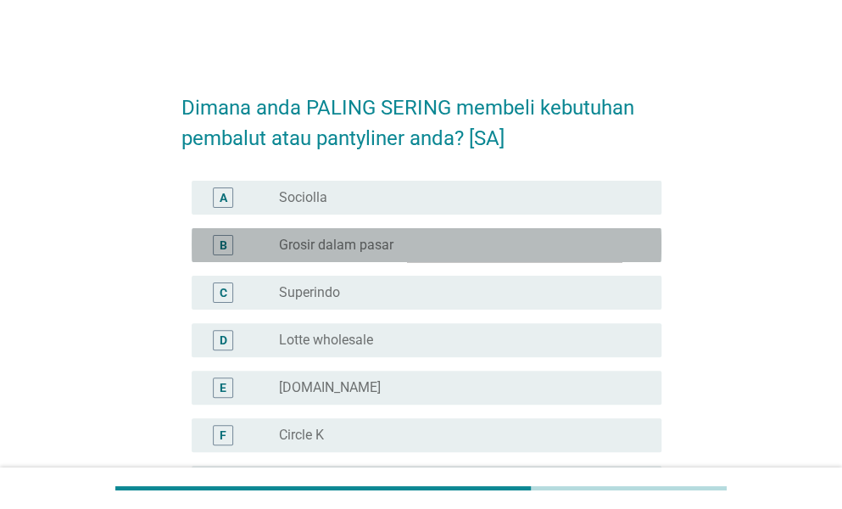
click at [478, 243] on div "radio_button_unchecked Grosir dalam pasar" at bounding box center [456, 245] width 355 height 17
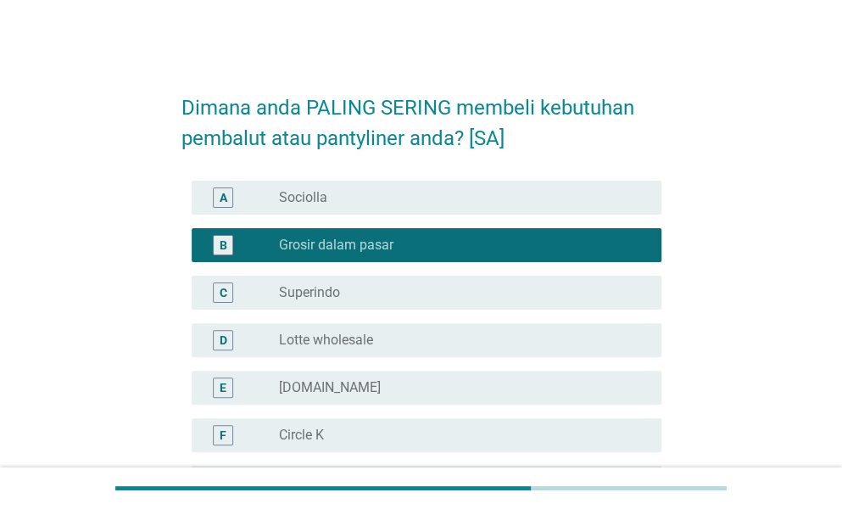
click at [446, 299] on div "radio_button_unchecked Superindo" at bounding box center [456, 292] width 355 height 17
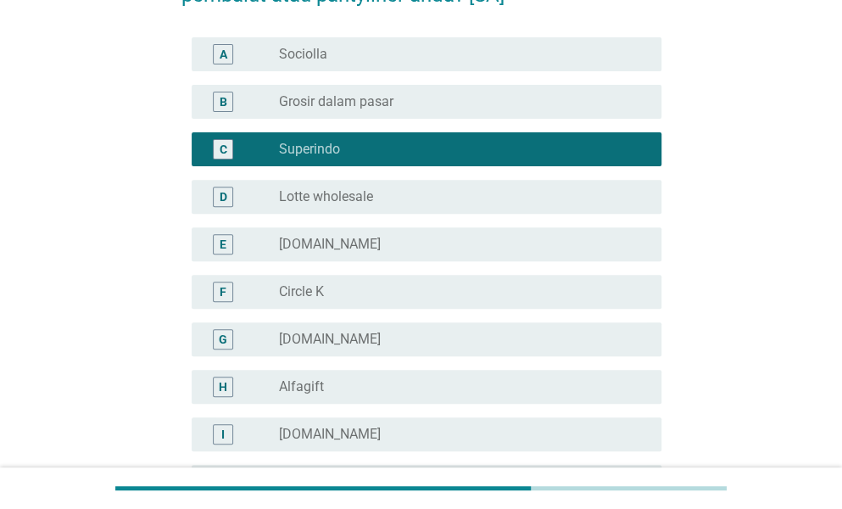
scroll to position [170, 0]
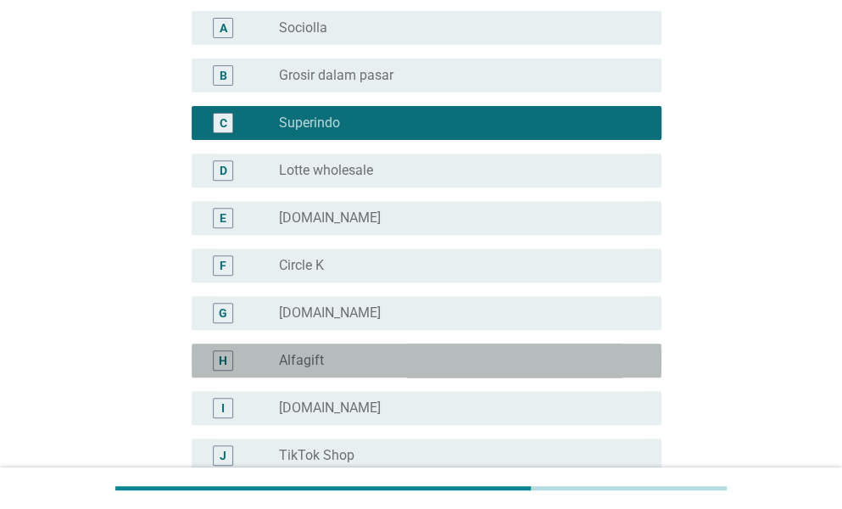
click at [409, 359] on div "radio_button_unchecked Alfagift" at bounding box center [456, 360] width 355 height 17
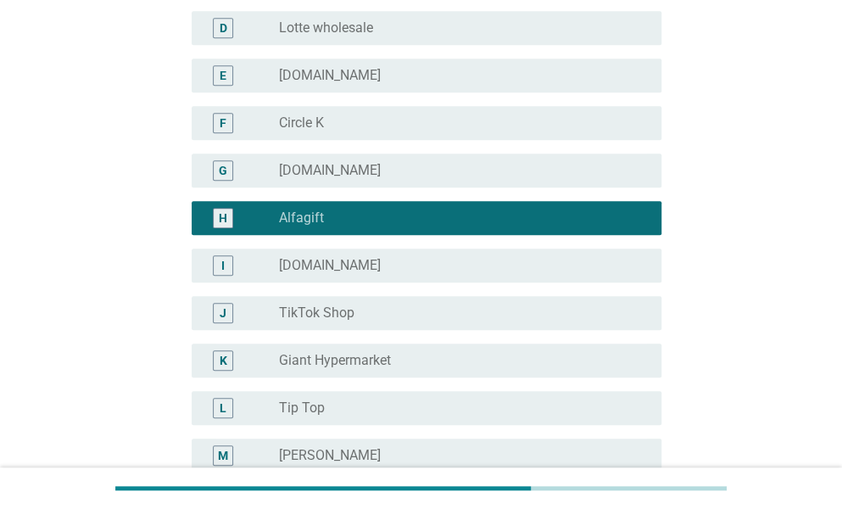
scroll to position [339, 0]
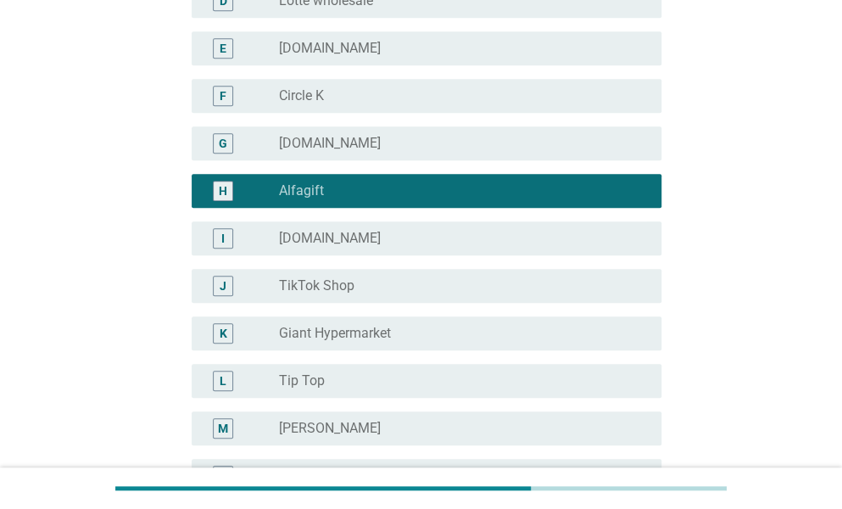
click at [417, 148] on div "radio_button_unchecked [DOMAIN_NAME]" at bounding box center [456, 143] width 355 height 17
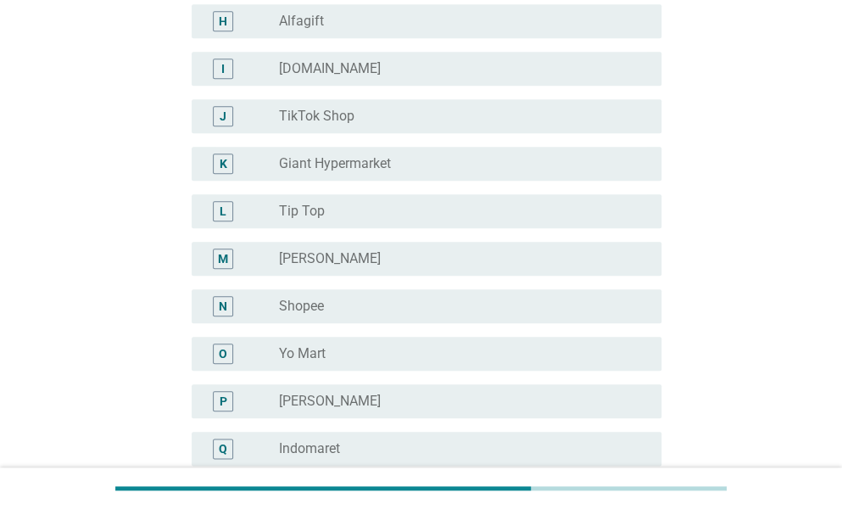
scroll to position [594, 0]
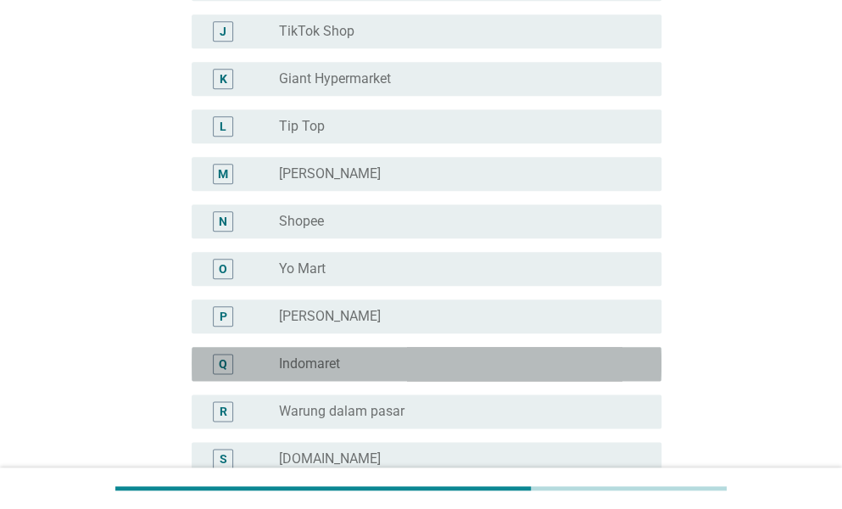
click at [372, 363] on div "radio_button_unchecked Indomaret" at bounding box center [456, 363] width 355 height 17
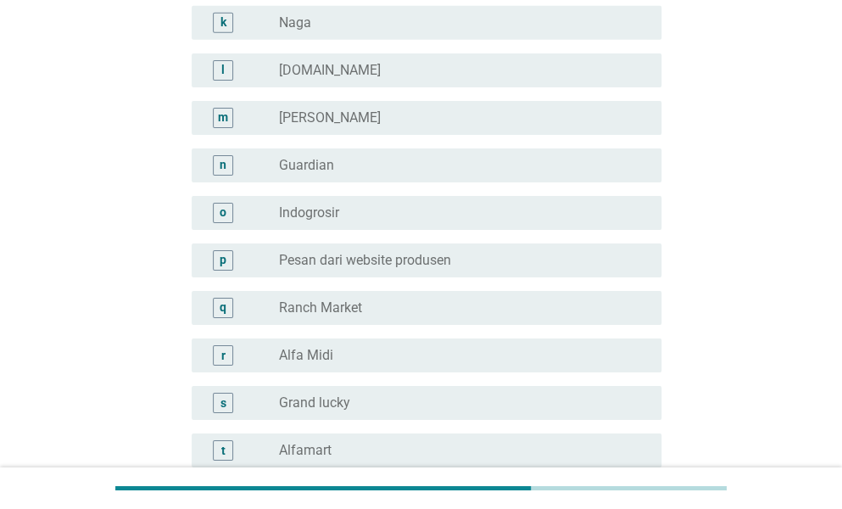
scroll to position [2206, 0]
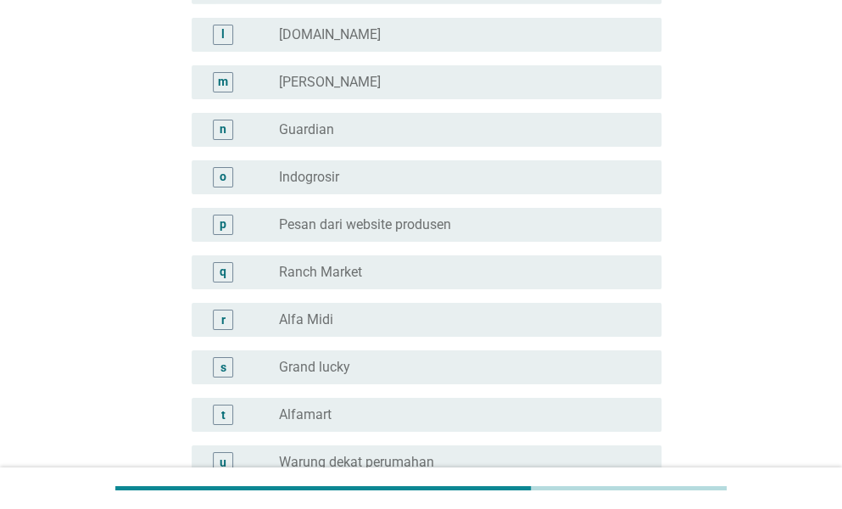
click at [437, 316] on div "radio_button_unchecked Alfa Midi" at bounding box center [456, 319] width 355 height 17
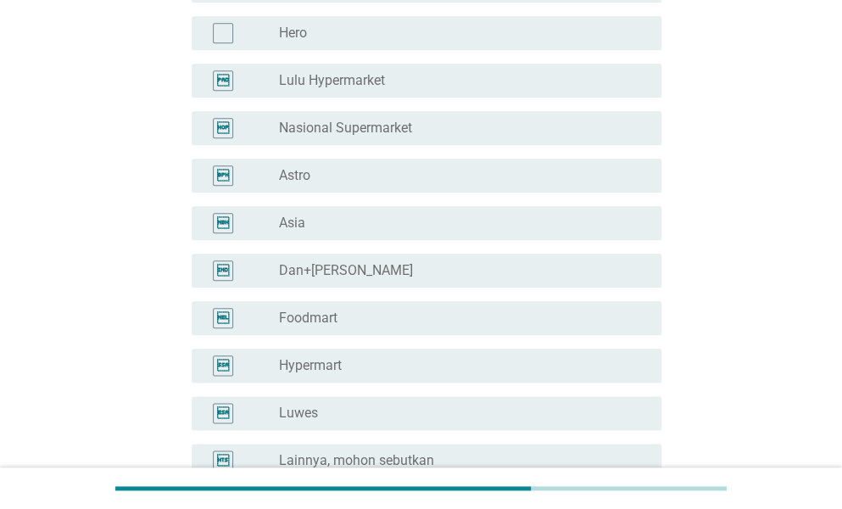
scroll to position [3296, 0]
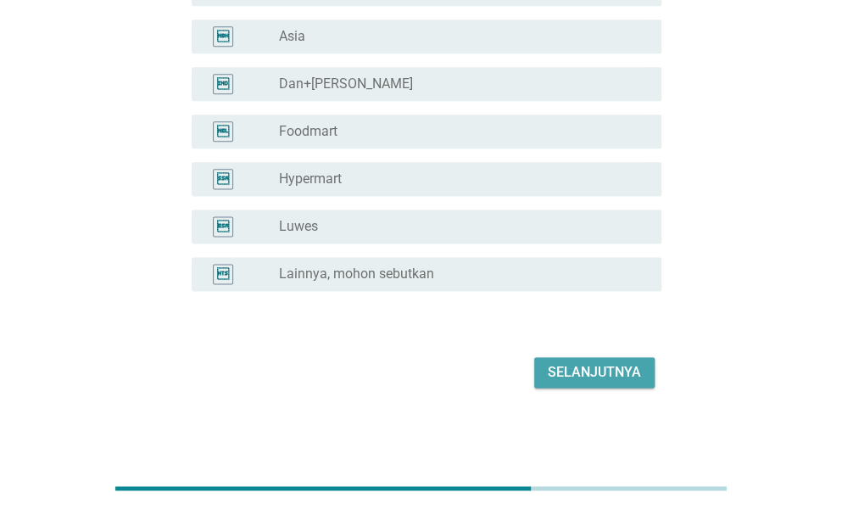
click at [630, 377] on div "Selanjutnya" at bounding box center [594, 372] width 93 height 20
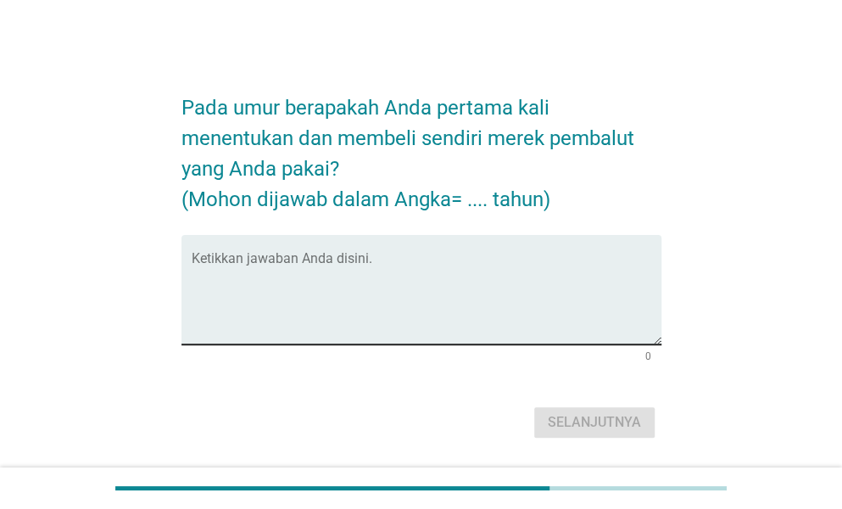
click at [339, 257] on textarea "Ketikkan jawaban Anda disini." at bounding box center [427, 299] width 470 height 89
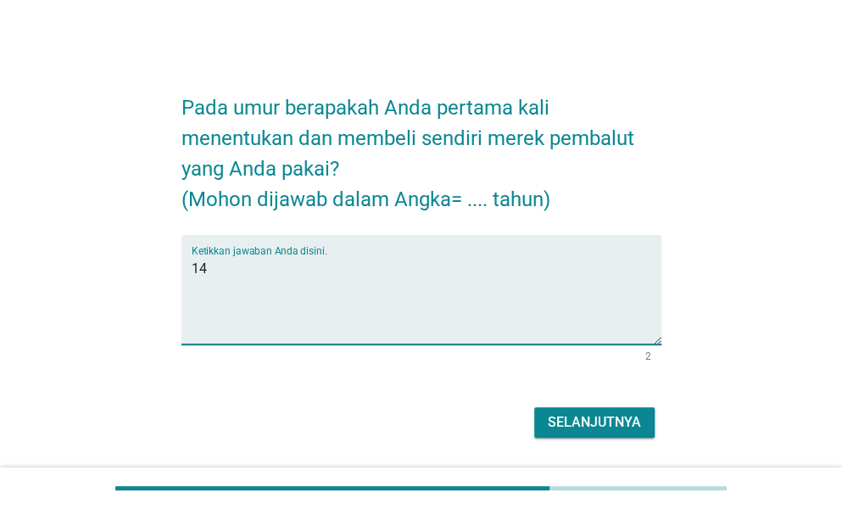
type textarea "14"
click at [573, 413] on div "Selanjutnya" at bounding box center [594, 422] width 93 height 20
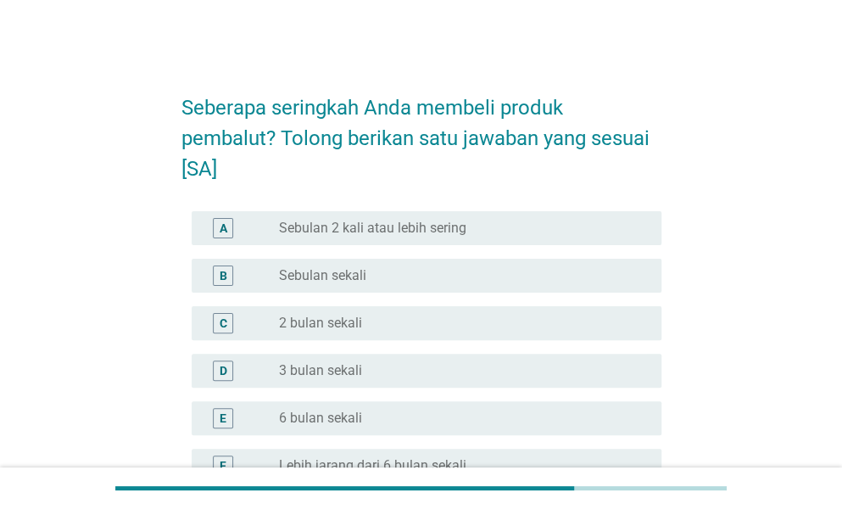
click at [473, 282] on div "radio_button_unchecked Sebulan sekali" at bounding box center [456, 275] width 355 height 17
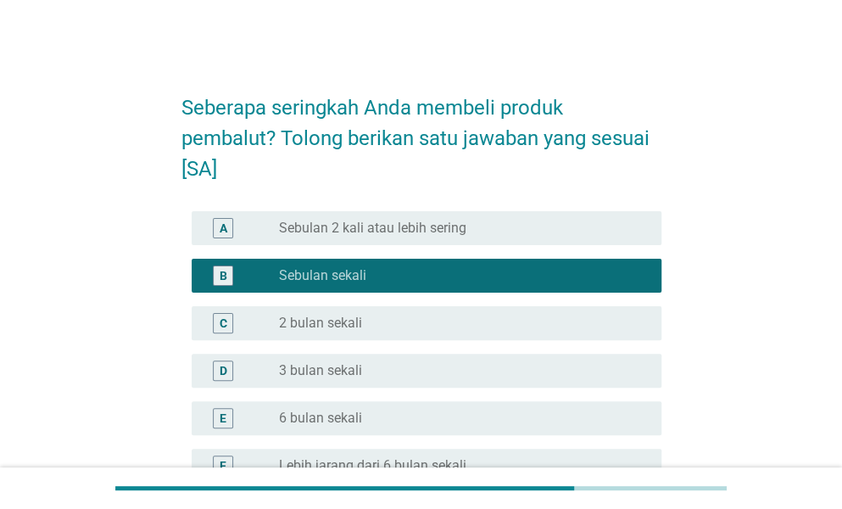
scroll to position [239, 0]
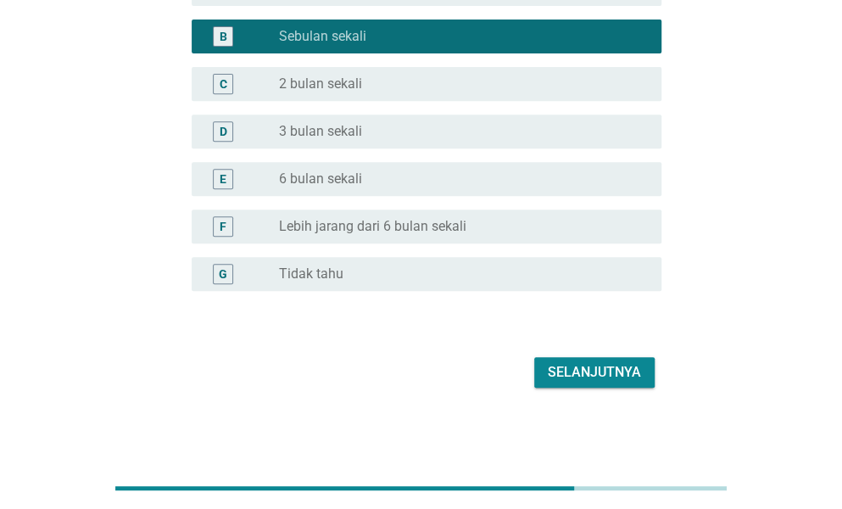
click at [557, 379] on div "Selanjutnya" at bounding box center [594, 372] width 93 height 20
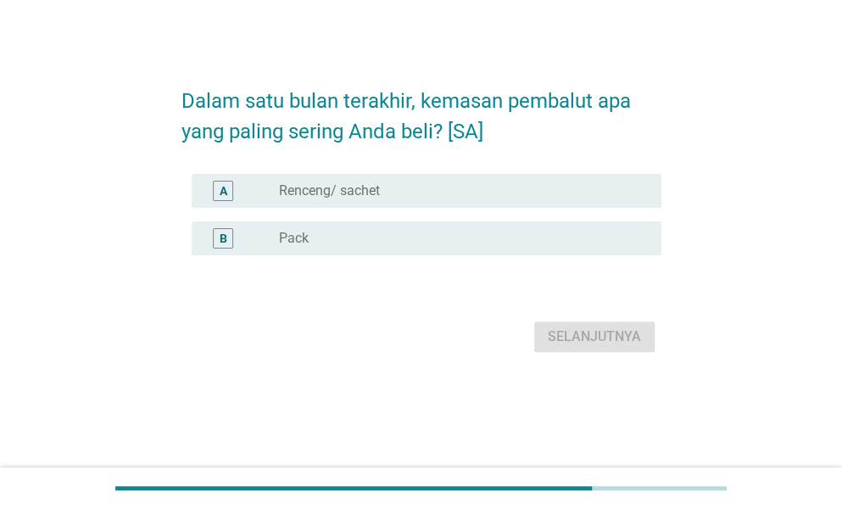
scroll to position [0, 0]
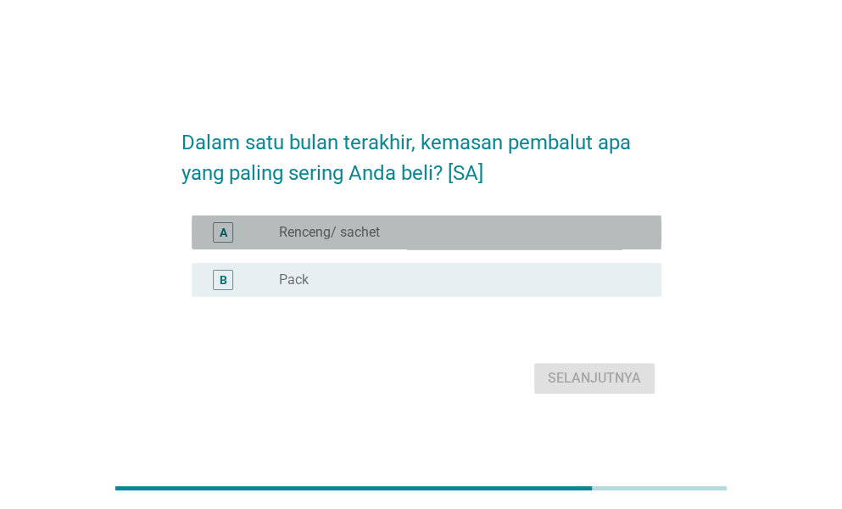
click at [363, 238] on label "Renceng/ sachet" at bounding box center [329, 232] width 101 height 17
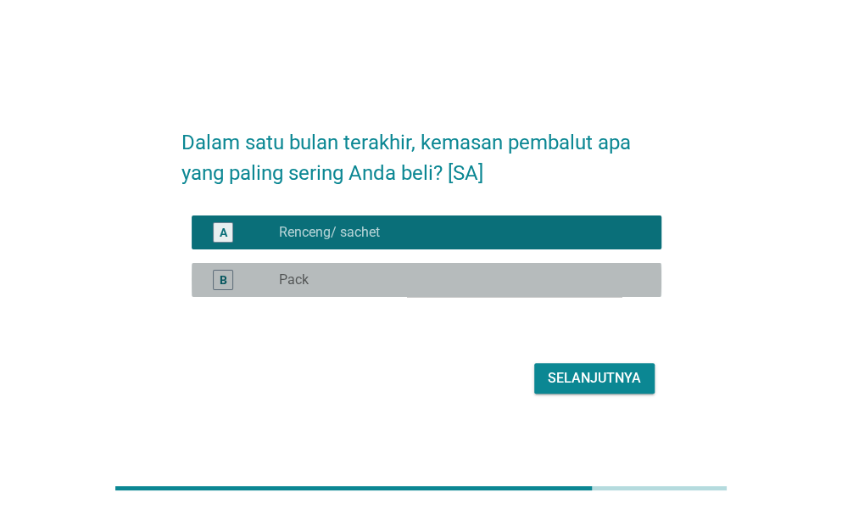
click at [367, 274] on div "radio_button_unchecked Pack" at bounding box center [456, 279] width 355 height 17
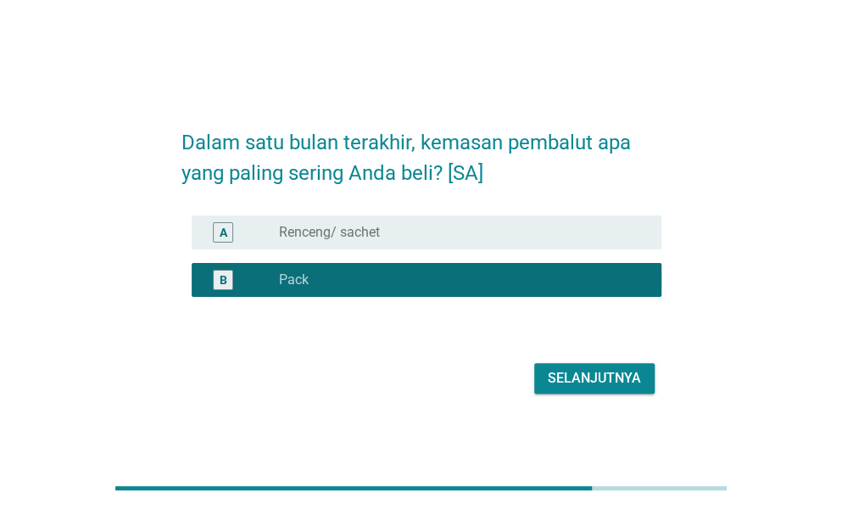
click at [584, 378] on div "Selanjutnya" at bounding box center [594, 378] width 93 height 20
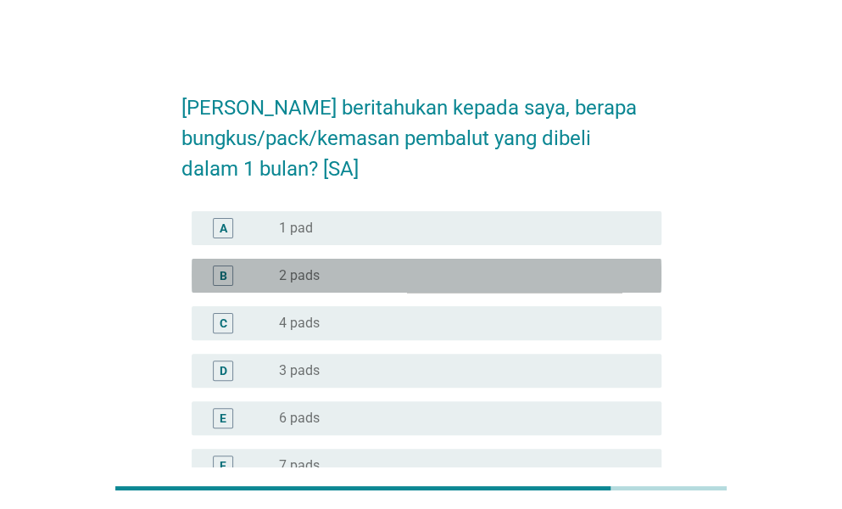
click at [369, 274] on div "radio_button_unchecked 2 pads" at bounding box center [456, 275] width 355 height 17
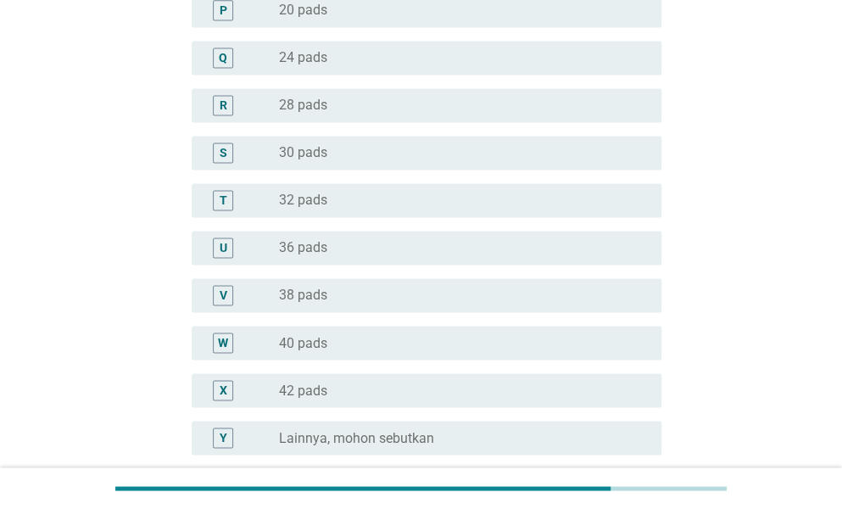
scroll to position [1094, 0]
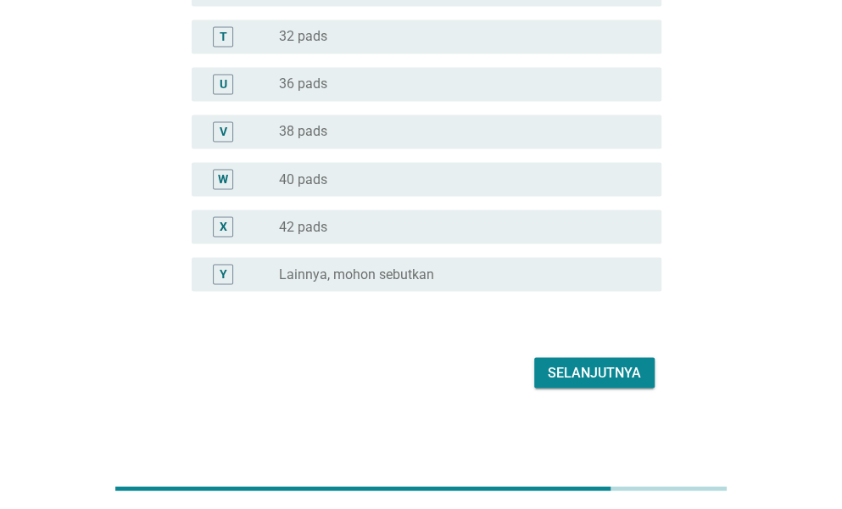
click at [562, 372] on div "Selanjutnya" at bounding box center [594, 372] width 93 height 20
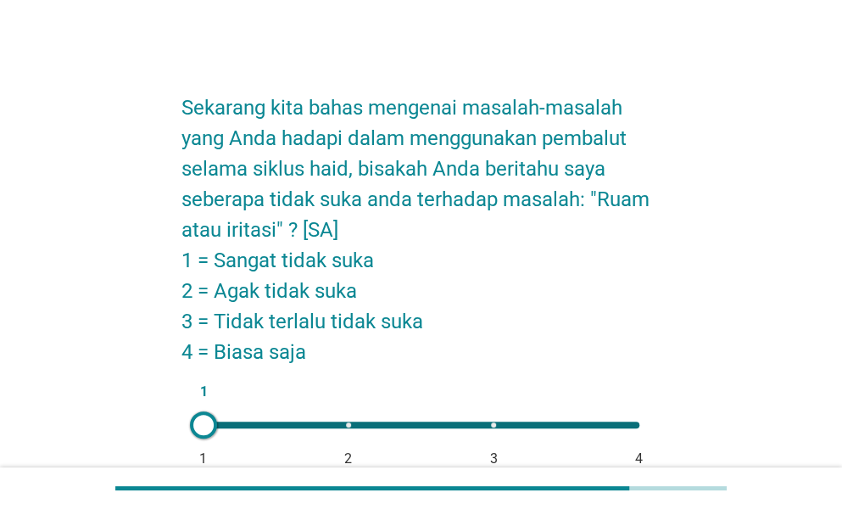
scroll to position [85, 0]
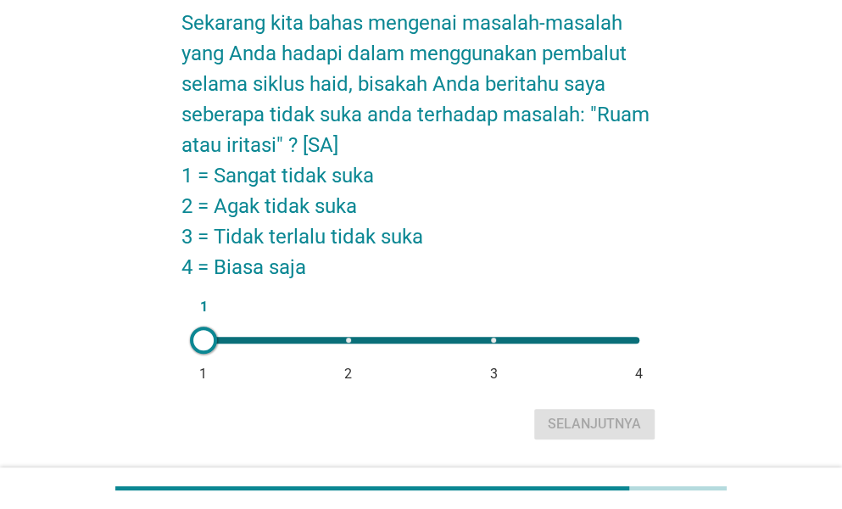
click at [202, 342] on div at bounding box center [203, 340] width 27 height 27
drag, startPoint x: 202, startPoint y: 342, endPoint x: 190, endPoint y: 347, distance: 12.9
click at [190, 347] on div "1" at bounding box center [203, 340] width 27 height 27
click at [570, 417] on div "Selanjutnya" at bounding box center [594, 424] width 93 height 20
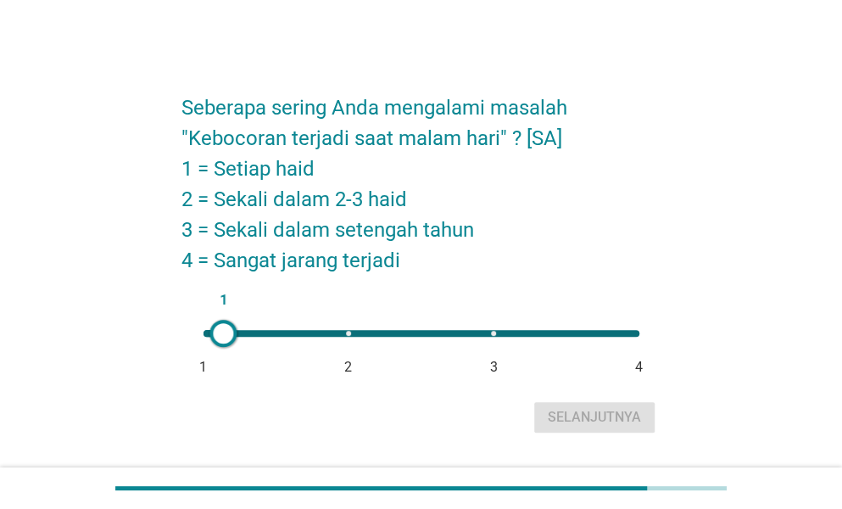
type input "2"
drag, startPoint x: 209, startPoint y: 332, endPoint x: 353, endPoint y: 354, distance: 145.9
click at [353, 354] on div "2 1 2 3 4" at bounding box center [422, 339] width 480 height 47
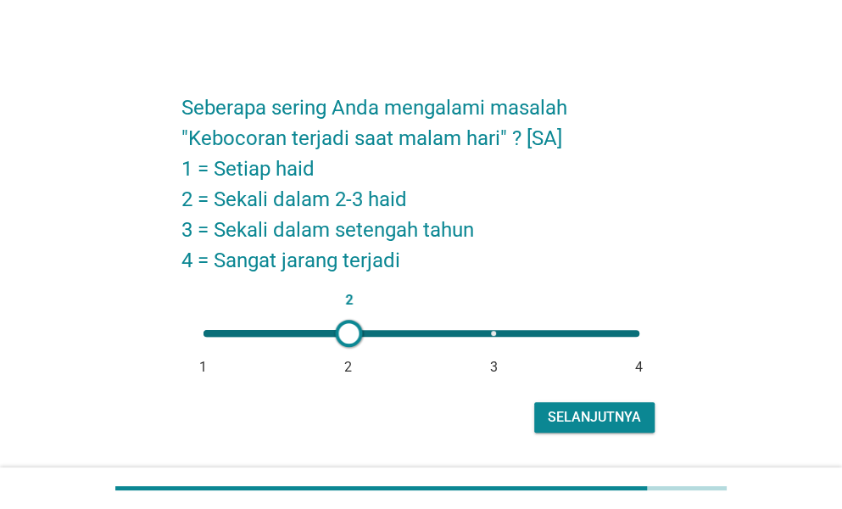
click at [555, 415] on div "Selanjutnya" at bounding box center [594, 417] width 93 height 20
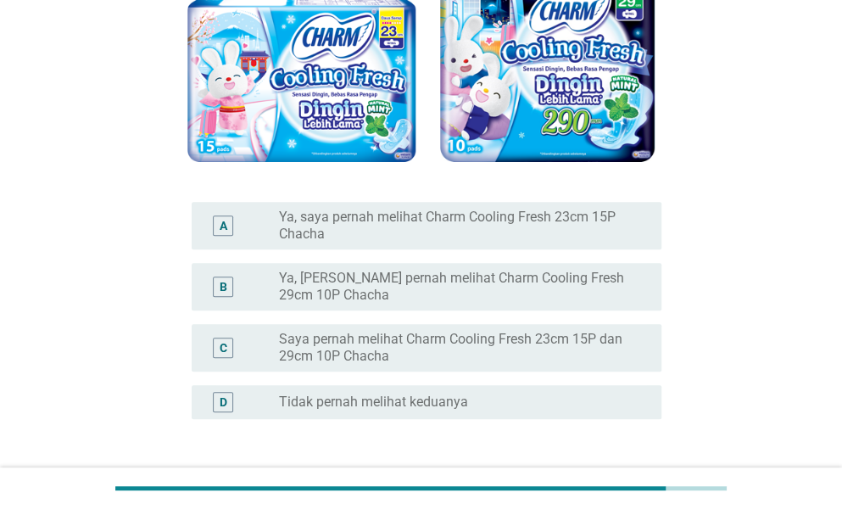
scroll to position [254, 0]
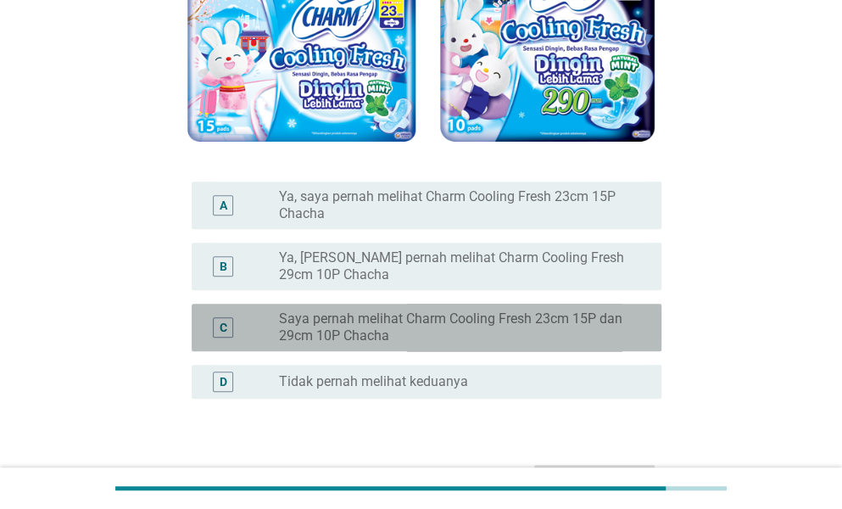
click at [421, 327] on label "Saya pernah melihat Charm Cooling Fresh 23cm 15P dan 29cm 10P Chacha" at bounding box center [456, 327] width 355 height 34
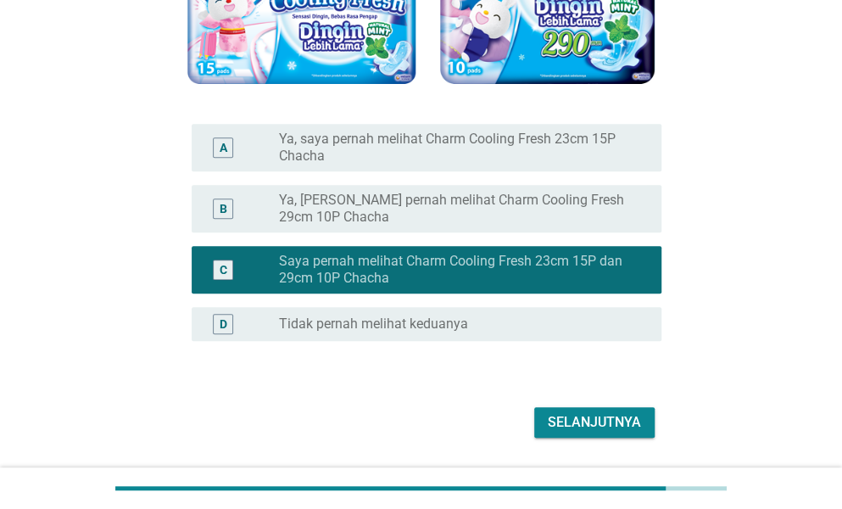
scroll to position [361, 0]
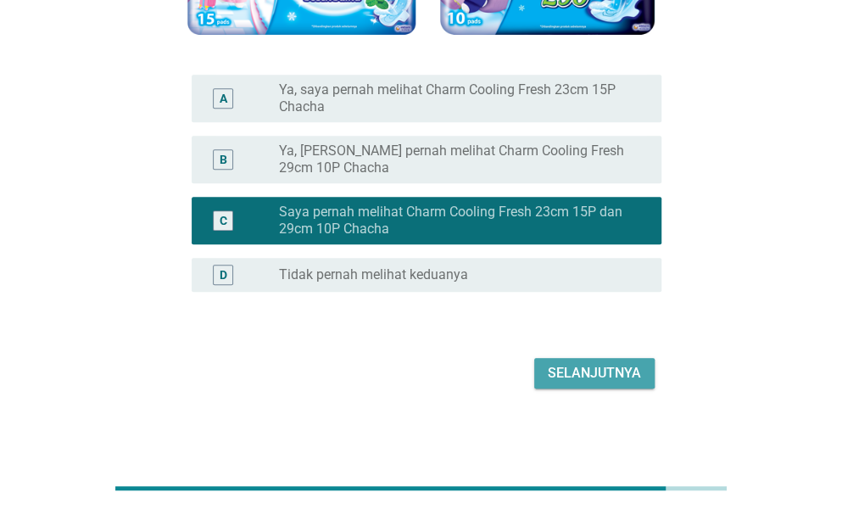
click at [614, 369] on div "Selanjutnya" at bounding box center [594, 373] width 93 height 20
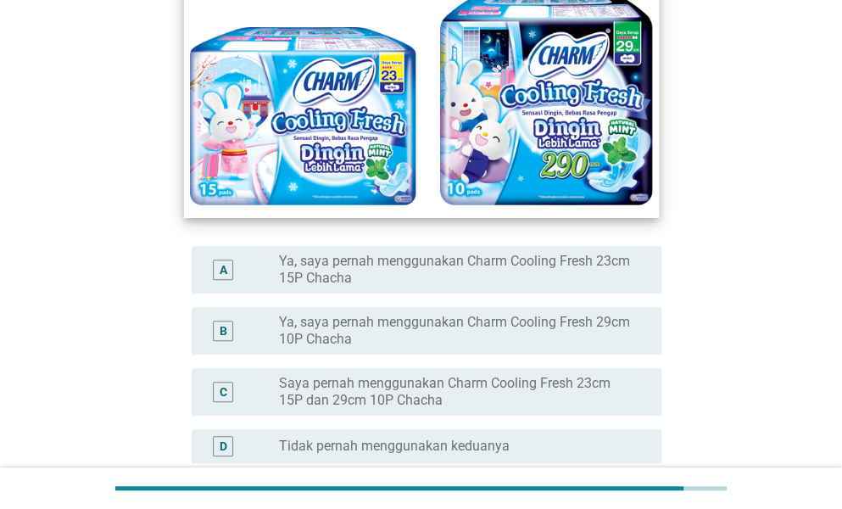
scroll to position [254, 0]
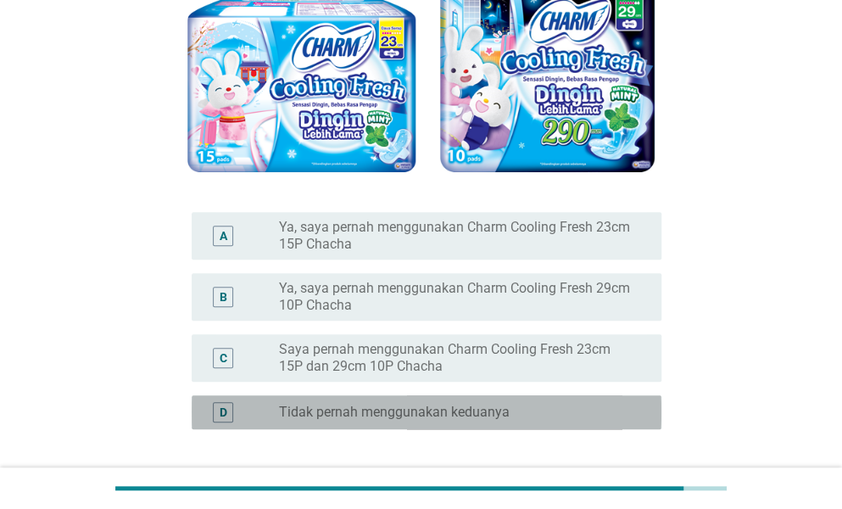
click at [338, 405] on label "Tidak pernah menggunakan keduanya" at bounding box center [394, 412] width 231 height 17
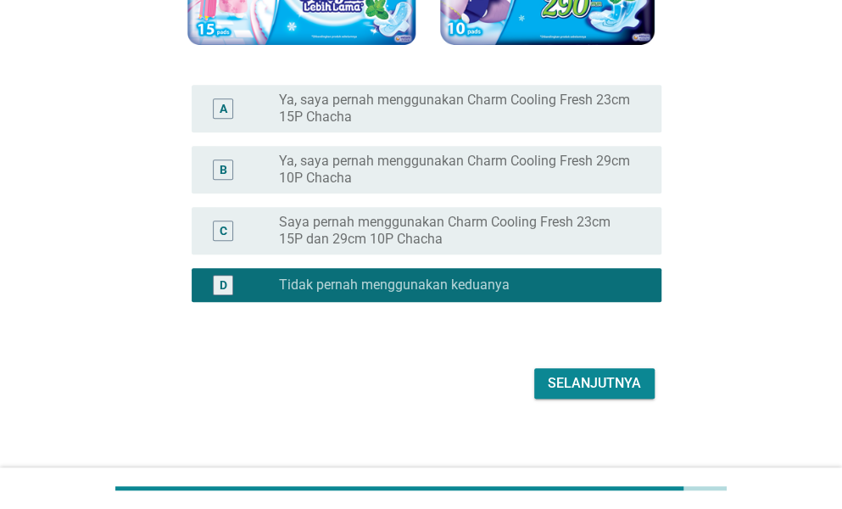
scroll to position [392, 0]
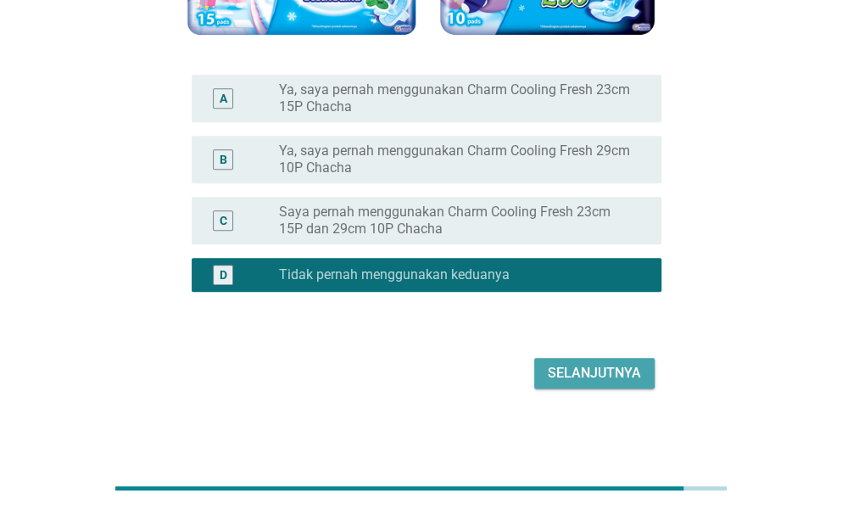
click at [605, 372] on div "Selanjutnya" at bounding box center [594, 373] width 93 height 20
